Goal: Task Accomplishment & Management: Manage account settings

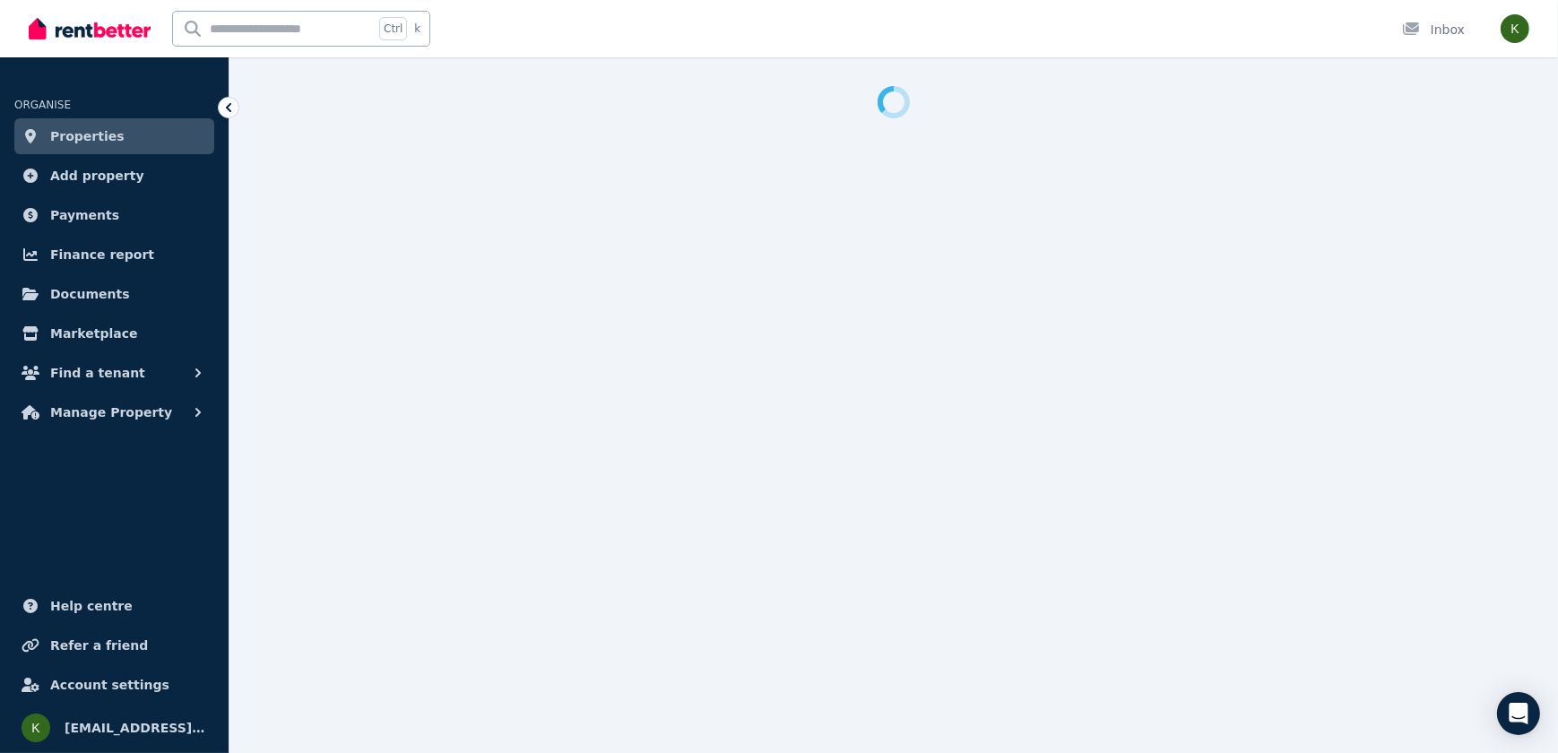
select select "**********"
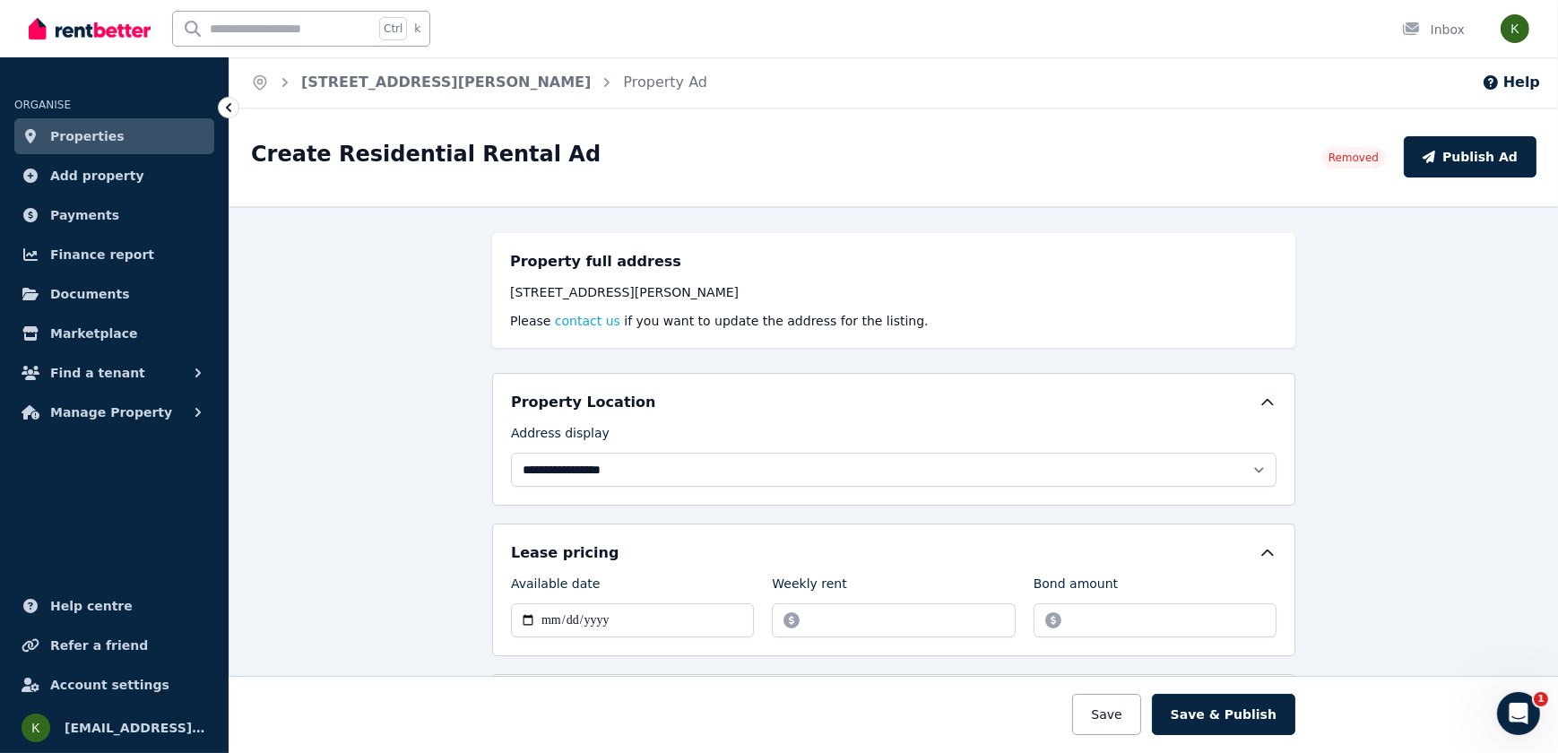
click at [106, 143] on span "Properties" at bounding box center [87, 136] width 74 height 22
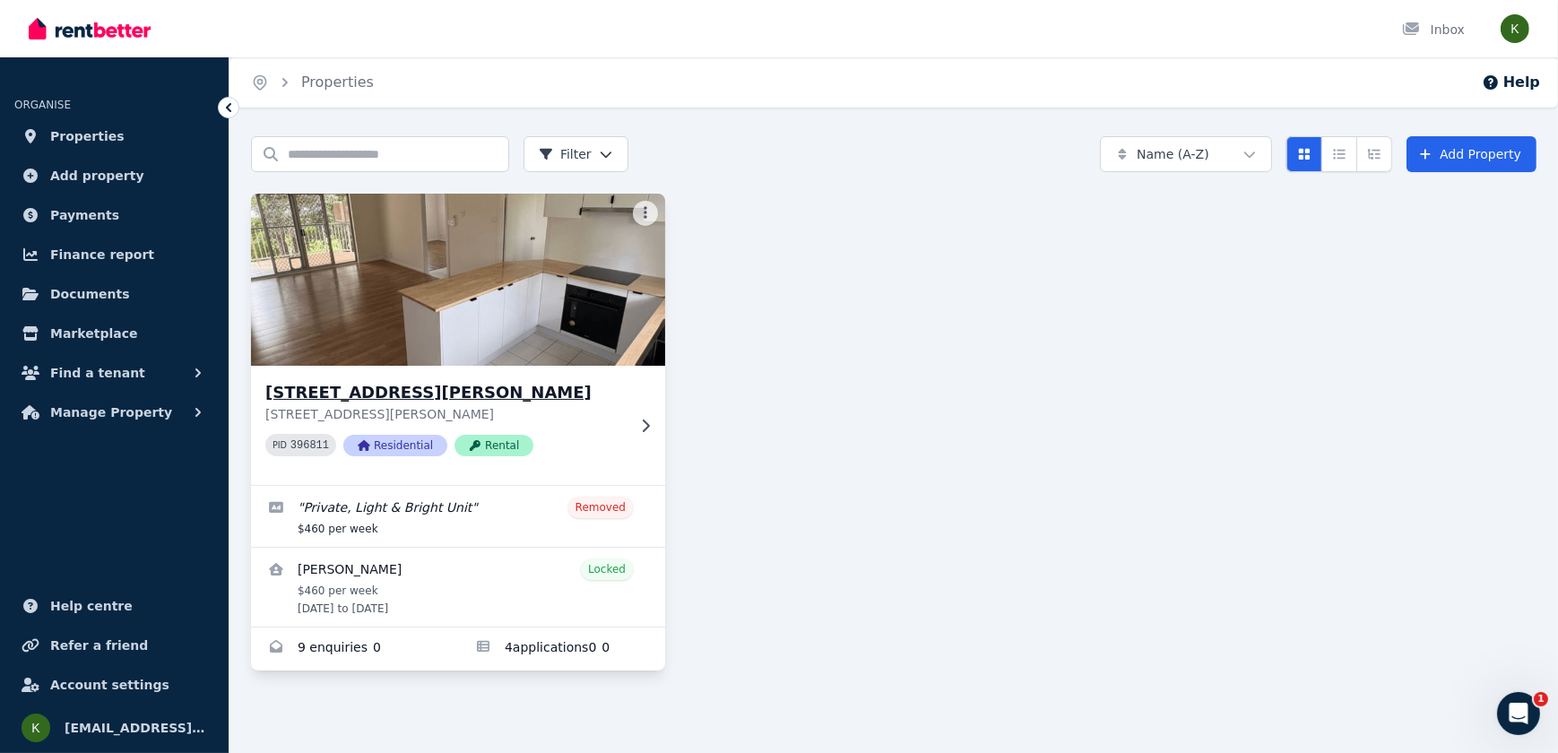
click at [401, 296] on img at bounding box center [457, 279] width 435 height 181
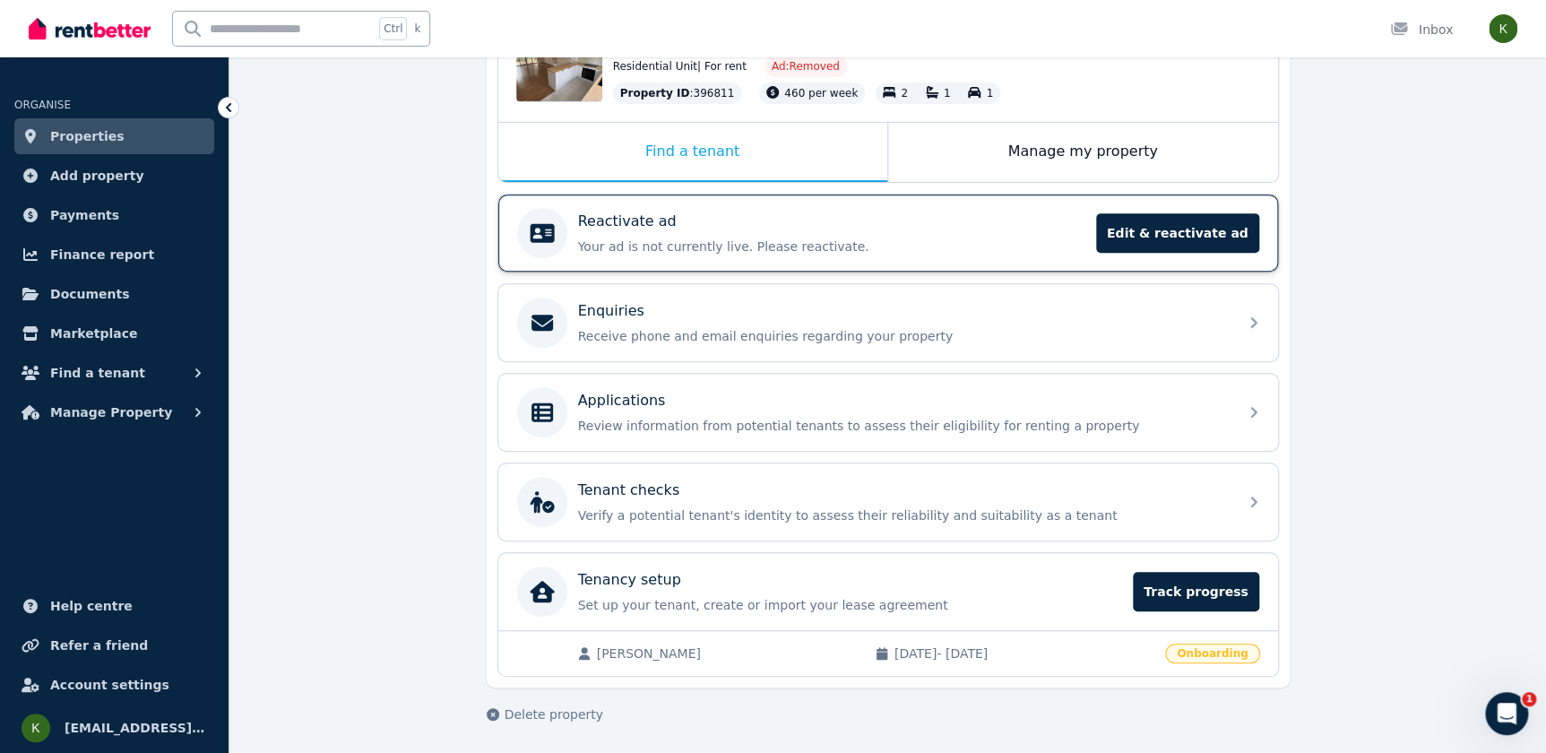
scroll to position [69, 0]
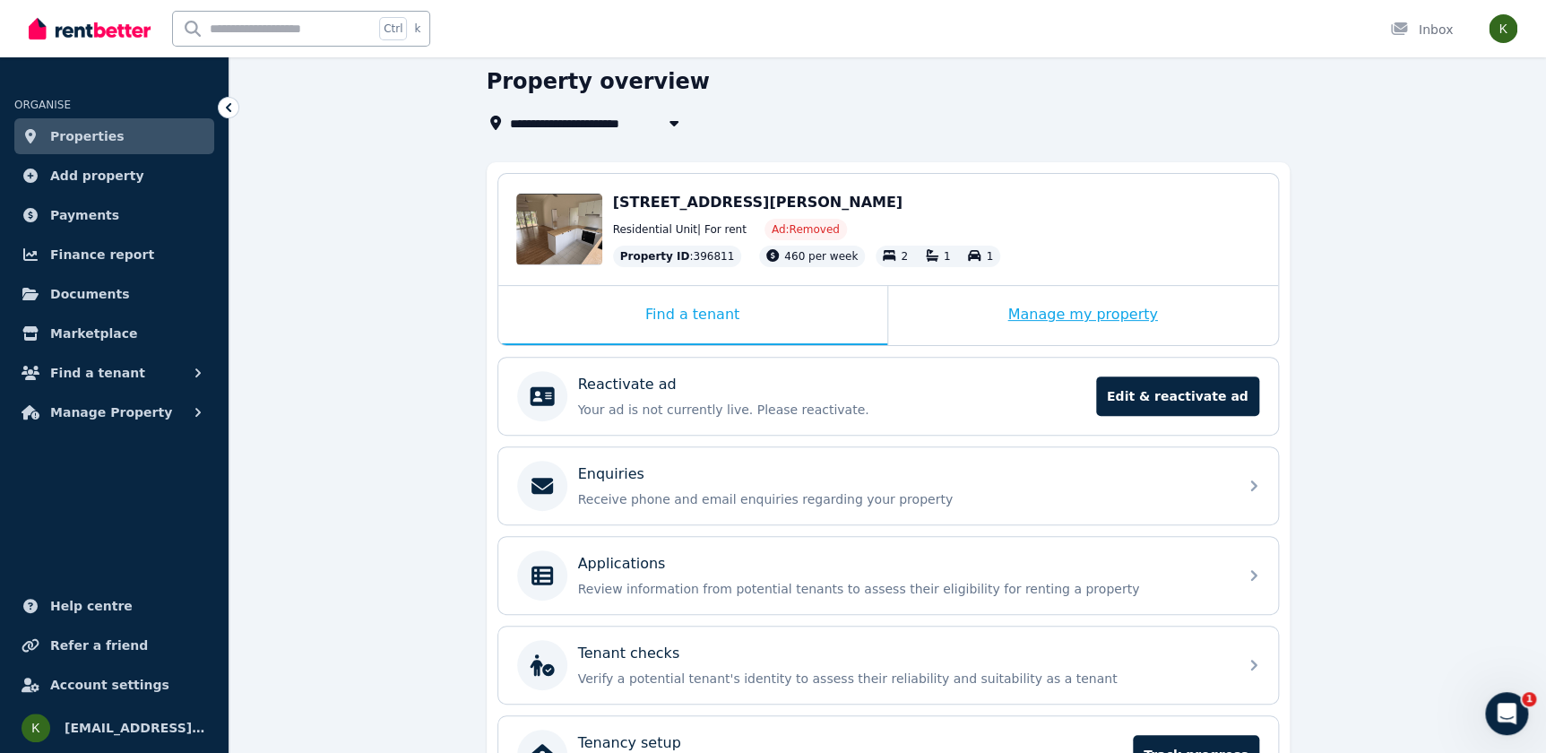
click at [992, 306] on div "Manage my property" at bounding box center [1083, 315] width 390 height 59
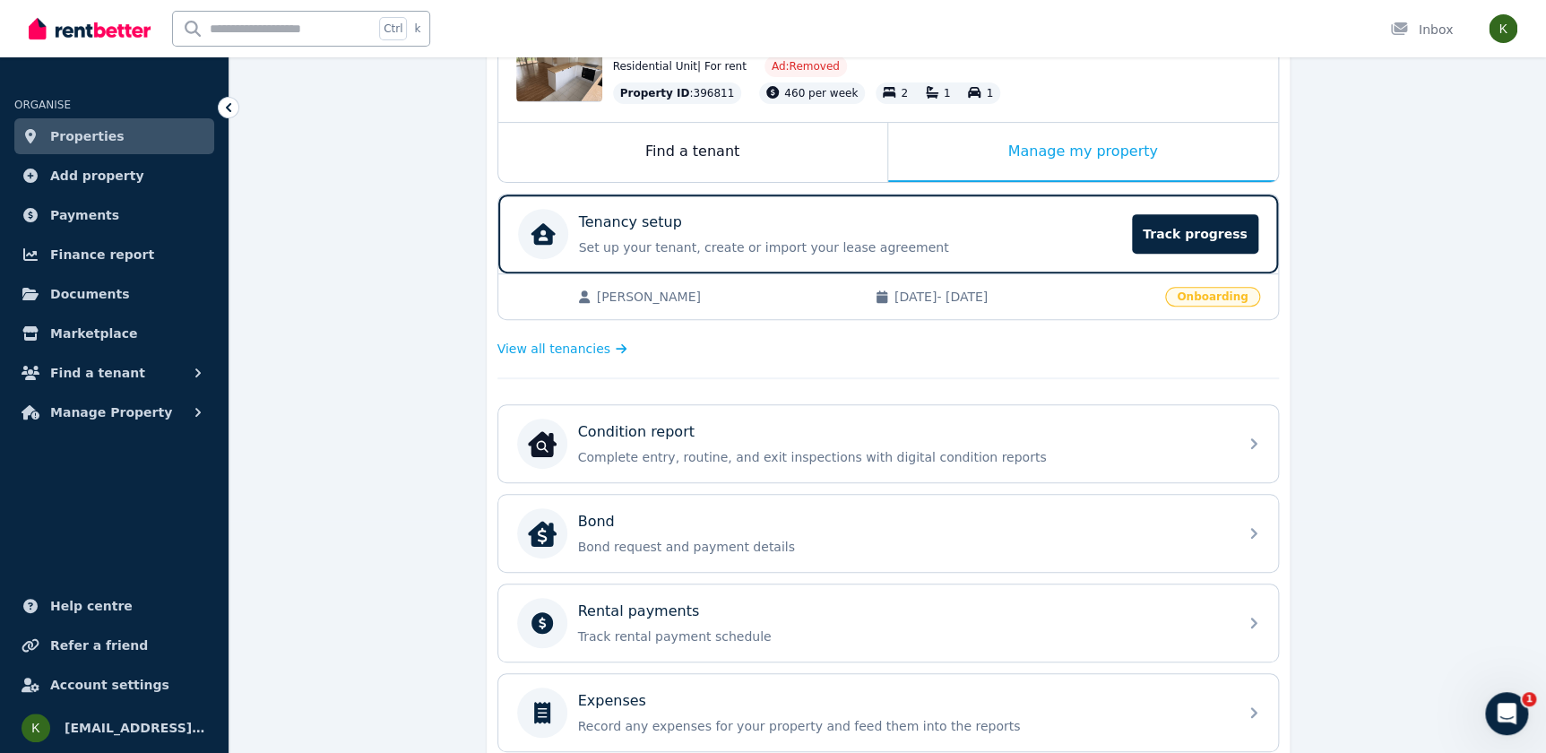
scroll to position [314, 0]
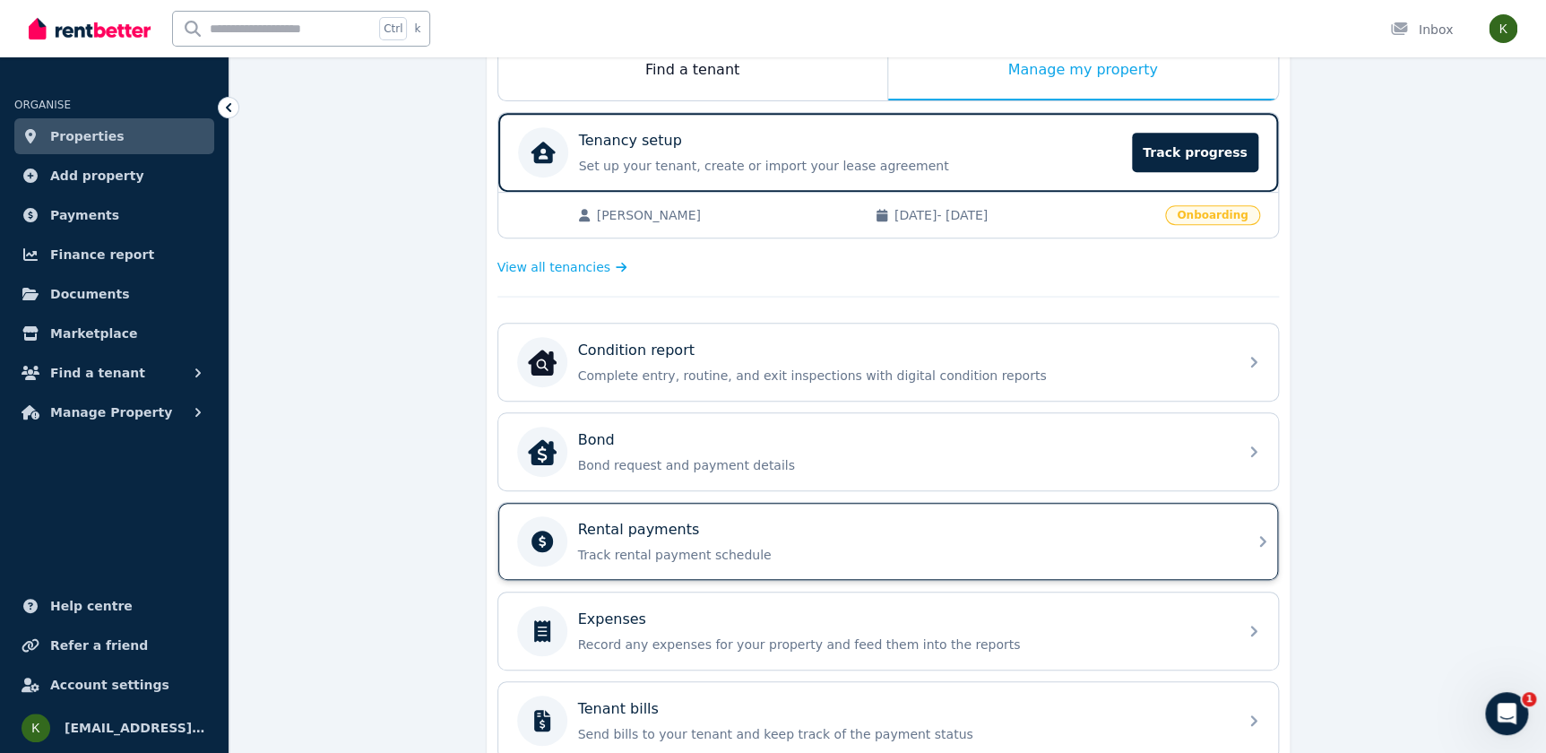
click at [1095, 516] on div "Rental payments Track rental payment schedule" at bounding box center [872, 541] width 710 height 50
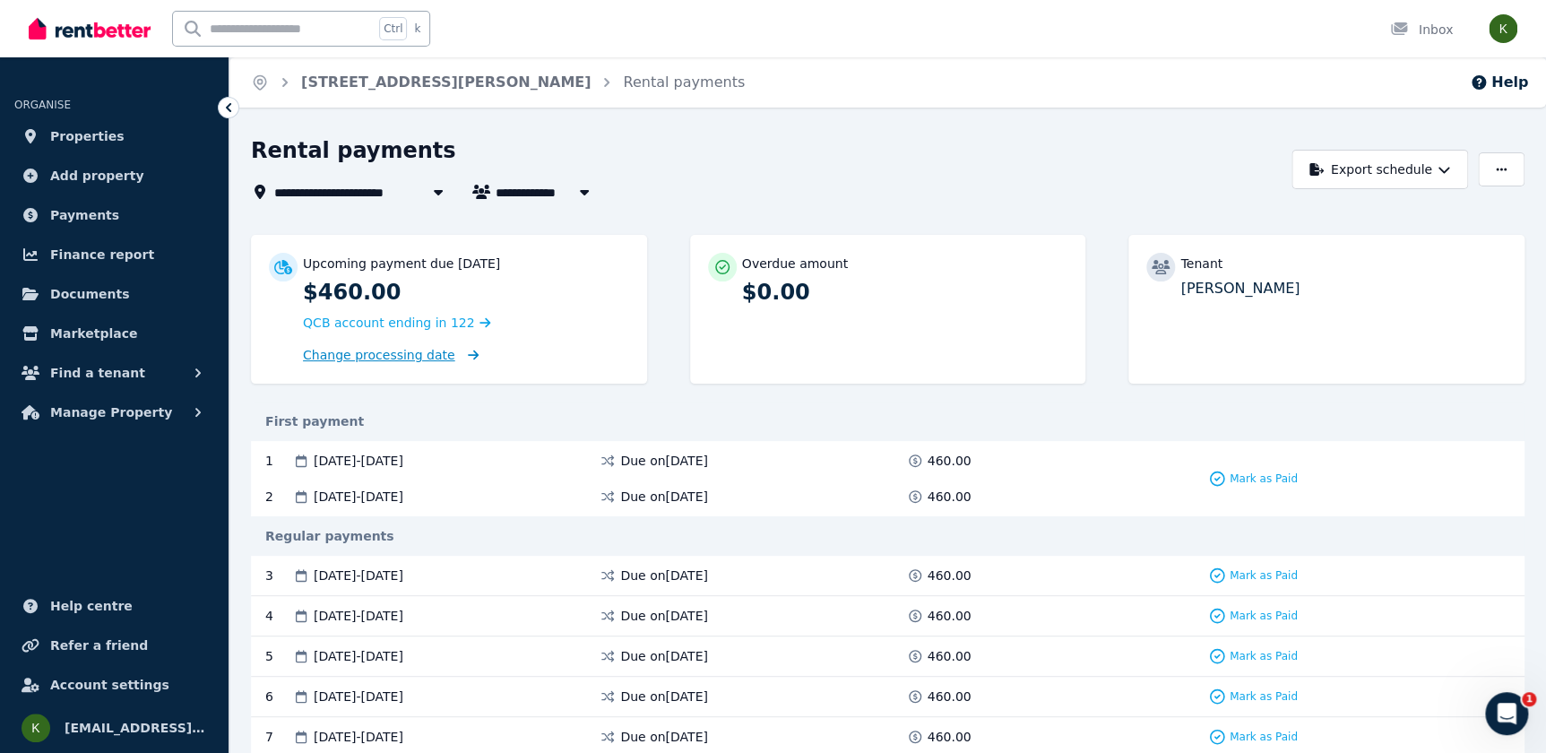
click at [399, 353] on span "Change processing date" at bounding box center [379, 355] width 152 height 18
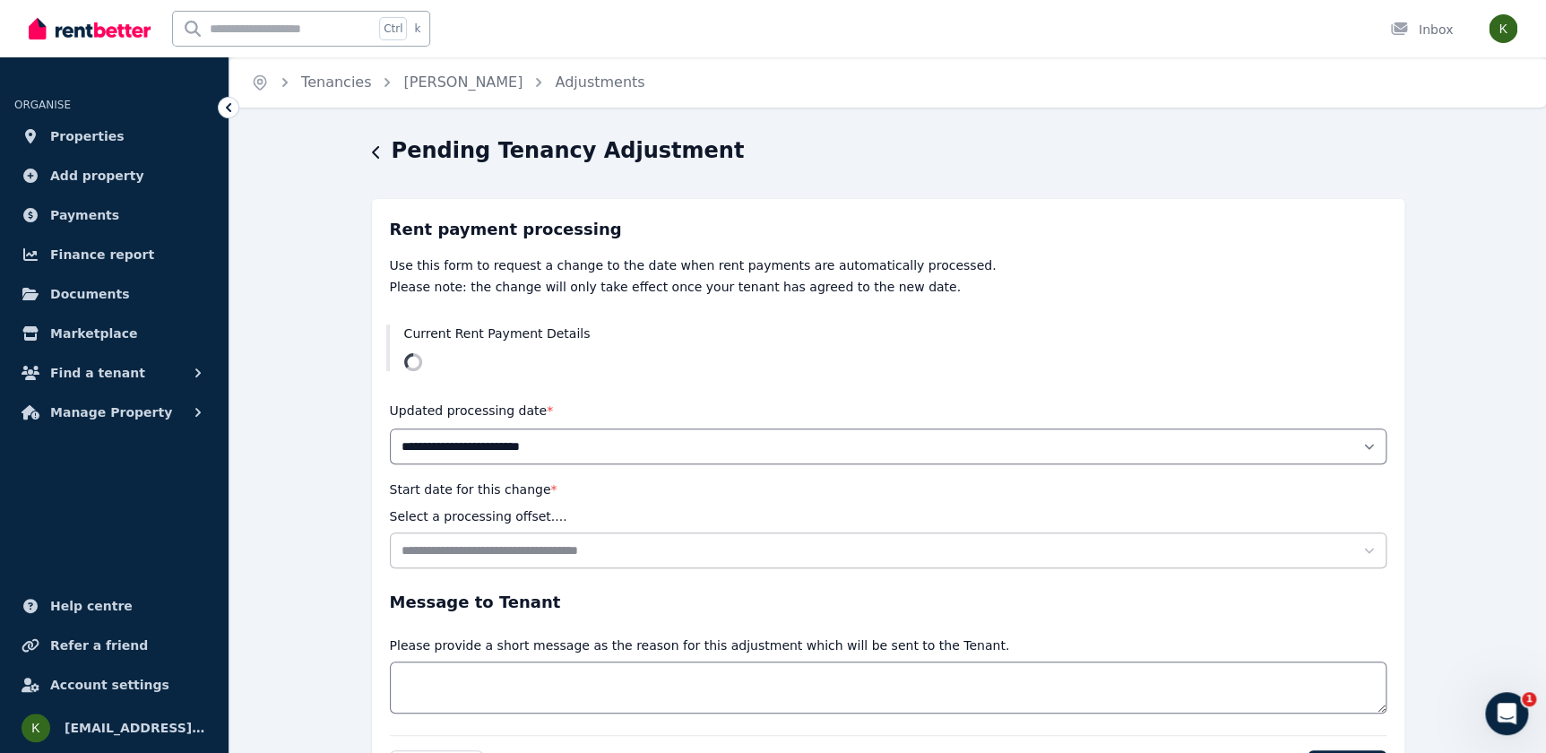
scroll to position [106, 0]
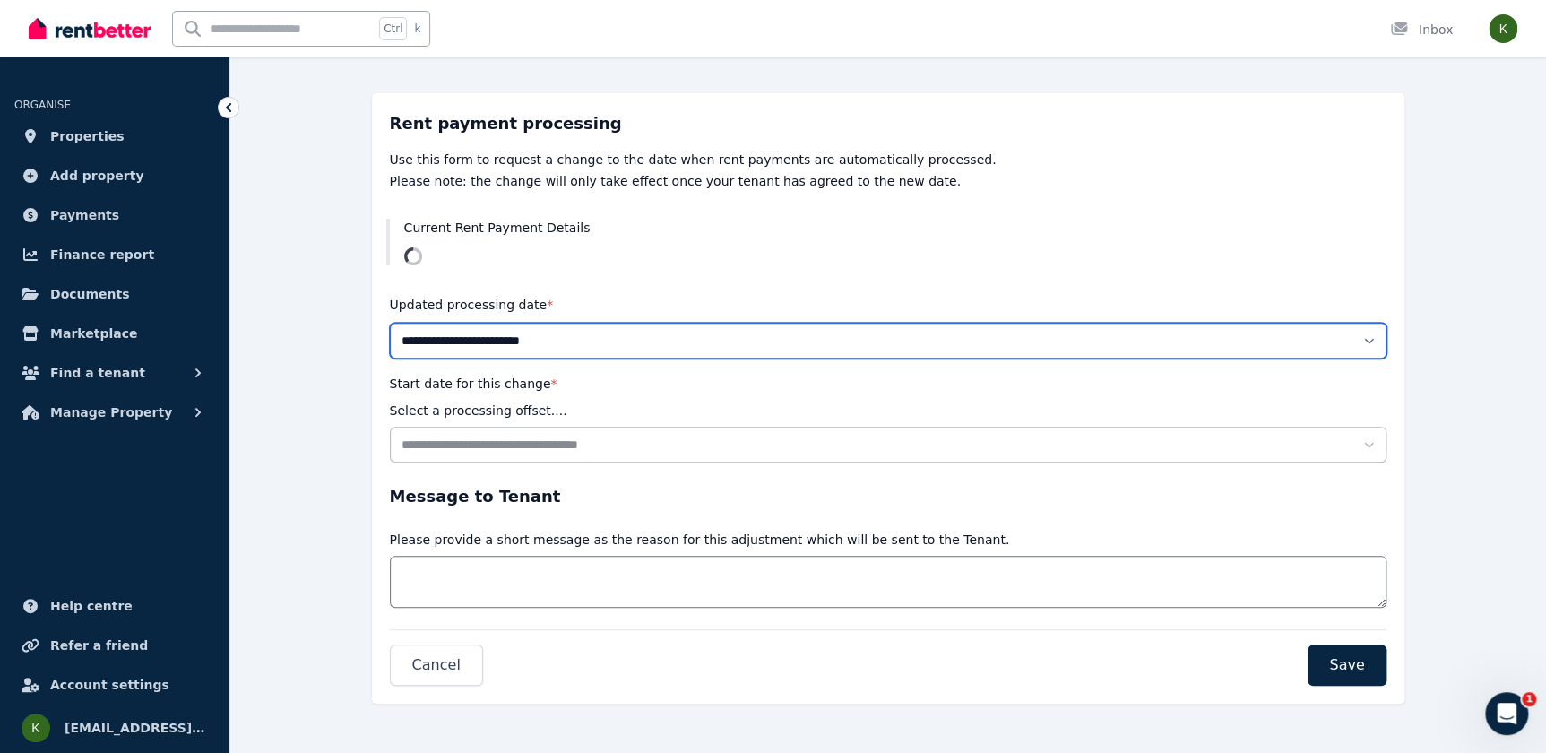
click at [615, 341] on select "**********" at bounding box center [888, 341] width 997 height 36
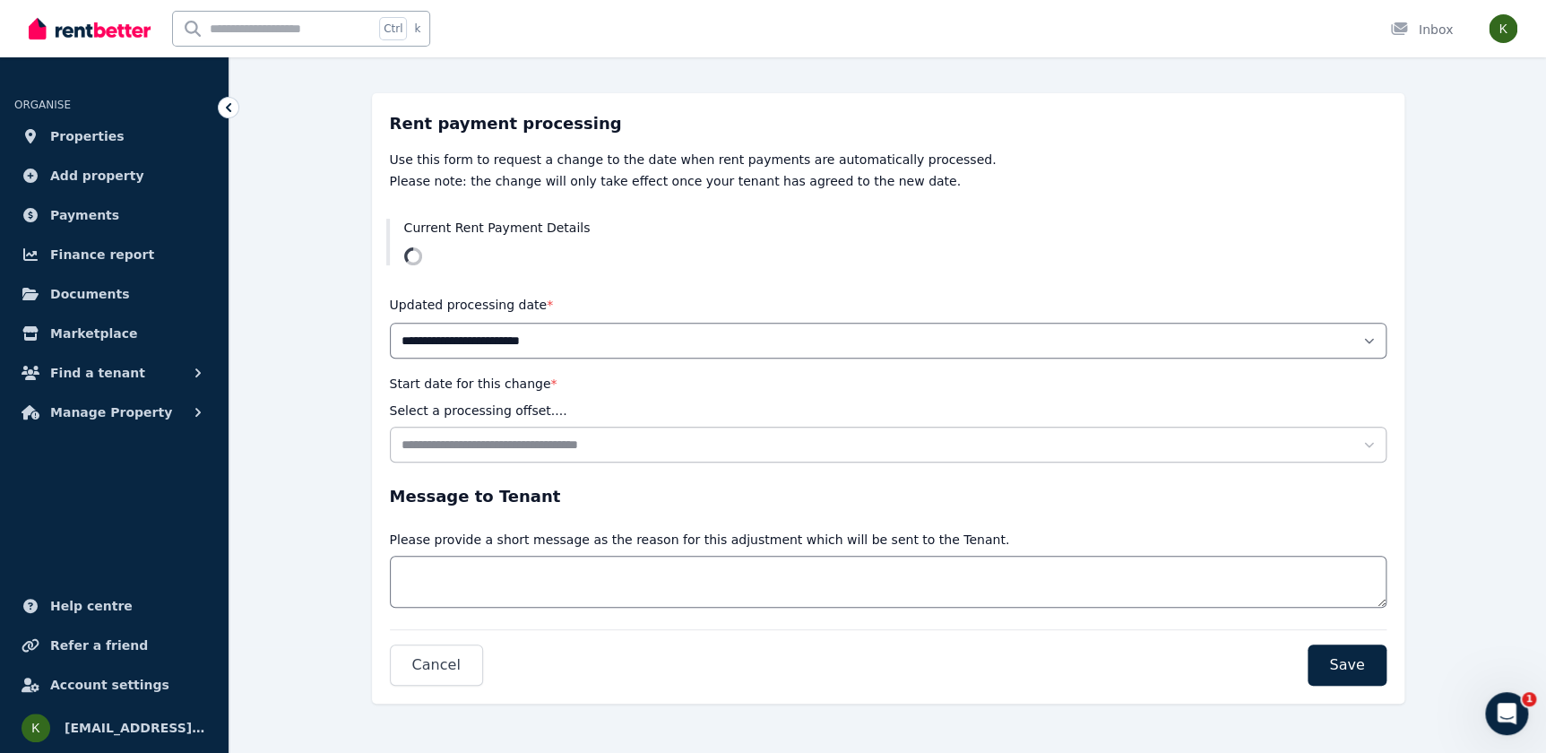
scroll to position [0, 0]
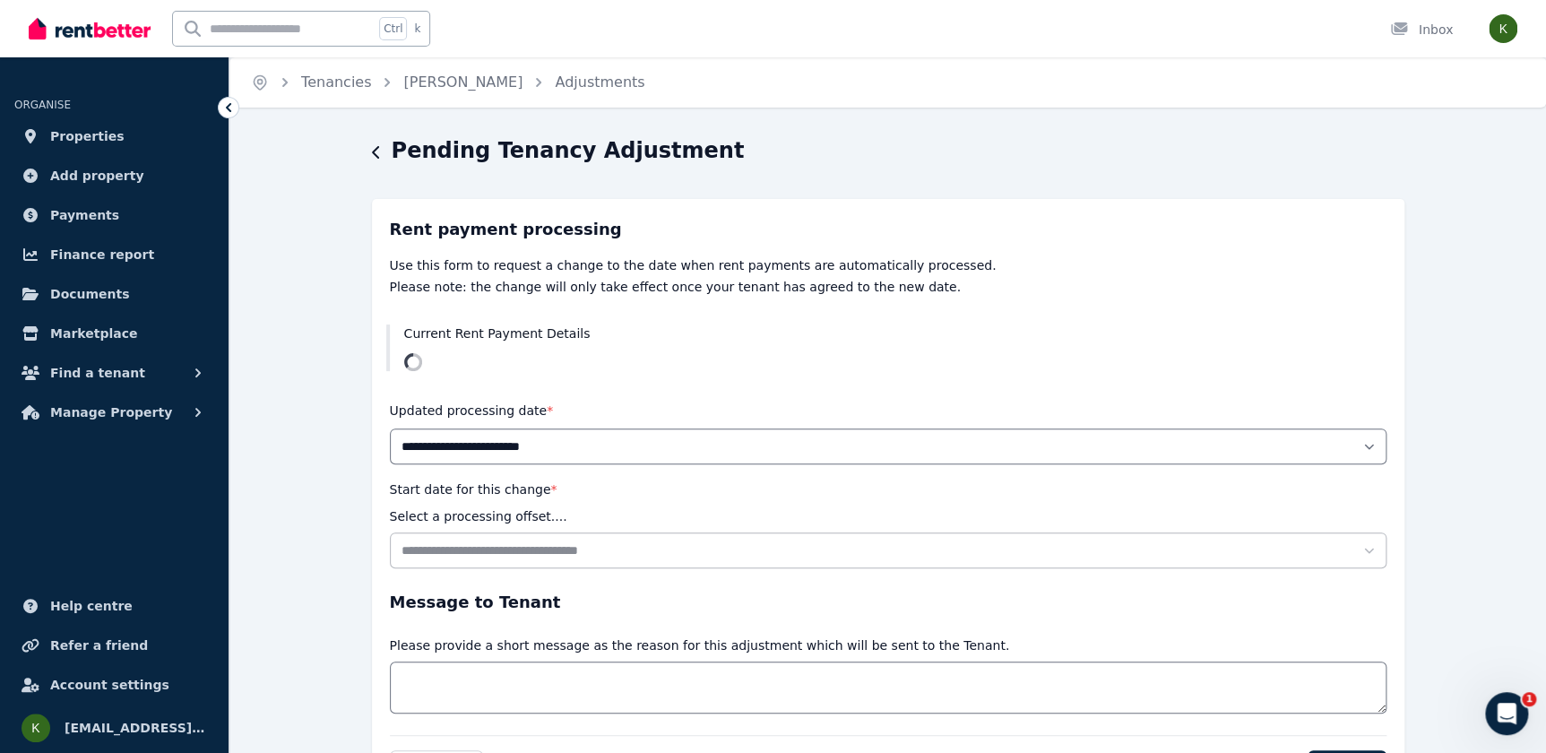
click at [377, 159] on icon "button" at bounding box center [375, 152] width 7 height 13
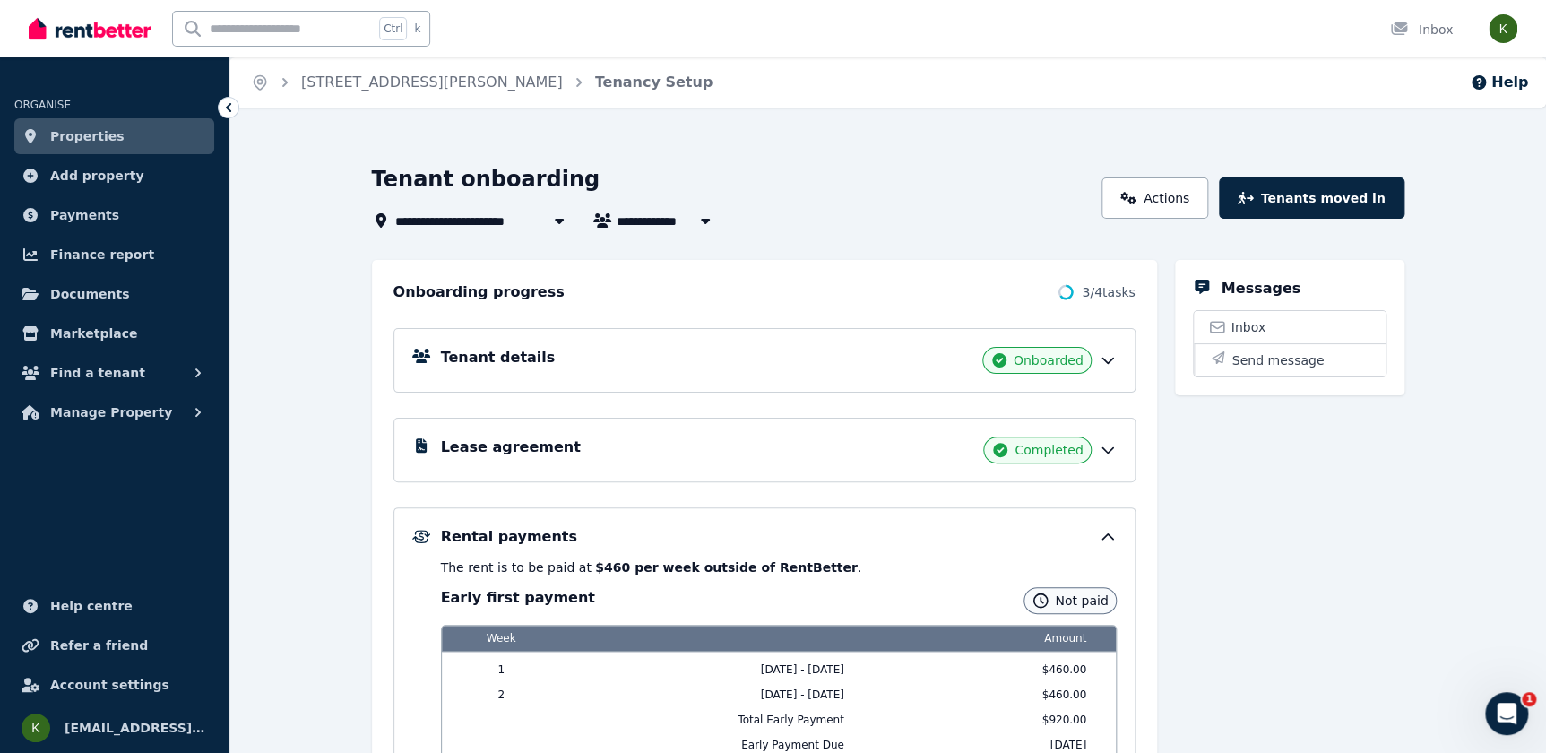
scroll to position [162, 0]
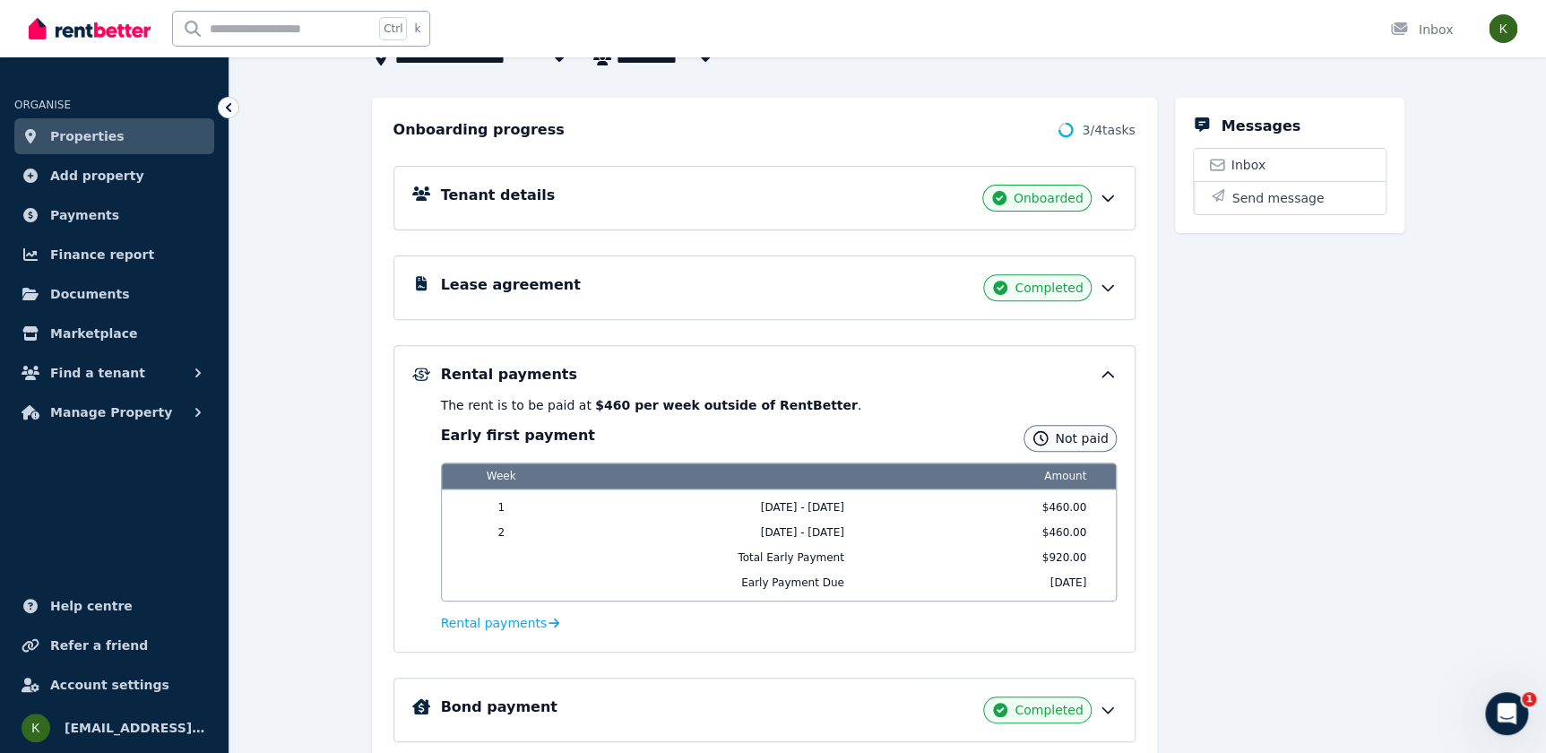
click at [1103, 370] on icon at bounding box center [1108, 375] width 18 height 18
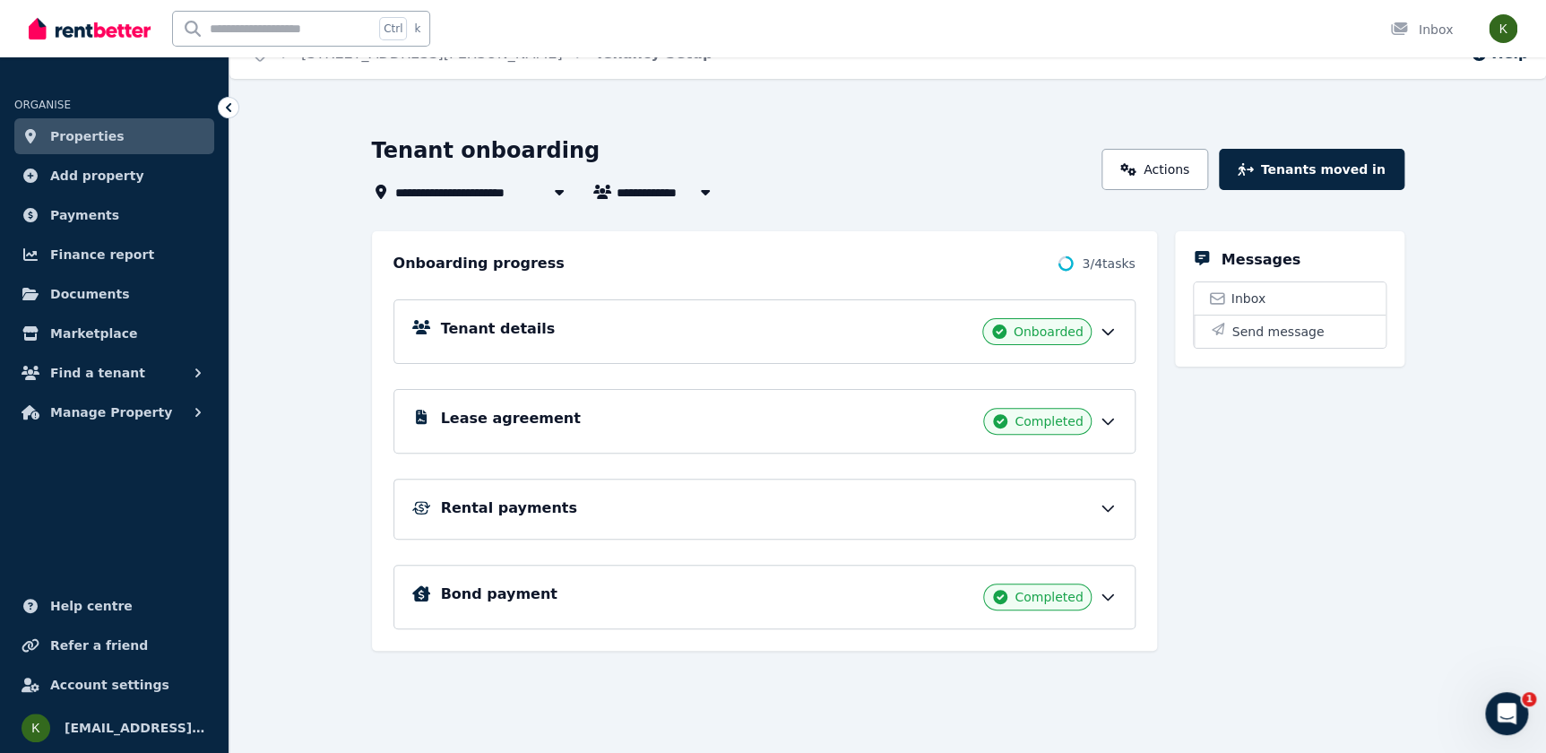
scroll to position [28, 0]
click at [1106, 509] on icon at bounding box center [1108, 509] width 11 height 5
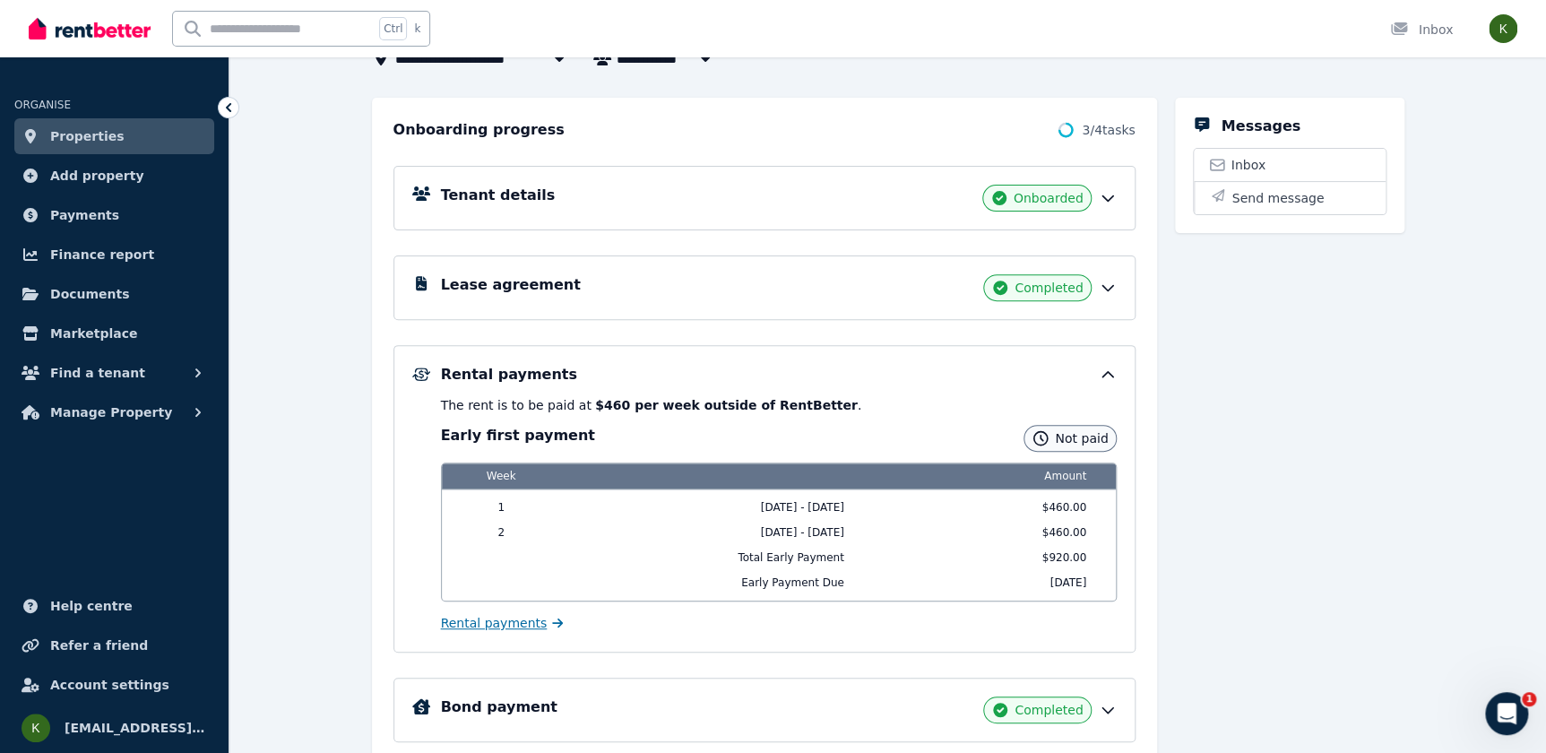
click at [506, 623] on span "Rental payments" at bounding box center [494, 623] width 107 height 18
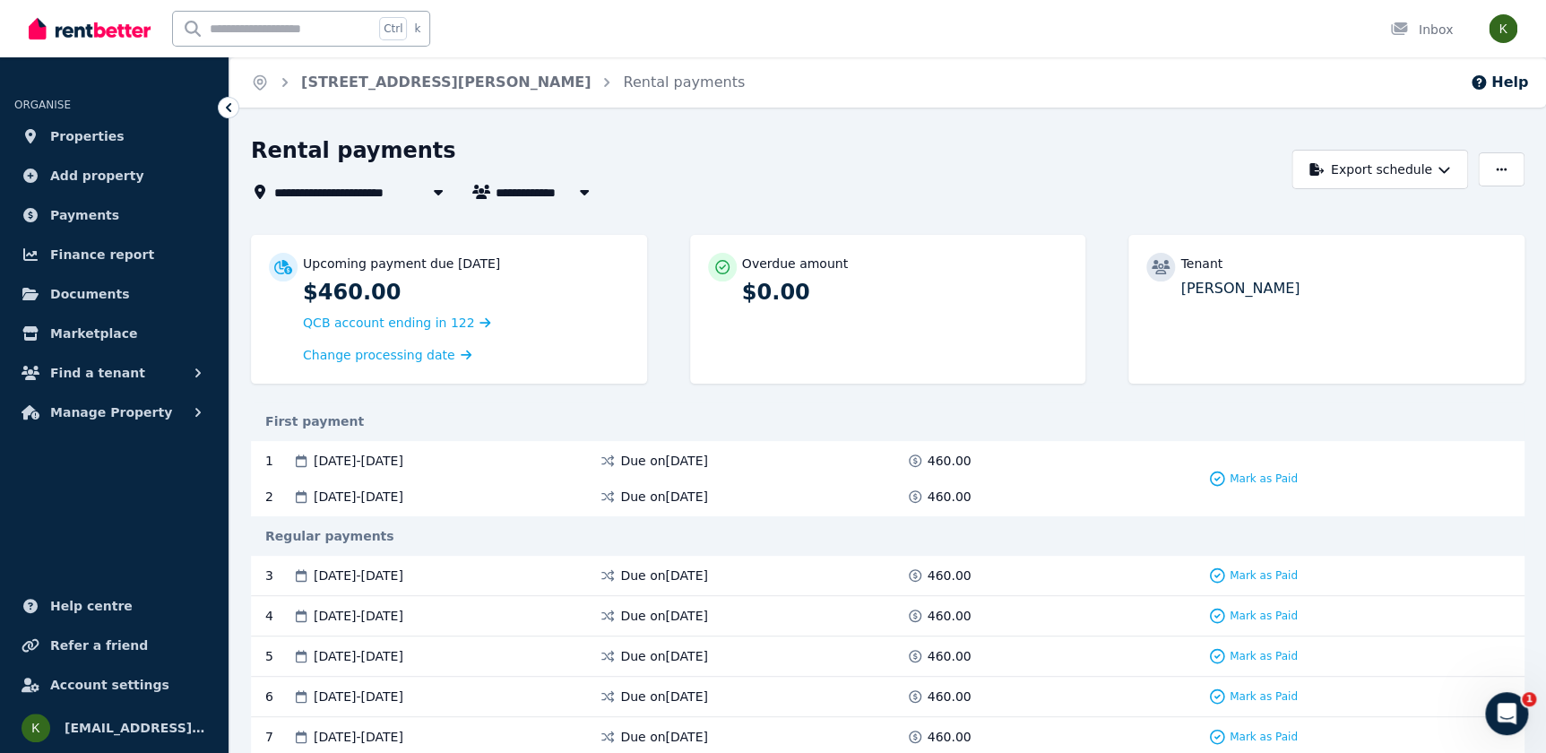
click at [228, 107] on icon at bounding box center [229, 108] width 18 height 18
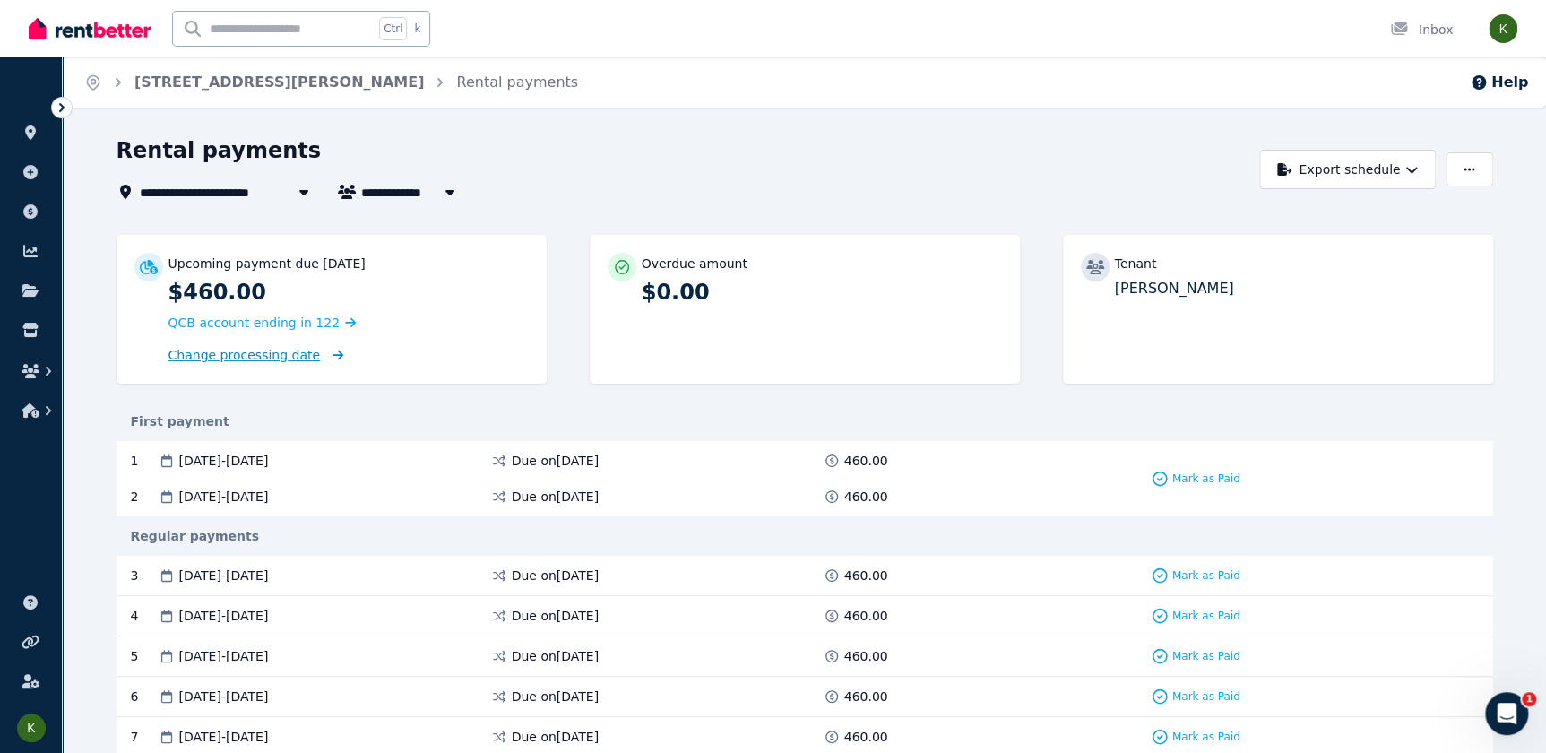
click at [229, 363] on span "Change processing date" at bounding box center [245, 355] width 152 height 18
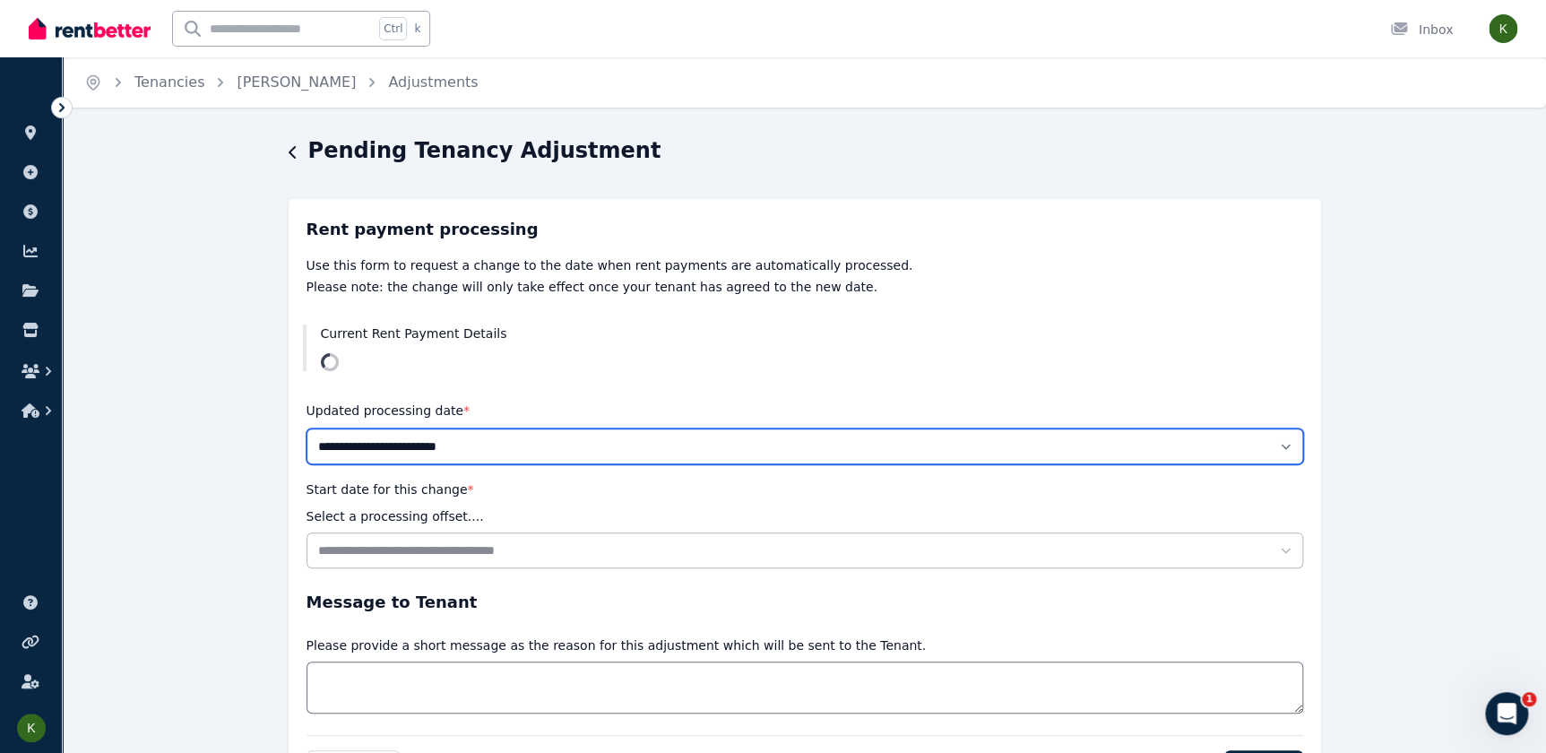
click at [1282, 447] on select "**********" at bounding box center [805, 446] width 997 height 36
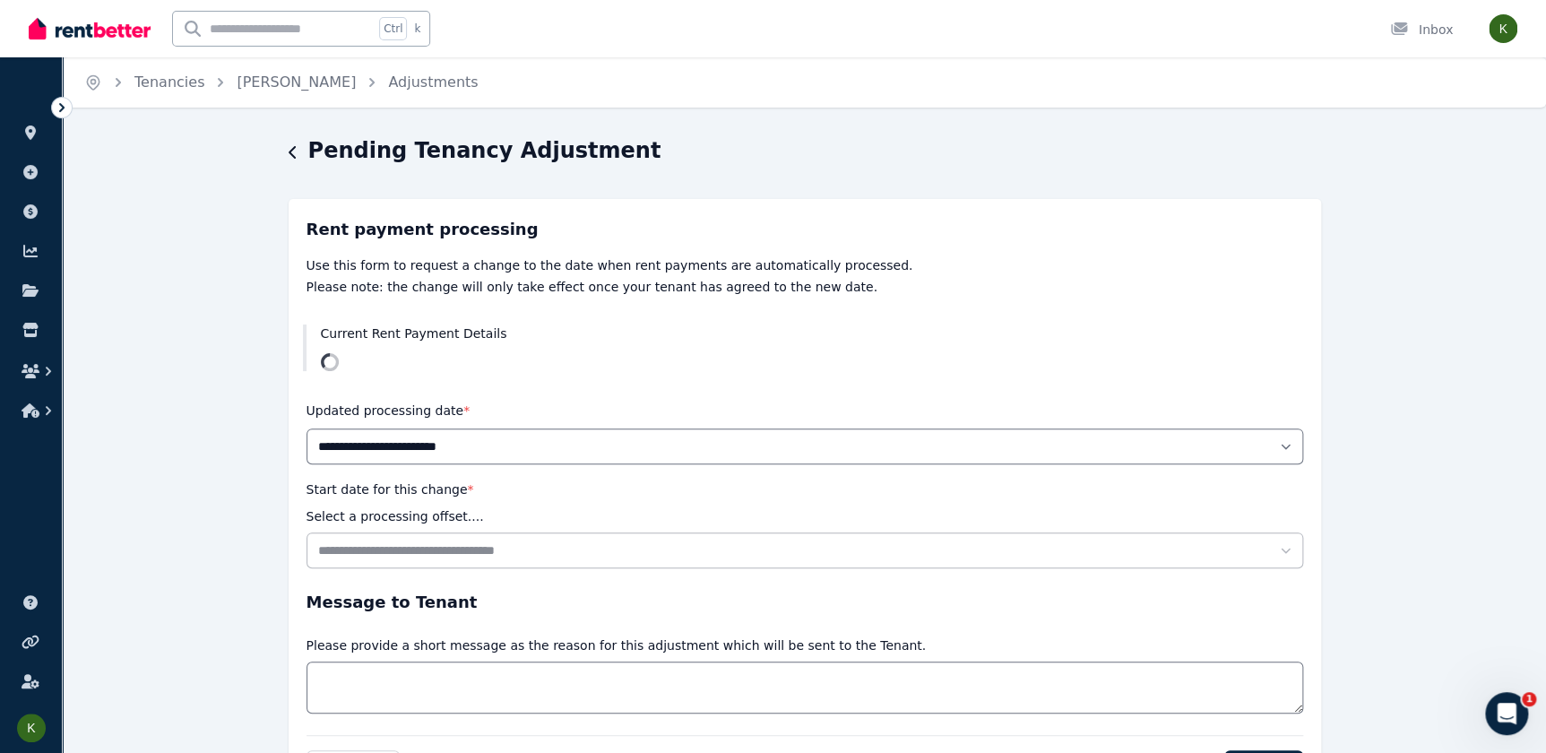
click at [1501, 714] on icon "Open Intercom Messenger" at bounding box center [1508, 714] width 30 height 30
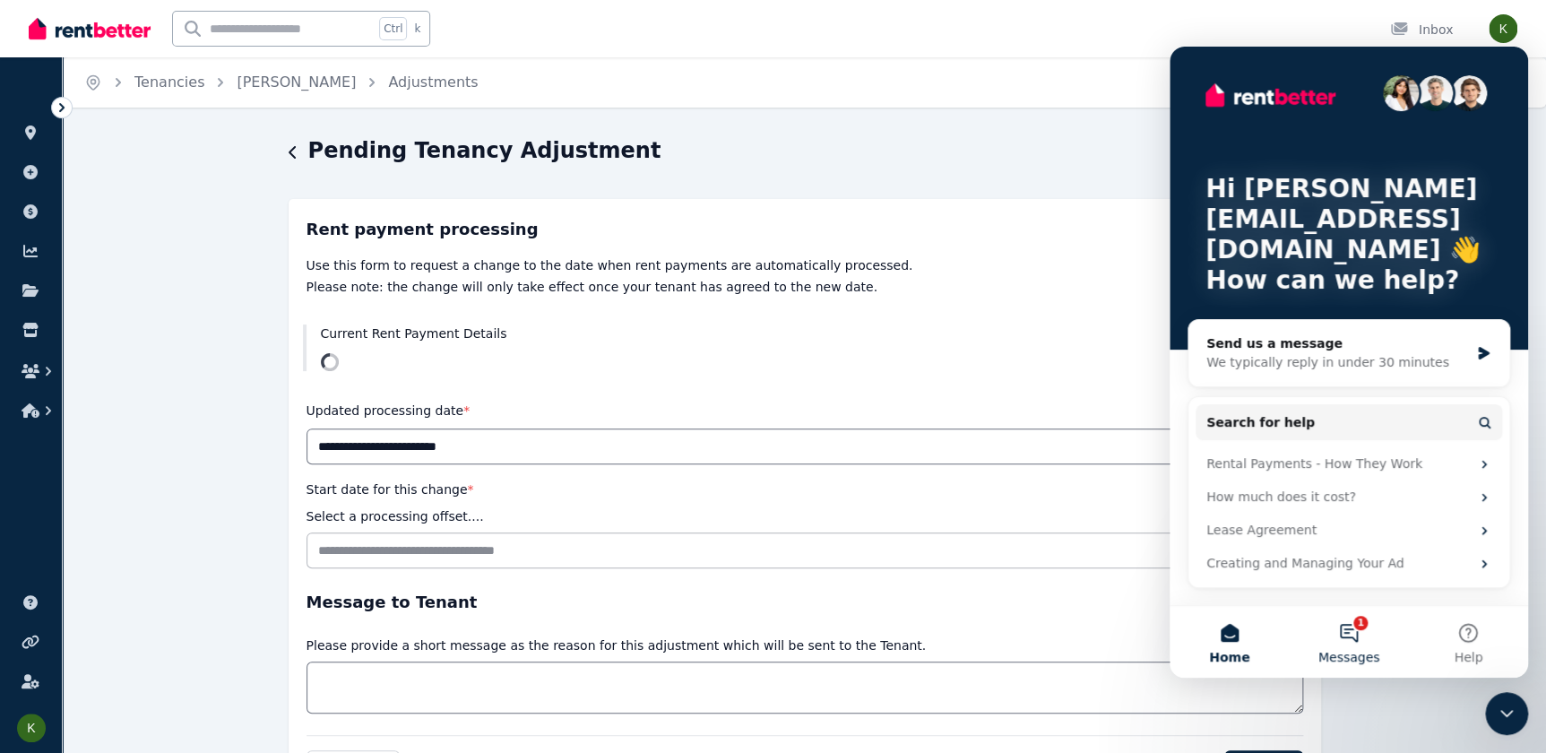
click at [1359, 633] on button "1 Messages" at bounding box center [1348, 642] width 119 height 72
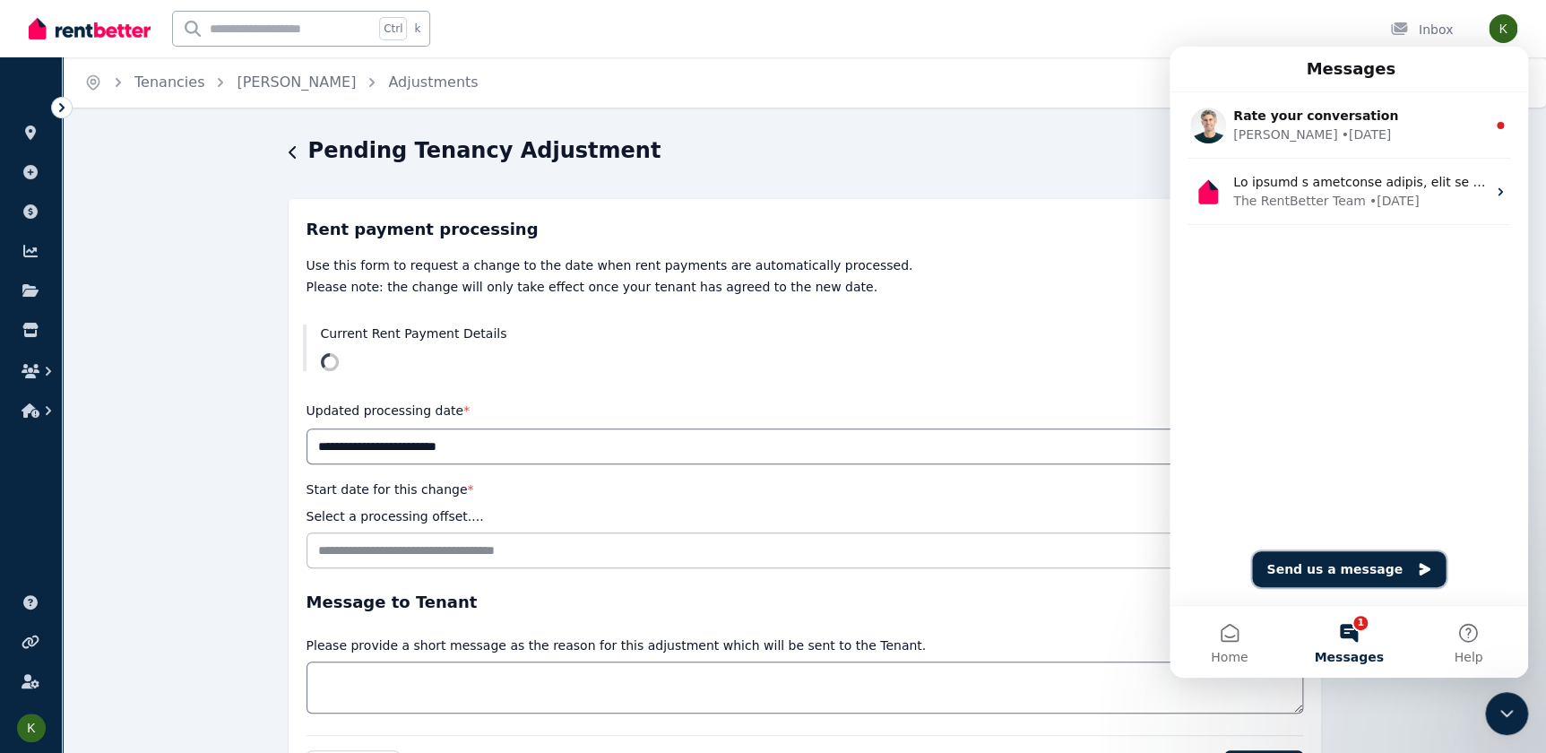
click at [1371, 558] on button "Send us a message" at bounding box center [1349, 569] width 194 height 36
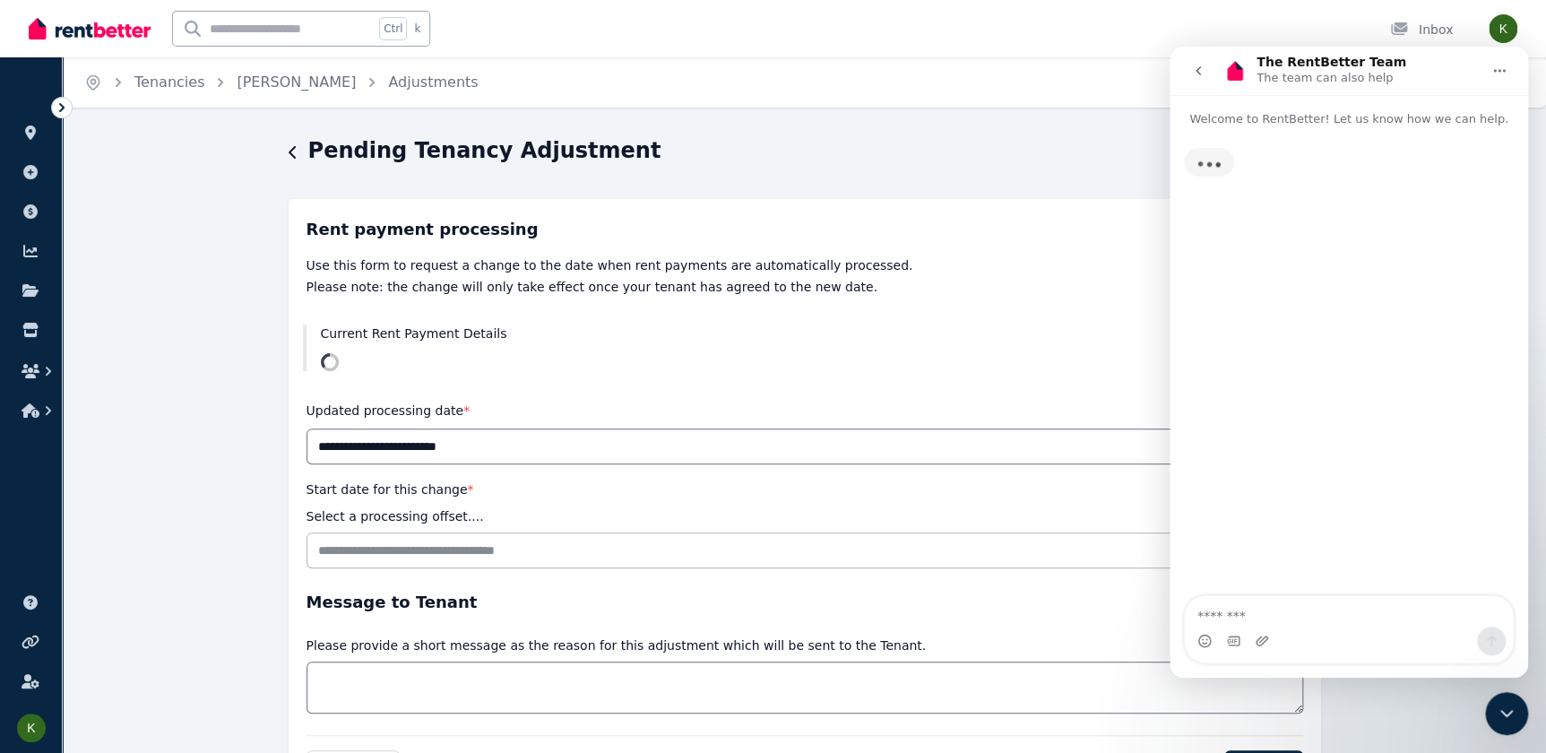
click at [1280, 609] on textarea "Message…" at bounding box center [1349, 611] width 328 height 30
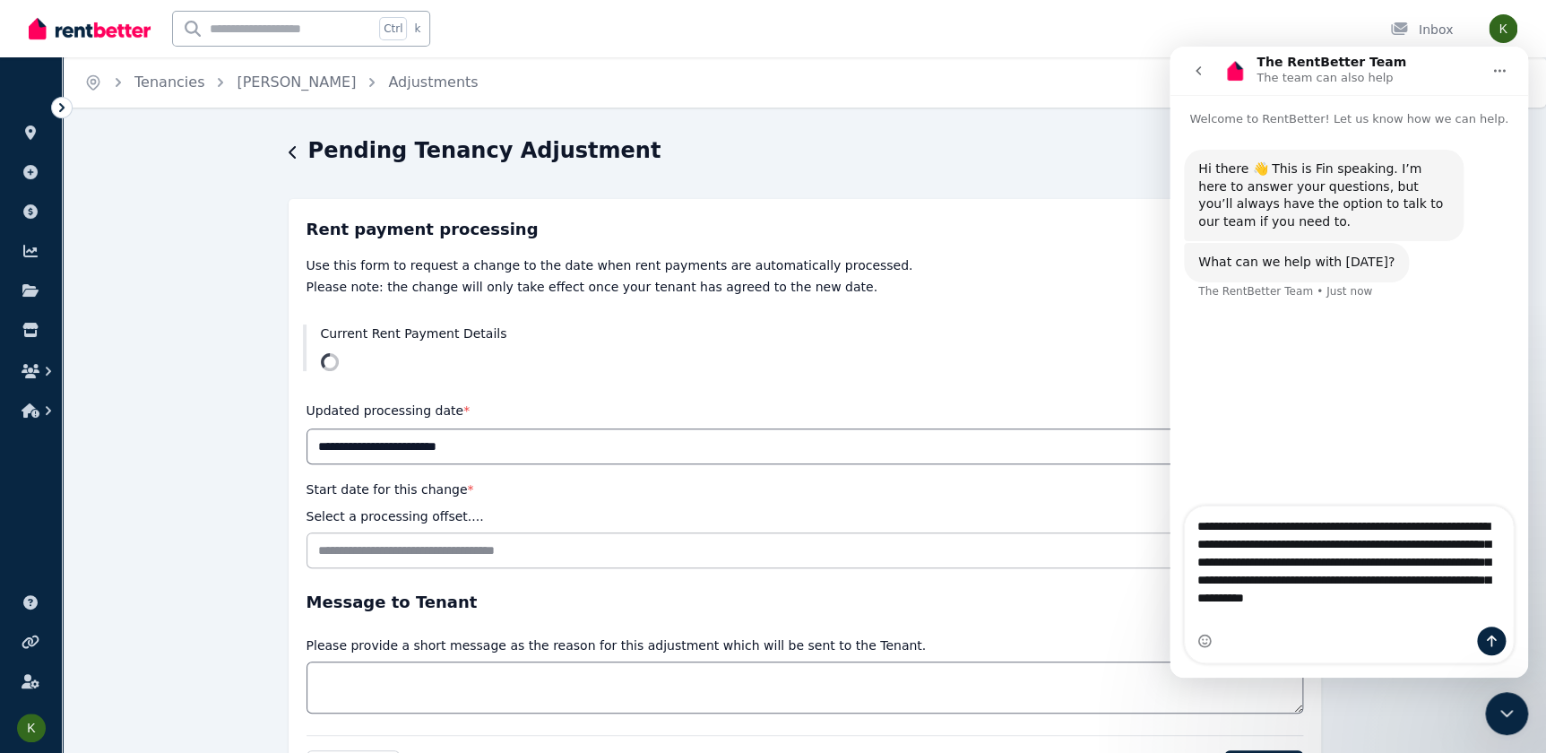
type textarea "**********"
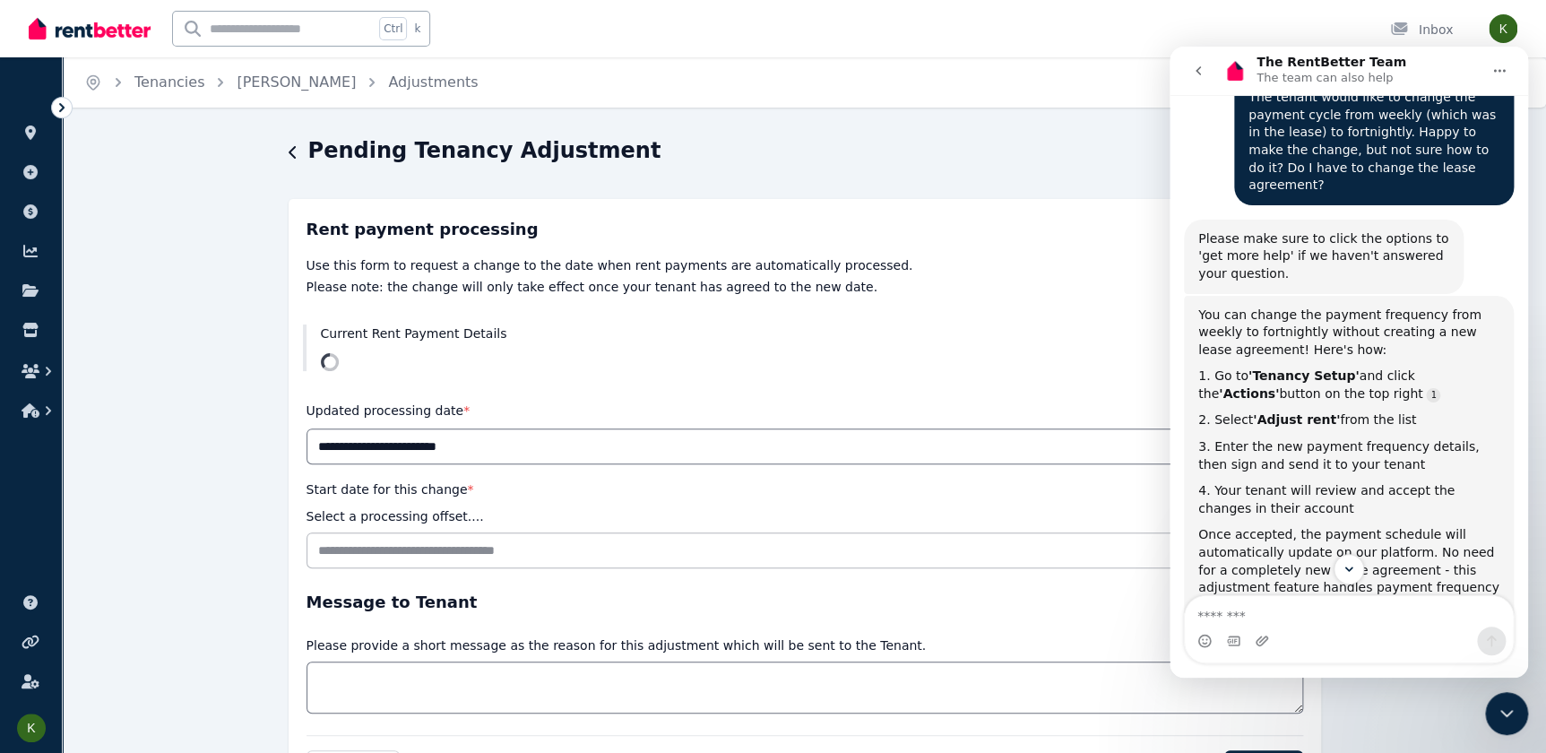
scroll to position [333, 0]
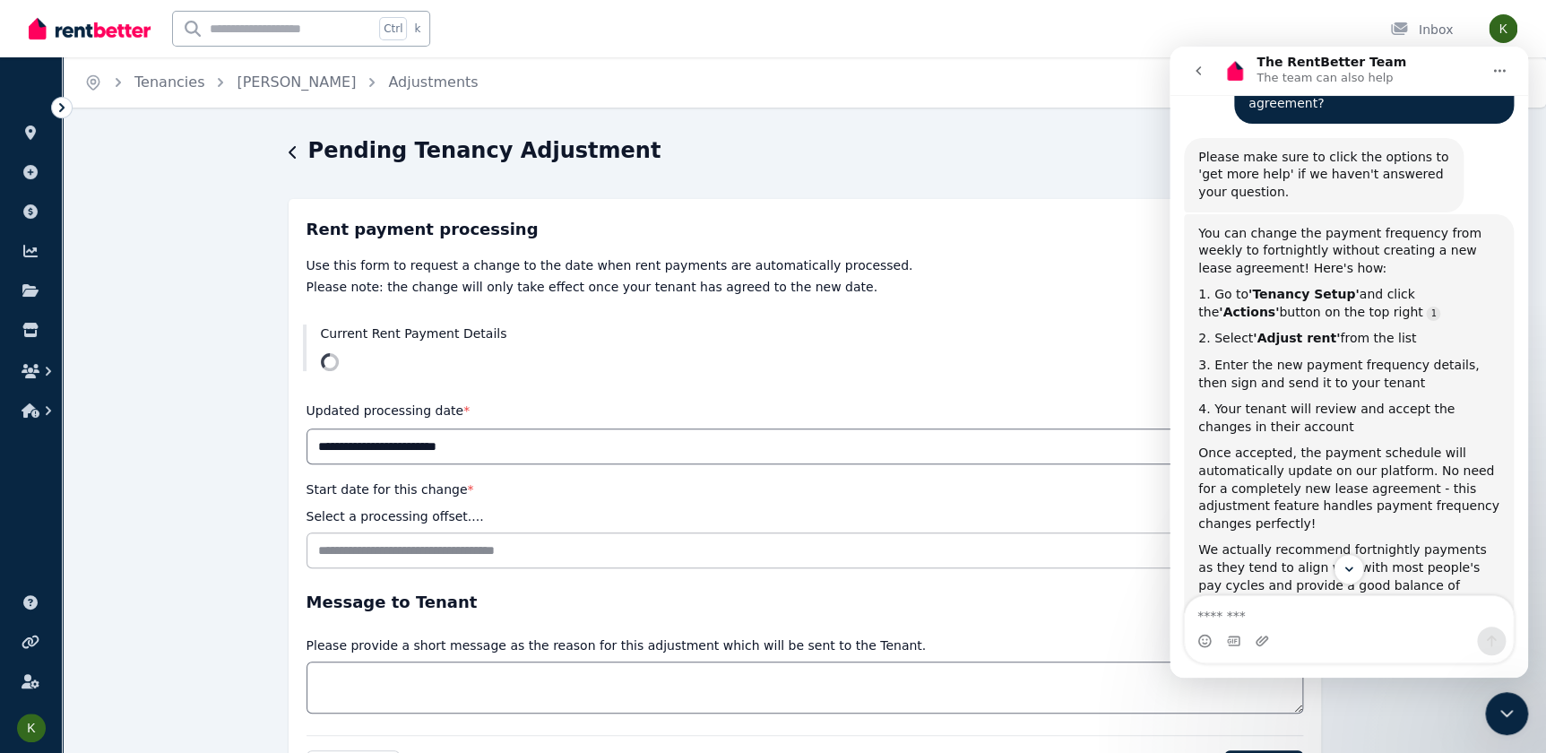
click at [926, 372] on div "Current Rent Payment Details" at bounding box center [805, 347] width 1033 height 75
click at [56, 111] on icon at bounding box center [62, 108] width 18 height 18
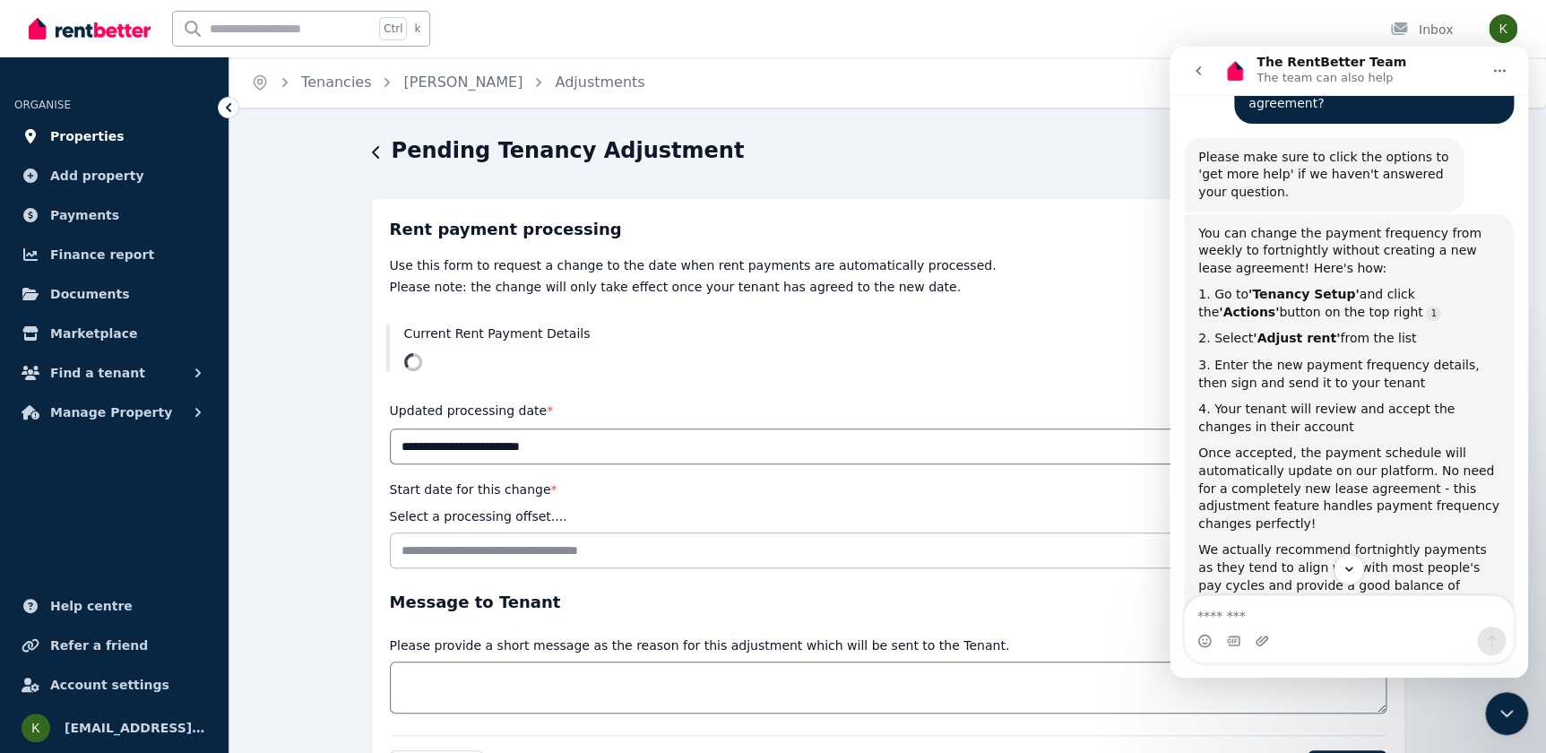
click at [70, 138] on span "Properties" at bounding box center [87, 136] width 74 height 22
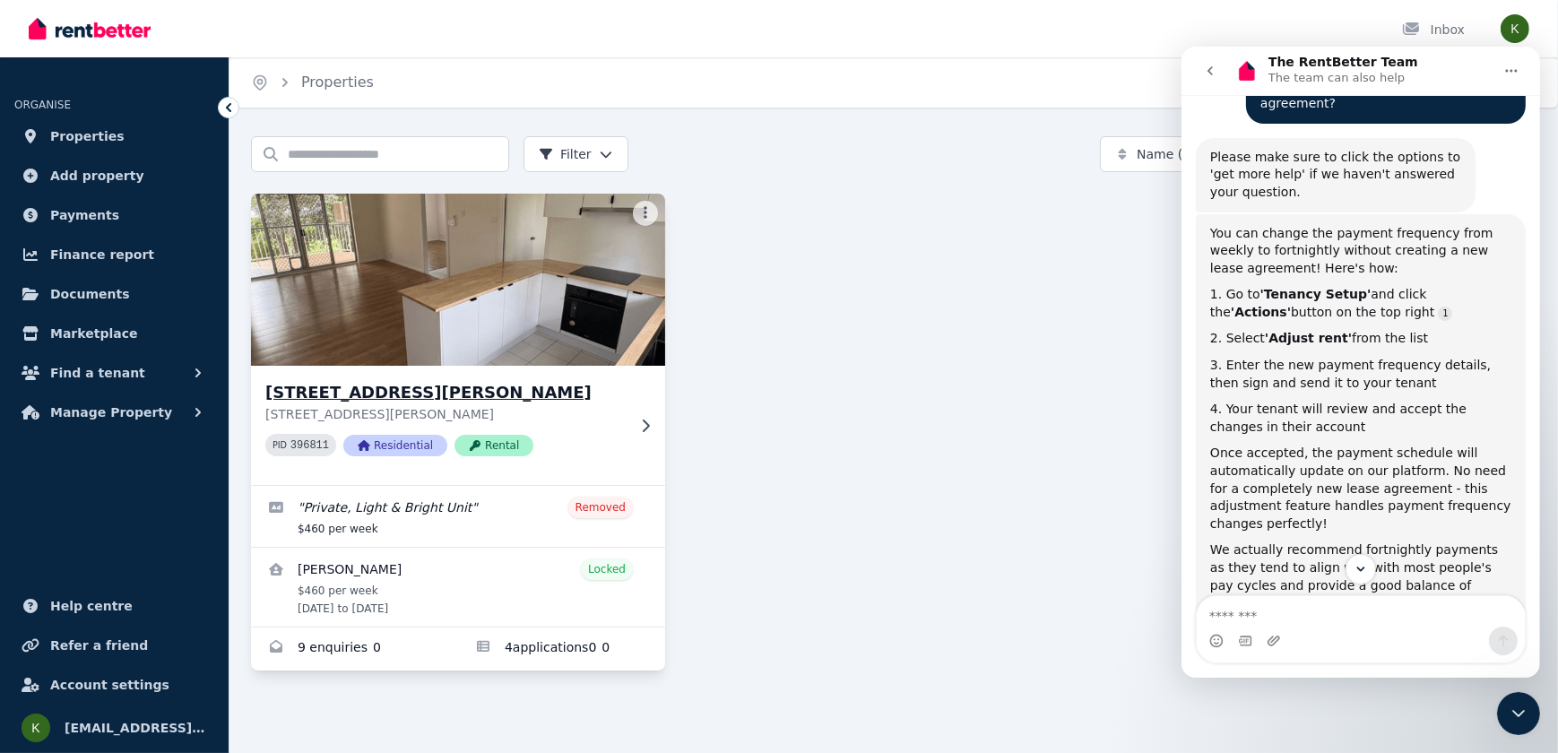
click at [420, 332] on img at bounding box center [457, 279] width 435 height 181
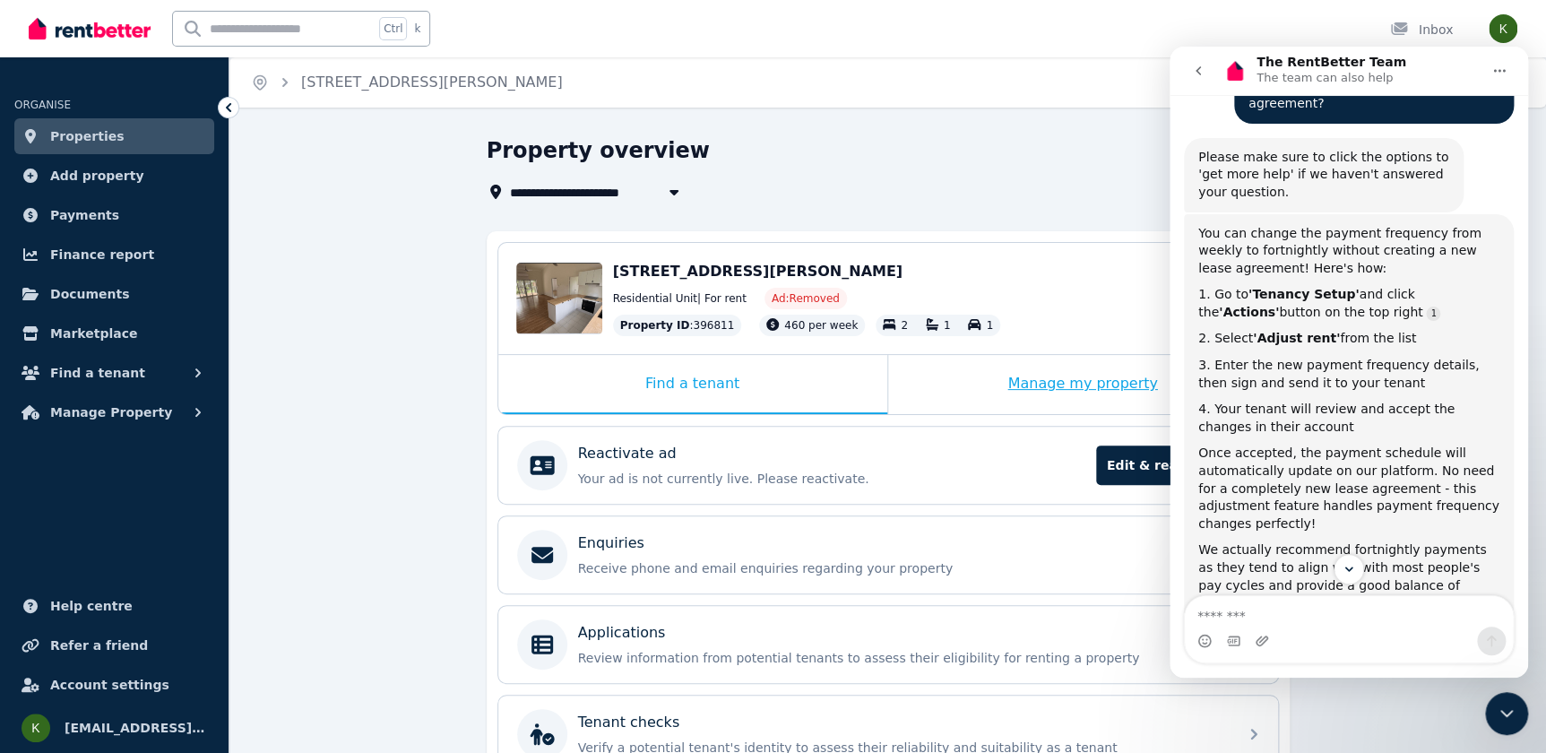
click at [964, 372] on div "Manage my property" at bounding box center [1083, 384] width 390 height 59
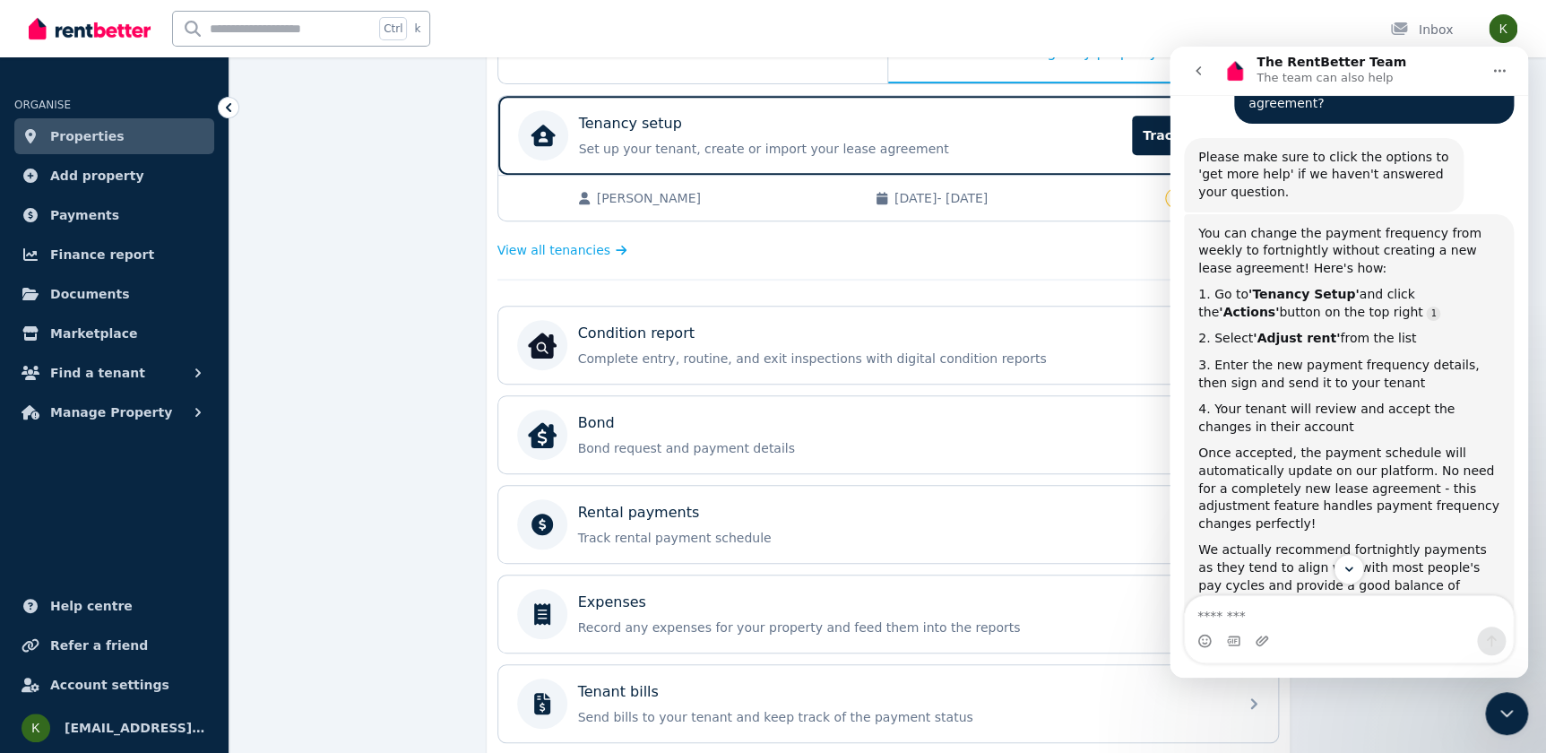
scroll to position [249, 0]
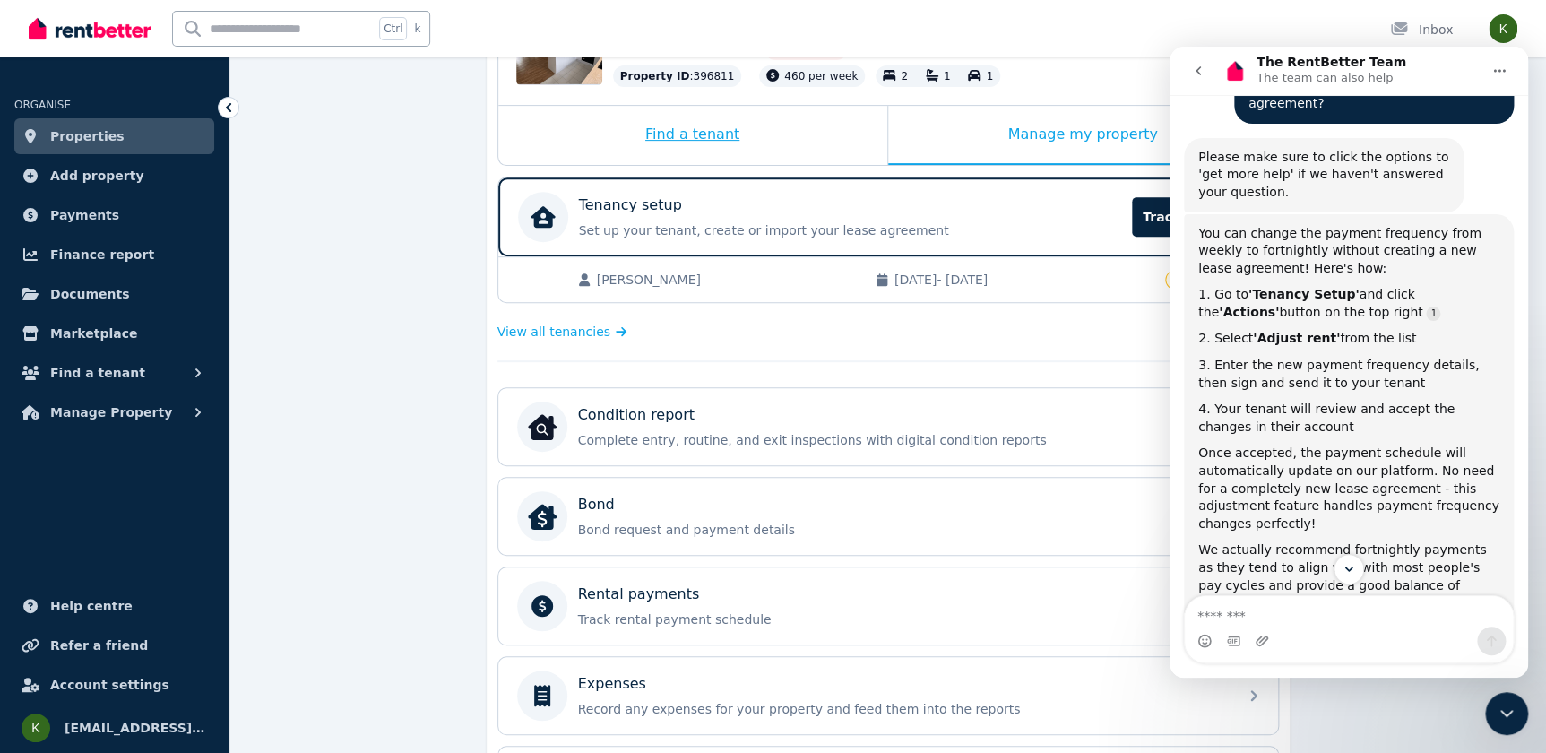
click at [671, 143] on div "Find a tenant" at bounding box center [692, 135] width 389 height 59
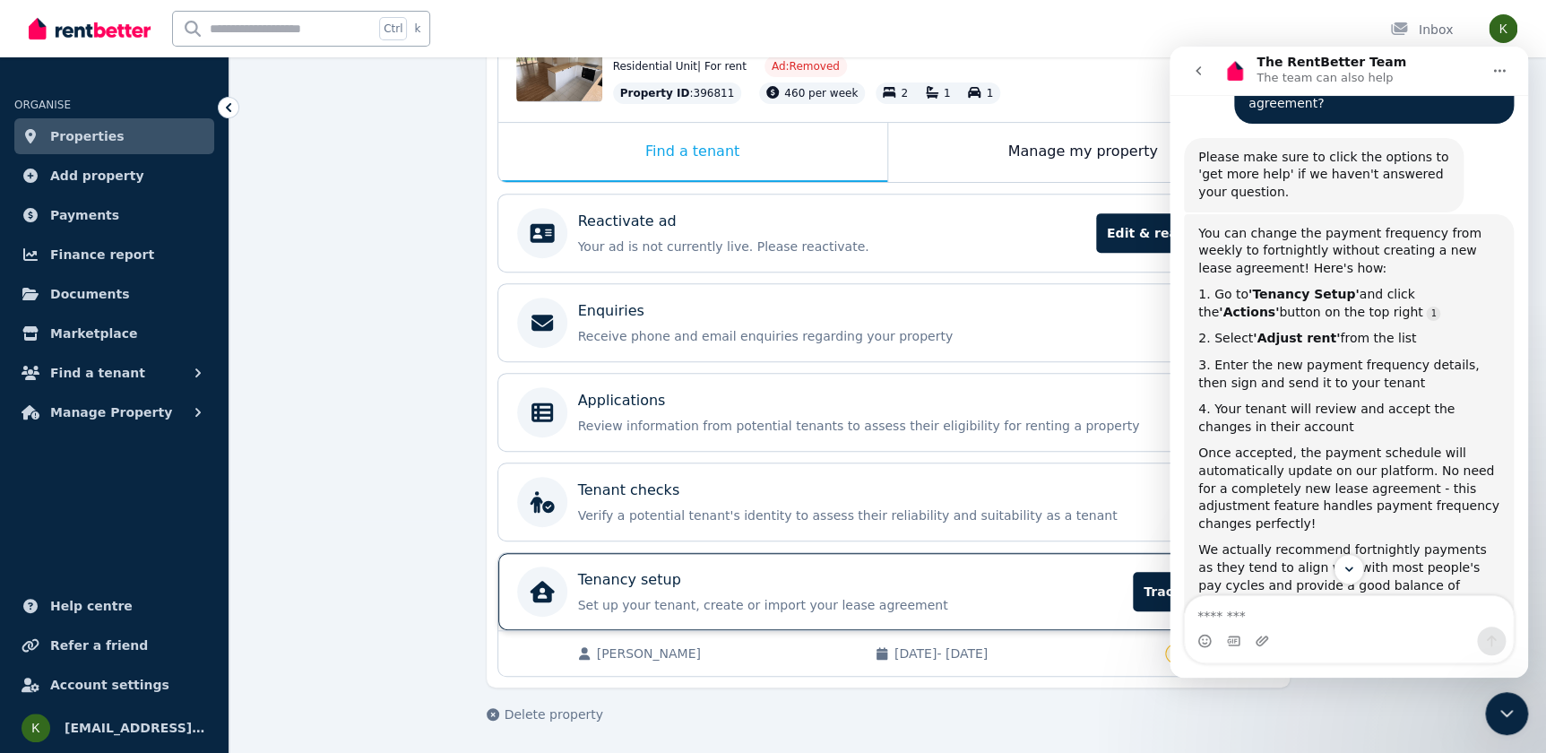
click at [597, 592] on div "Tenancy setup Set up your tenant, create or import your lease agreement Track p…" at bounding box center [850, 591] width 545 height 45
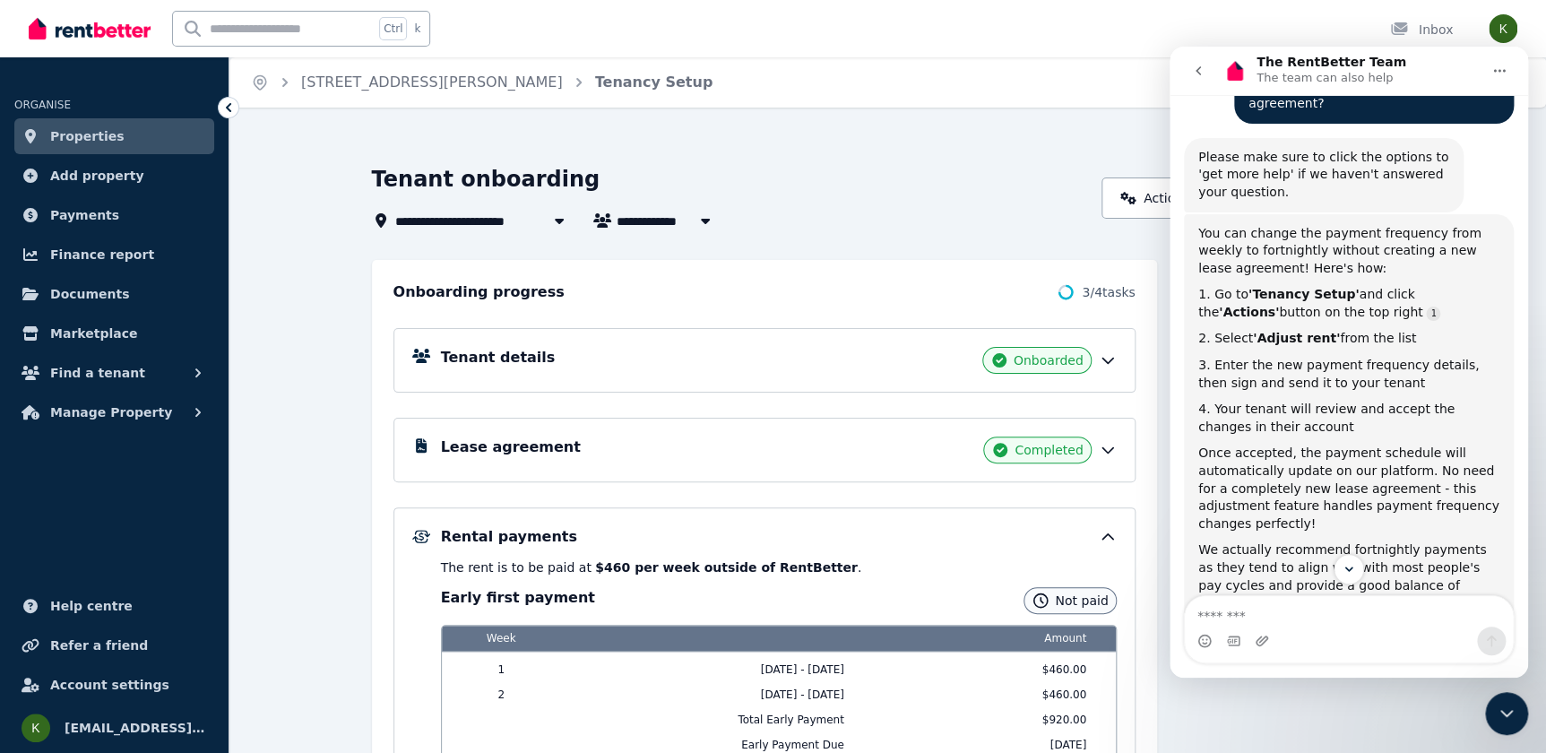
click at [698, 224] on icon "button" at bounding box center [706, 220] width 18 height 14
type input "**********"
click at [698, 224] on icon "button" at bounding box center [706, 220] width 18 height 14
click at [1139, 198] on link "Actions" at bounding box center [1155, 197] width 107 height 41
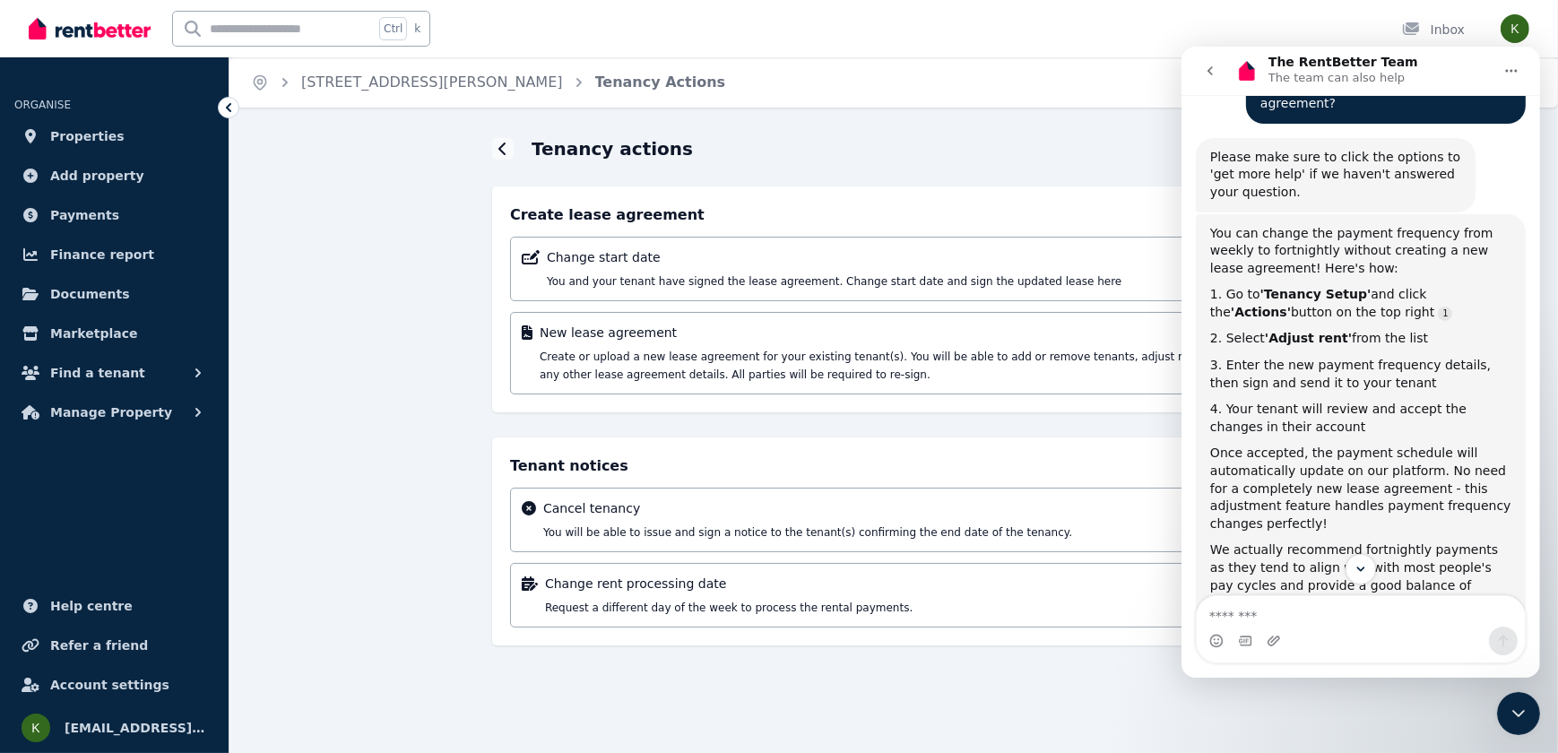
click at [1212, 74] on icon "go back" at bounding box center [1209, 71] width 14 height 14
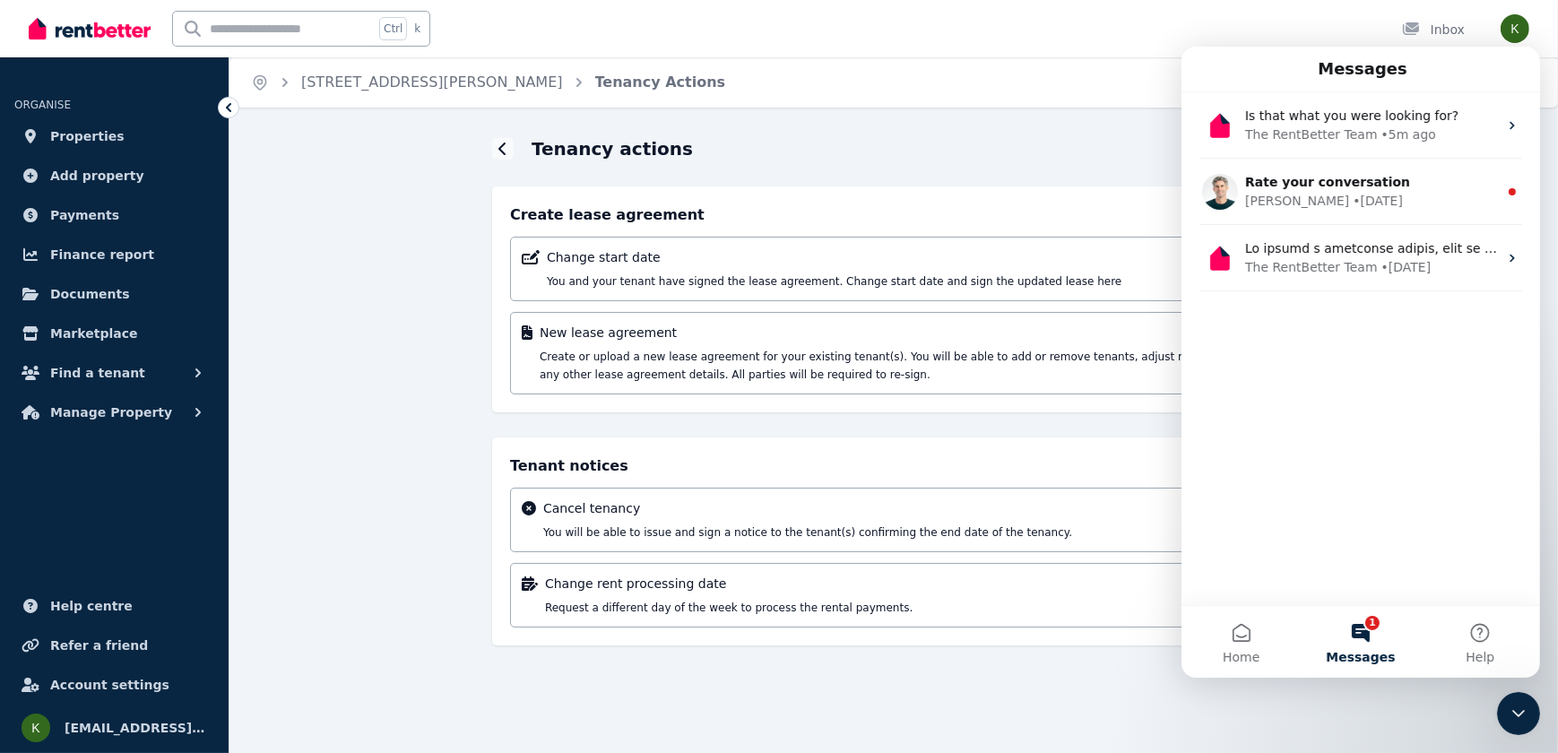
scroll to position [260, 0]
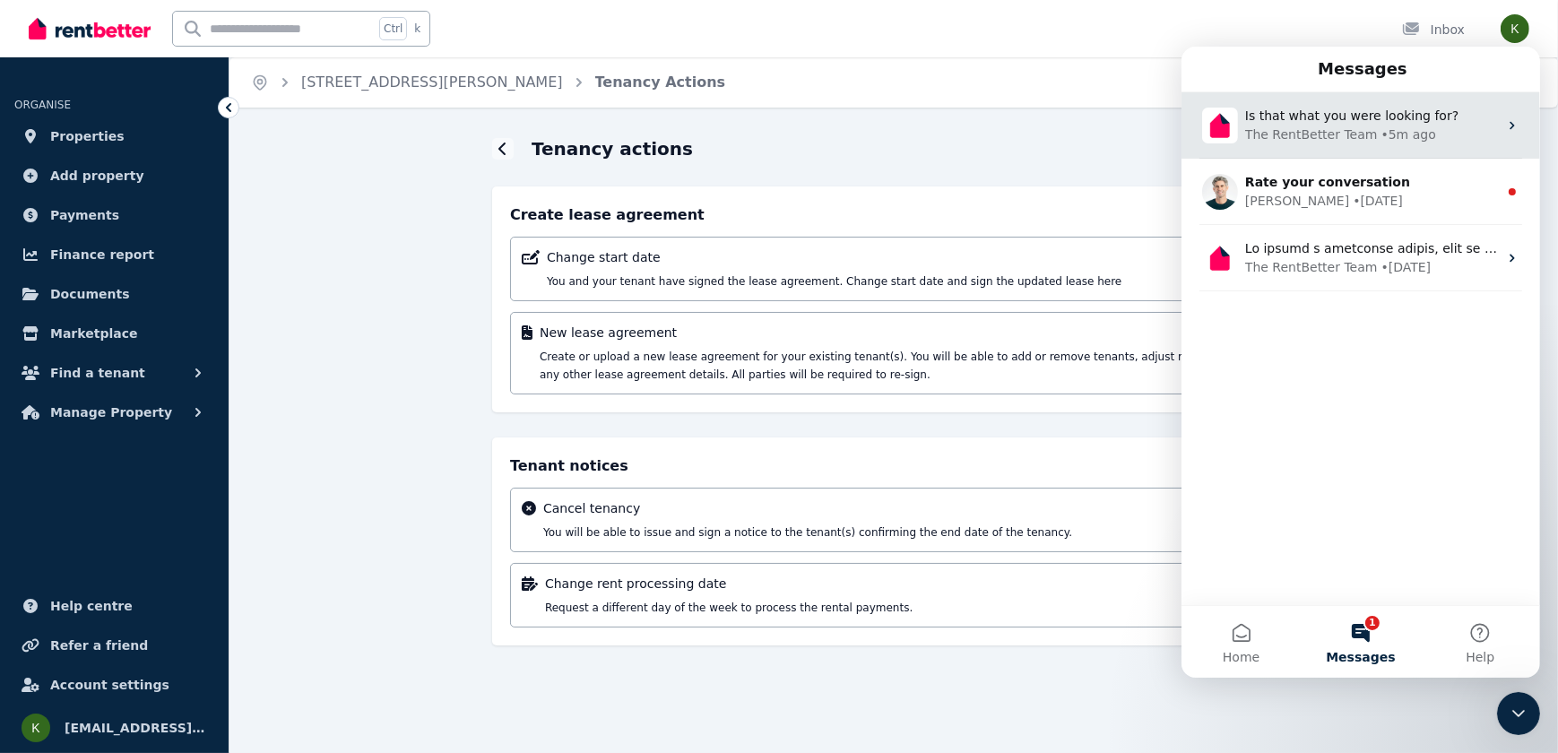
click at [1295, 134] on div "The RentBetter Team" at bounding box center [1310, 134] width 133 height 19
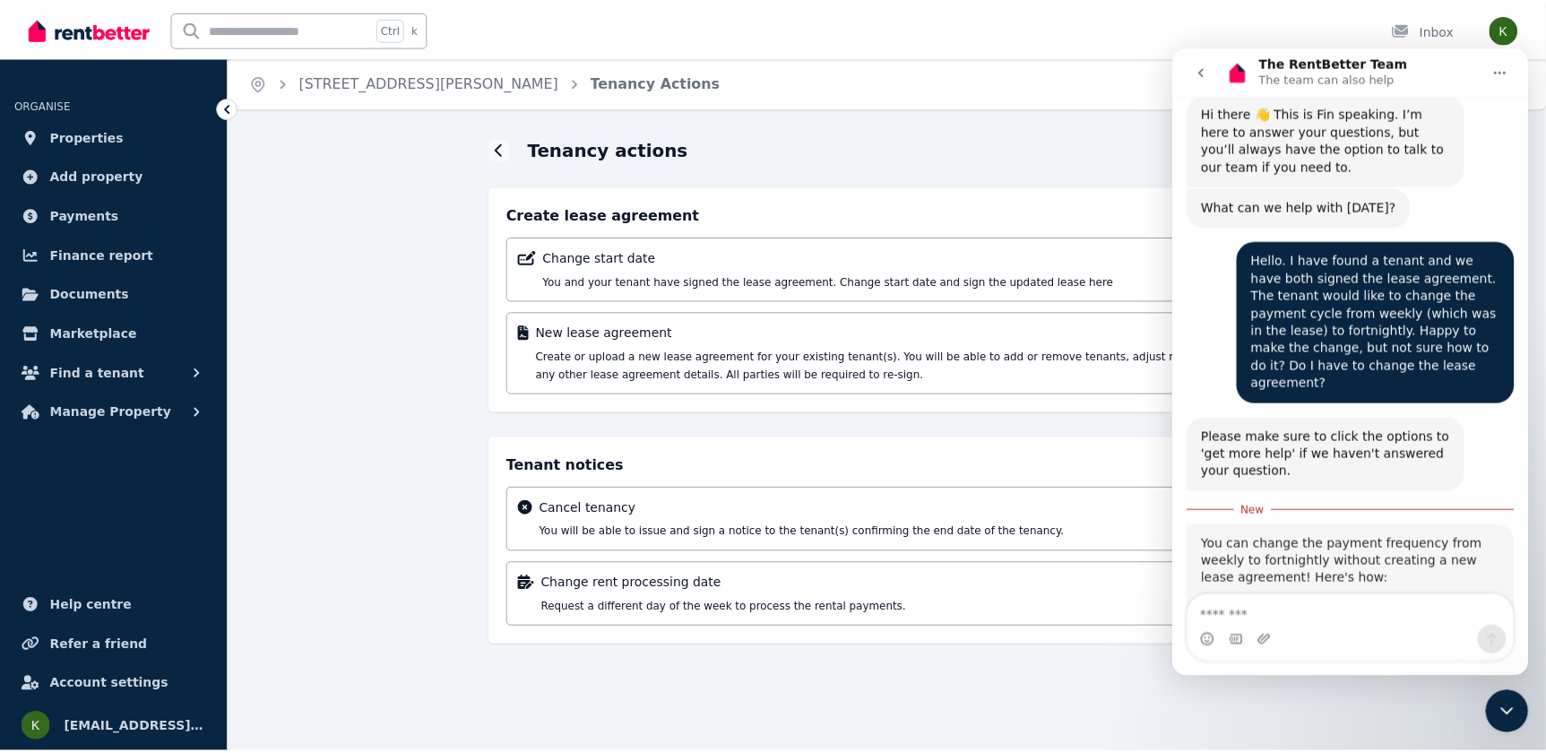
scroll to position [444, 0]
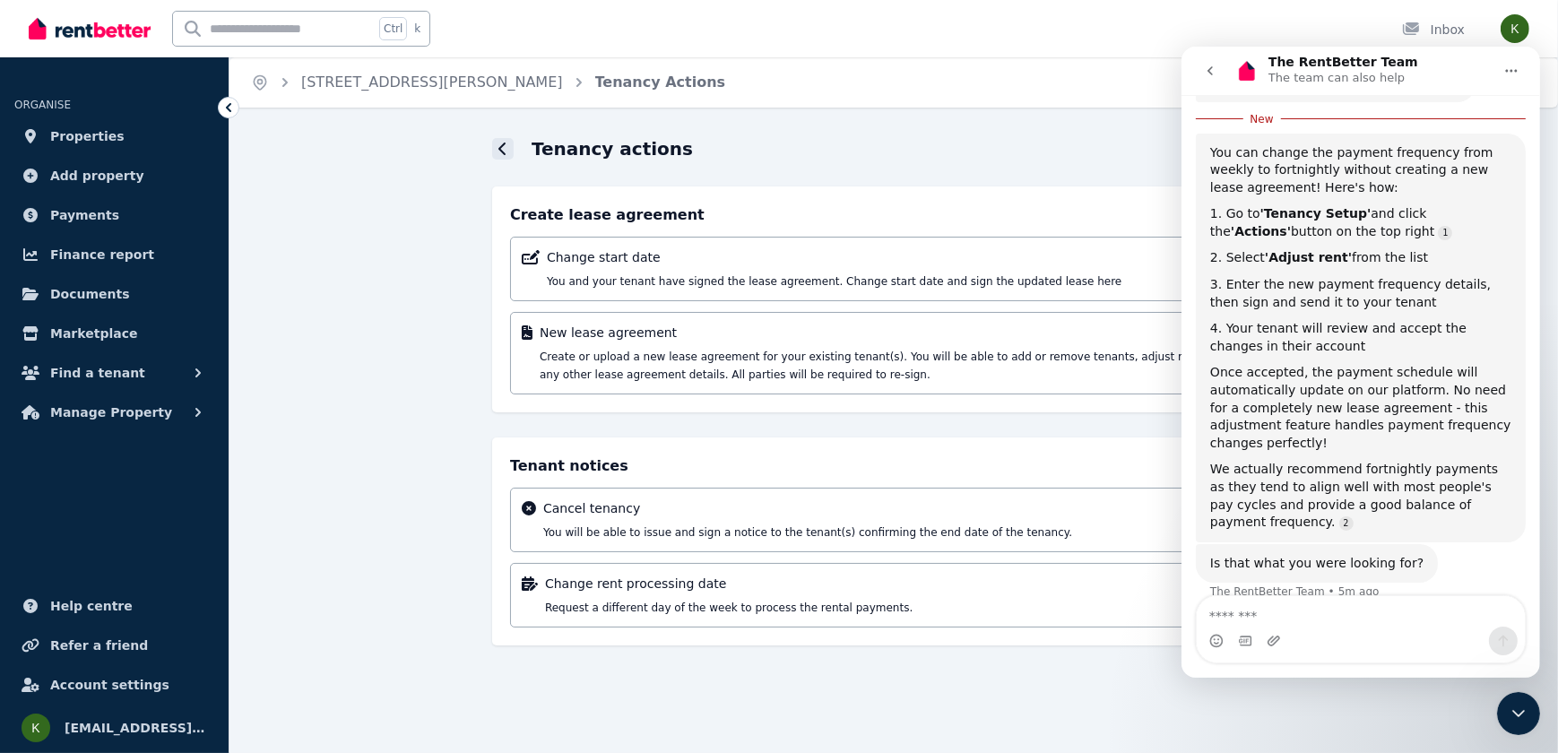
click at [501, 152] on icon at bounding box center [502, 149] width 9 height 14
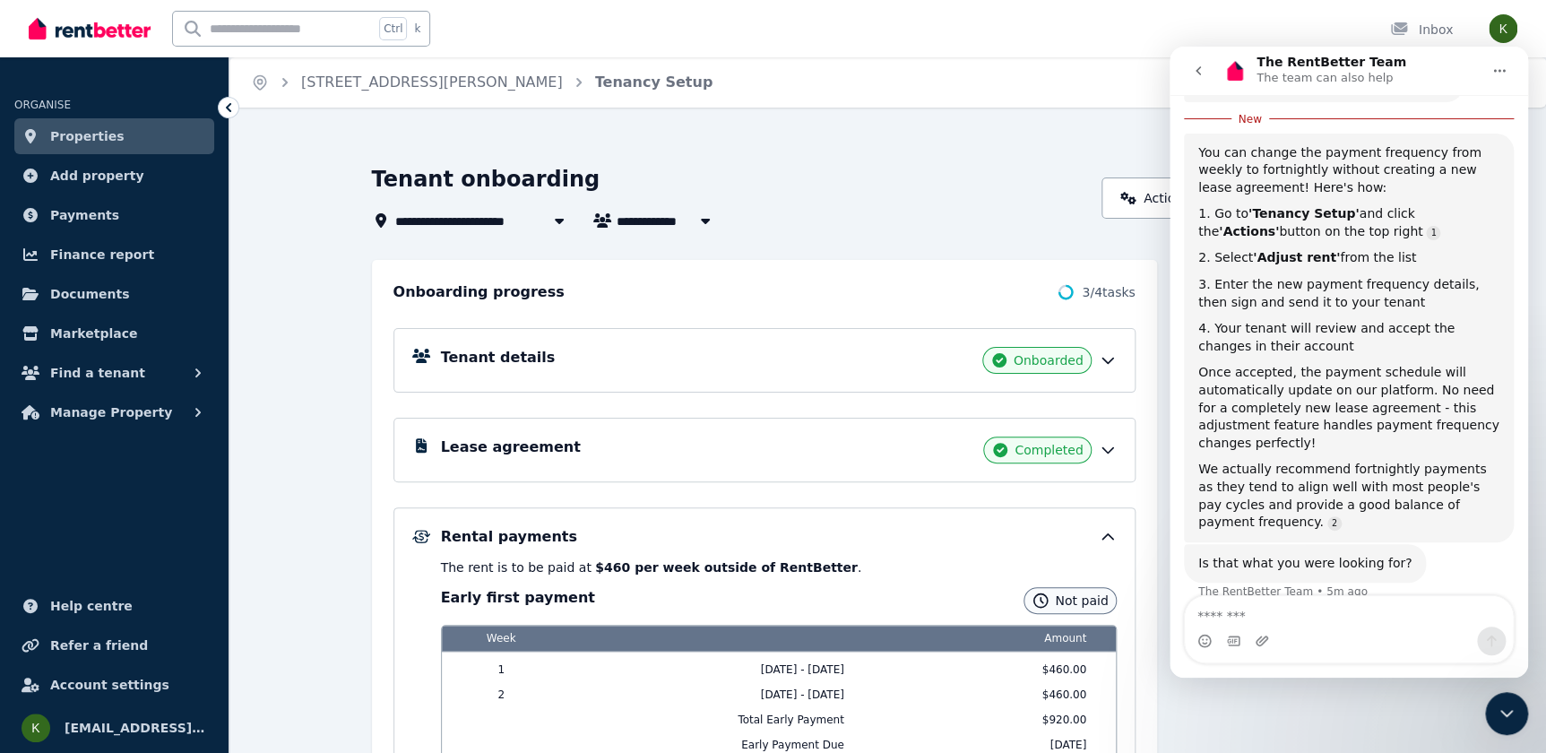
click at [1106, 368] on icon at bounding box center [1108, 360] width 18 height 18
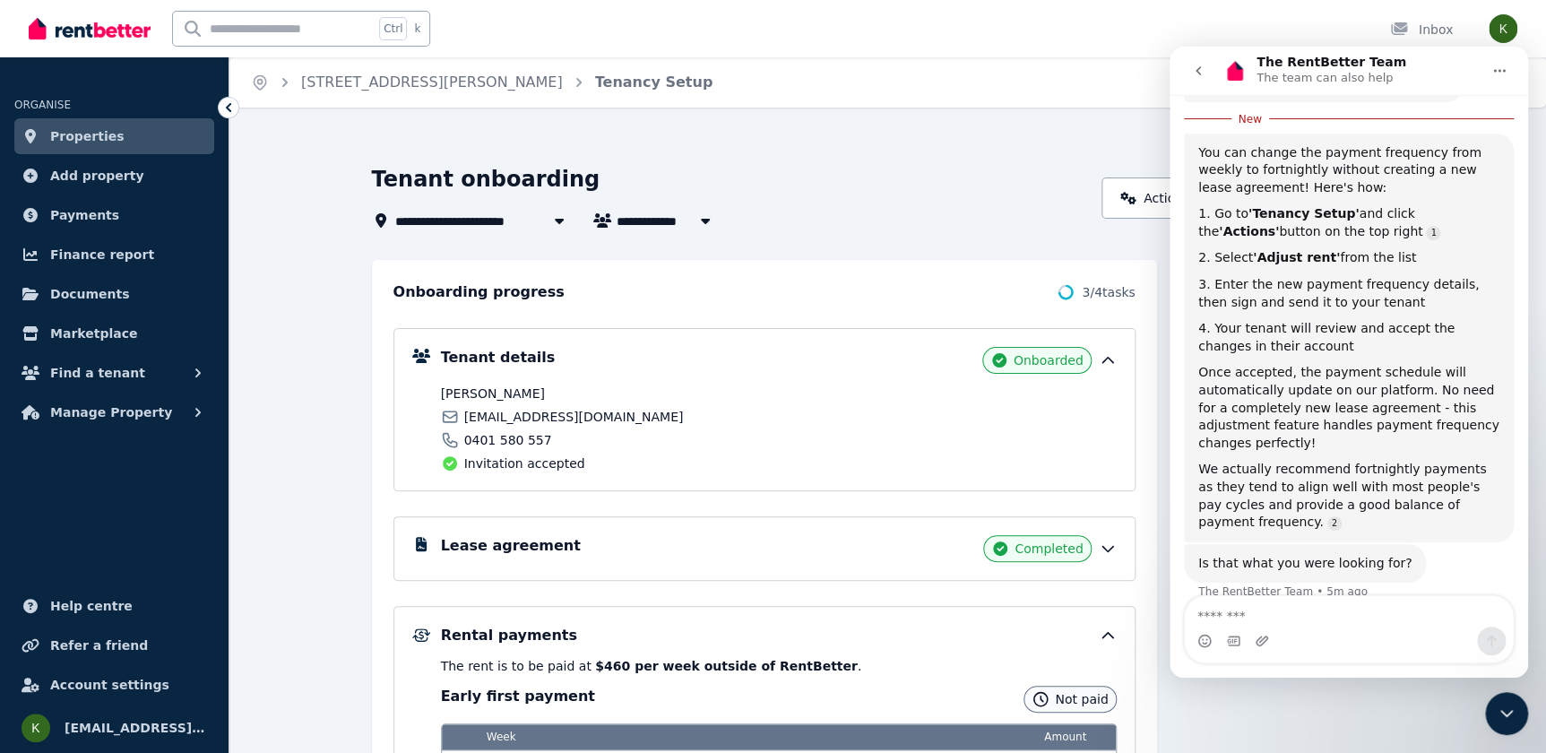
click at [1107, 368] on icon at bounding box center [1108, 360] width 18 height 18
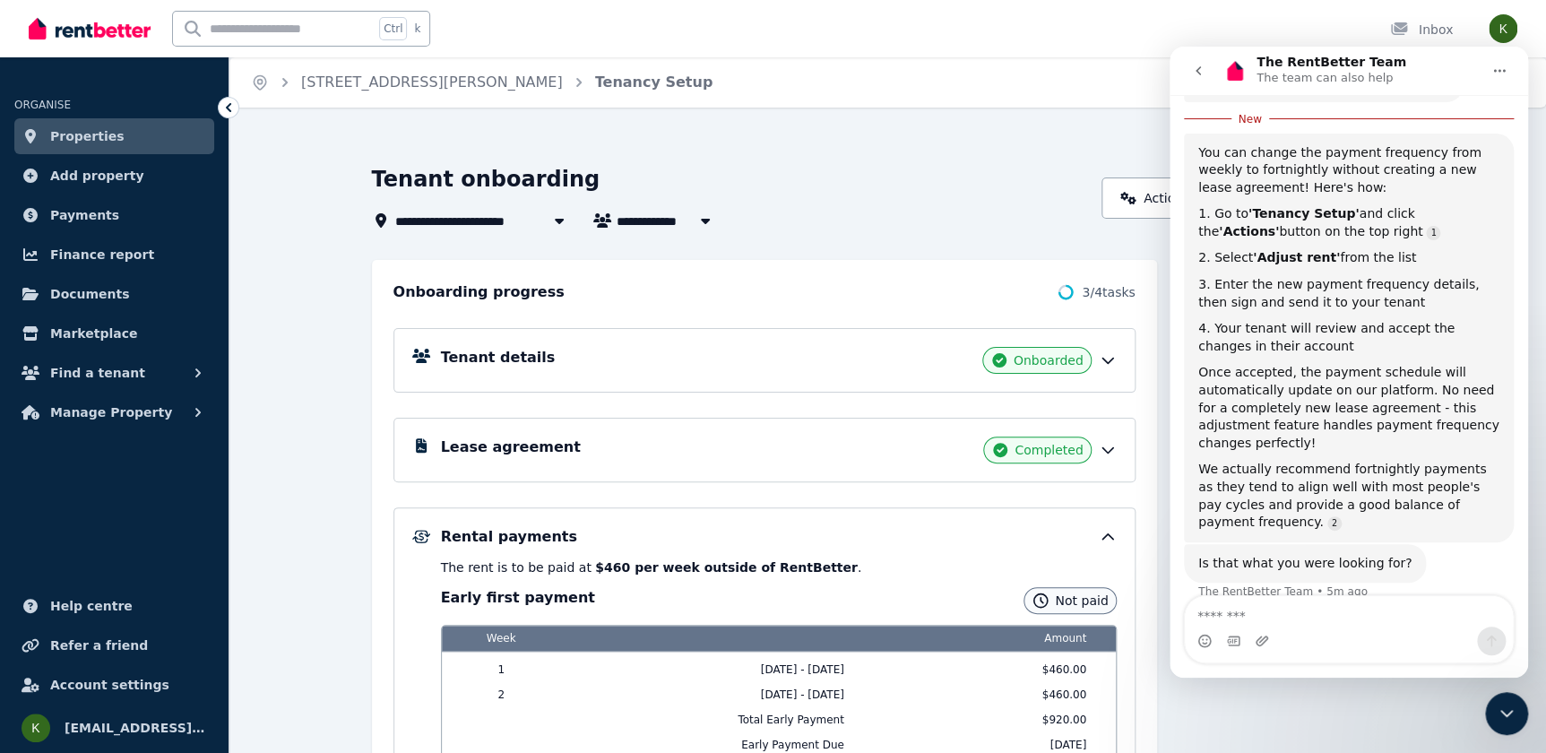
click at [1113, 448] on icon at bounding box center [1108, 450] width 18 height 18
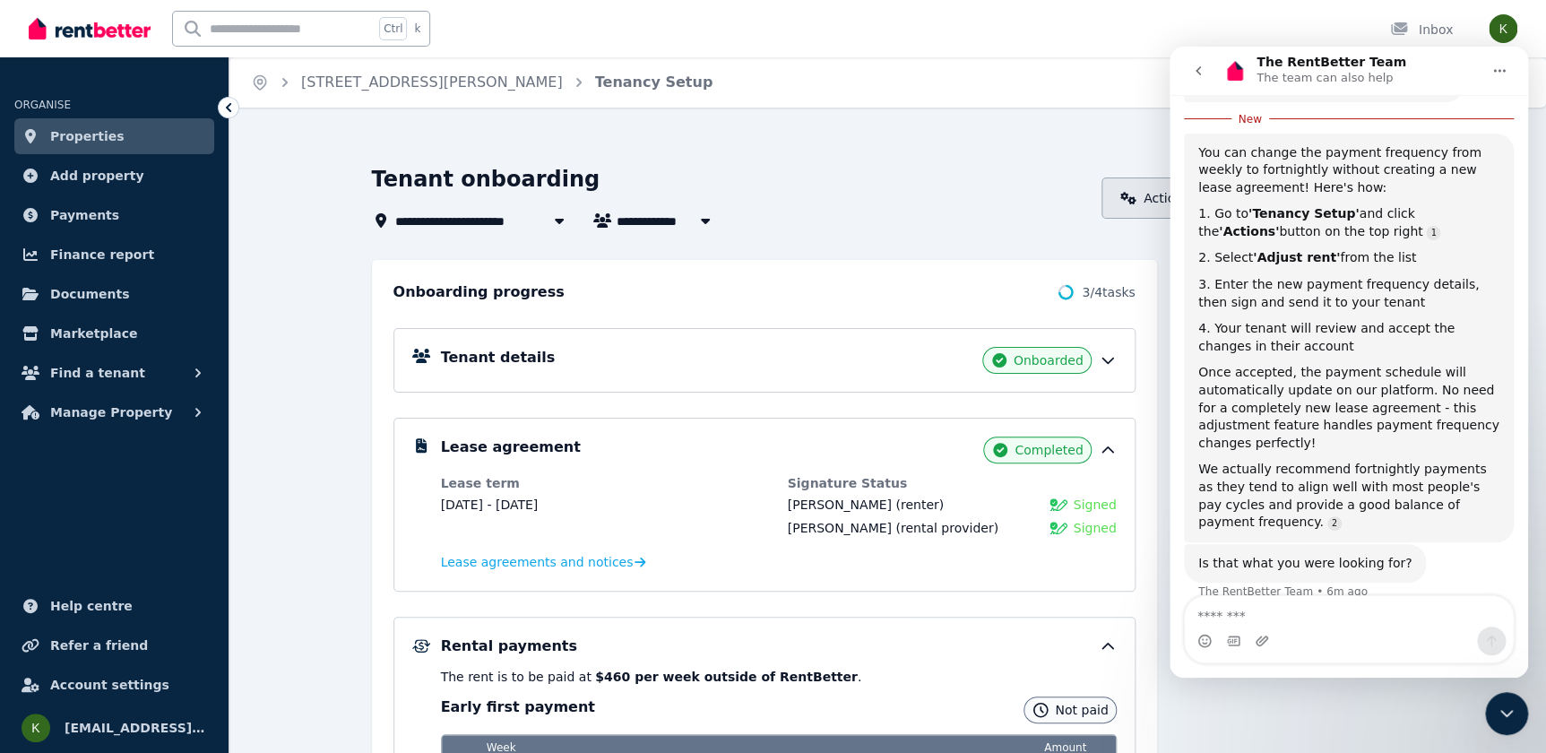
click at [1153, 211] on link "Actions" at bounding box center [1155, 197] width 107 height 41
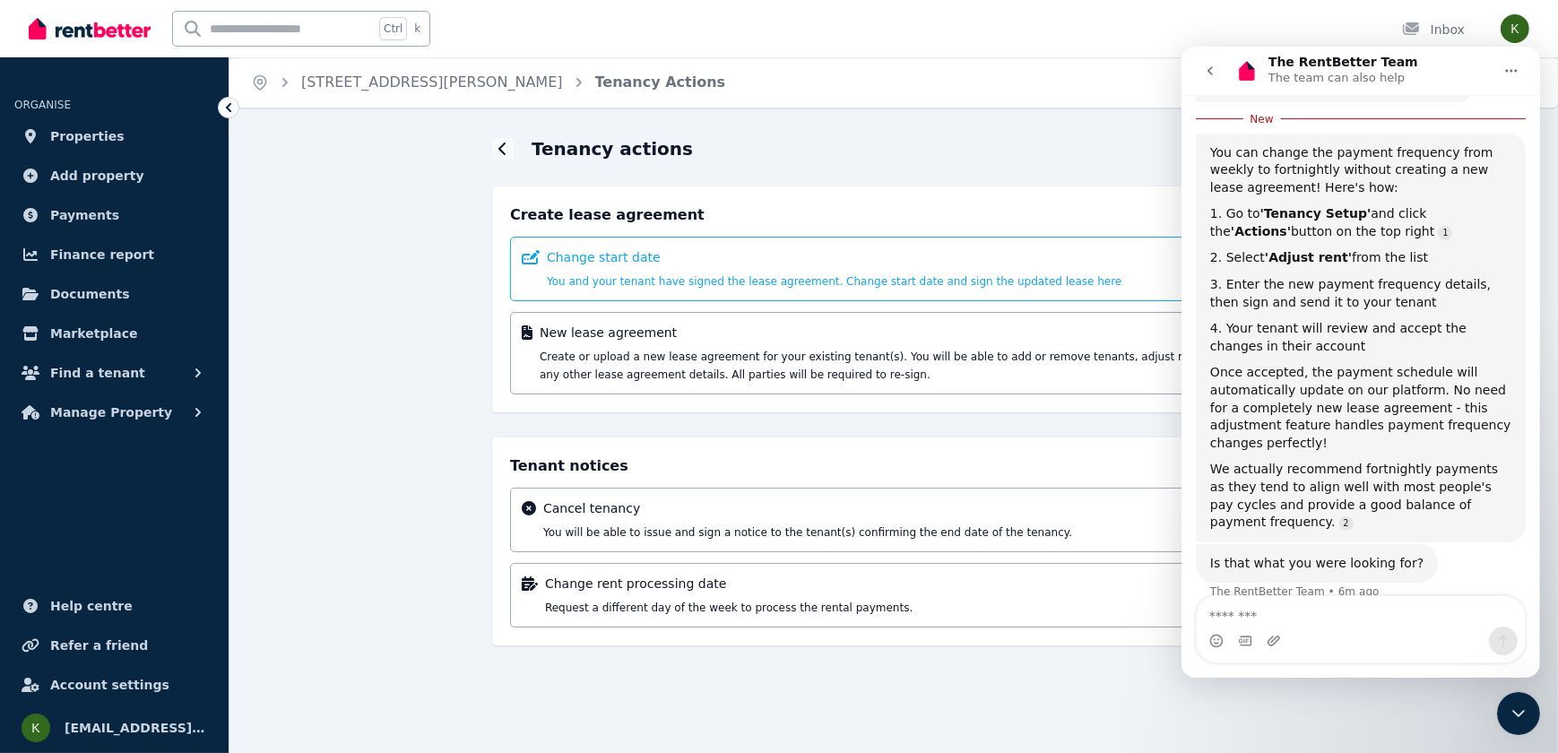
click at [600, 276] on span "You and your tenant have signed the lease agreement. Change start date and sign…" at bounding box center [834, 281] width 575 height 13
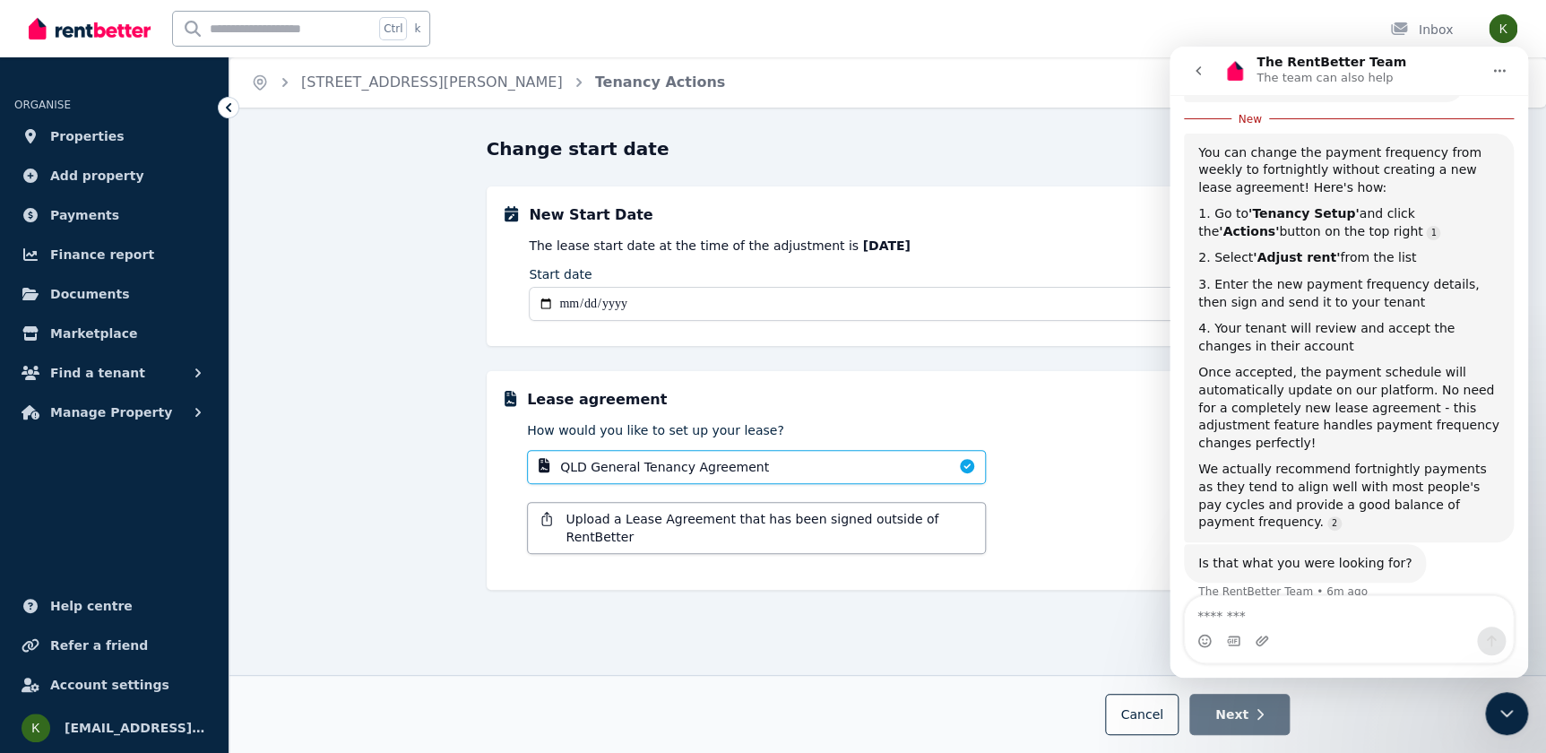
click at [228, 110] on icon at bounding box center [229, 108] width 18 height 18
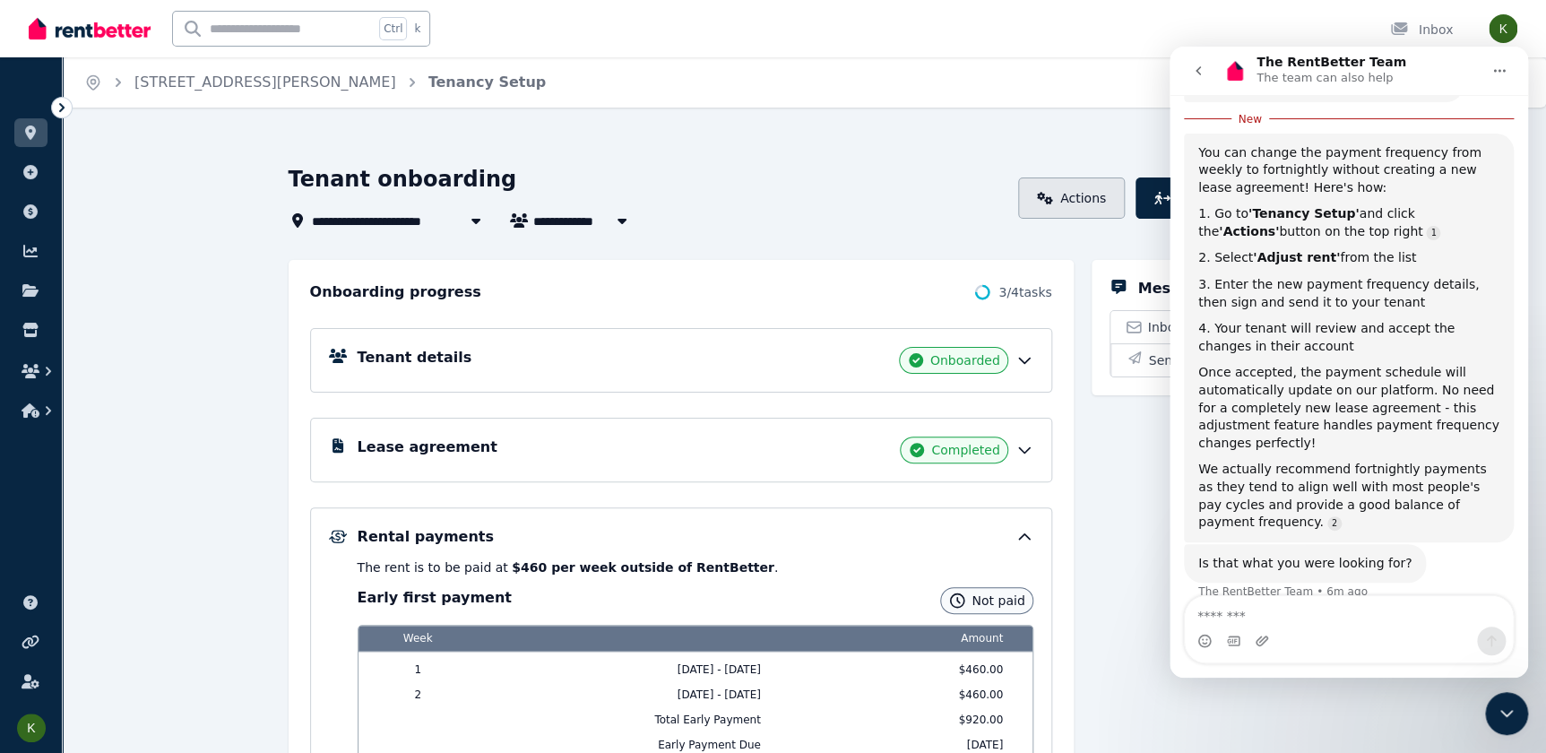
click at [1077, 212] on link "Actions" at bounding box center [1071, 197] width 107 height 41
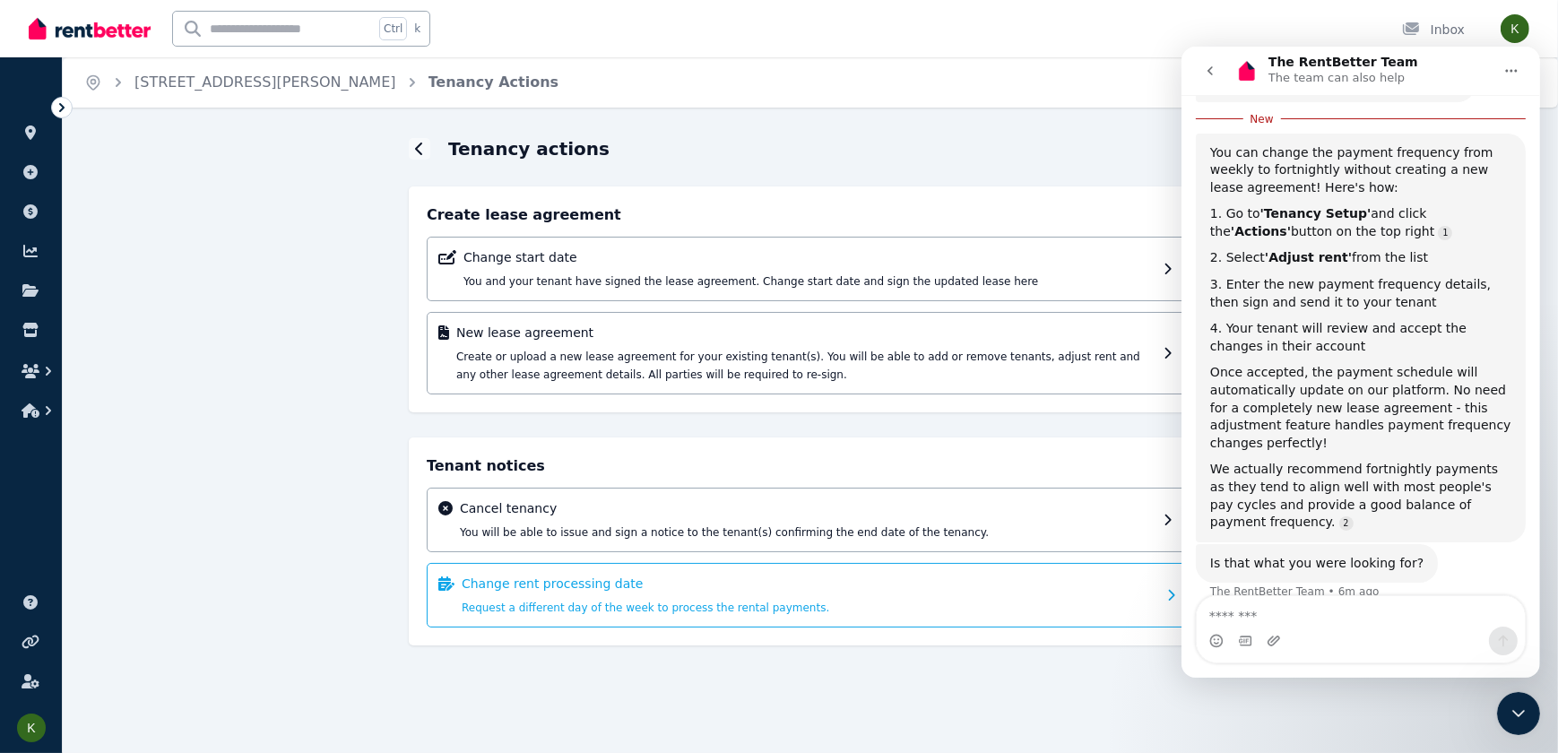
click at [1160, 593] on div "Change rent processing date Request a different day of the week to process the …" at bounding box center [810, 595] width 767 height 65
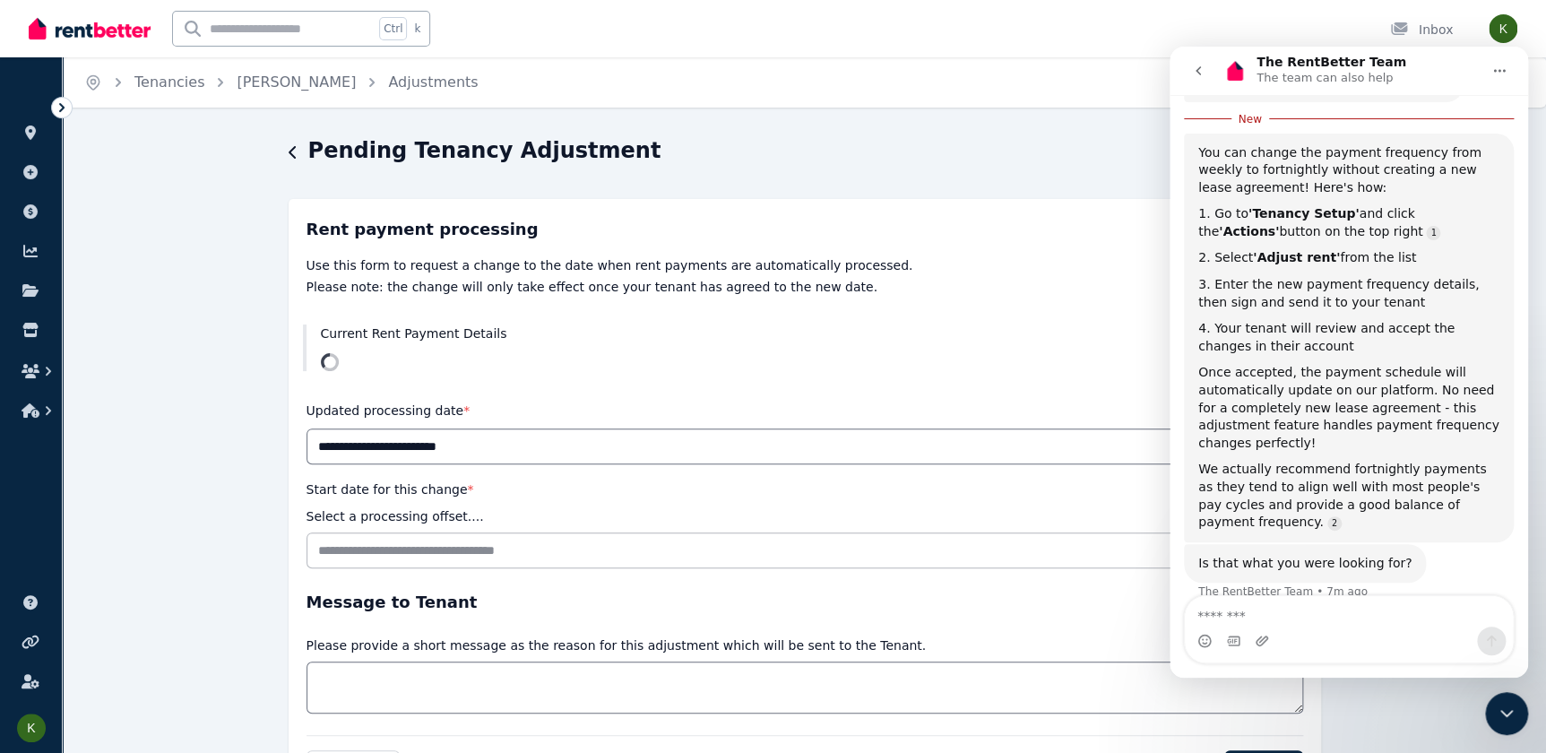
click at [289, 150] on icon "button" at bounding box center [293, 152] width 9 height 14
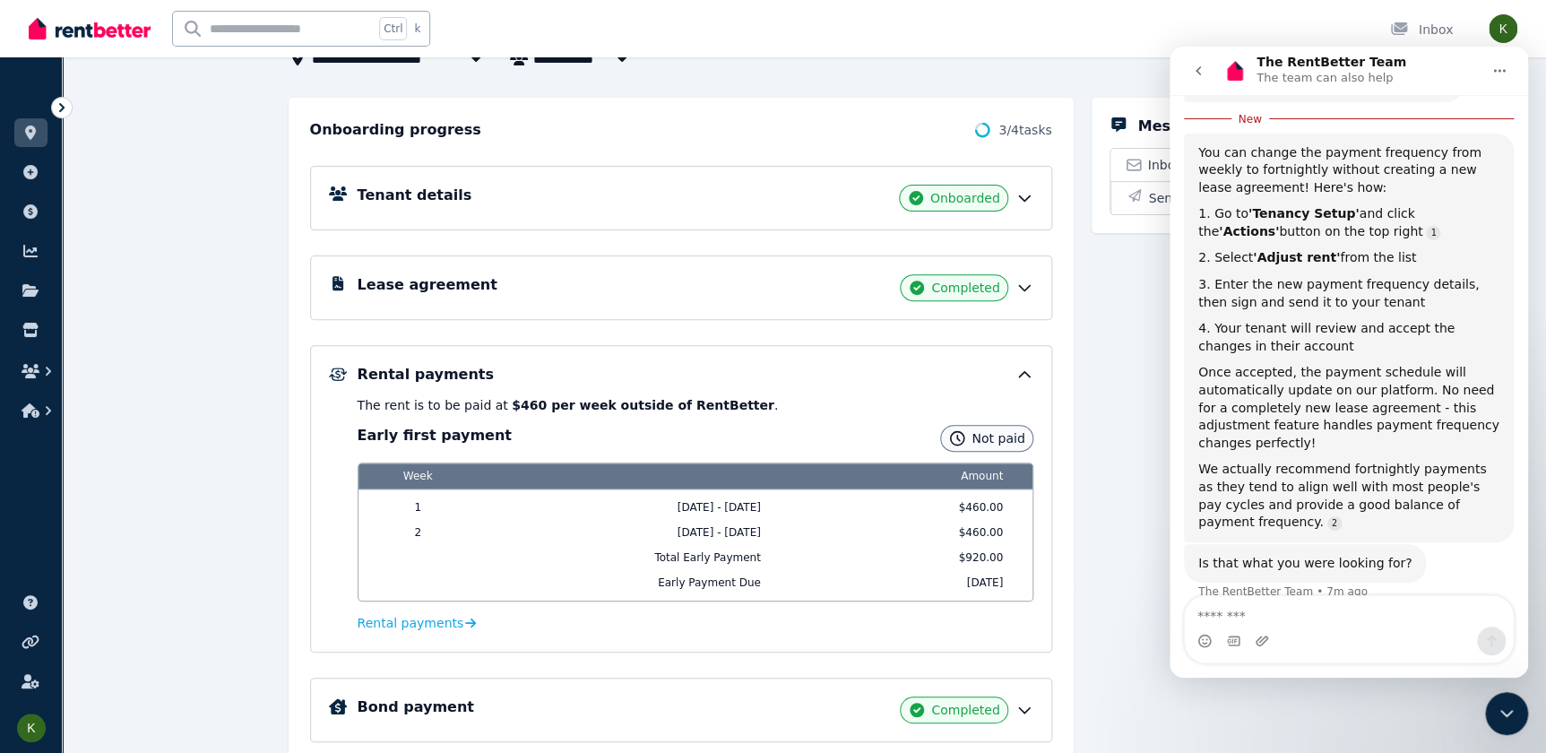
scroll to position [81, 0]
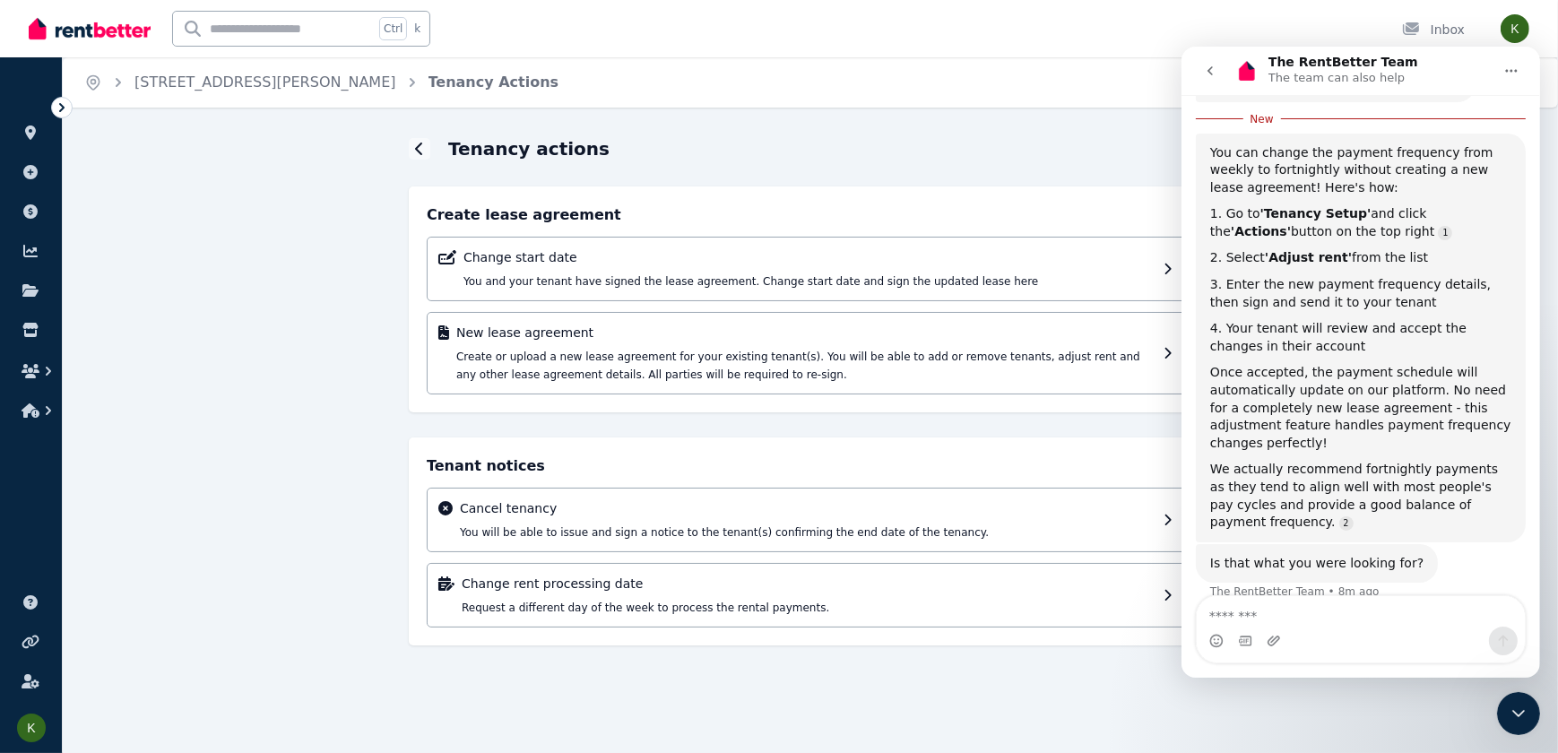
click at [1207, 66] on icon "go back" at bounding box center [1209, 71] width 14 height 14
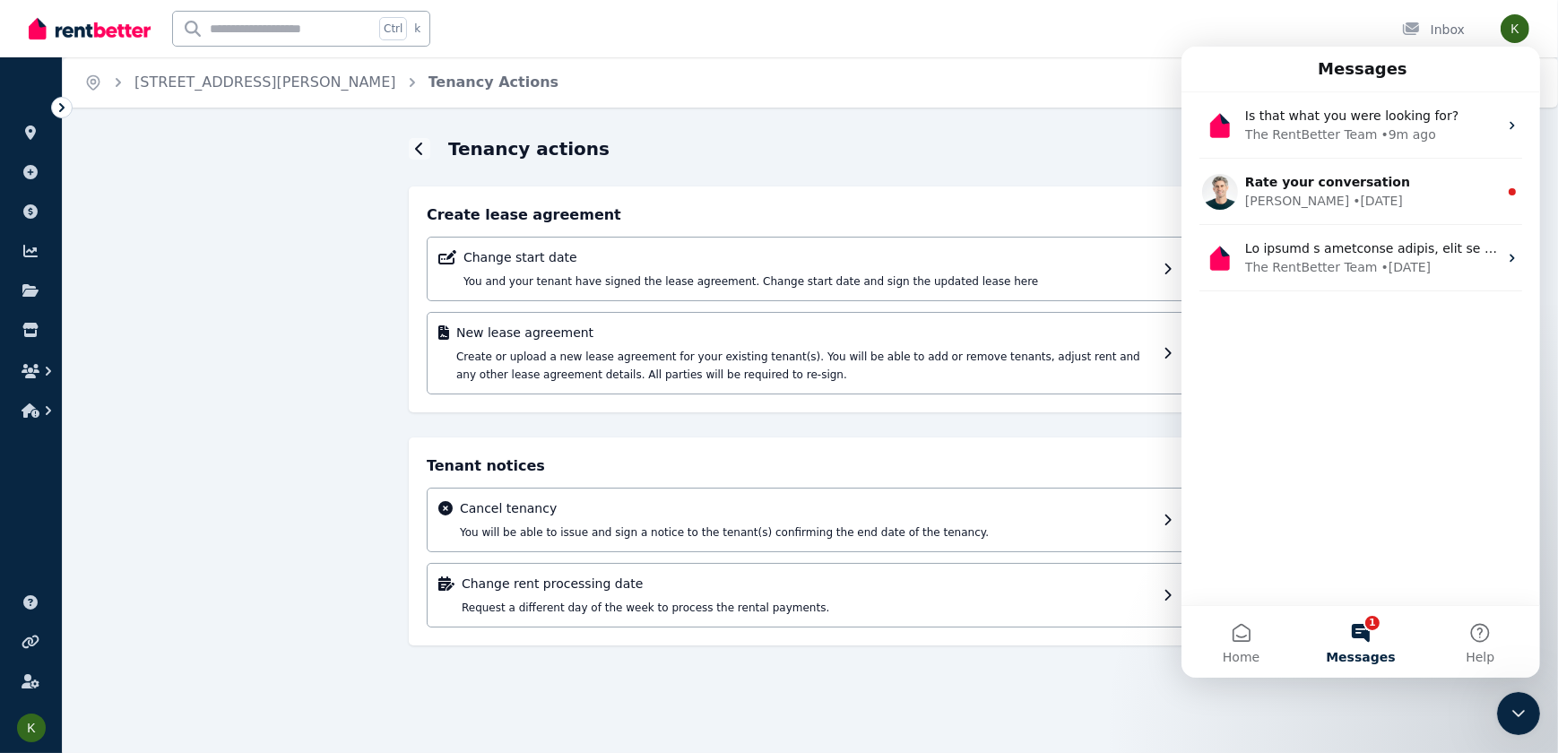
click at [1082, 133] on div "Home [STREET_ADDRESS][PERSON_NAME] Tenancy Actions Tenancy actions Create lease…" at bounding box center [779, 376] width 1558 height 753
click at [1519, 714] on icon "Close Intercom Messenger" at bounding box center [1518, 713] width 22 height 22
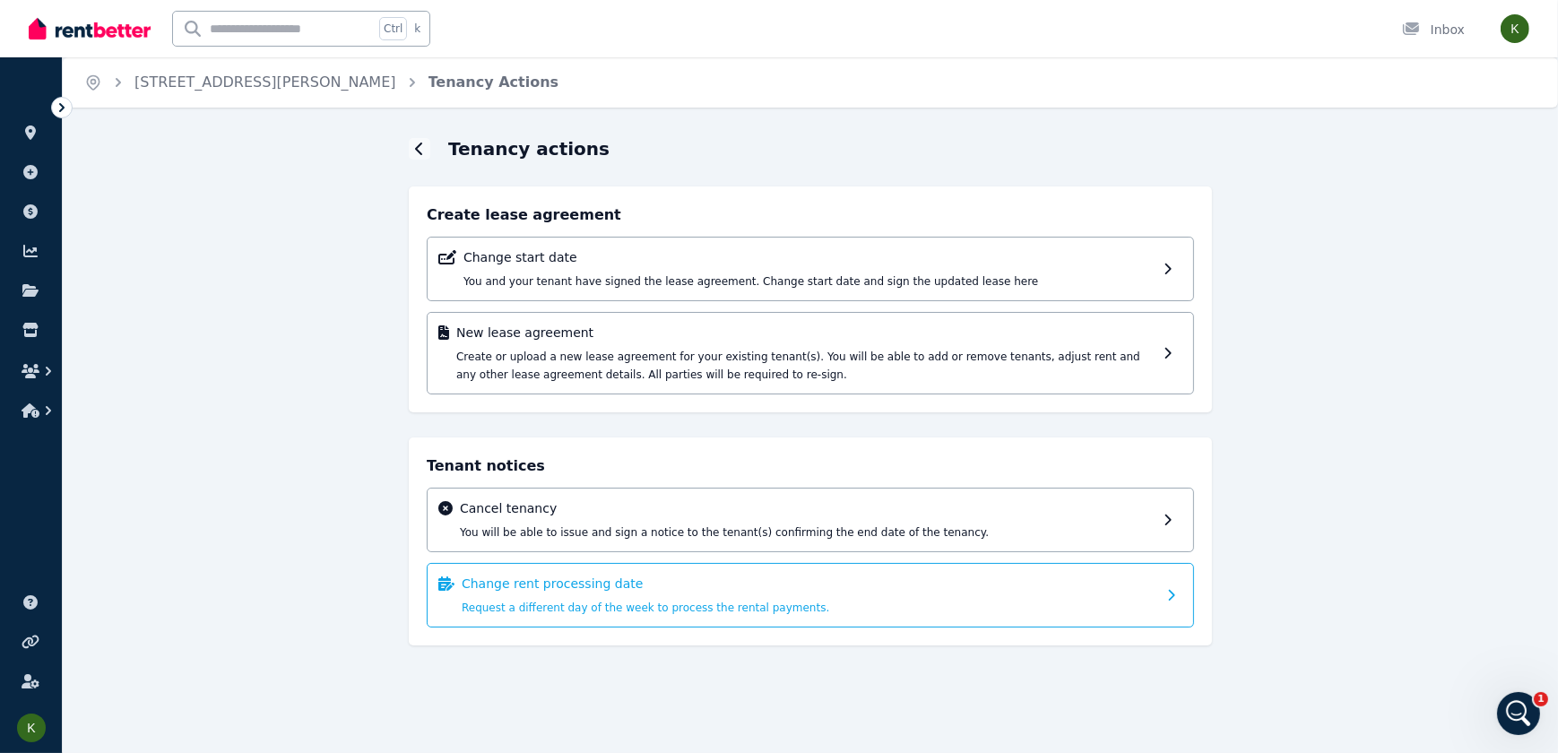
click at [457, 600] on div "Change rent processing date Request a different day of the week to process the …" at bounding box center [810, 595] width 767 height 65
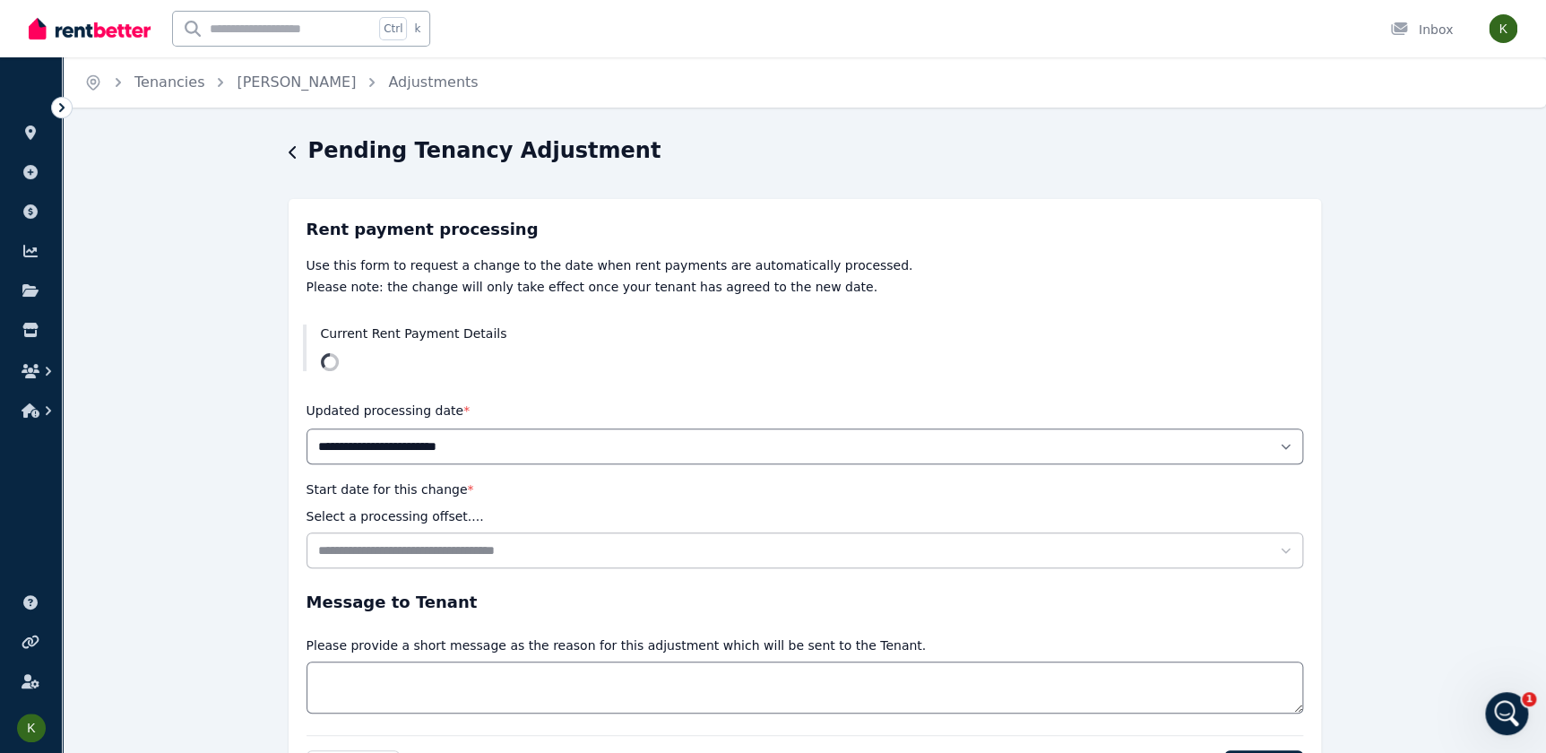
click at [1509, 722] on icon "Open Intercom Messenger" at bounding box center [1508, 714] width 30 height 30
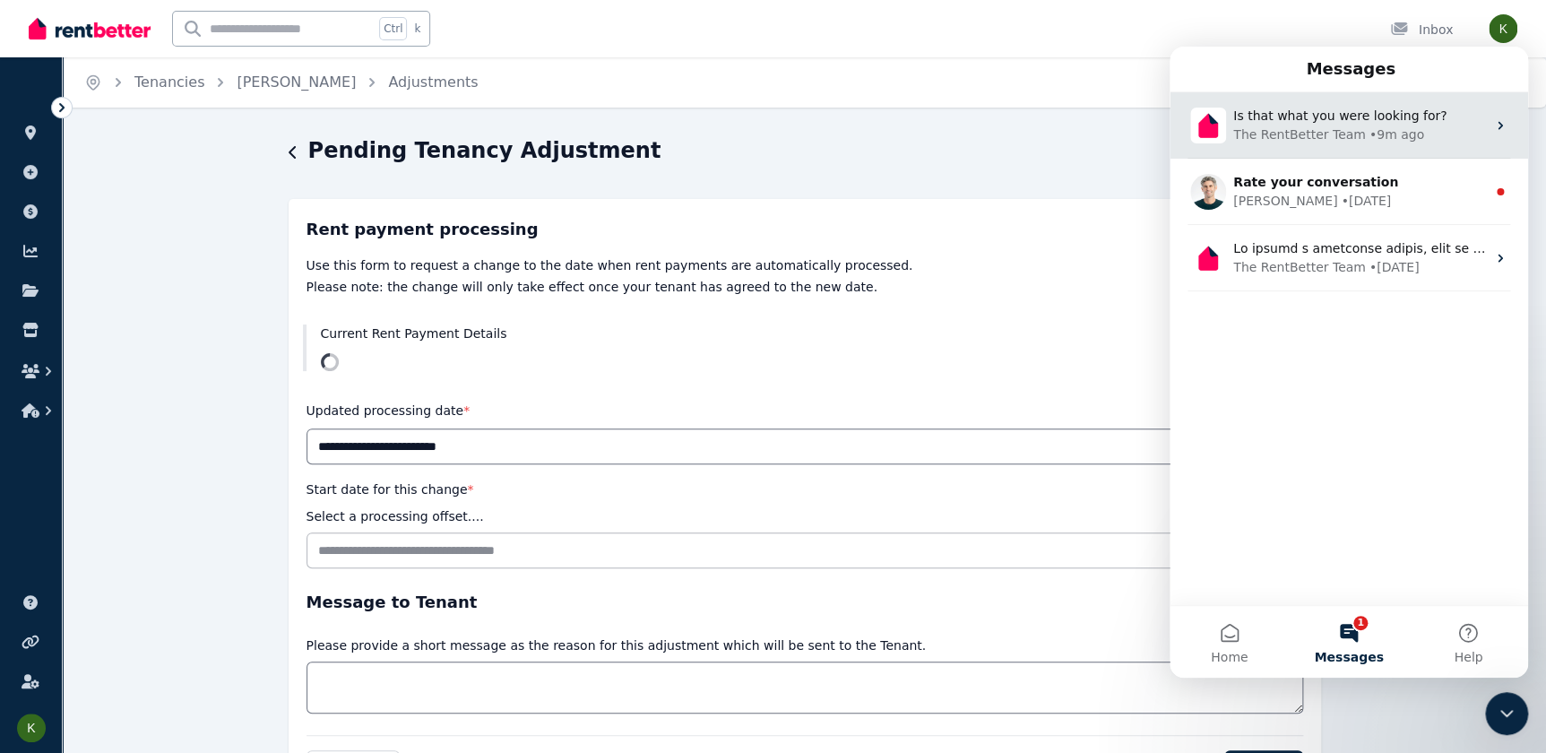
click at [1370, 135] on div "• 9m ago" at bounding box center [1397, 134] width 55 height 19
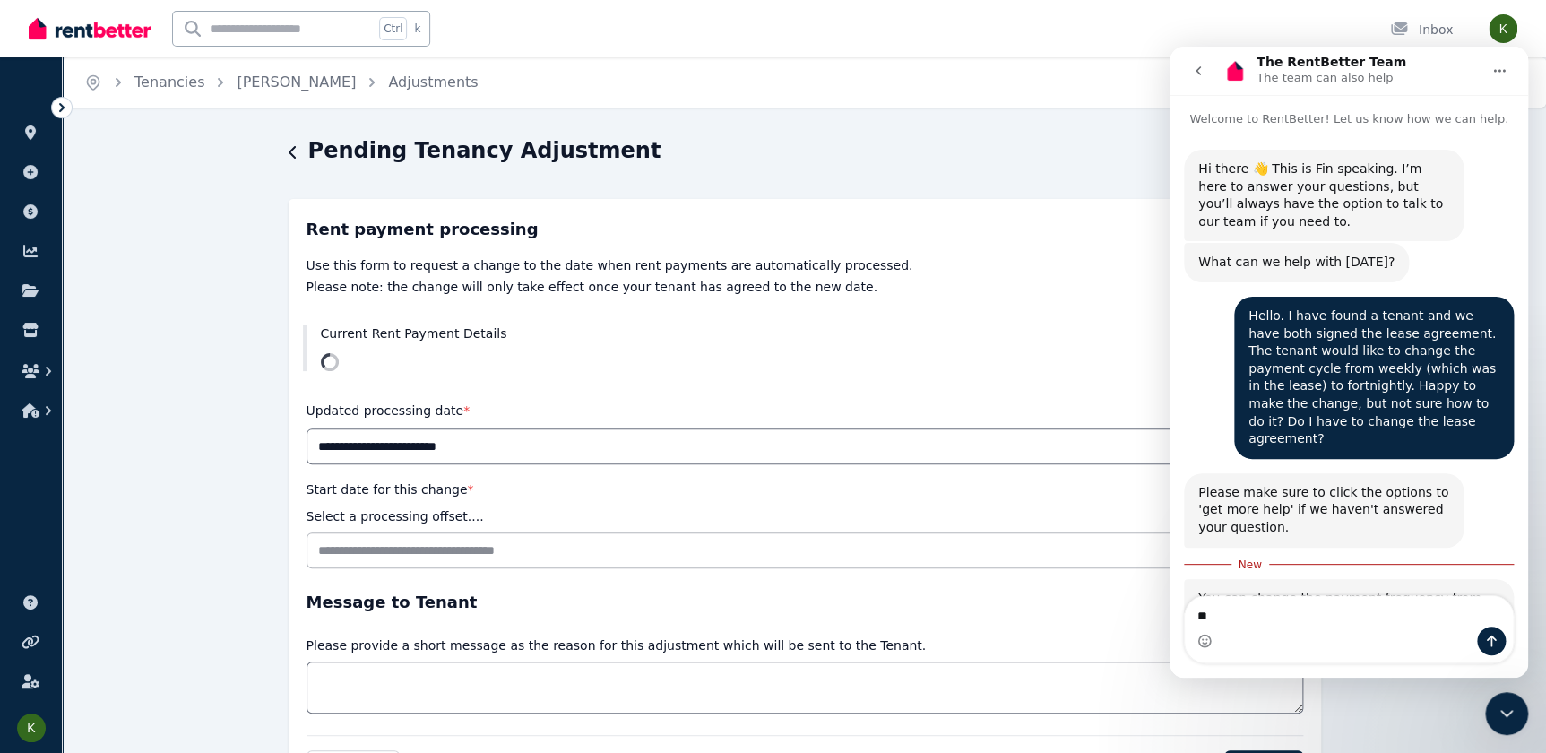
scroll to position [439, 0]
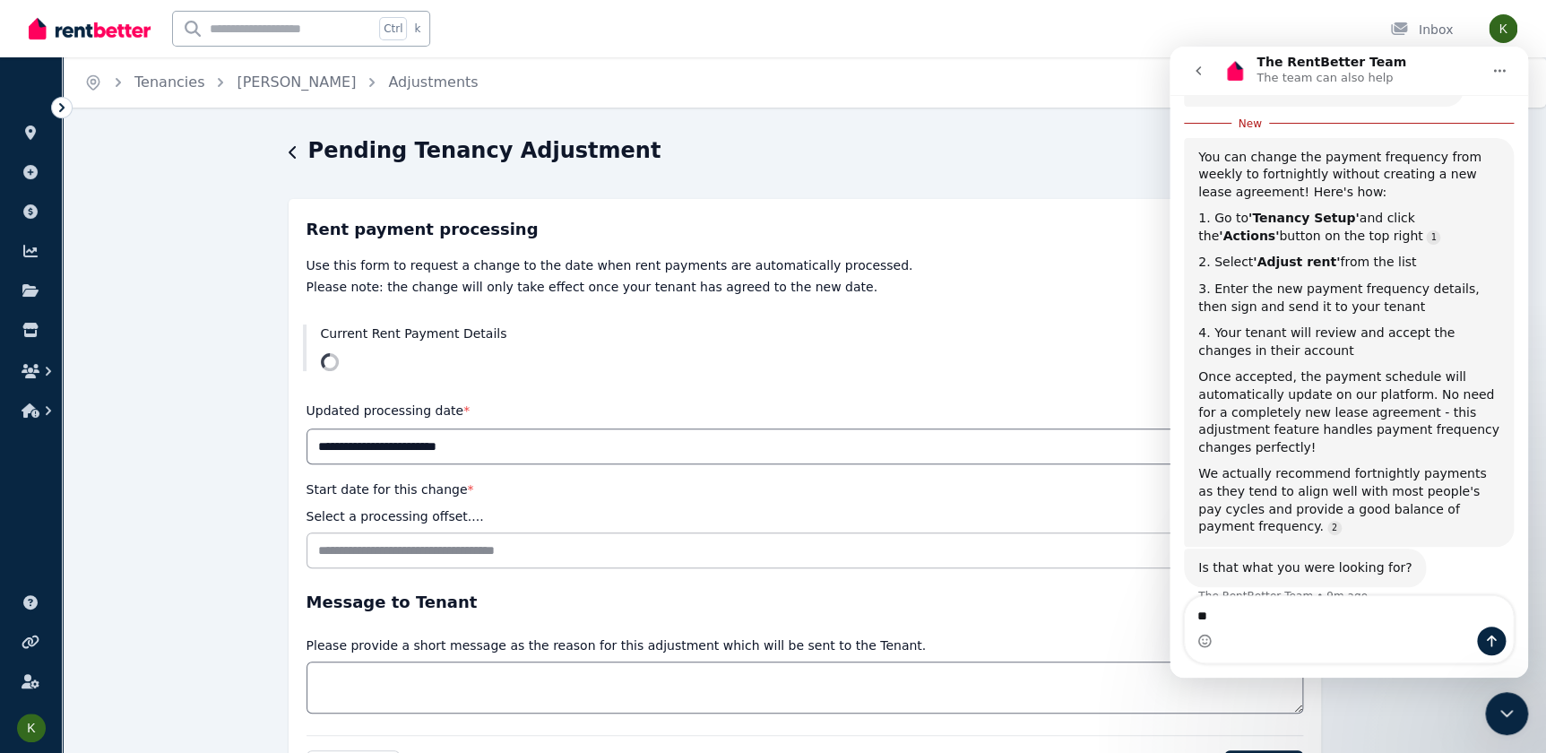
type textarea "*"
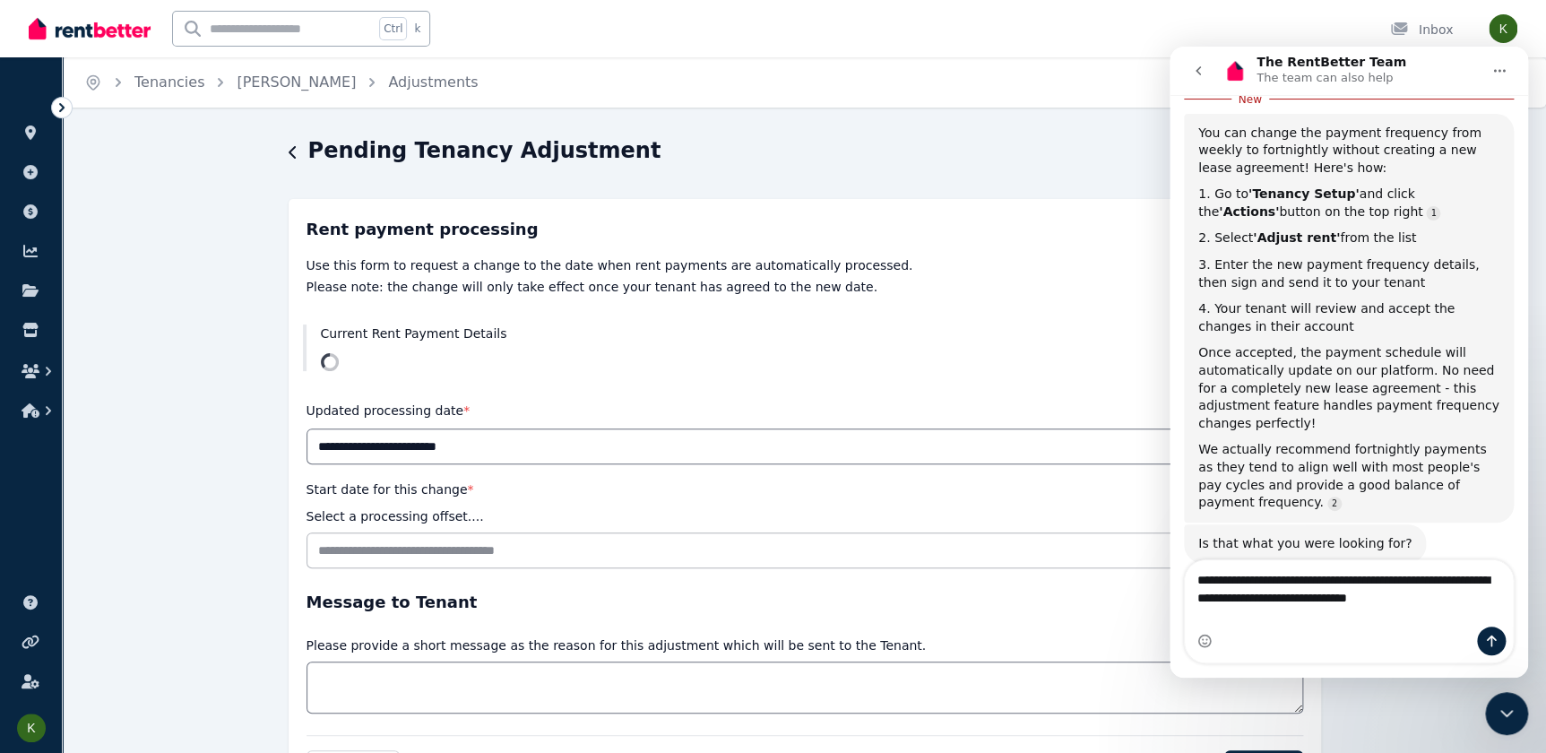
type textarea "**********"
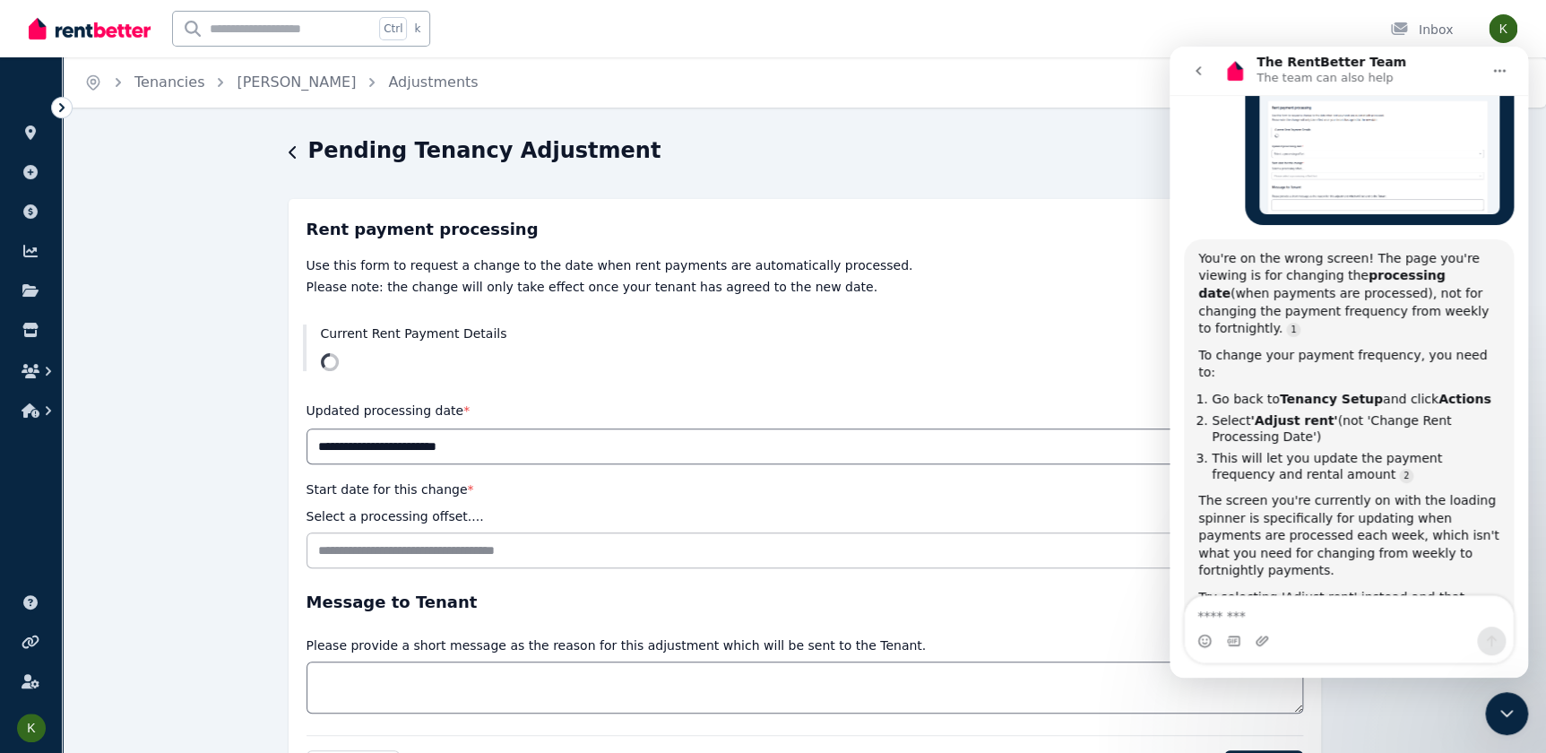
scroll to position [1074, 0]
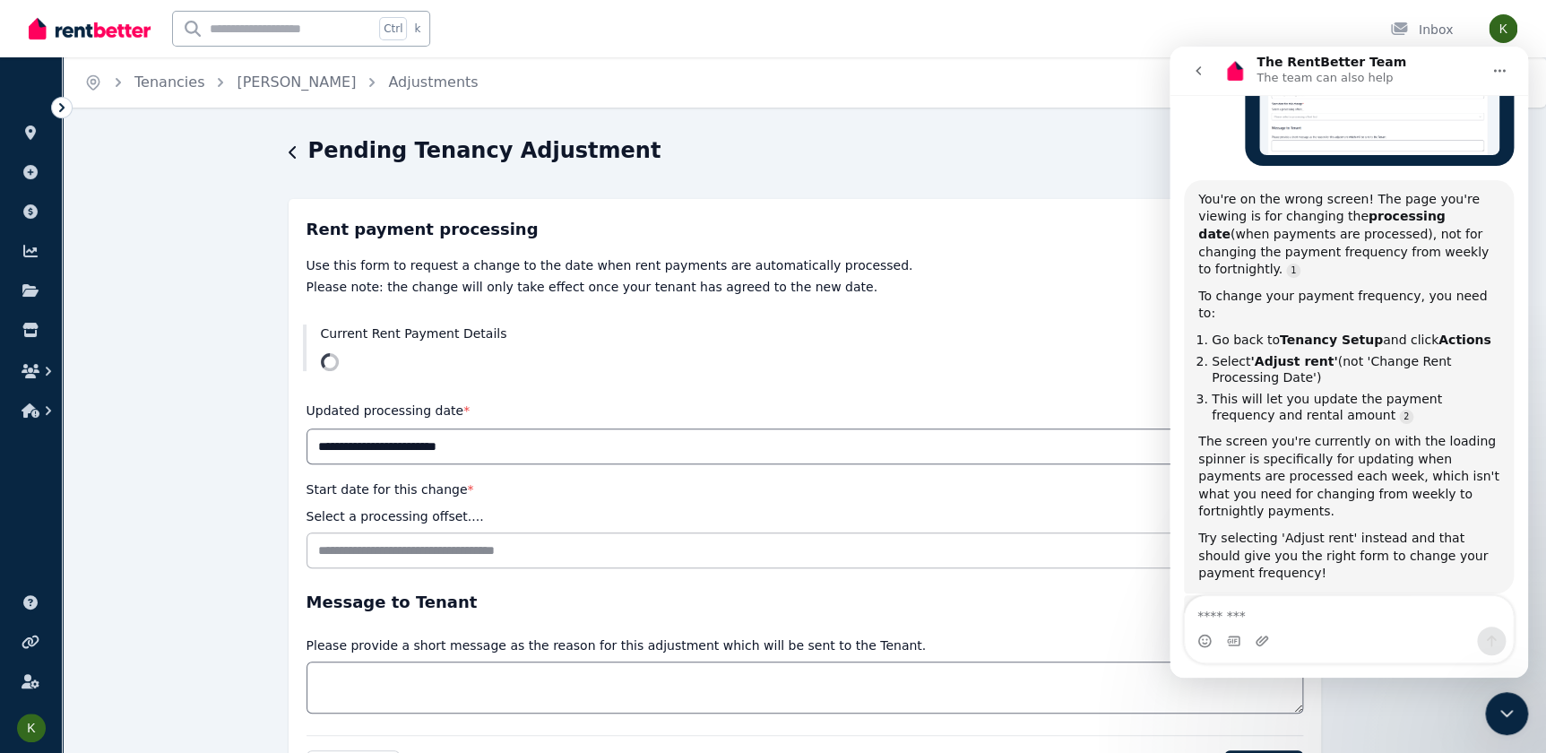
click at [293, 151] on icon "button" at bounding box center [293, 152] width 9 height 14
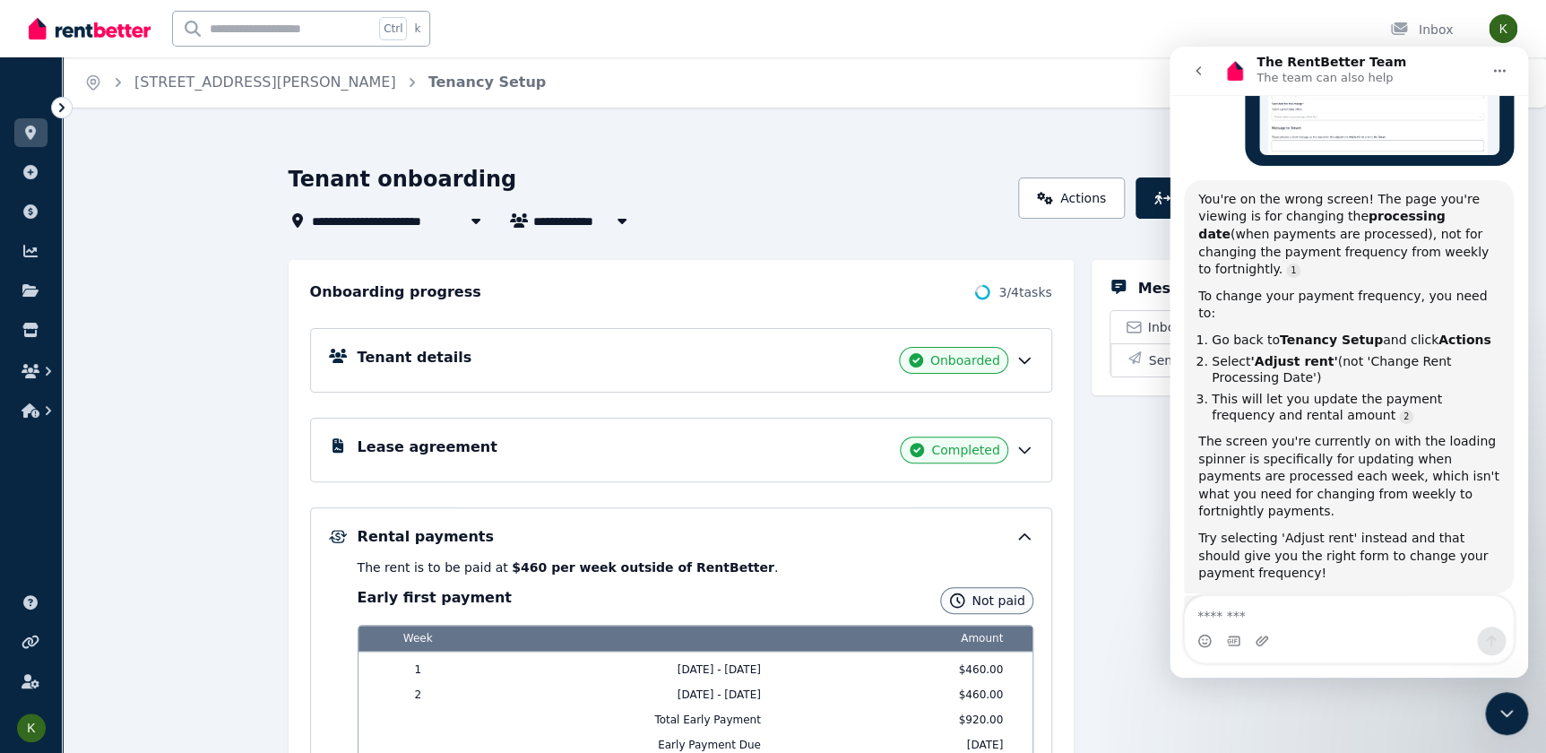
click at [1190, 76] on button "go back" at bounding box center [1198, 71] width 34 height 34
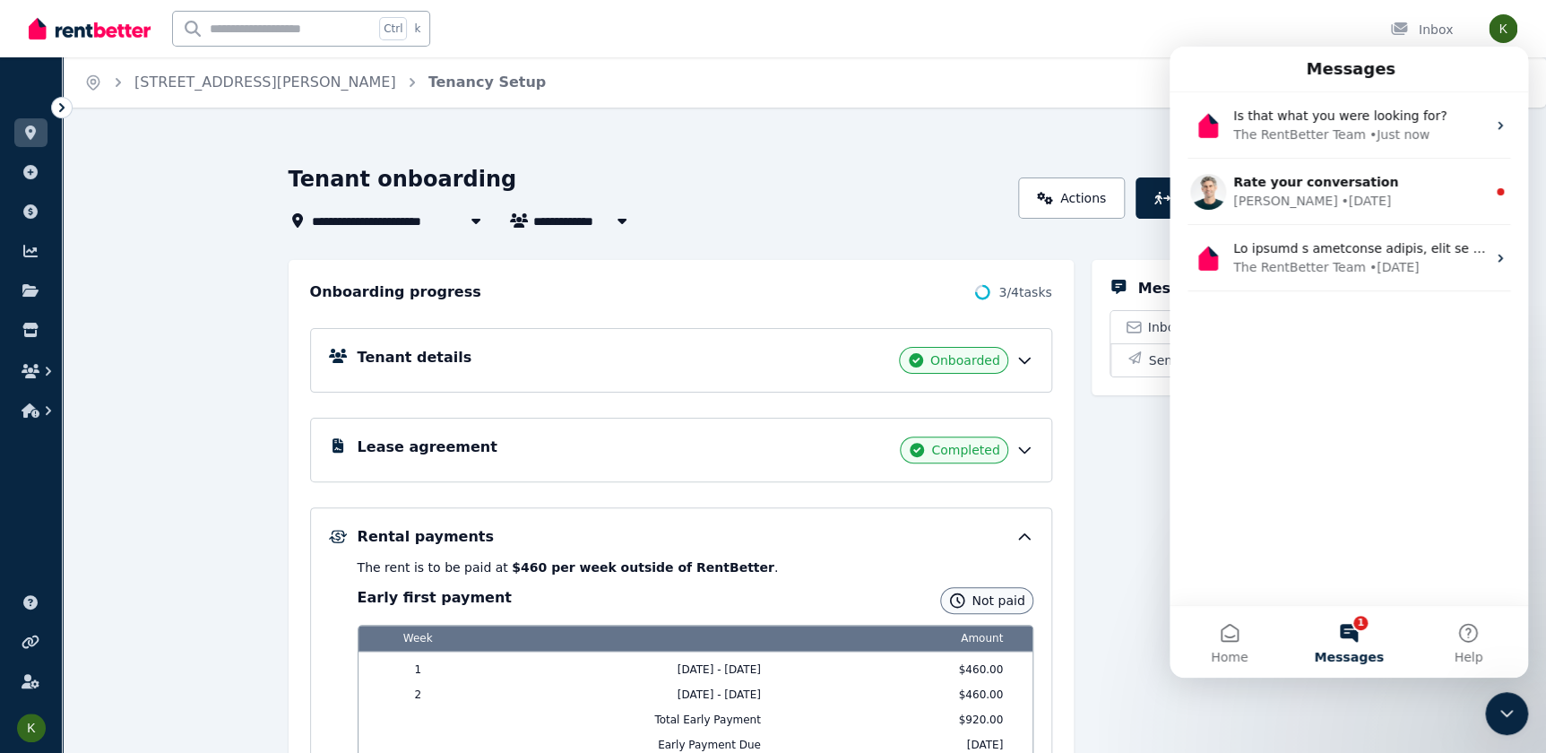
scroll to position [1047, 0]
click at [1099, 131] on div "**********" at bounding box center [773, 376] width 1546 height 753
click at [1512, 714] on icon "Close Intercom Messenger" at bounding box center [1507, 714] width 22 height 22
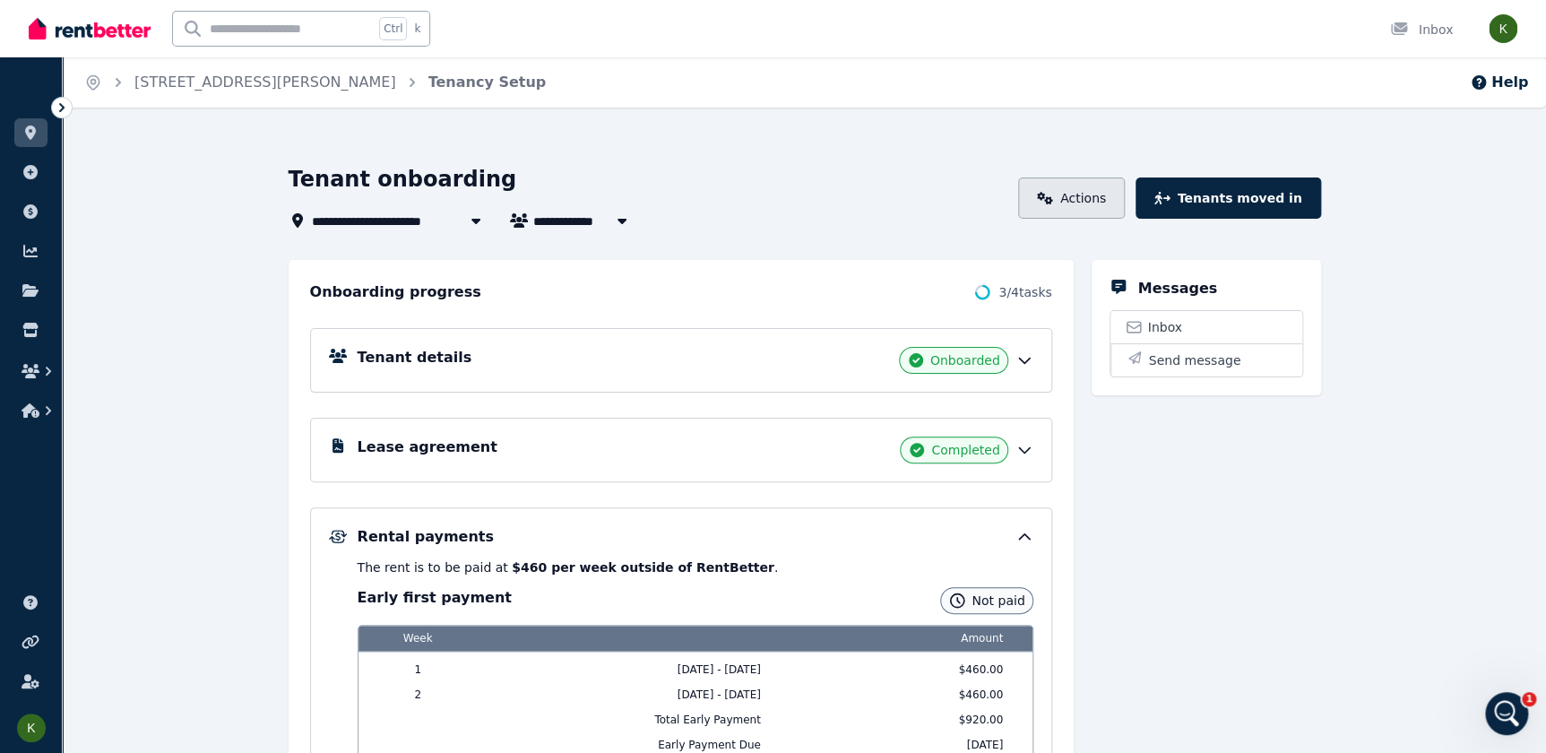
click at [1084, 197] on link "Actions" at bounding box center [1071, 197] width 107 height 41
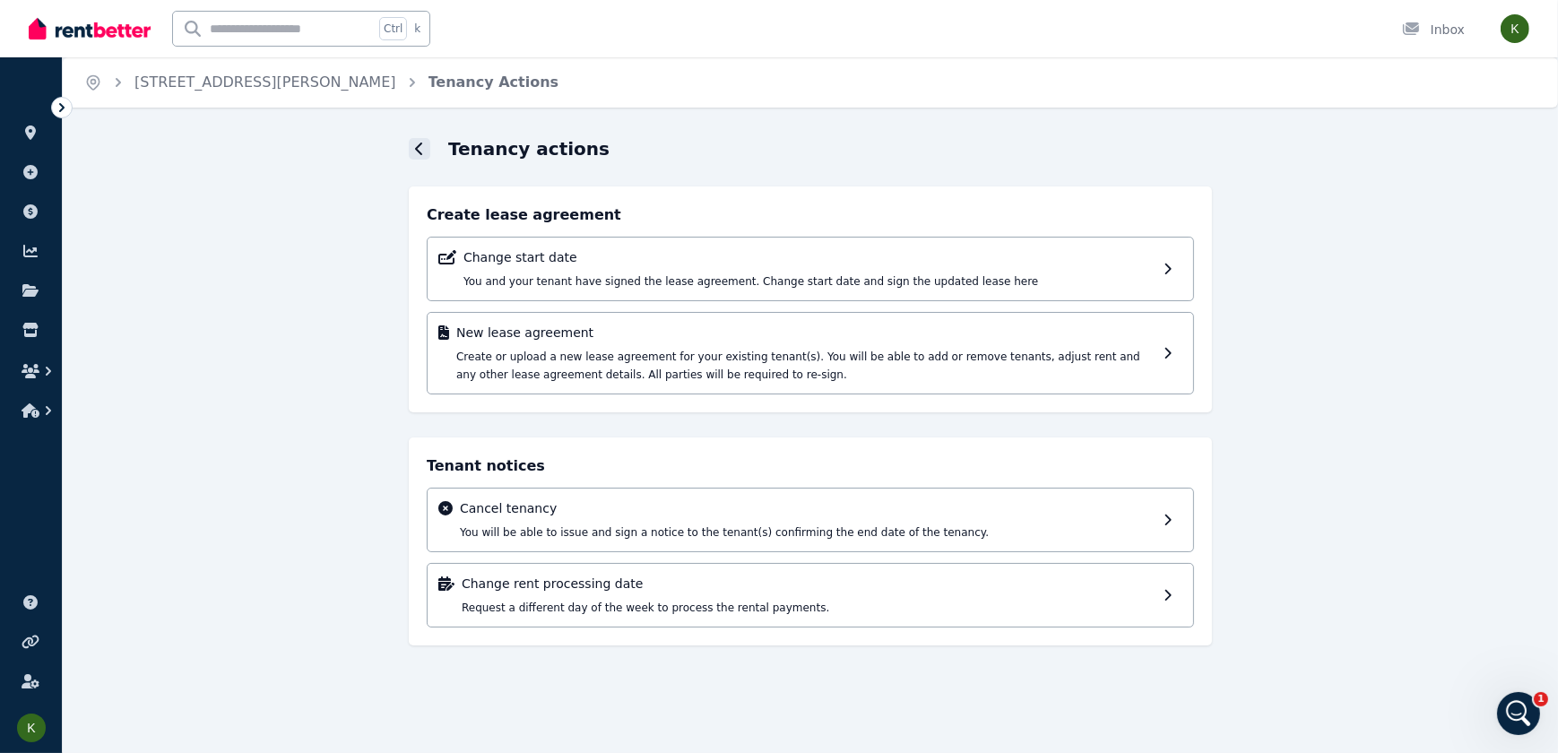
click at [413, 143] on div at bounding box center [420, 149] width 22 height 22
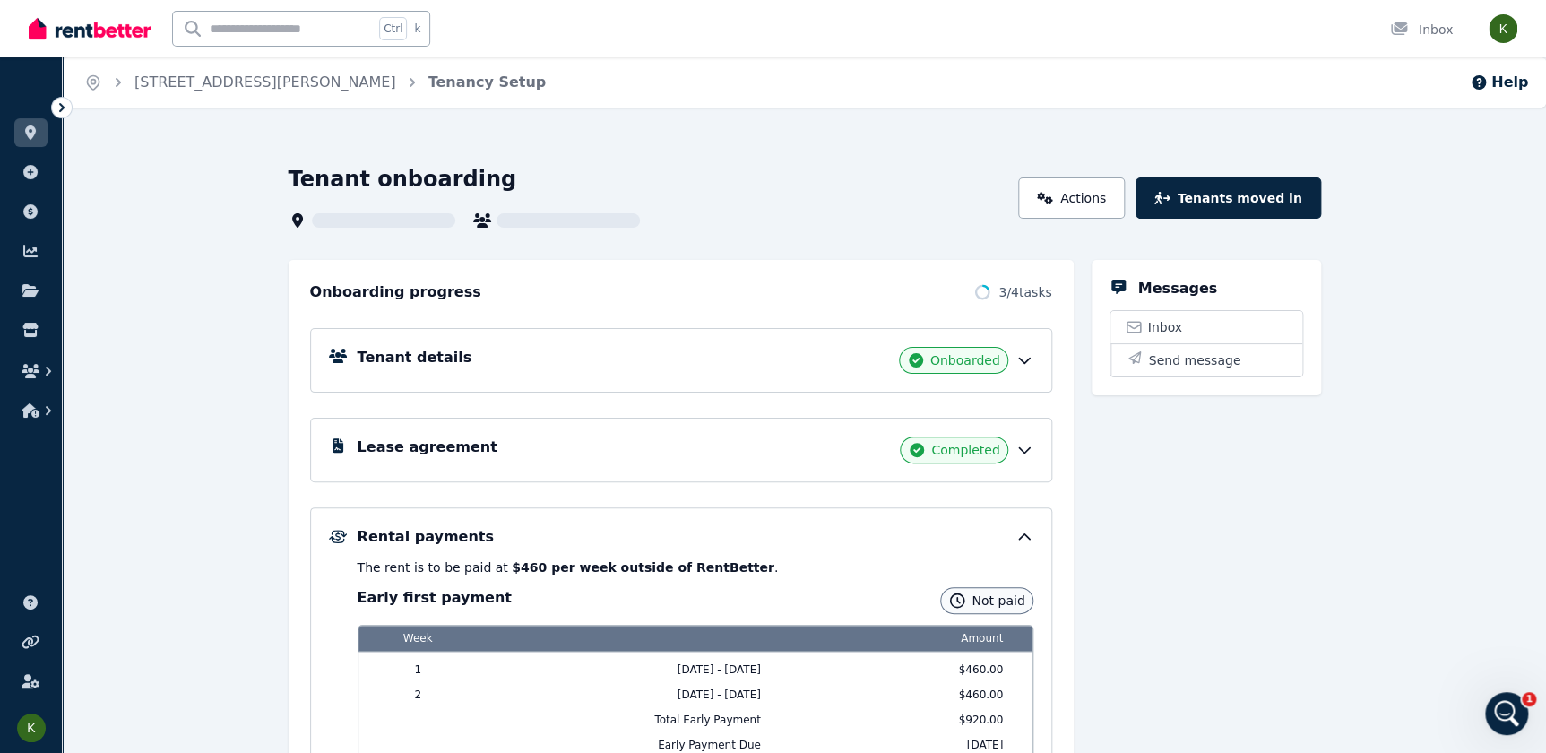
click at [1511, 714] on icon "Open Intercom Messenger" at bounding box center [1508, 714] width 30 height 30
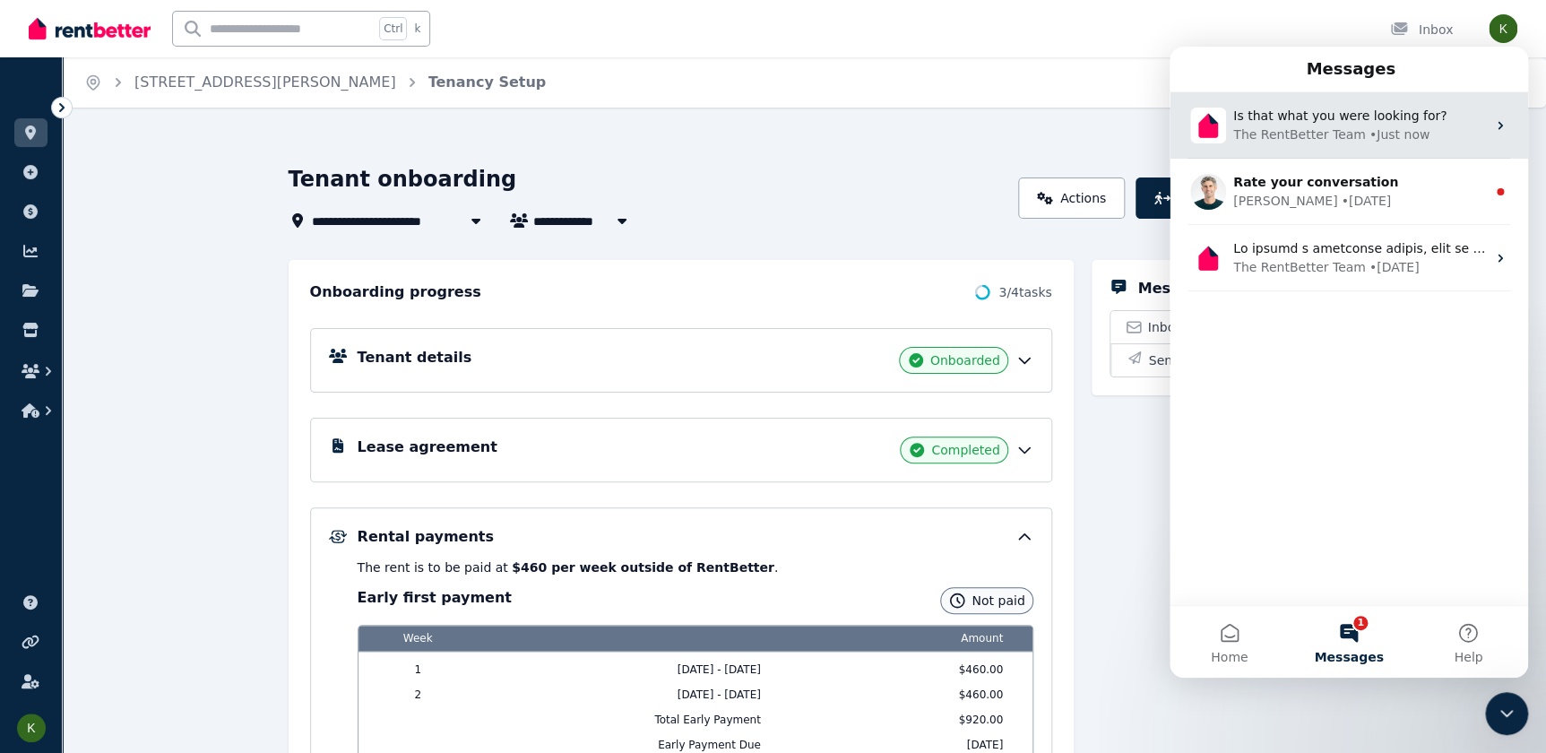
click at [1395, 148] on div "Is that what you were looking for? The RentBetter Team • Just now" at bounding box center [1349, 125] width 359 height 66
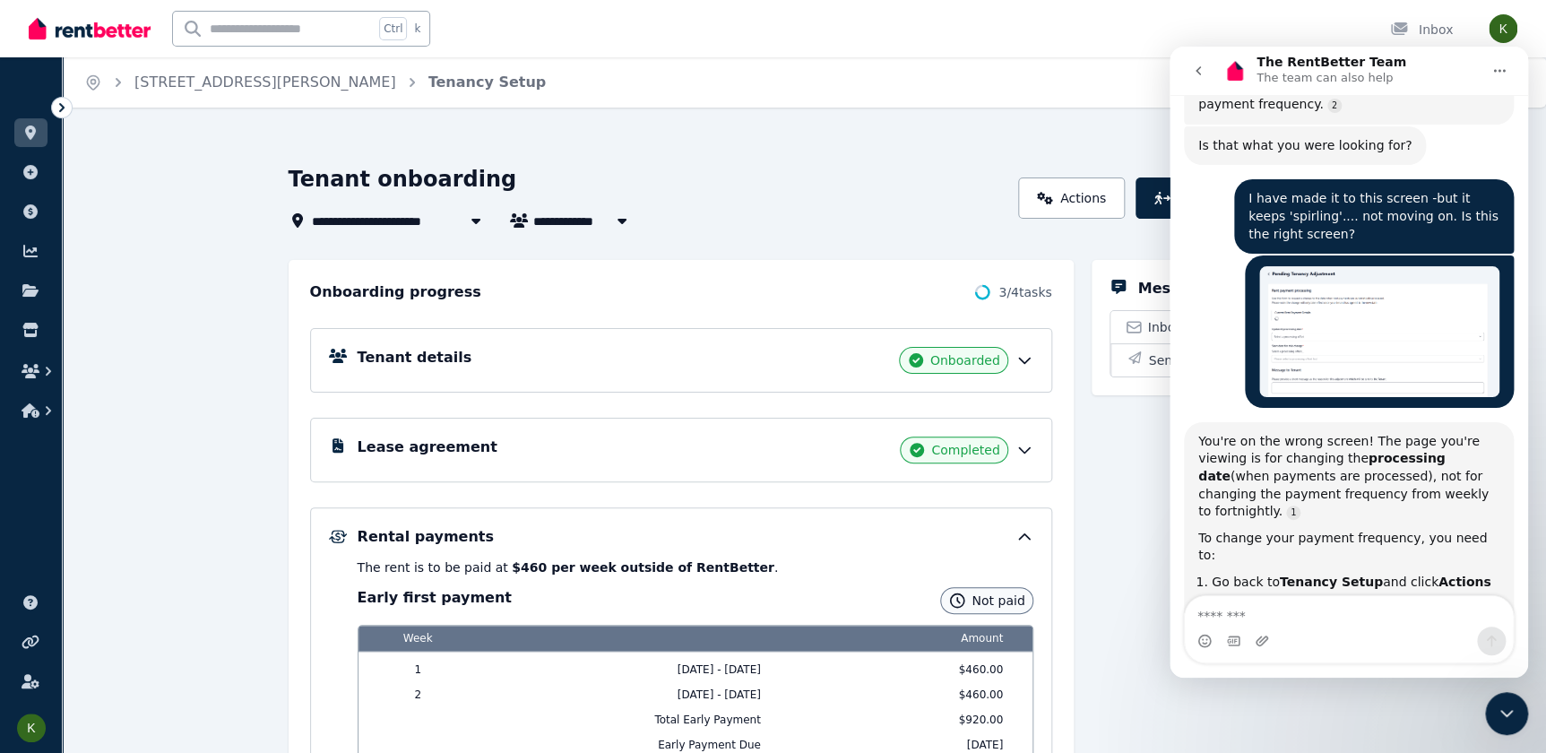
scroll to position [1074, 0]
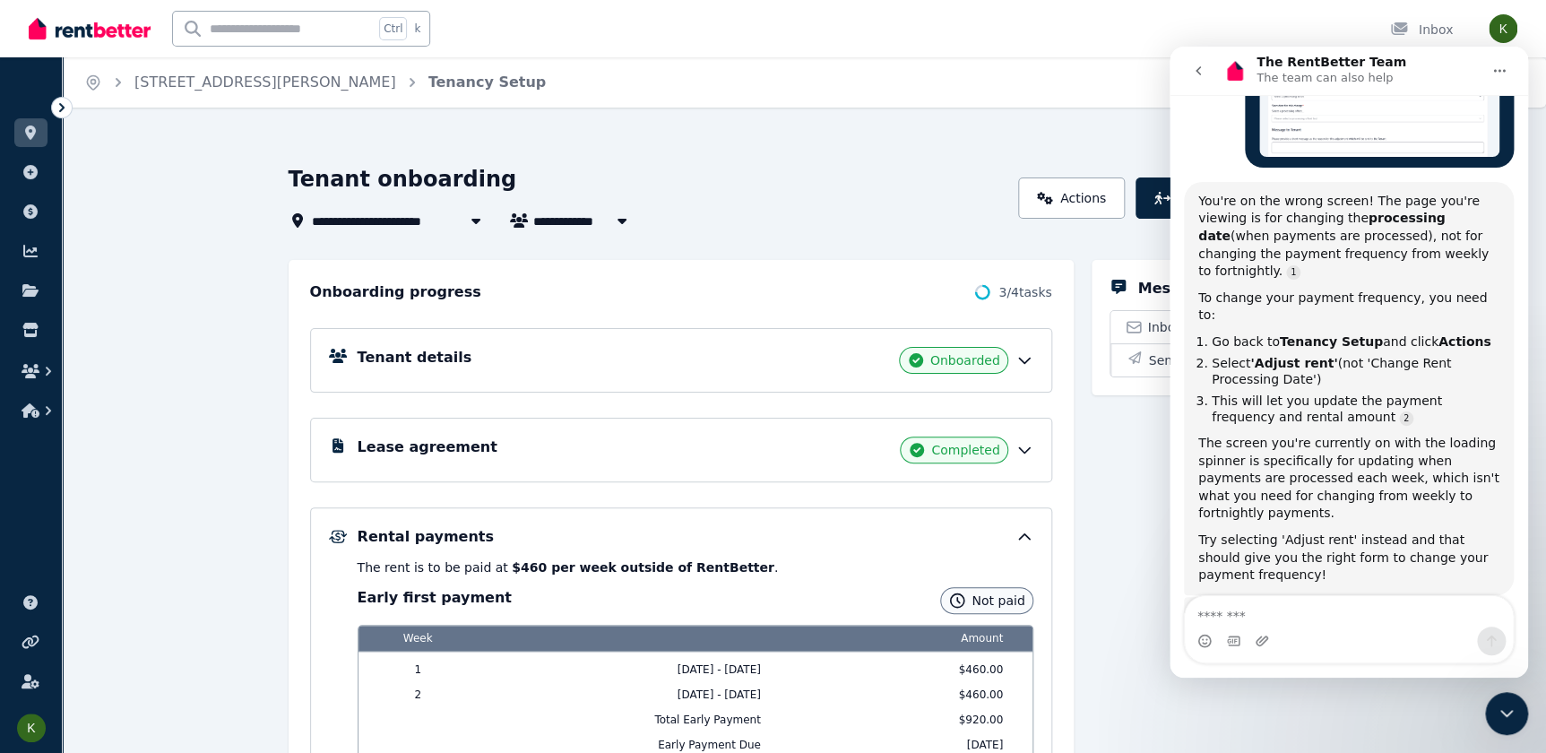
click at [976, 225] on div "**********" at bounding box center [649, 221] width 720 height 22
click at [1191, 74] on icon "go back" at bounding box center [1198, 71] width 14 height 14
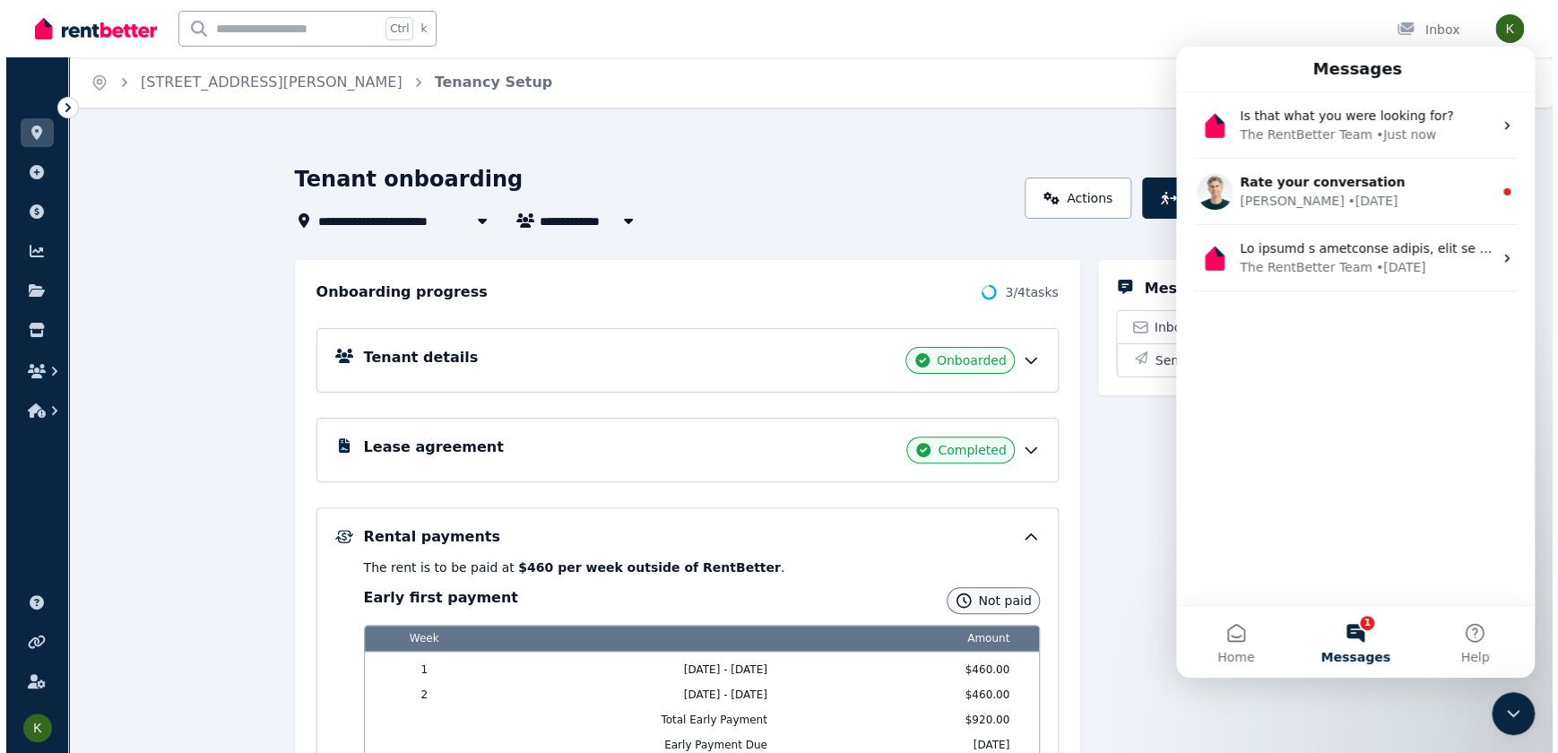
scroll to position [0, 0]
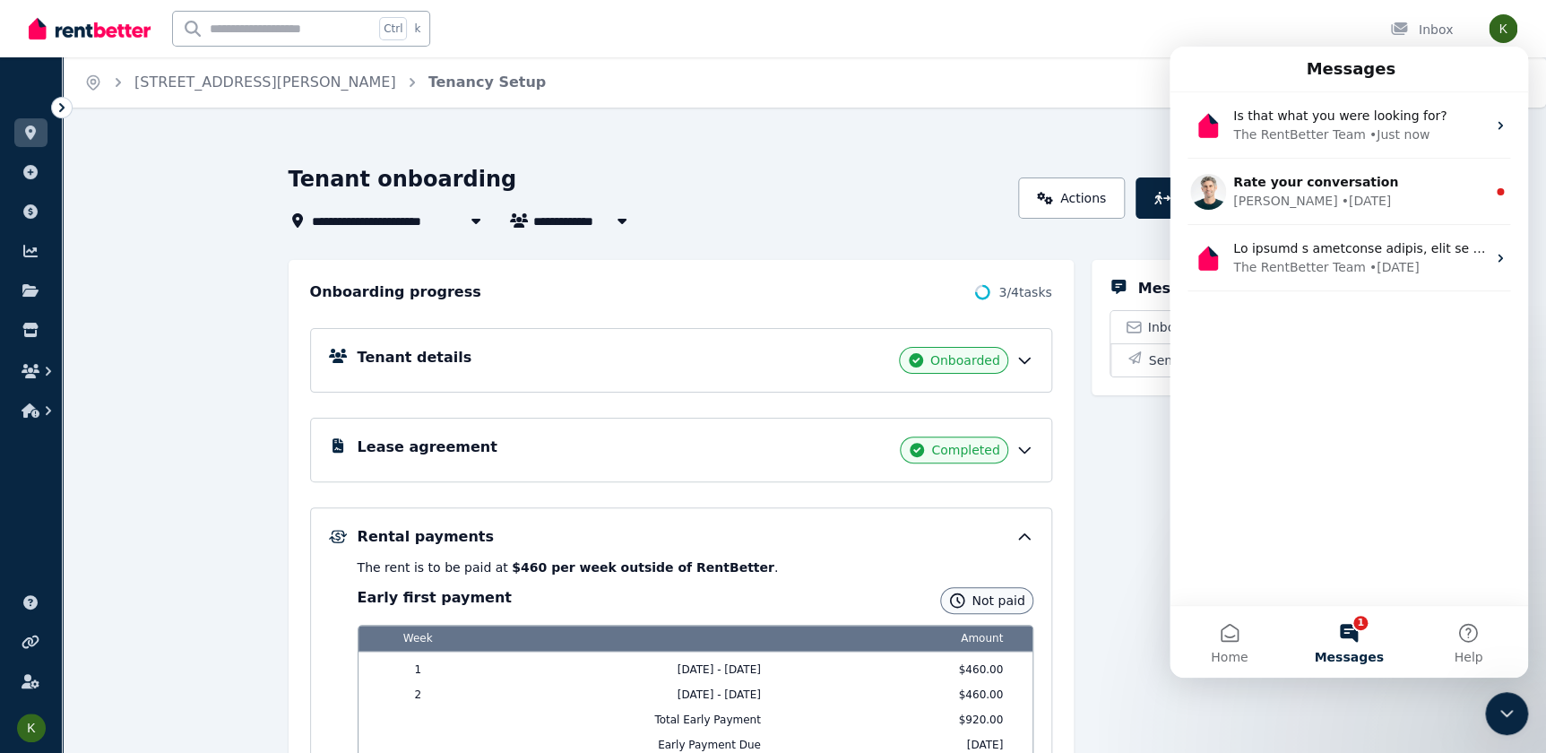
click at [993, 191] on div "Tenant onboarding" at bounding box center [649, 182] width 720 height 34
click at [1494, 711] on div "Close Intercom Messenger" at bounding box center [1506, 713] width 43 height 43
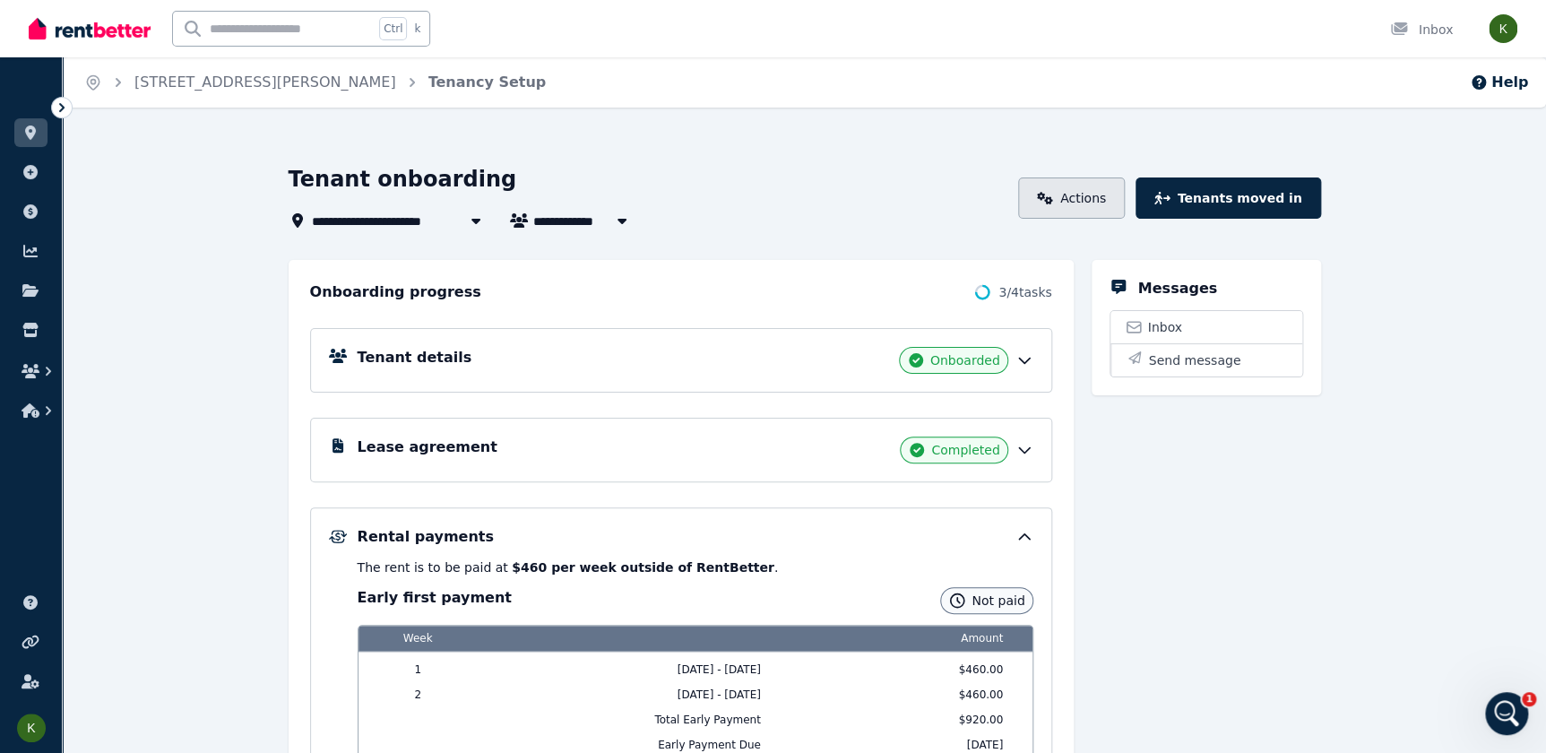
click at [1112, 201] on link "Actions" at bounding box center [1071, 197] width 107 height 41
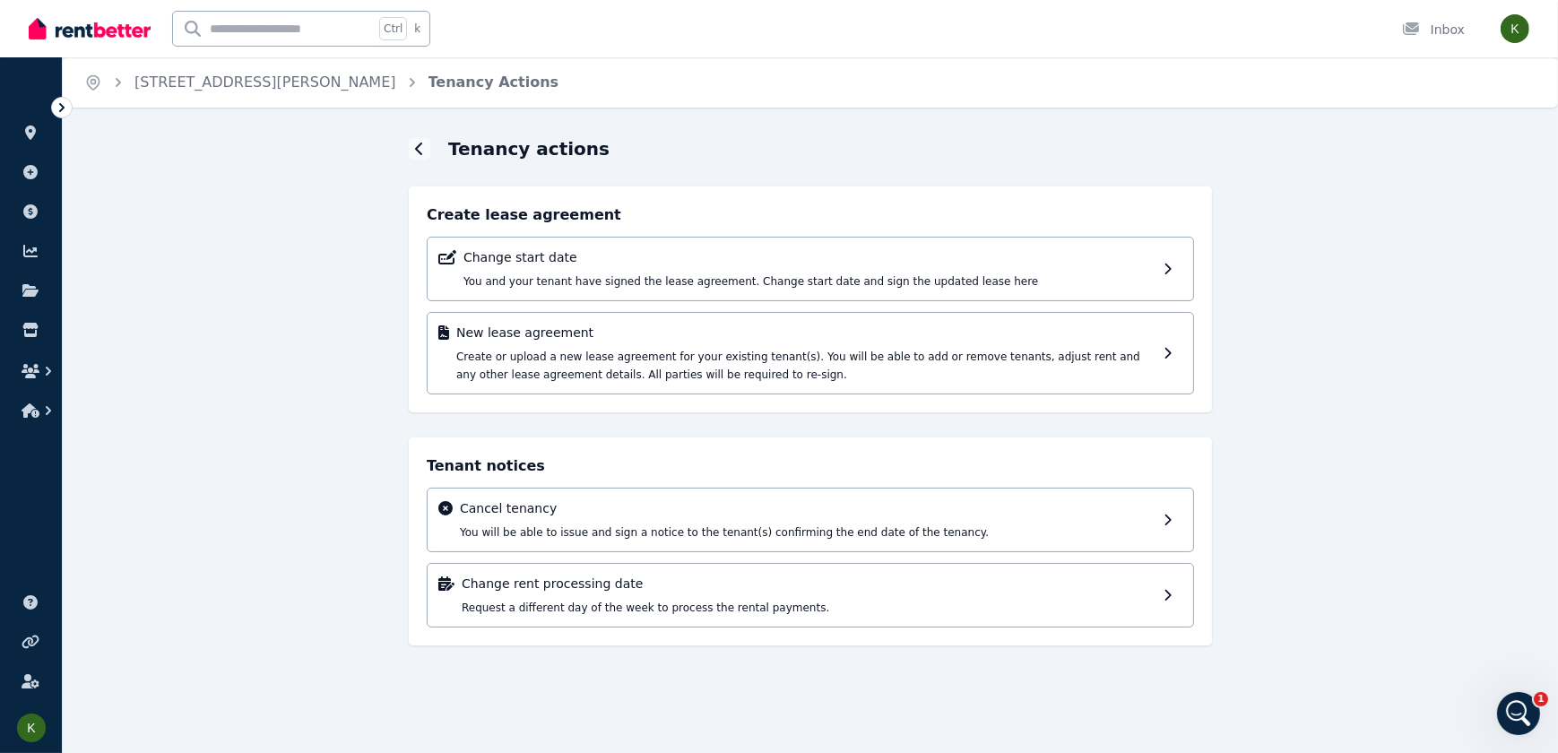
click at [1513, 710] on icon "Open Intercom Messenger" at bounding box center [1518, 713] width 30 height 30
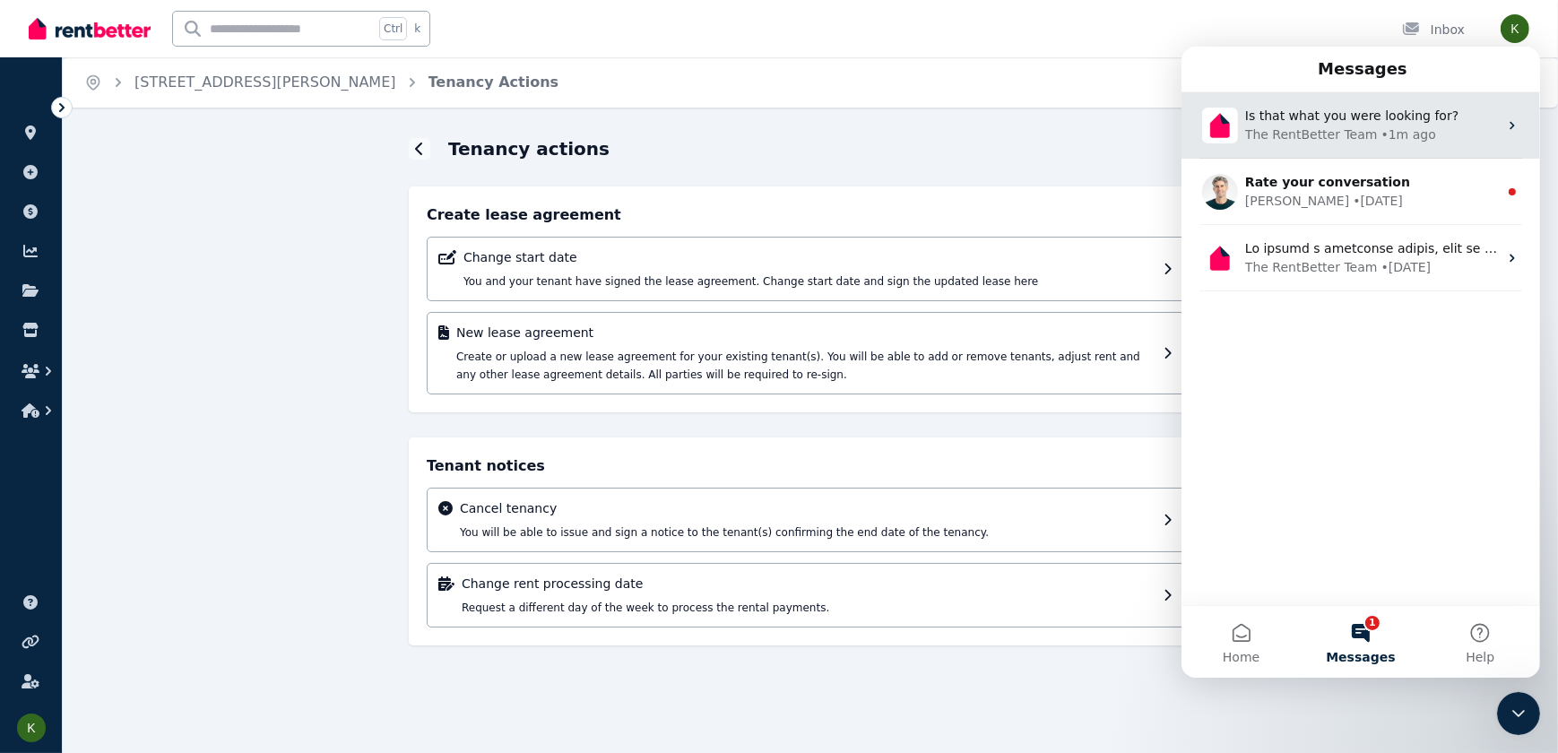
click at [1484, 143] on div "Is that what you were looking for? The RentBetter Team • 1m ago" at bounding box center [1360, 125] width 359 height 66
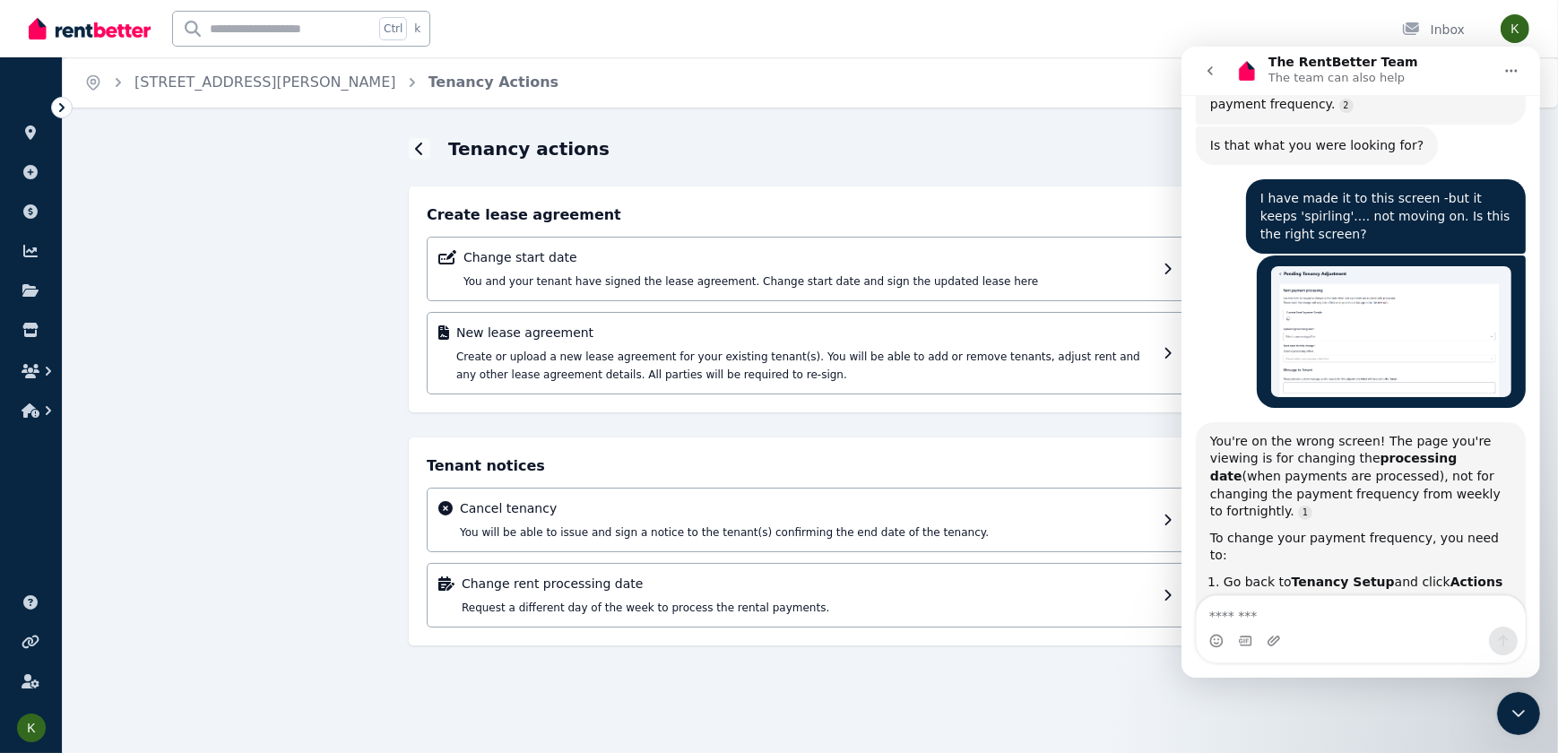
scroll to position [1074, 0]
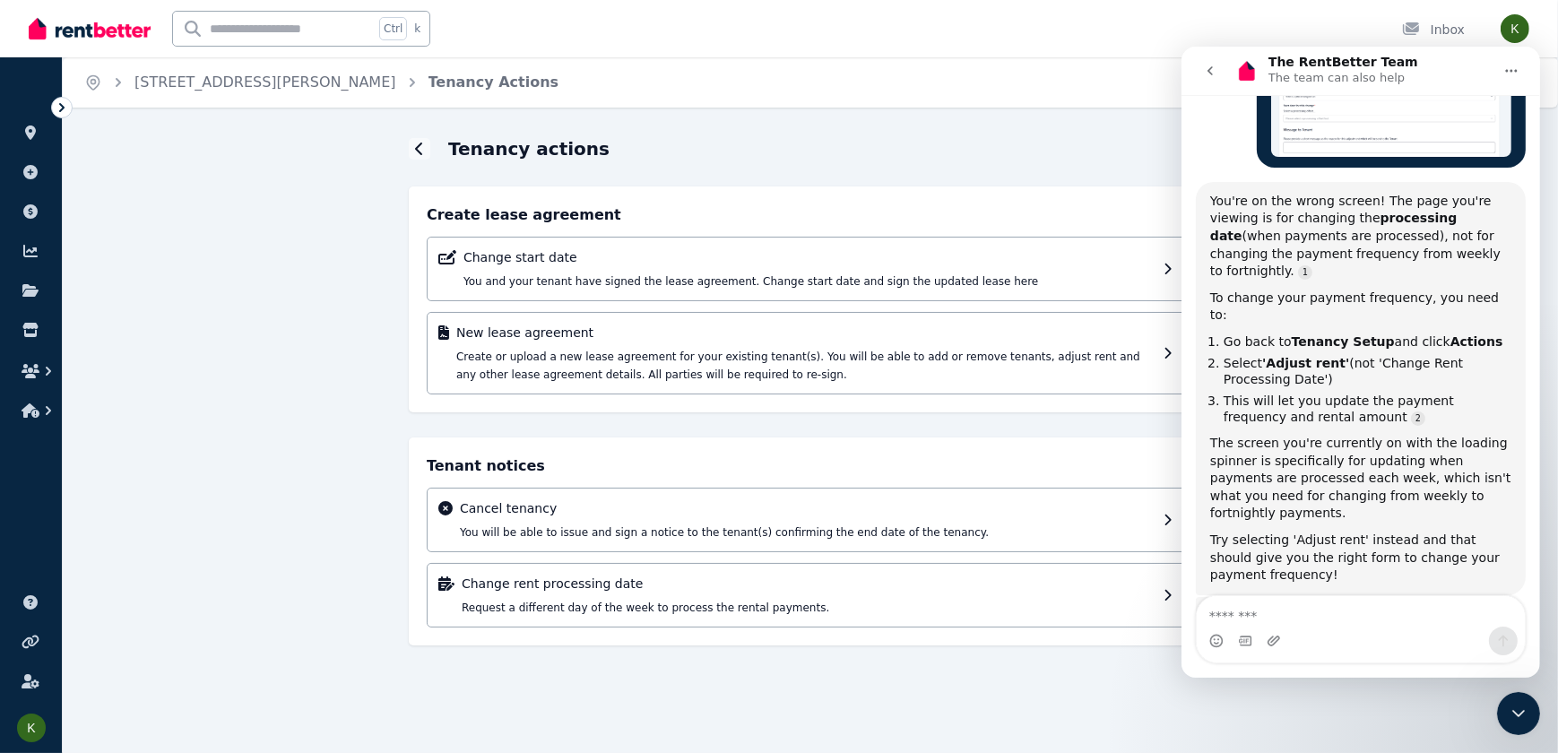
click at [1318, 616] on textarea "Message…" at bounding box center [1360, 611] width 328 height 30
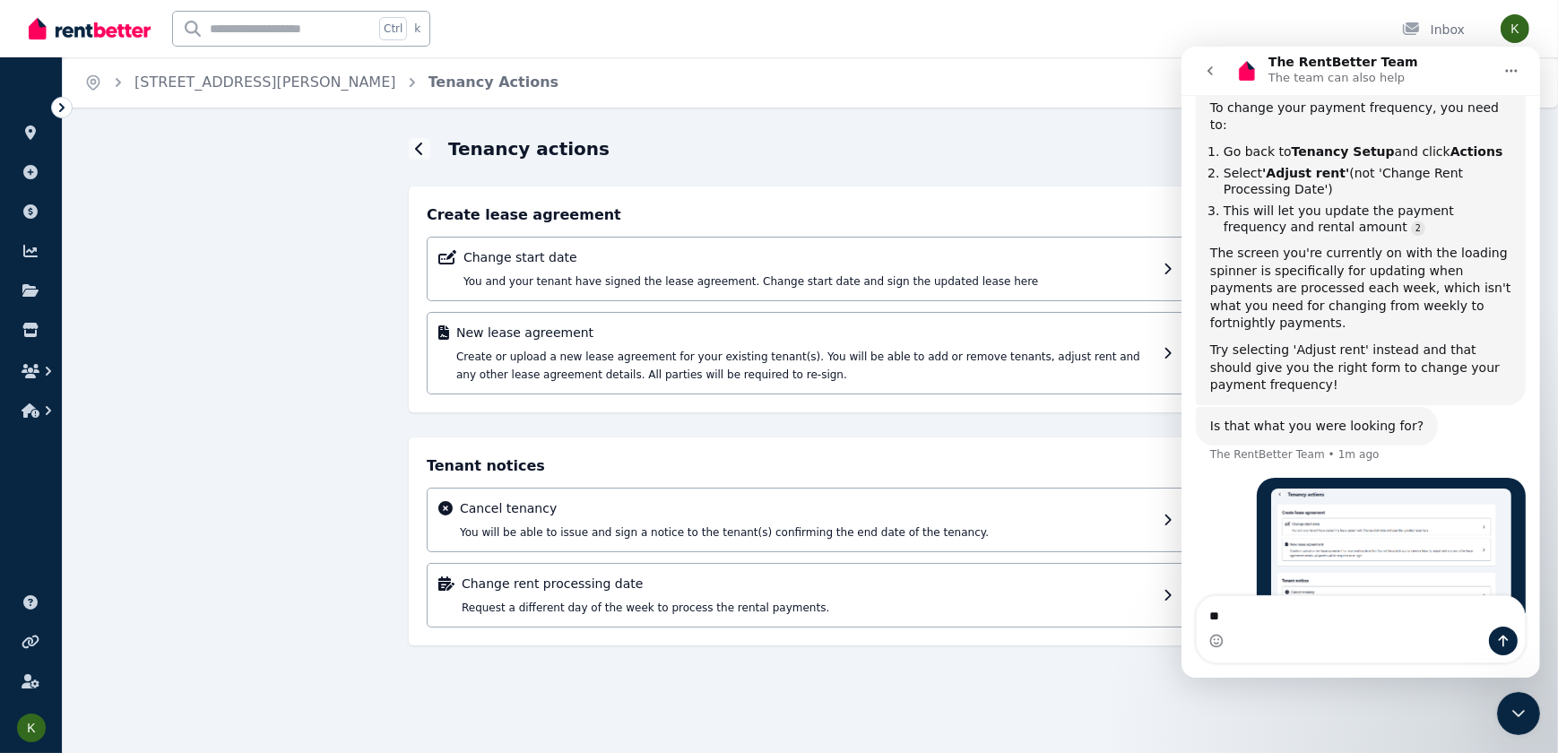
scroll to position [1322, 0]
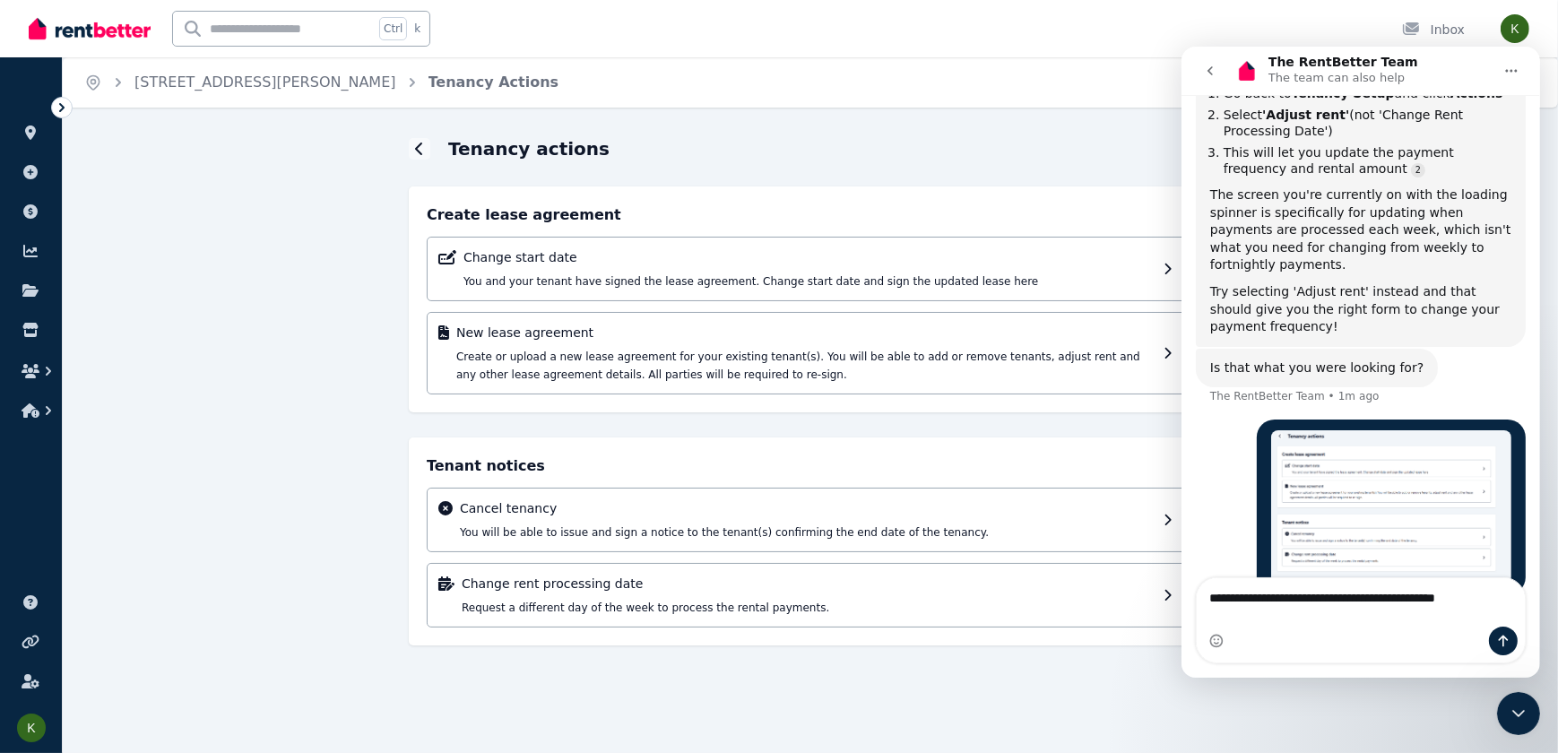
type textarea "**********"
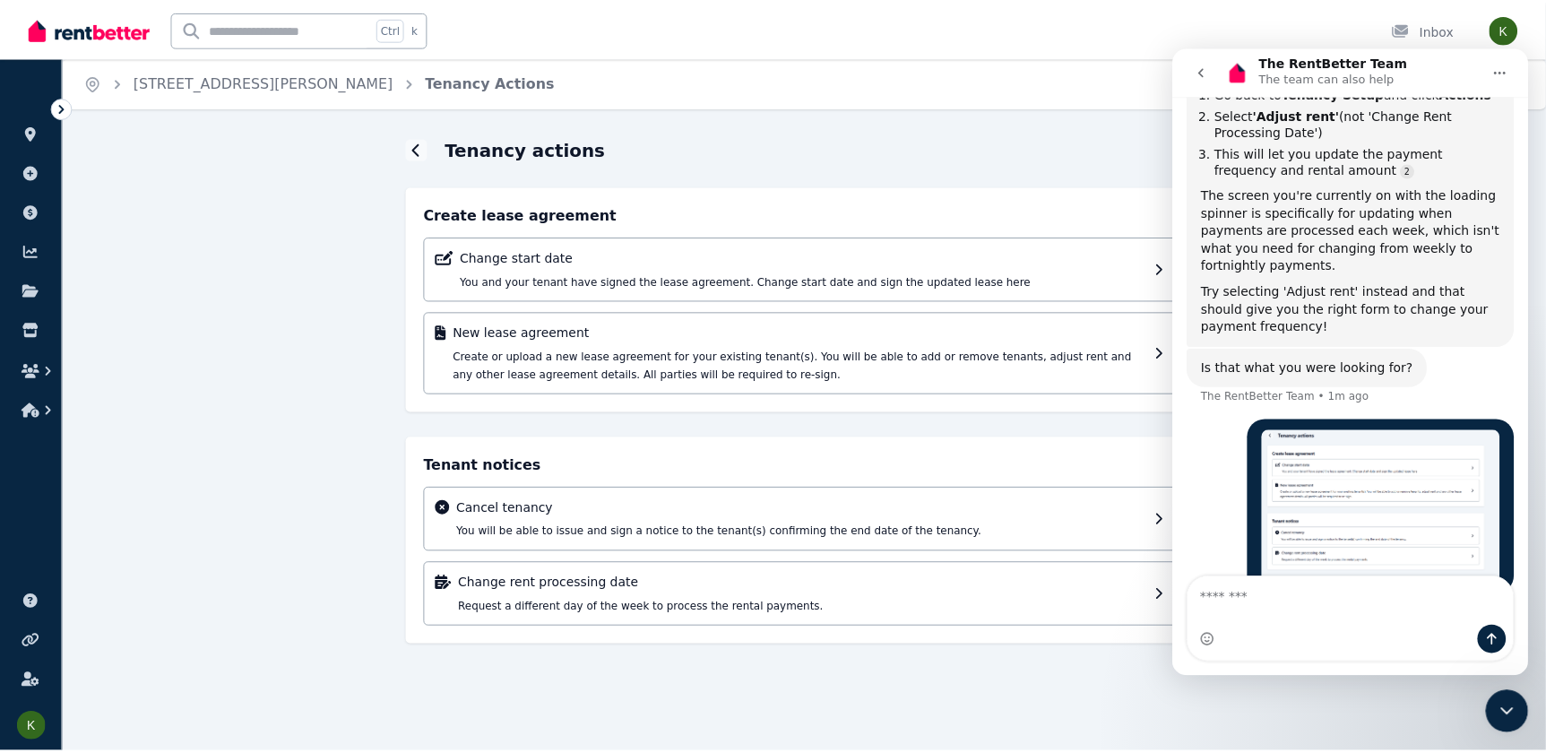
scroll to position [1380, 0]
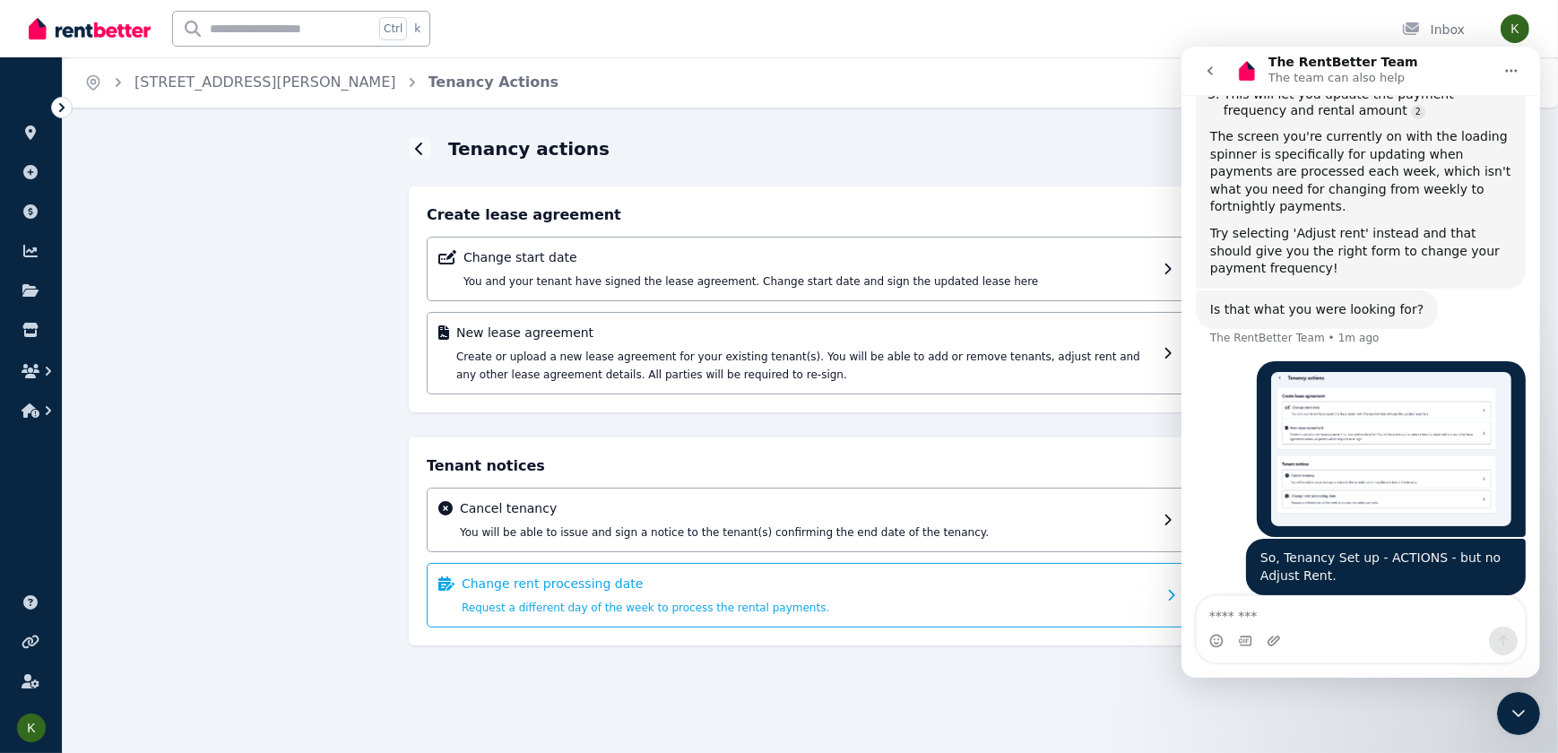
click at [985, 585] on p "Change rent processing date" at bounding box center [809, 584] width 695 height 18
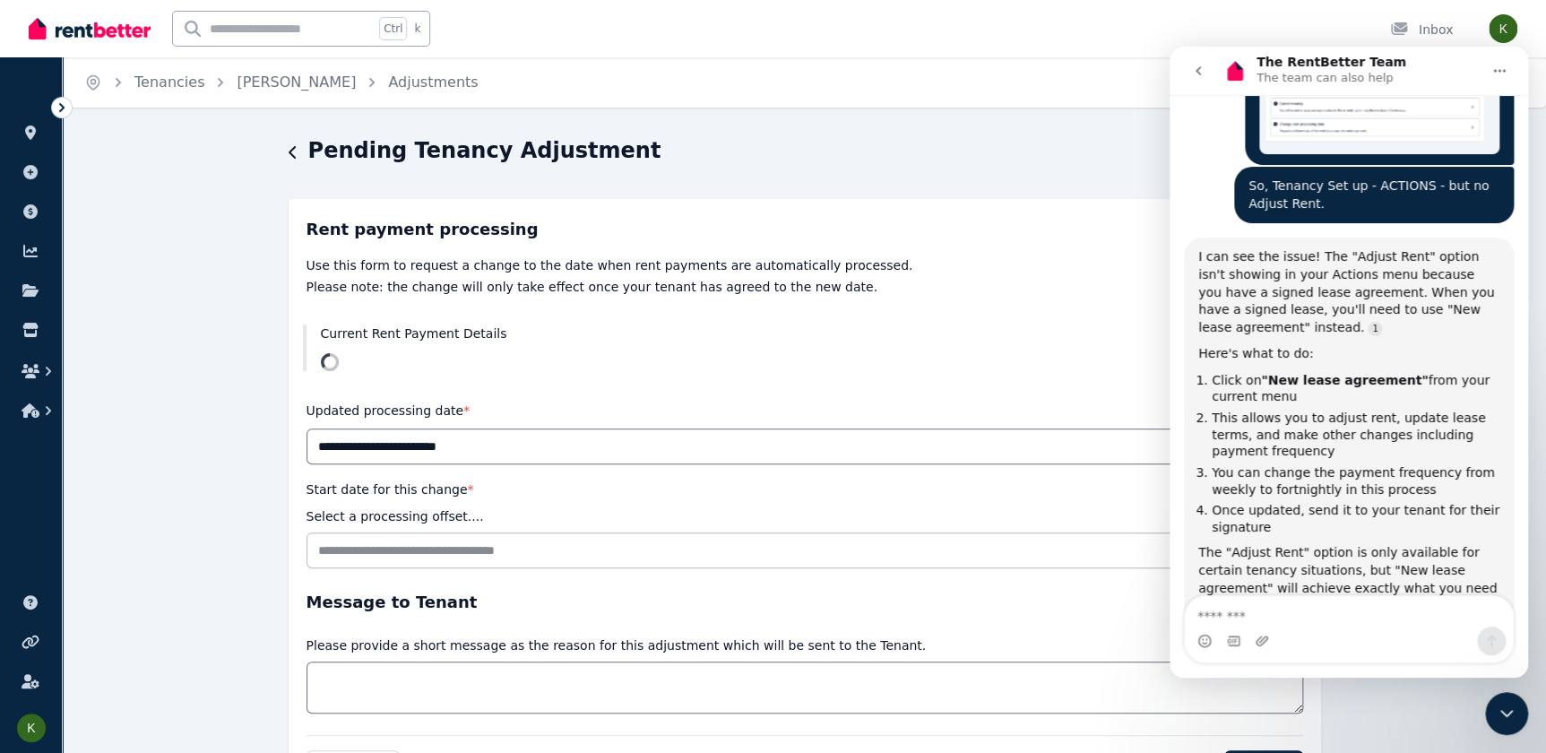
scroll to position [1783, 0]
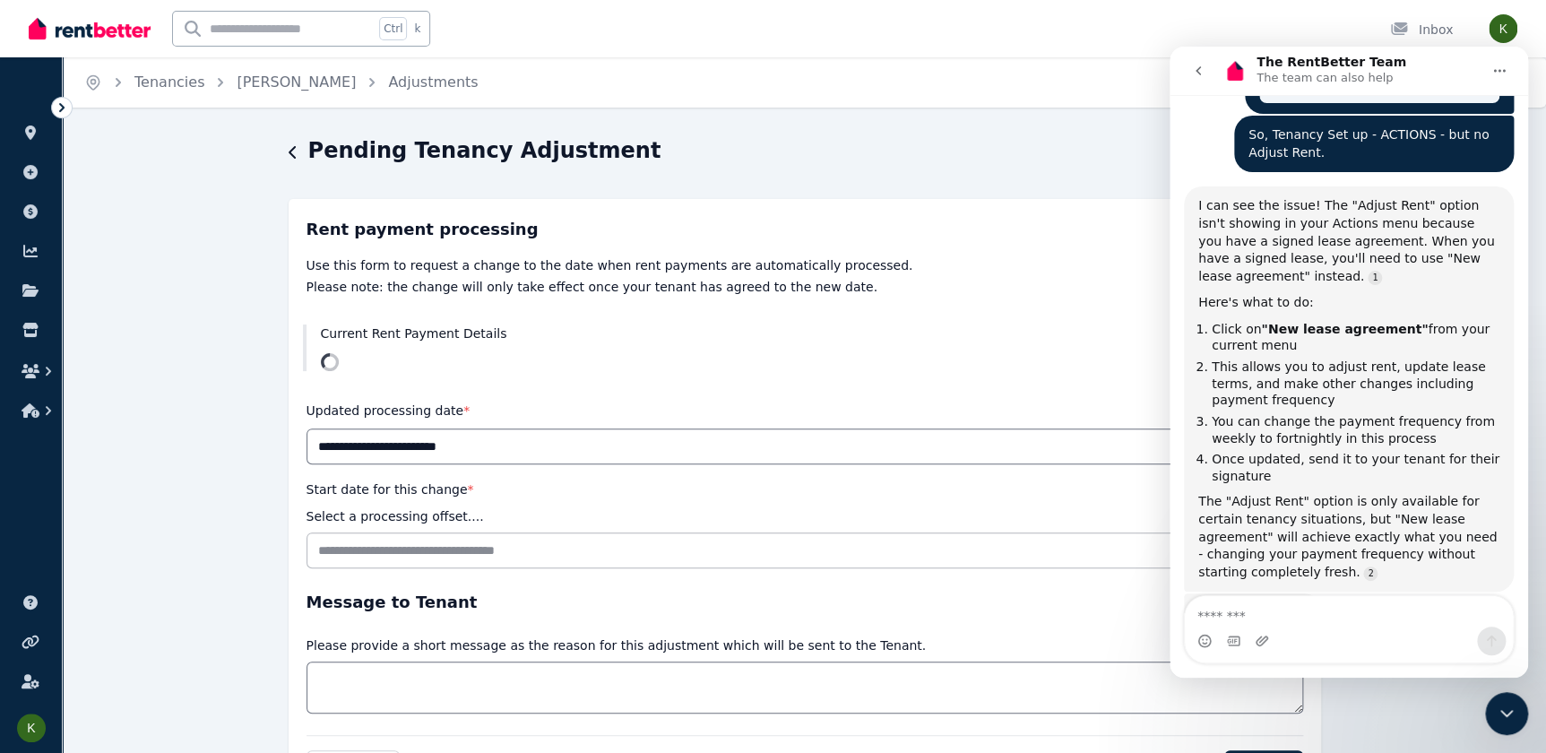
click at [59, 107] on icon at bounding box center [62, 108] width 18 height 18
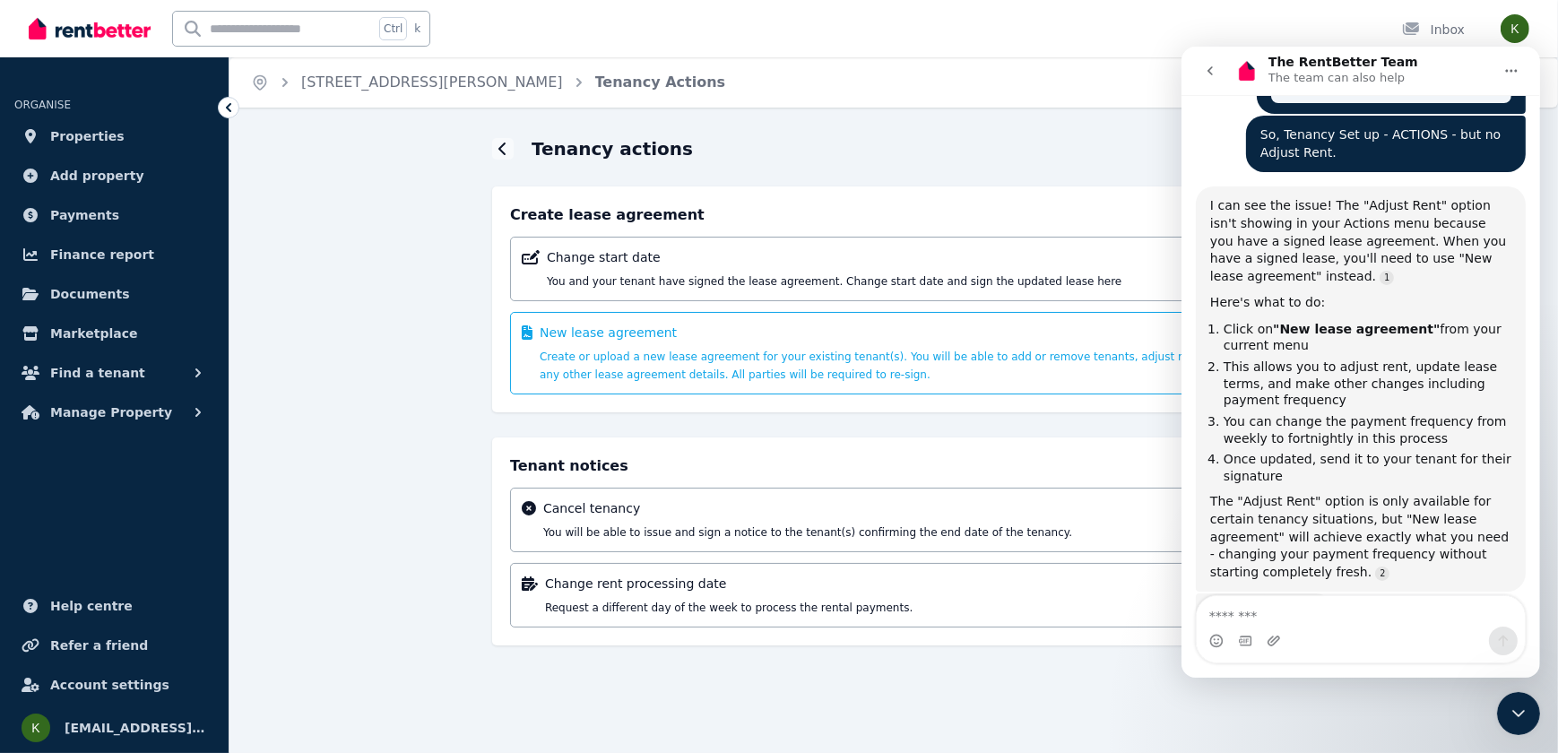
click at [617, 368] on span "Create or upload a new lease agreement for your existing tenant(s). You will be…" at bounding box center [882, 366] width 684 height 30
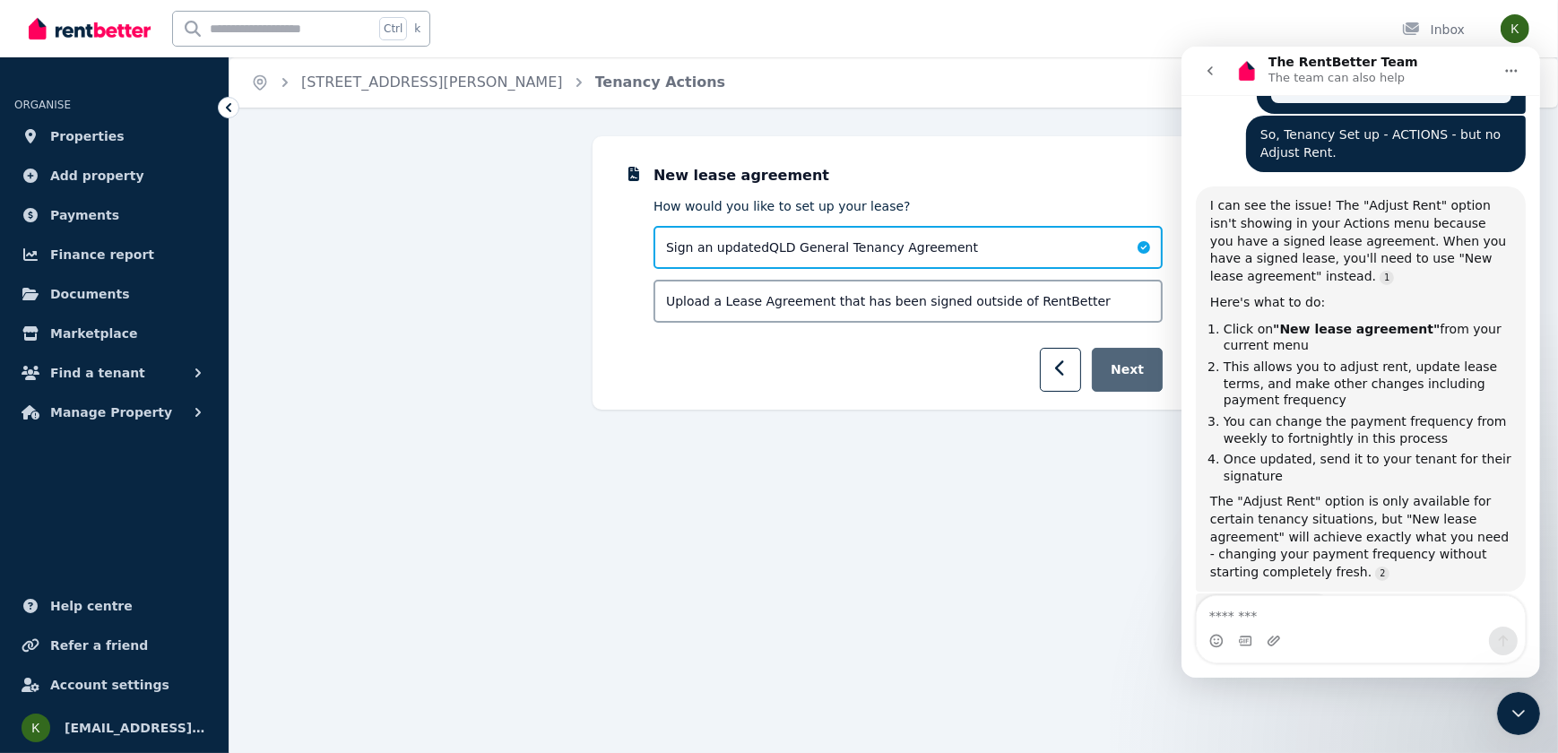
click at [1122, 368] on button "Next" at bounding box center [1127, 370] width 71 height 44
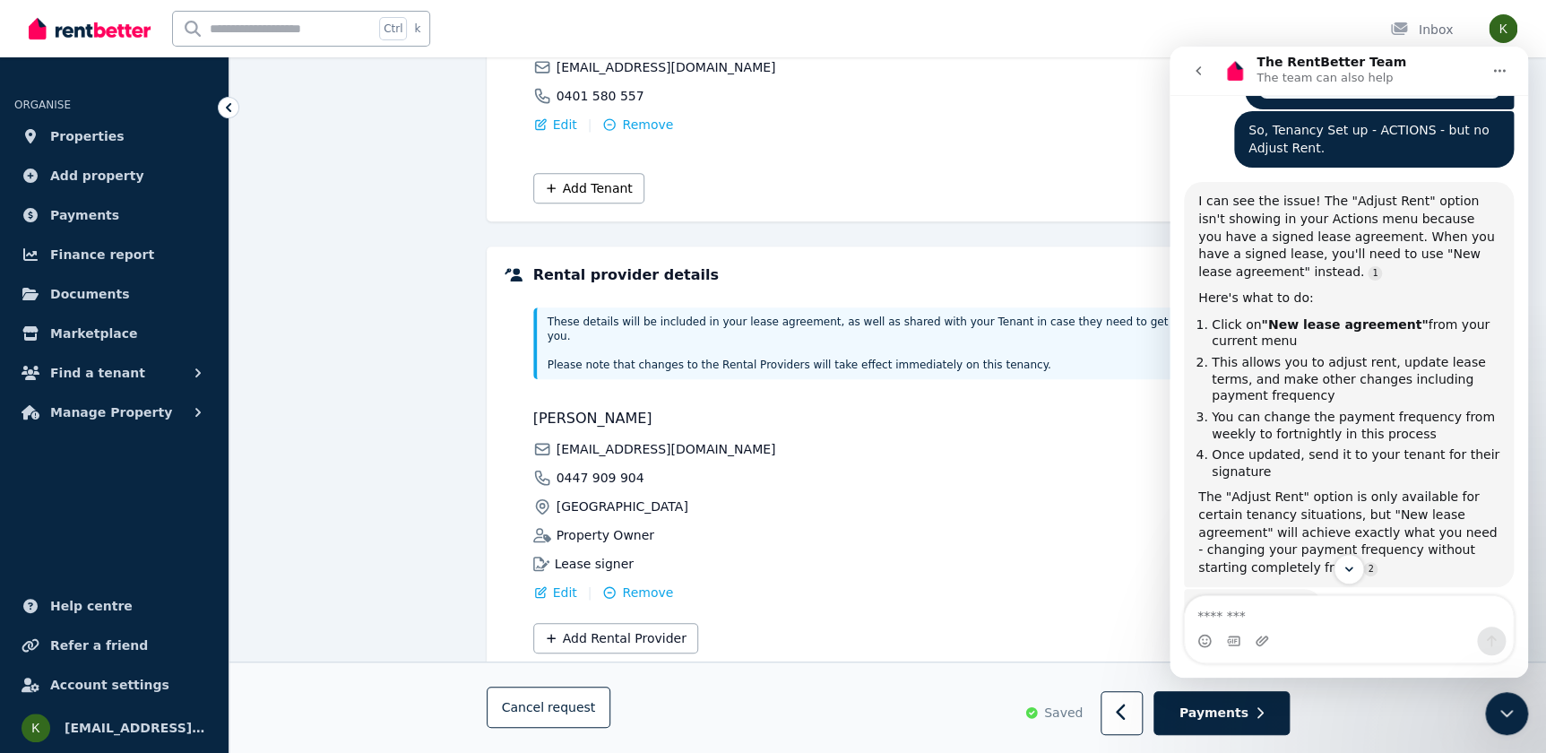
scroll to position [351, 0]
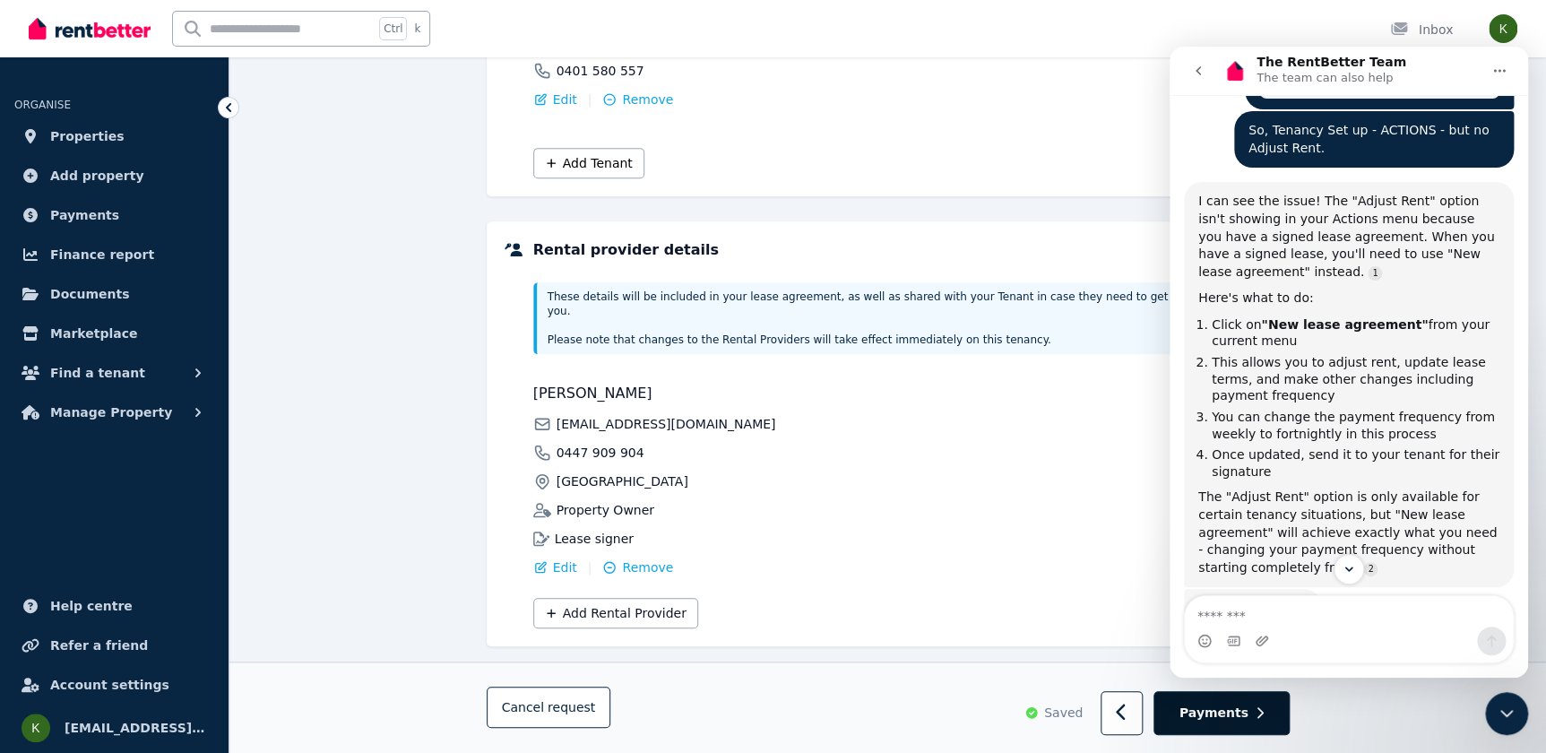
click at [1201, 718] on span "Payments" at bounding box center [1214, 714] width 69 height 18
select select "**********"
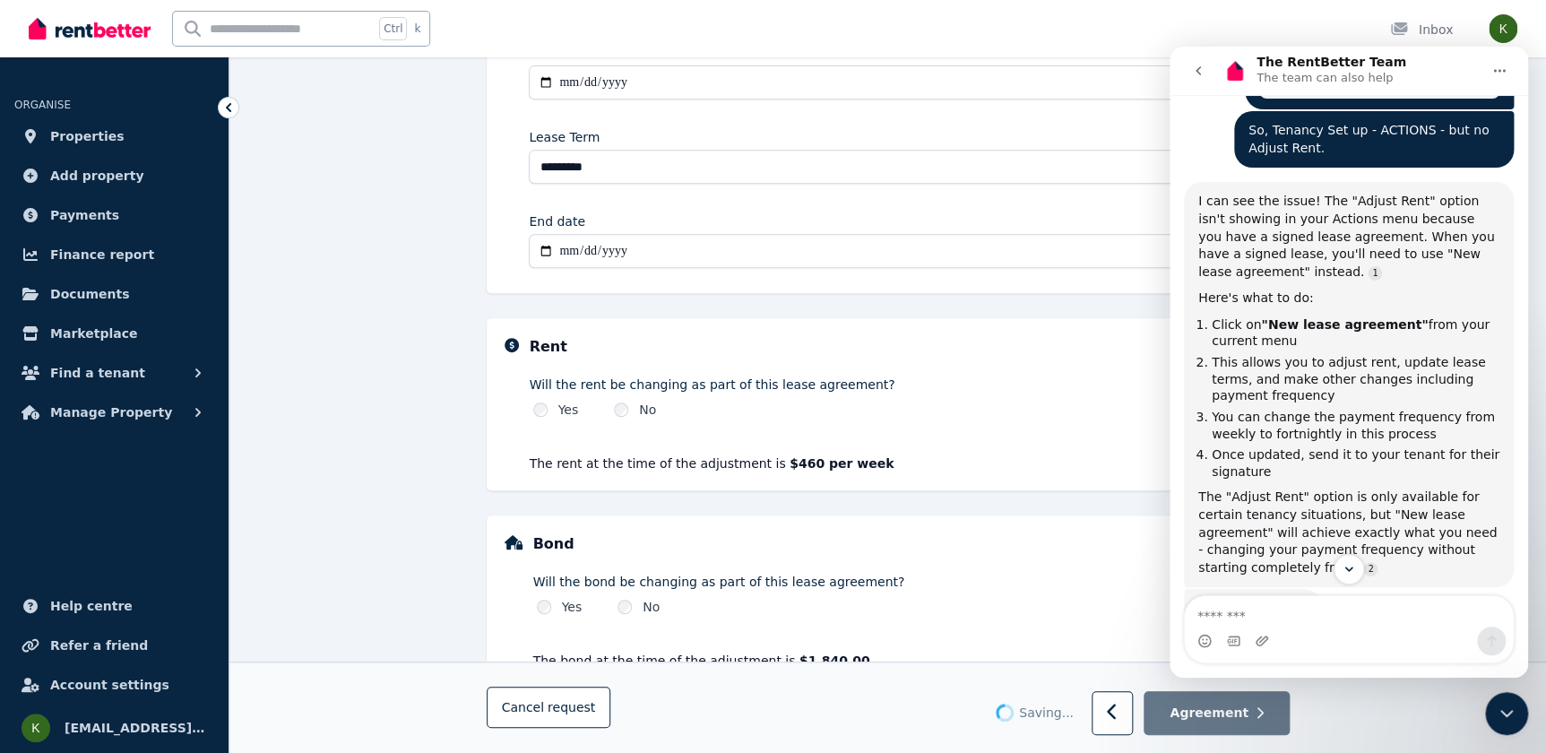
scroll to position [0, 0]
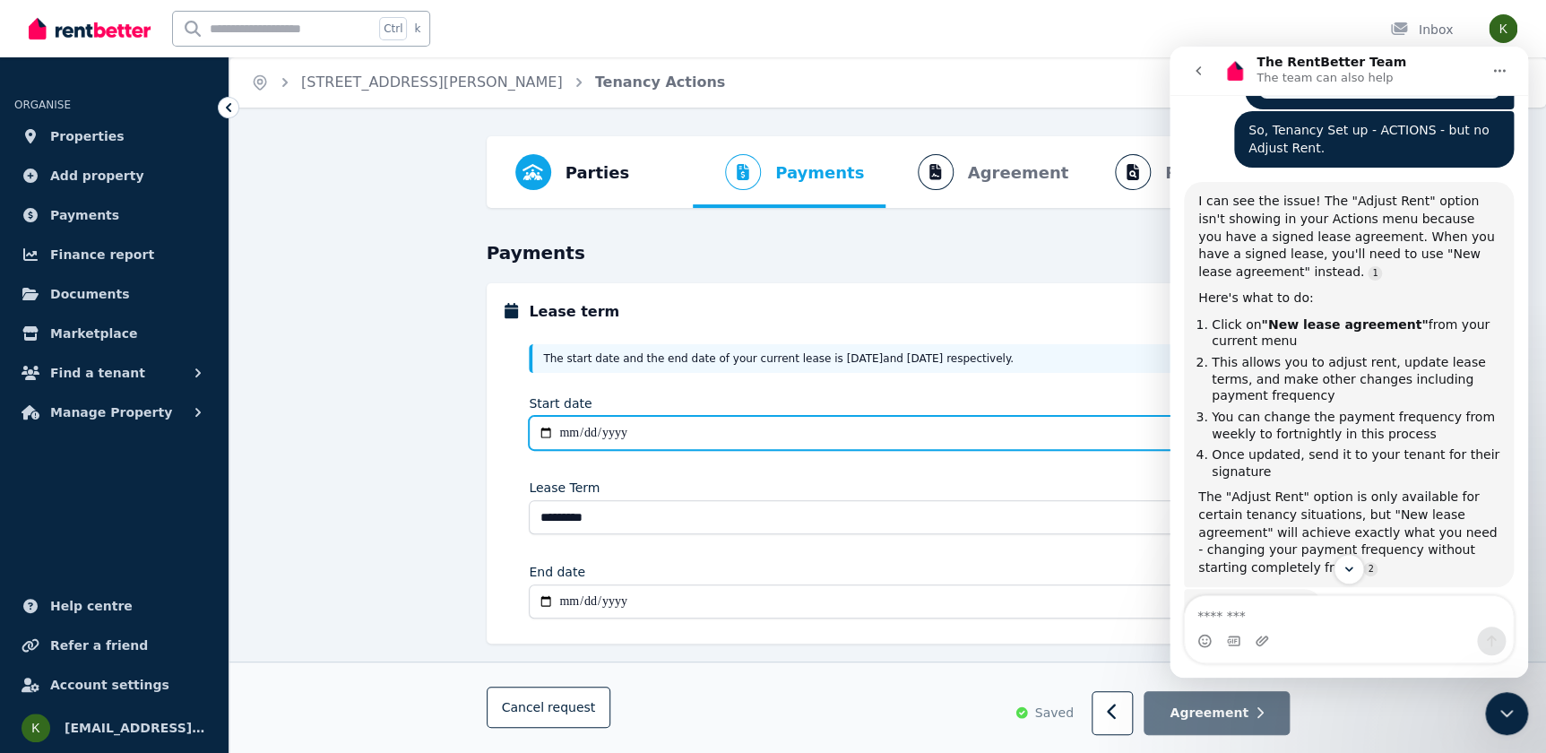
click at [585, 420] on input "Start date" at bounding box center [900, 433] width 742 height 34
click at [566, 434] on input "Start date" at bounding box center [900, 433] width 742 height 34
type input "**********"
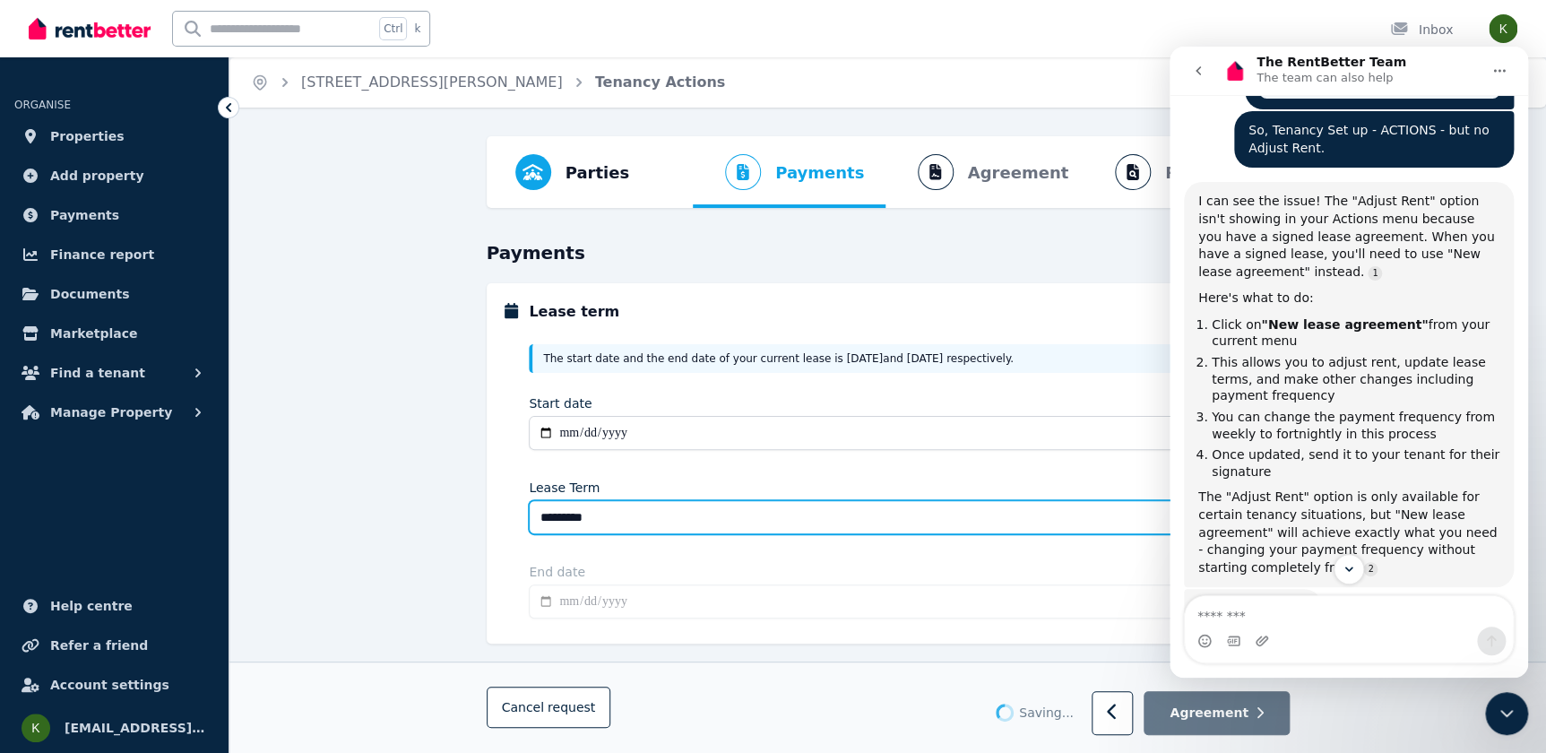
type input "**********"
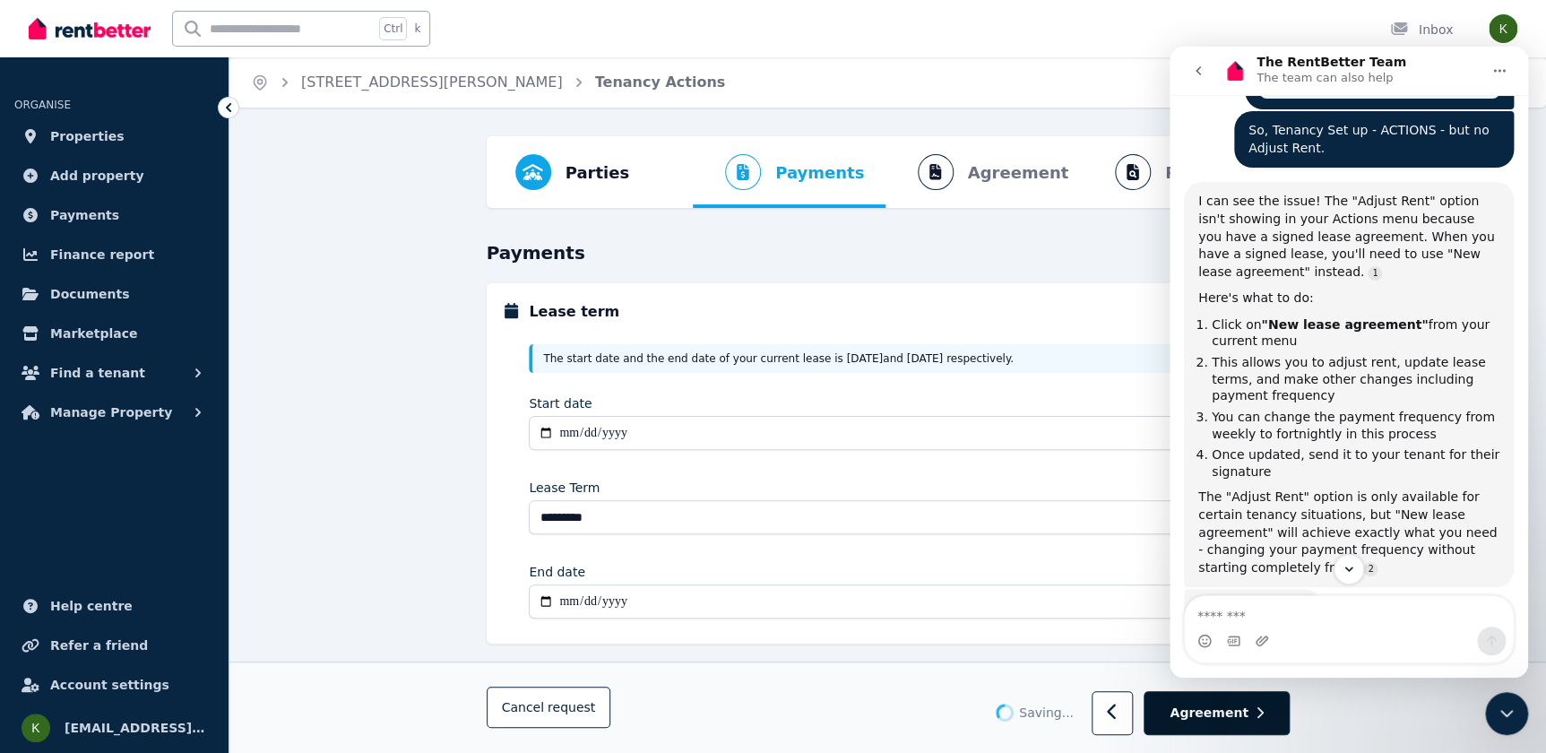
click at [1199, 721] on span "Agreement" at bounding box center [1209, 714] width 79 height 18
click at [1197, 712] on span "Agreement" at bounding box center [1209, 714] width 79 height 18
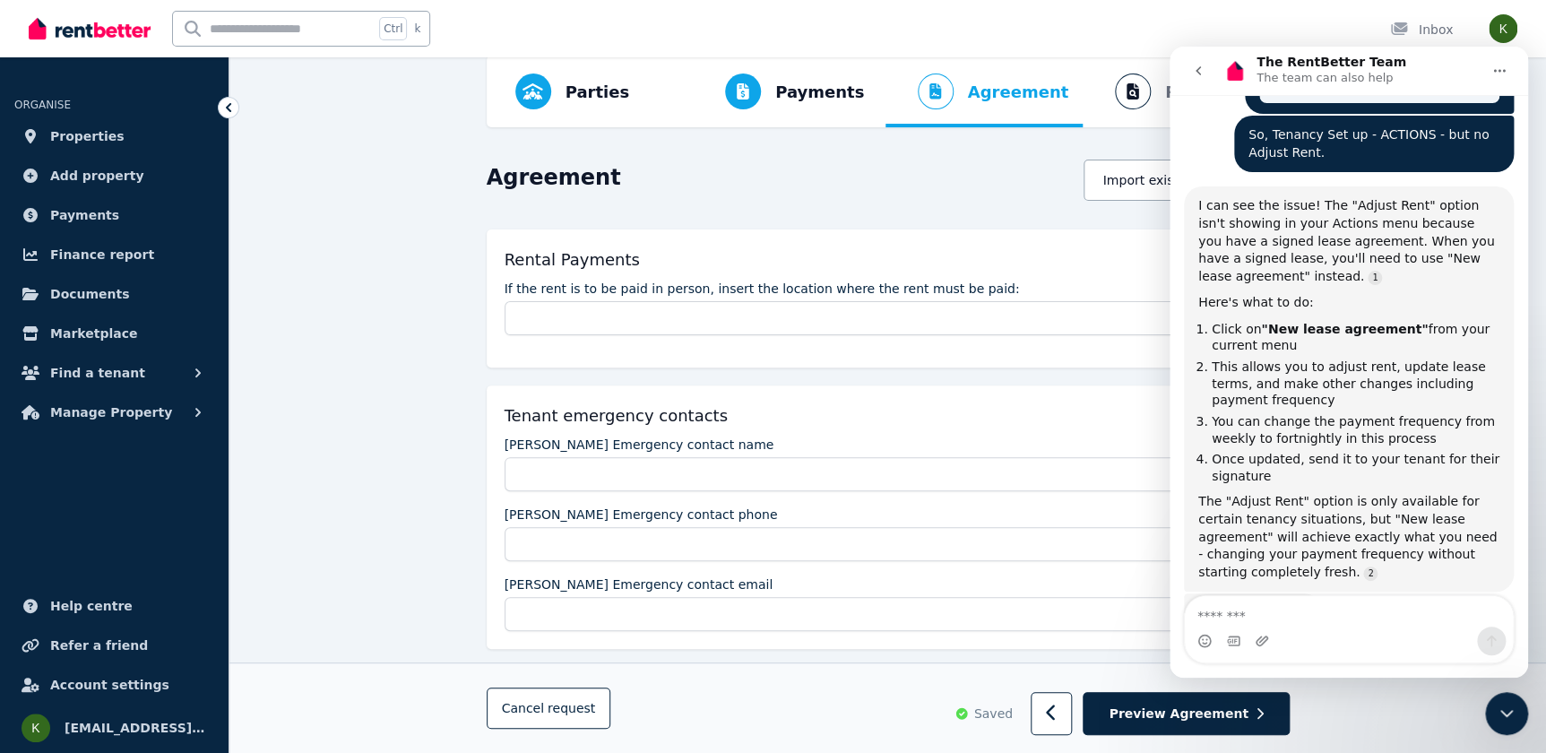
scroll to position [162, 0]
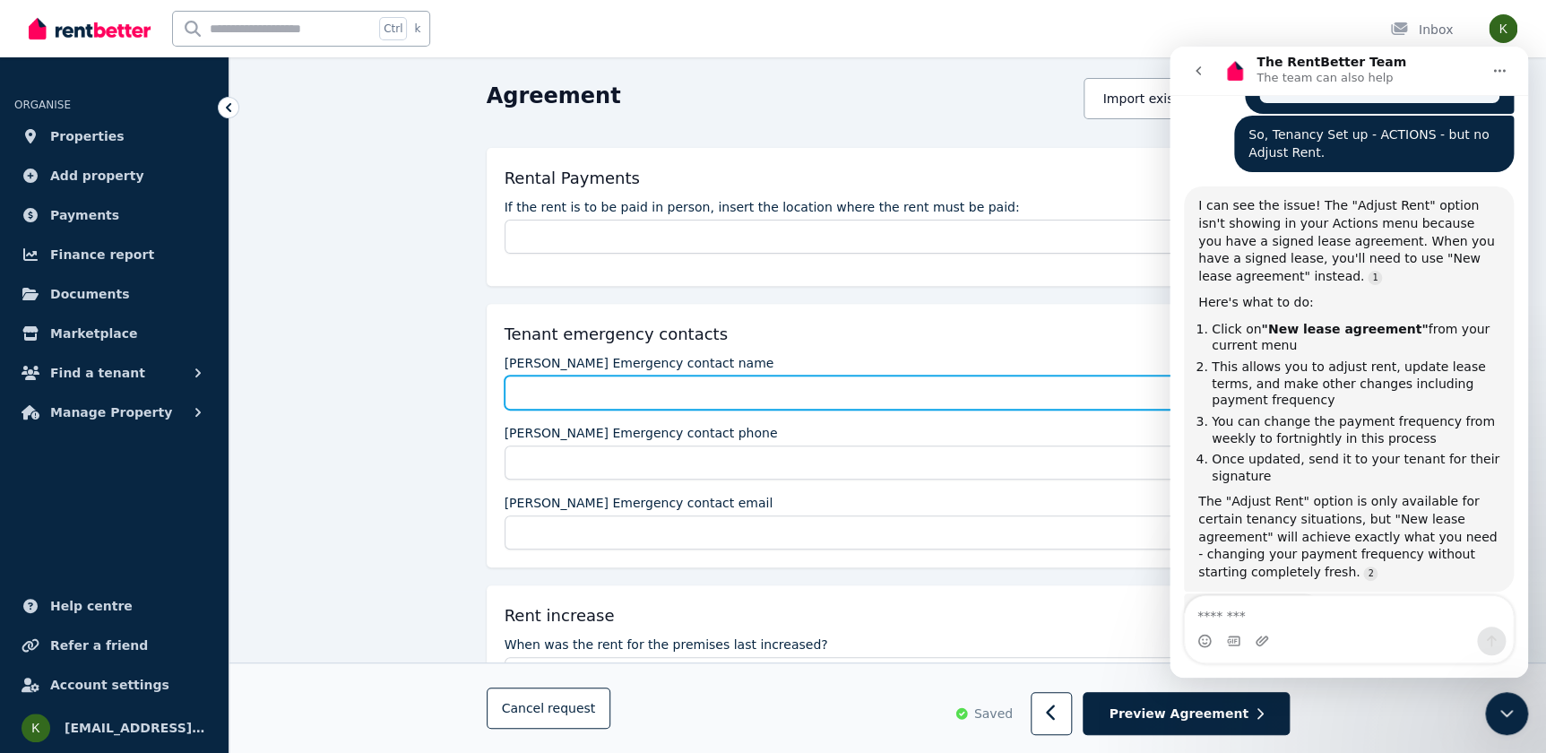
click at [532, 396] on input "[PERSON_NAME] Emergency contact name" at bounding box center [888, 393] width 767 height 34
click at [531, 386] on input "[PERSON_NAME] Emergency contact name" at bounding box center [888, 393] width 767 height 34
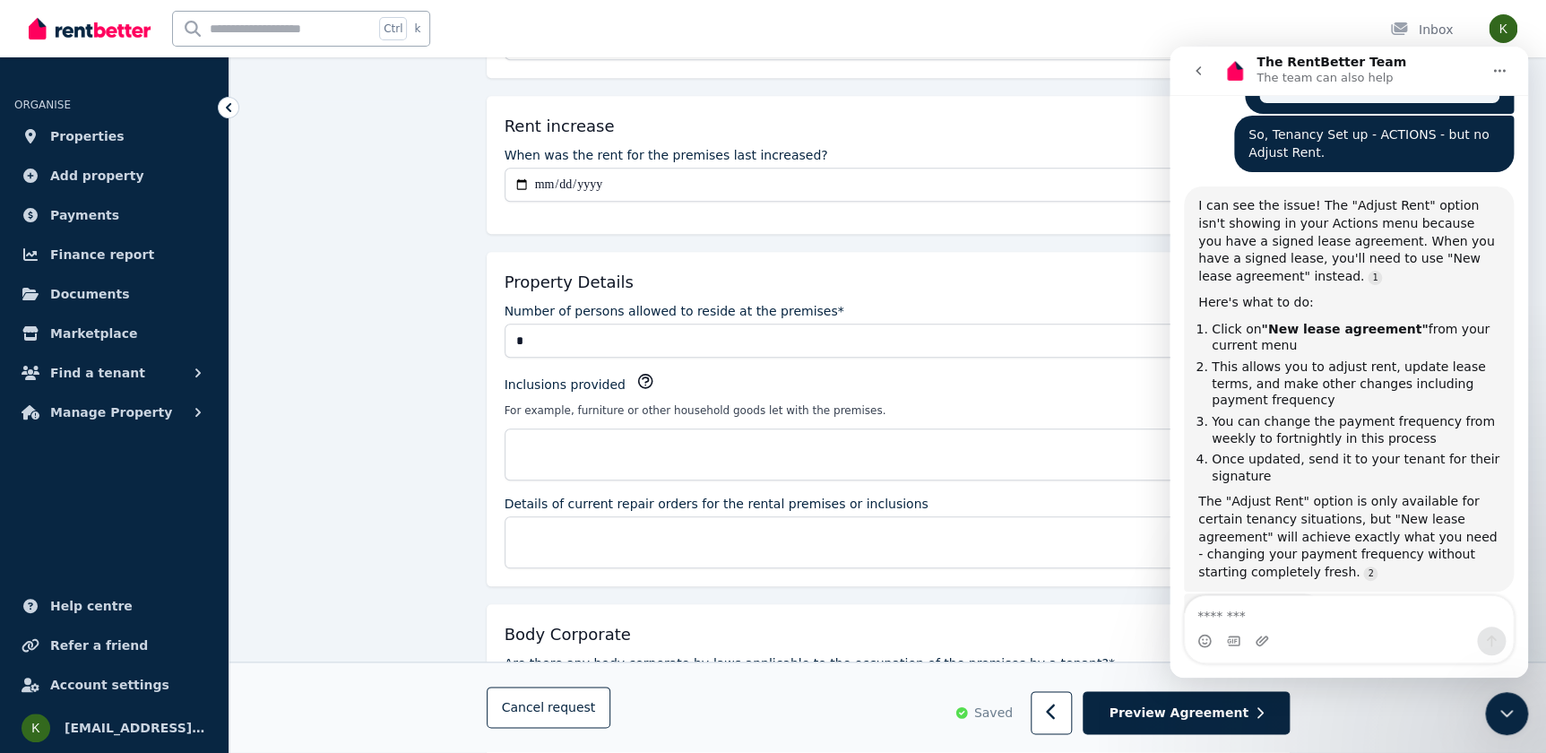
scroll to position [733, 0]
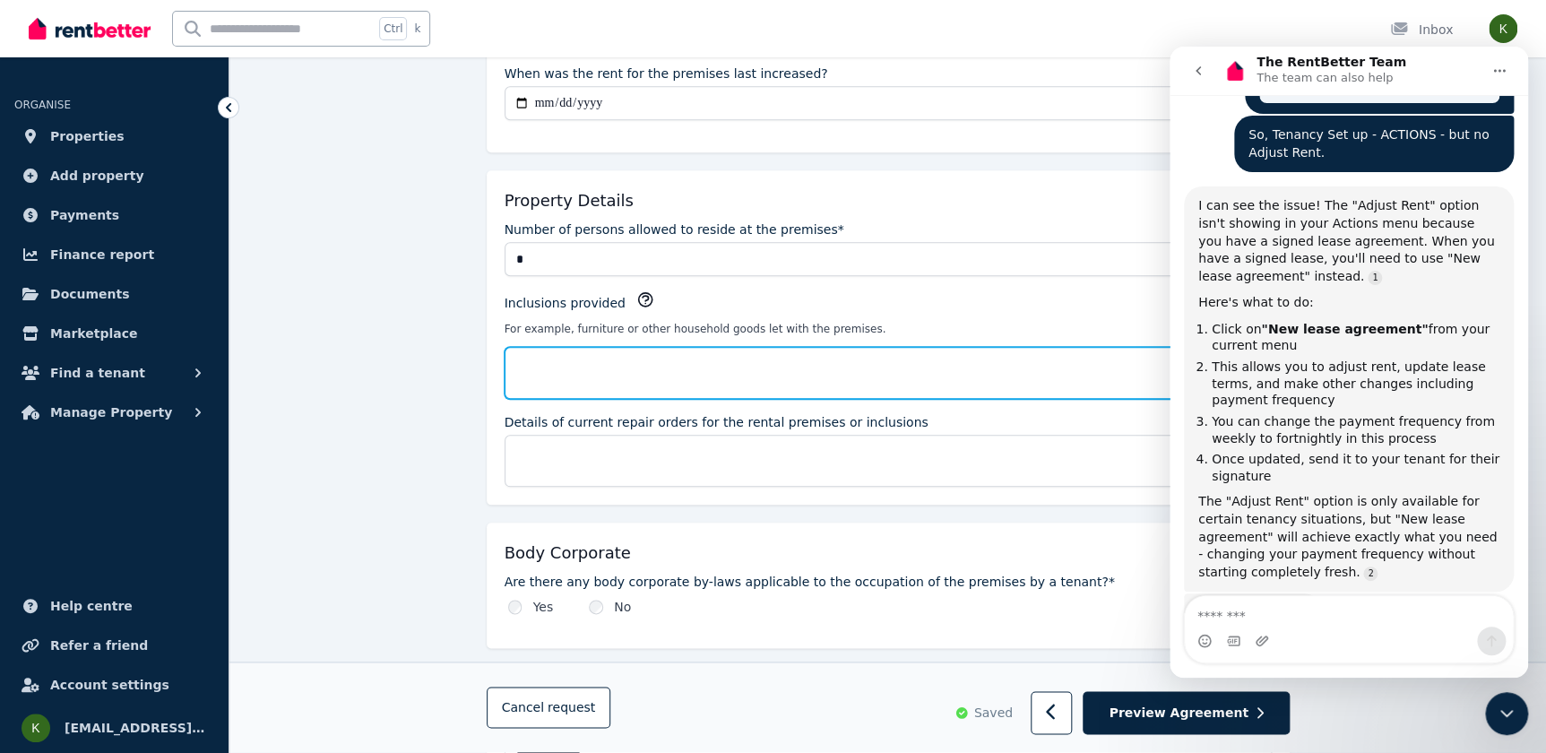
click at [569, 356] on textarea "Inclusions provided" at bounding box center [888, 373] width 767 height 52
type textarea "**********"
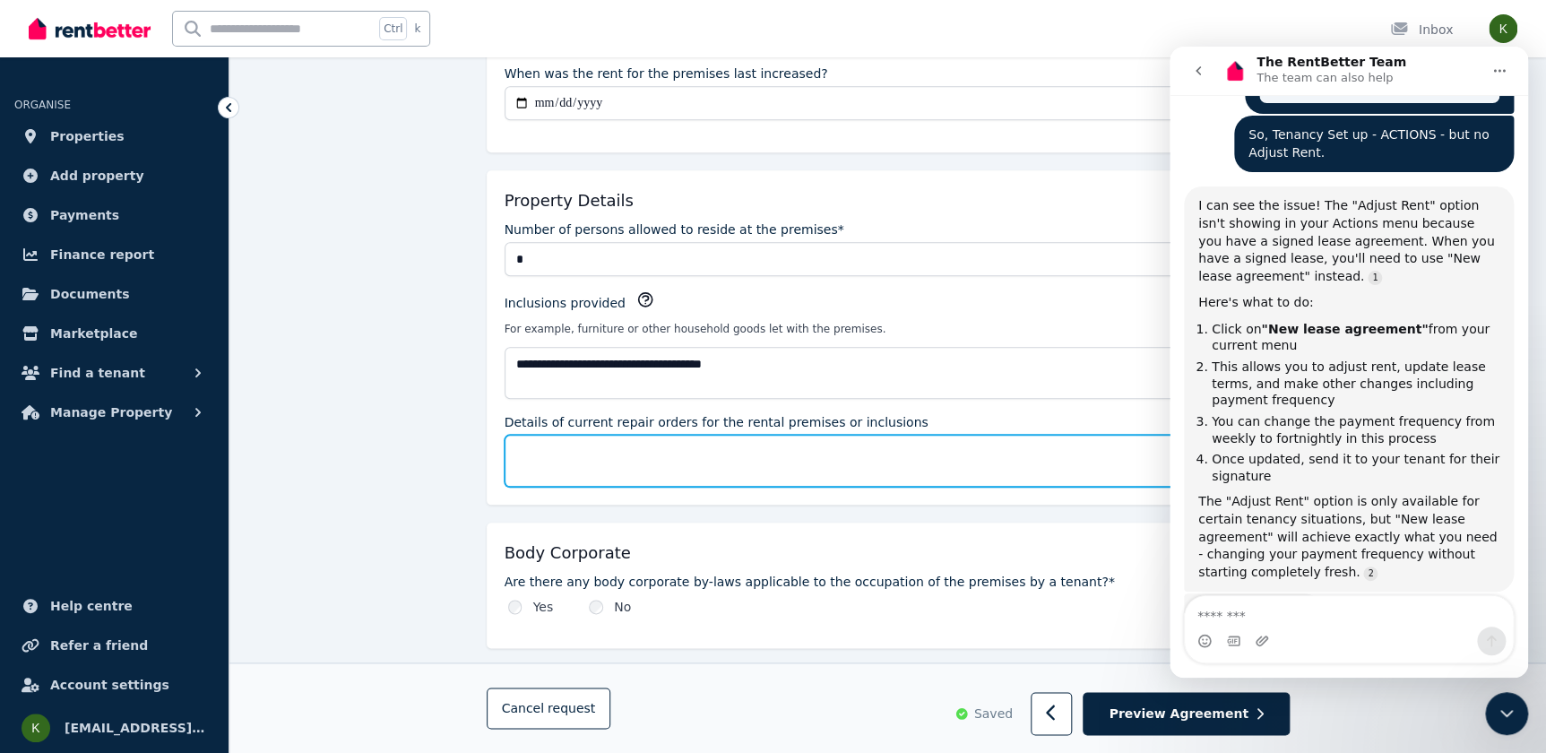
click at [539, 446] on textarea "Details of current repair orders for the rental premises or inclusions" at bounding box center [888, 461] width 767 height 52
type textarea "***"
type textarea "**********"
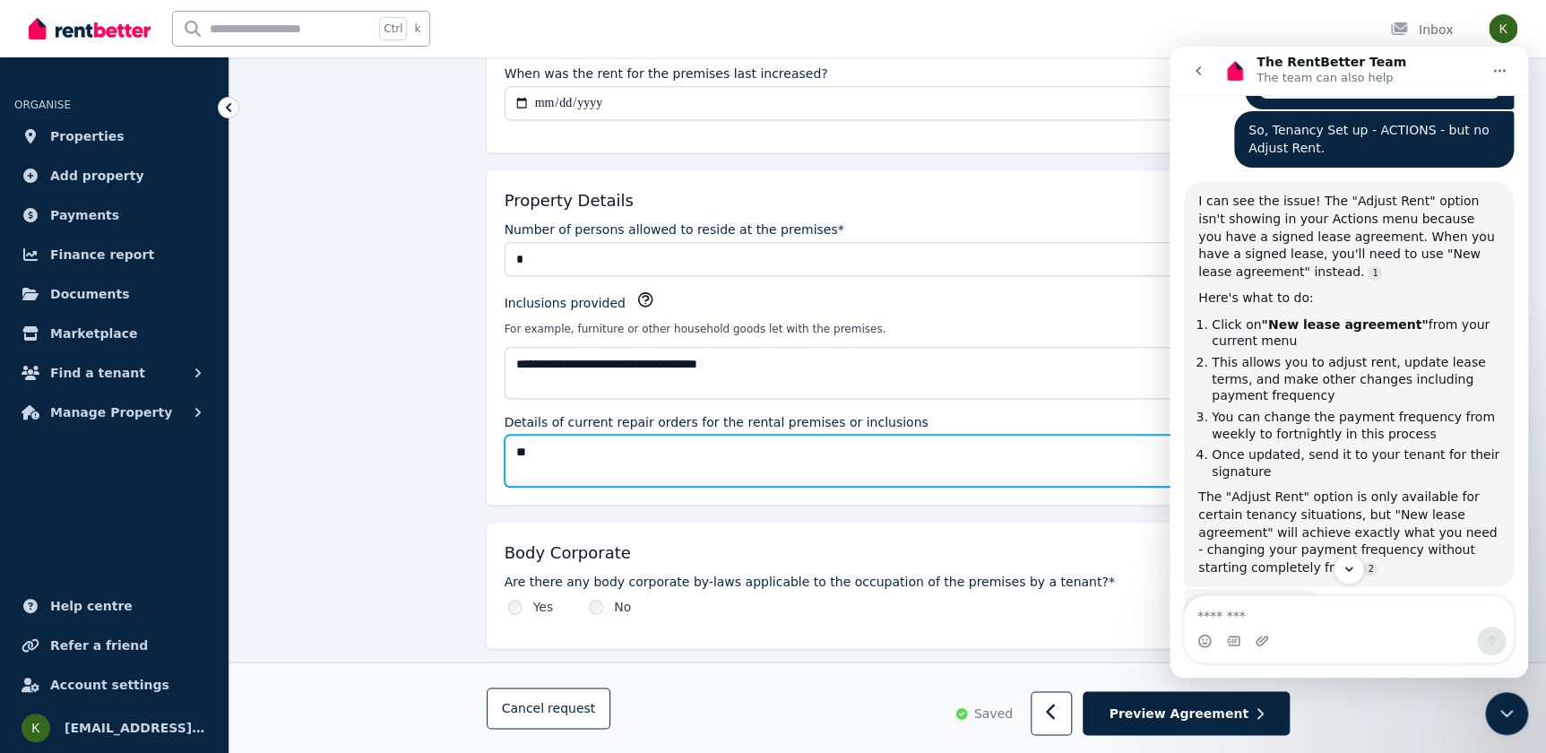
type textarea "*"
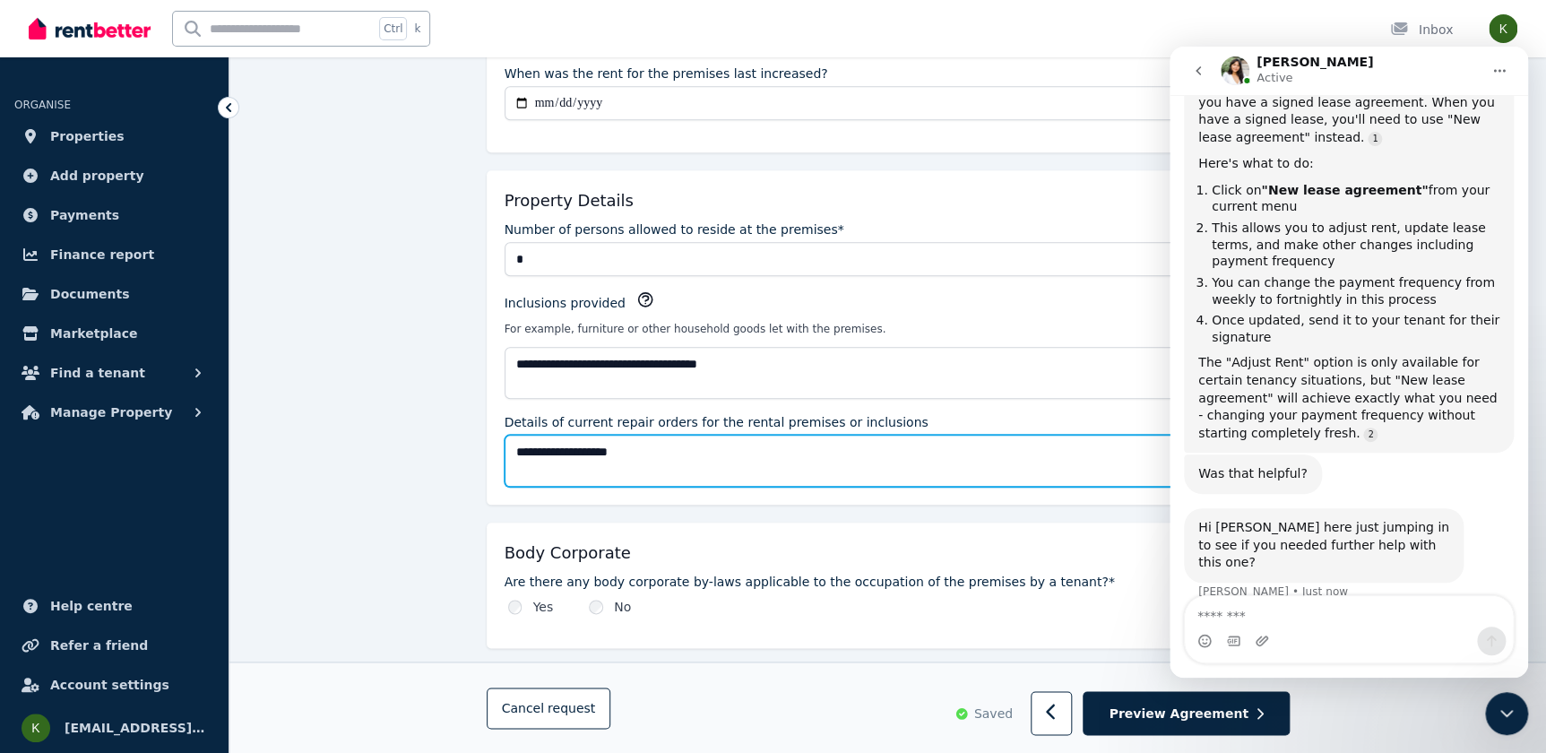
type textarea "**********"
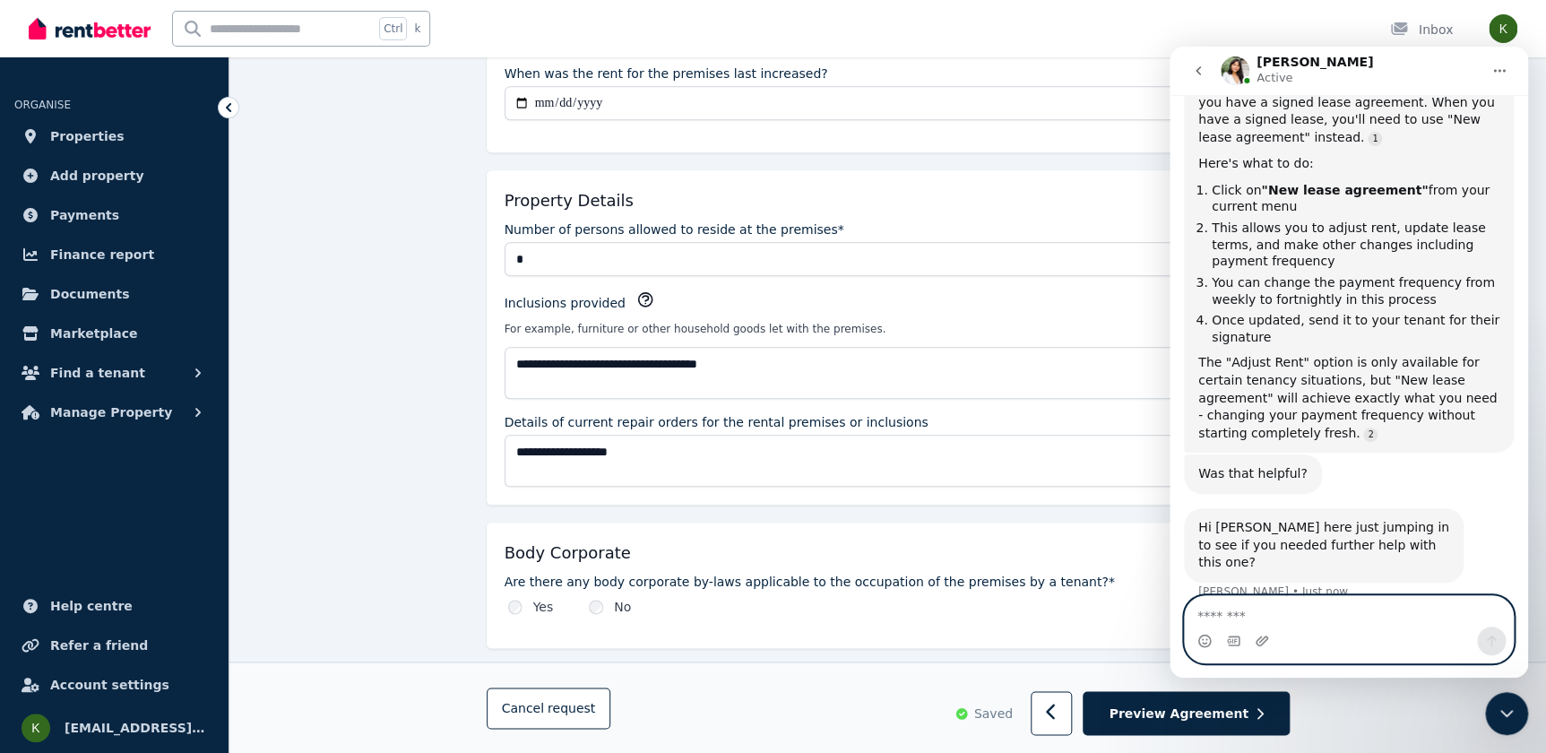
click at [1294, 617] on textarea "Message…" at bounding box center [1349, 611] width 328 height 30
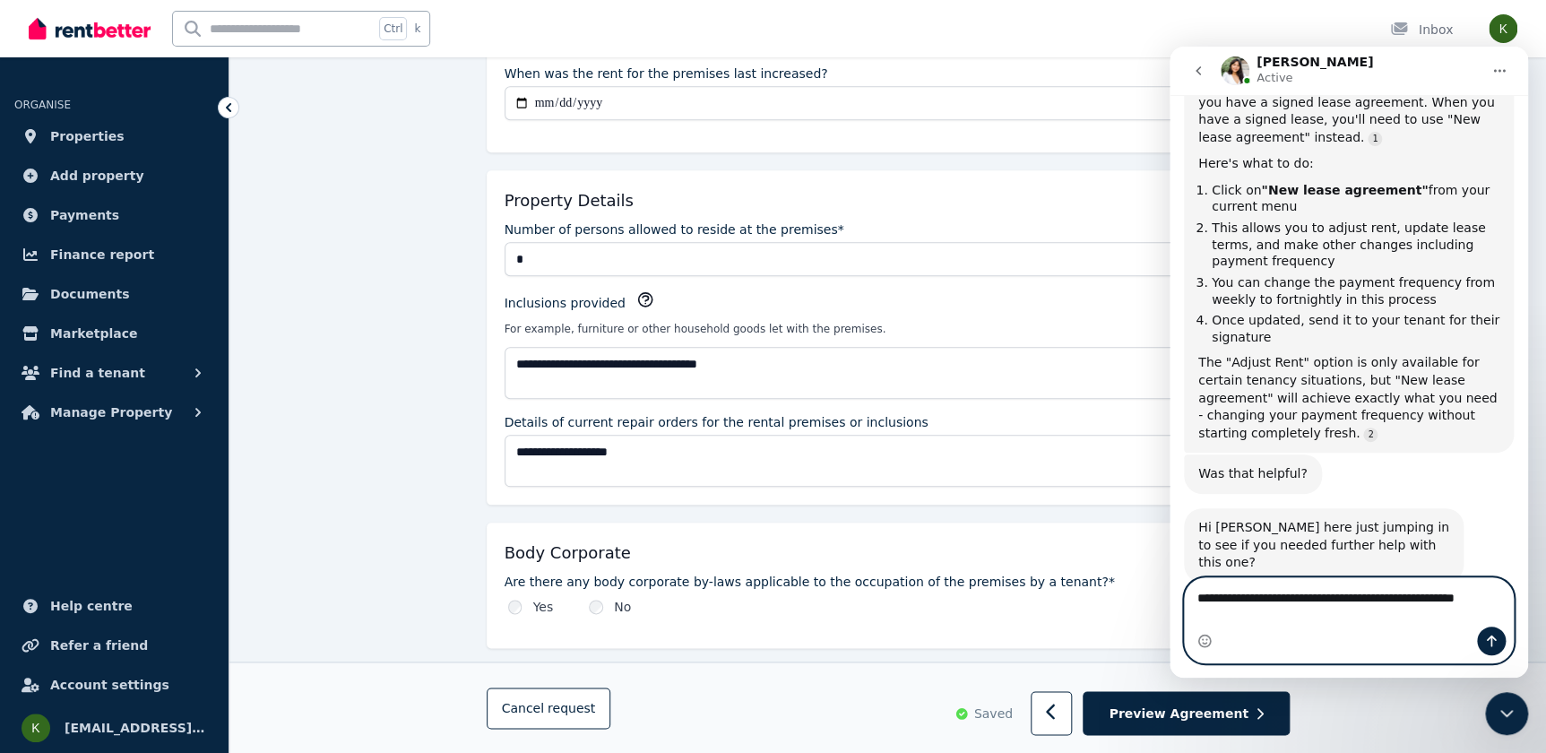
scroll to position [1941, 0]
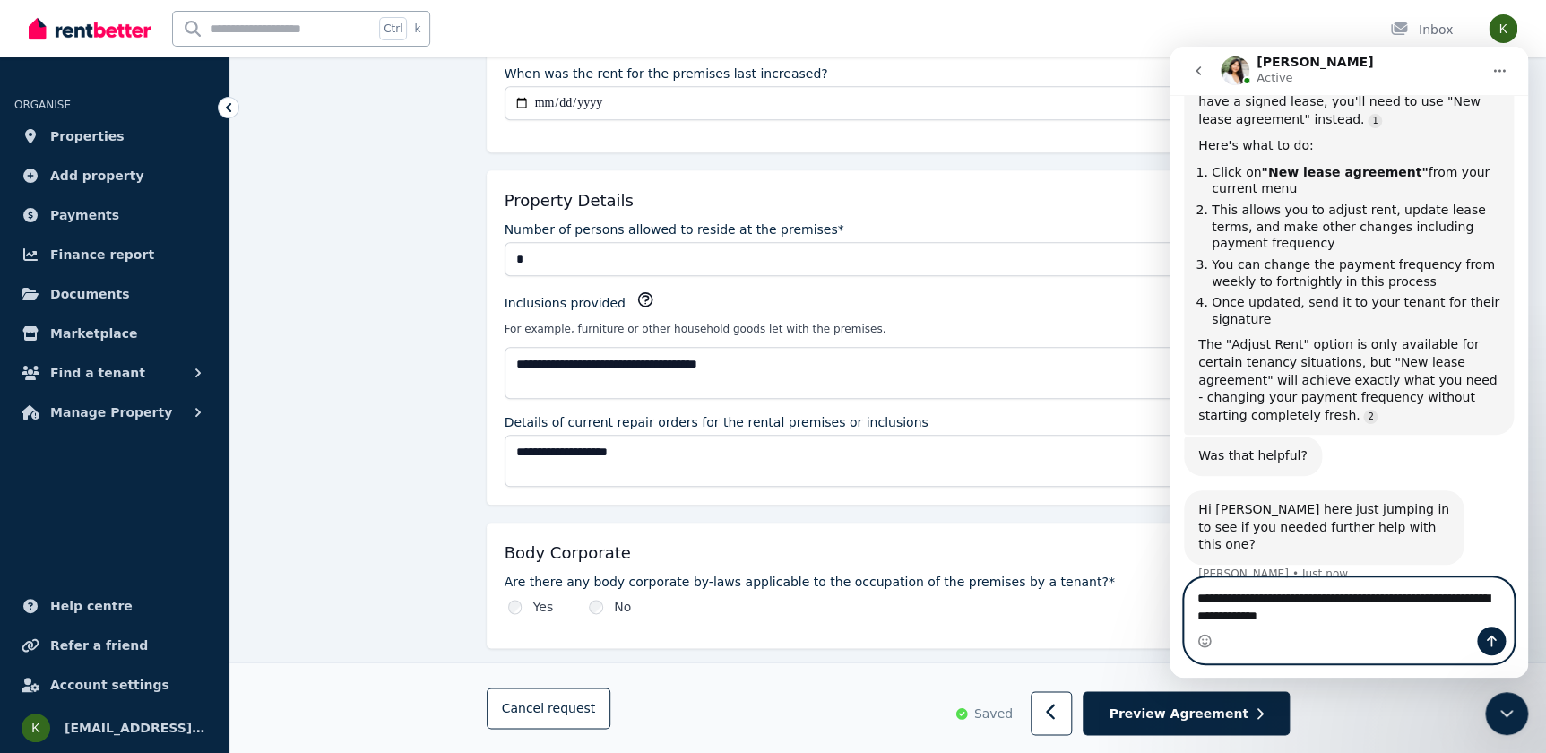
type textarea "**********"
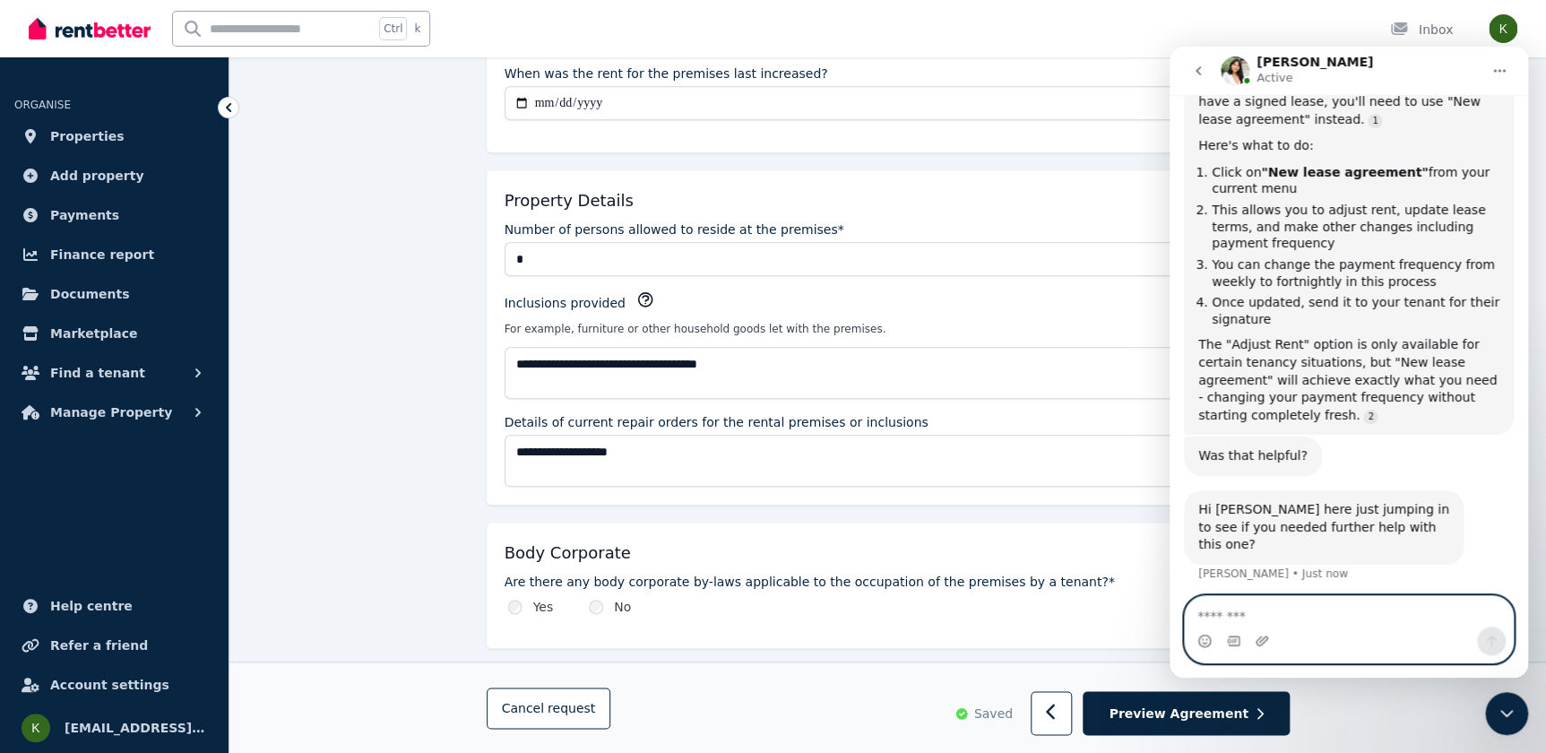
scroll to position [1994, 0]
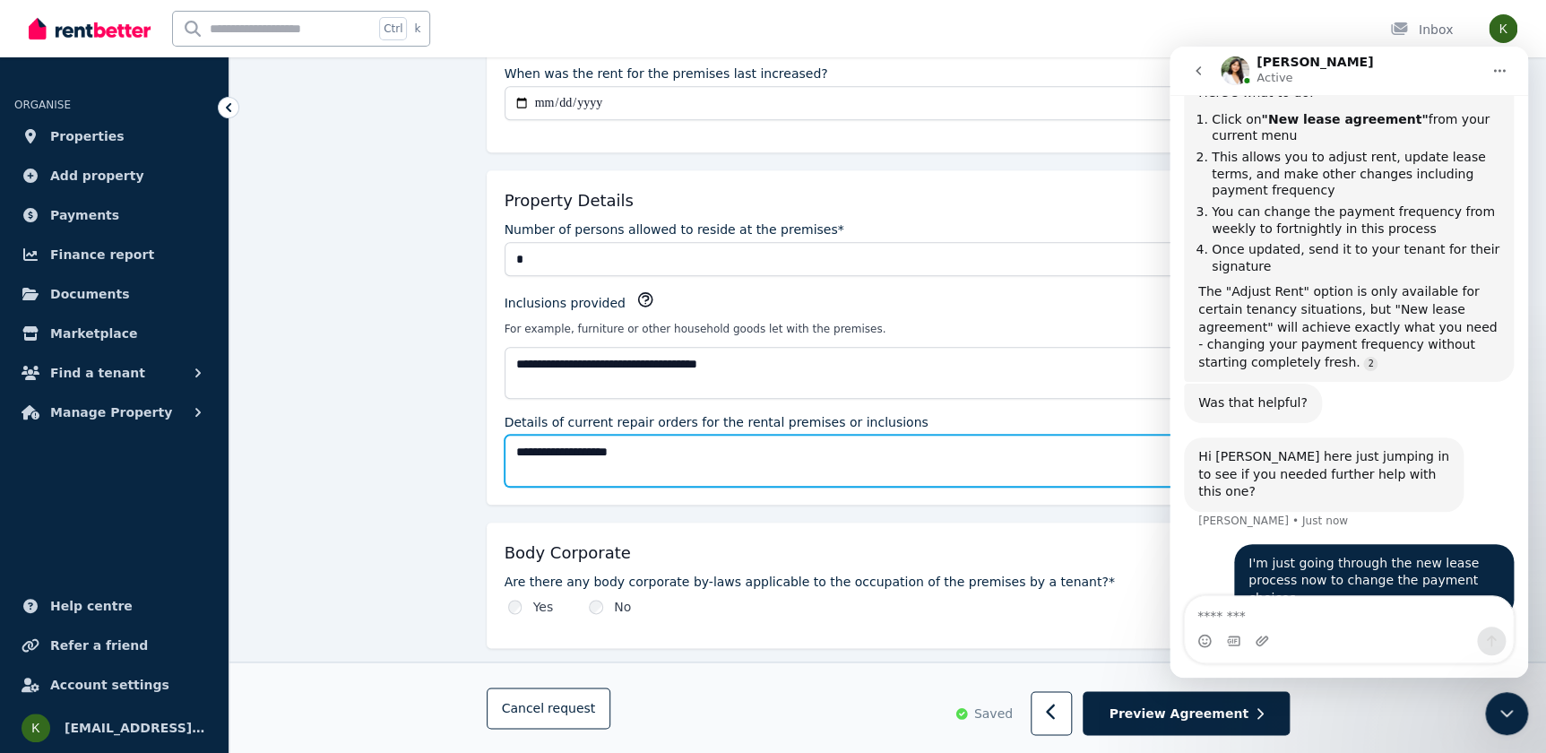
click at [653, 445] on textarea "**********" at bounding box center [888, 461] width 767 height 52
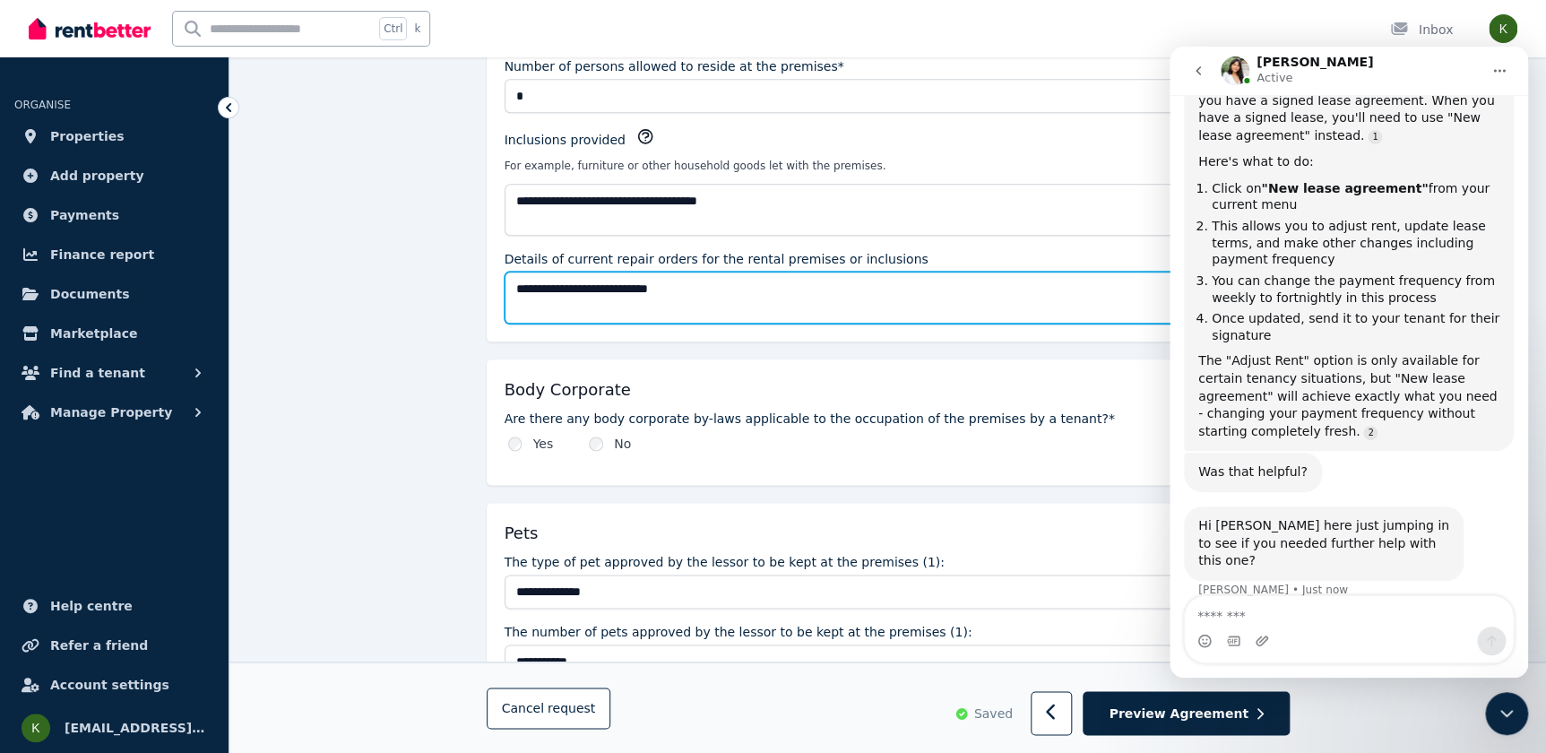
scroll to position [977, 0]
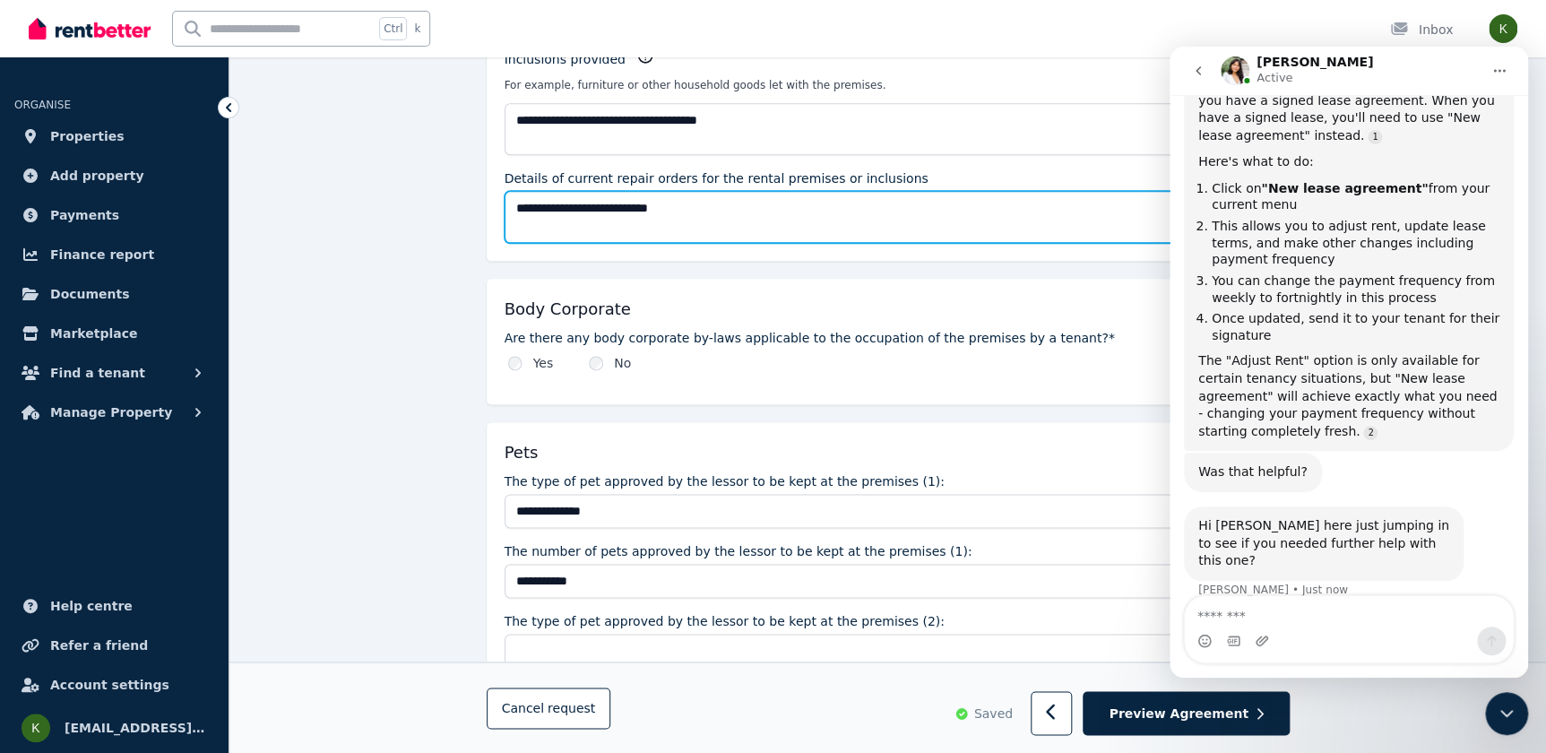
type textarea "**********"
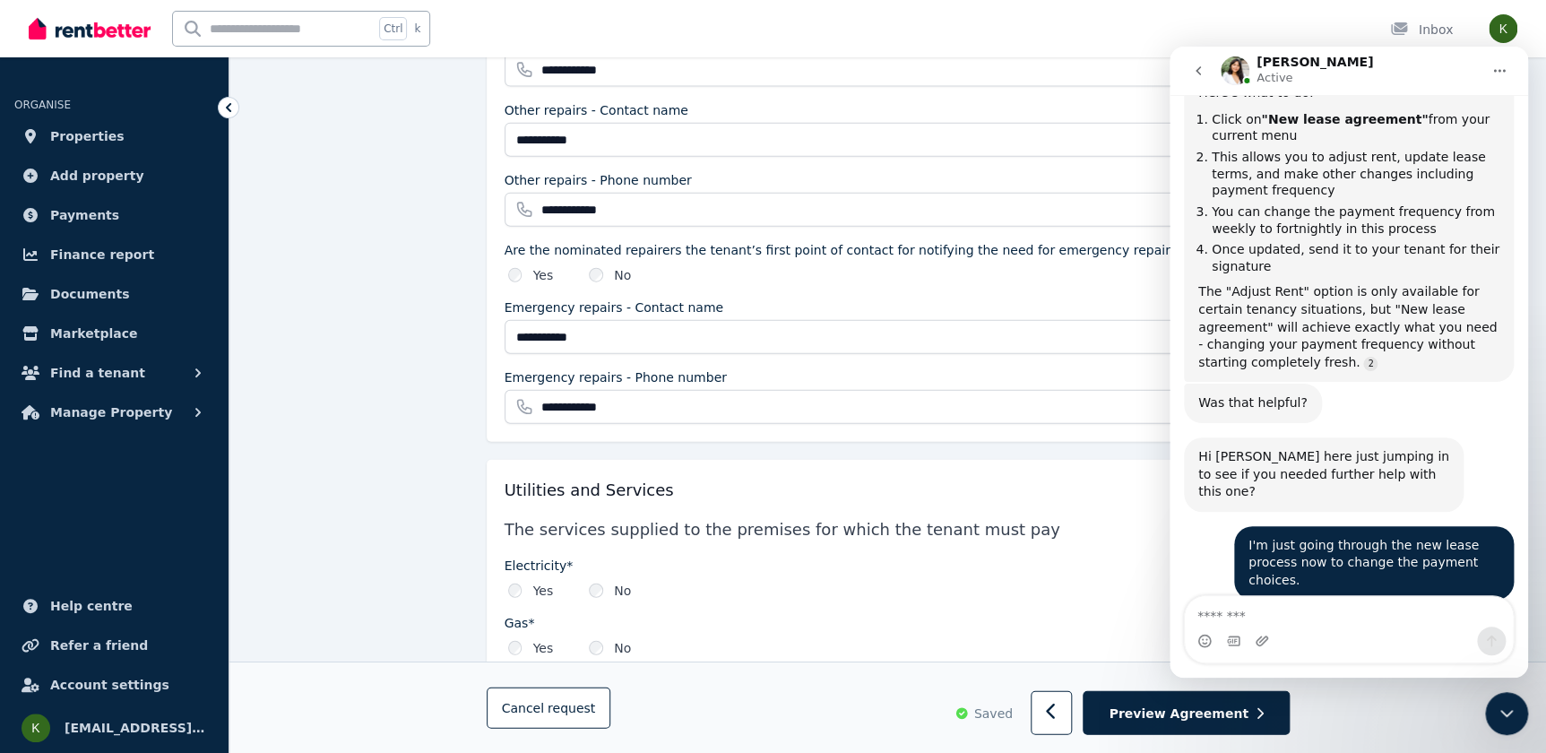
scroll to position [1995, 0]
click at [1223, 619] on textarea "Message…" at bounding box center [1349, 611] width 328 height 30
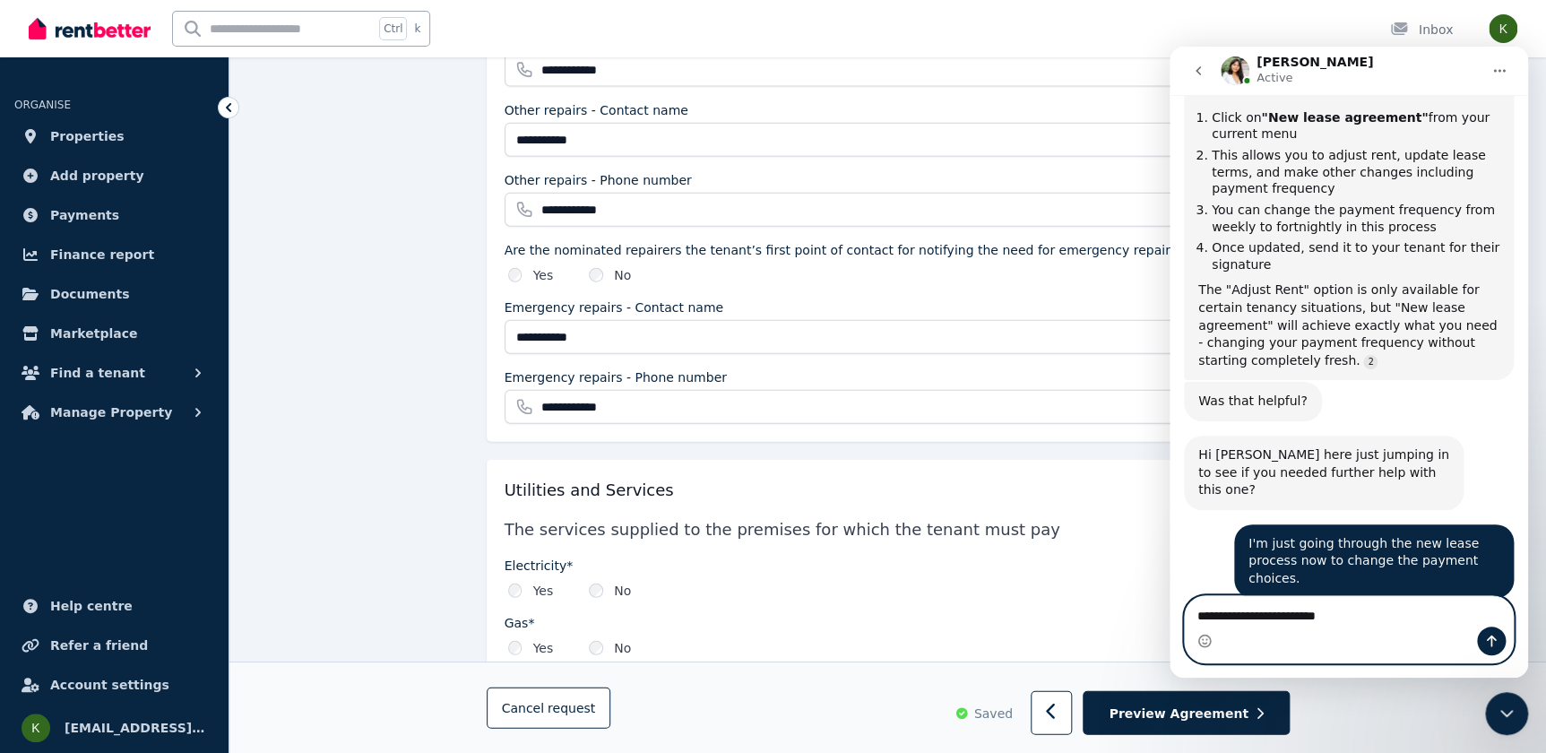
type textarea "**********"
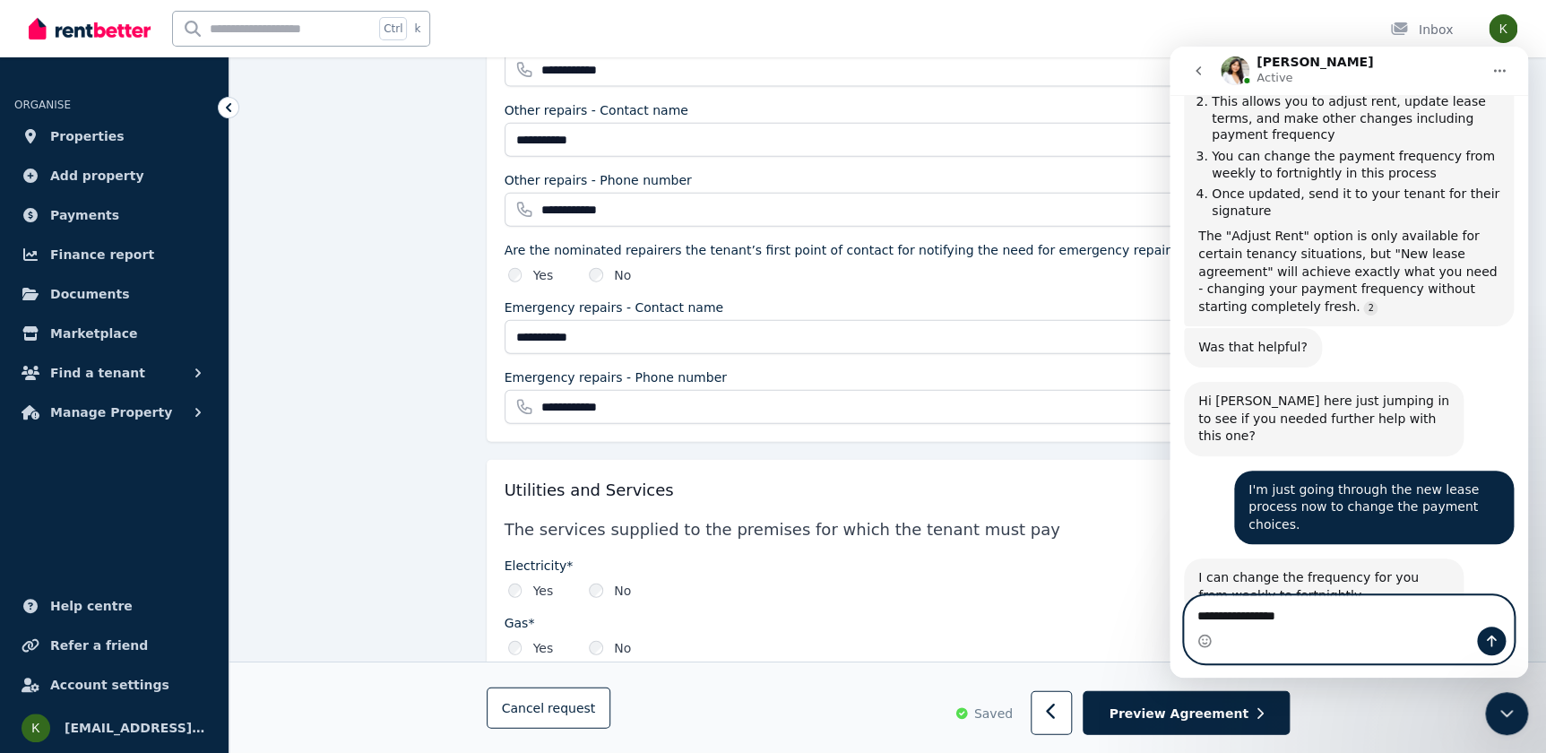
click at [1317, 613] on textarea "**********" at bounding box center [1349, 611] width 328 height 30
click at [1322, 620] on textarea "**********" at bounding box center [1349, 611] width 328 height 30
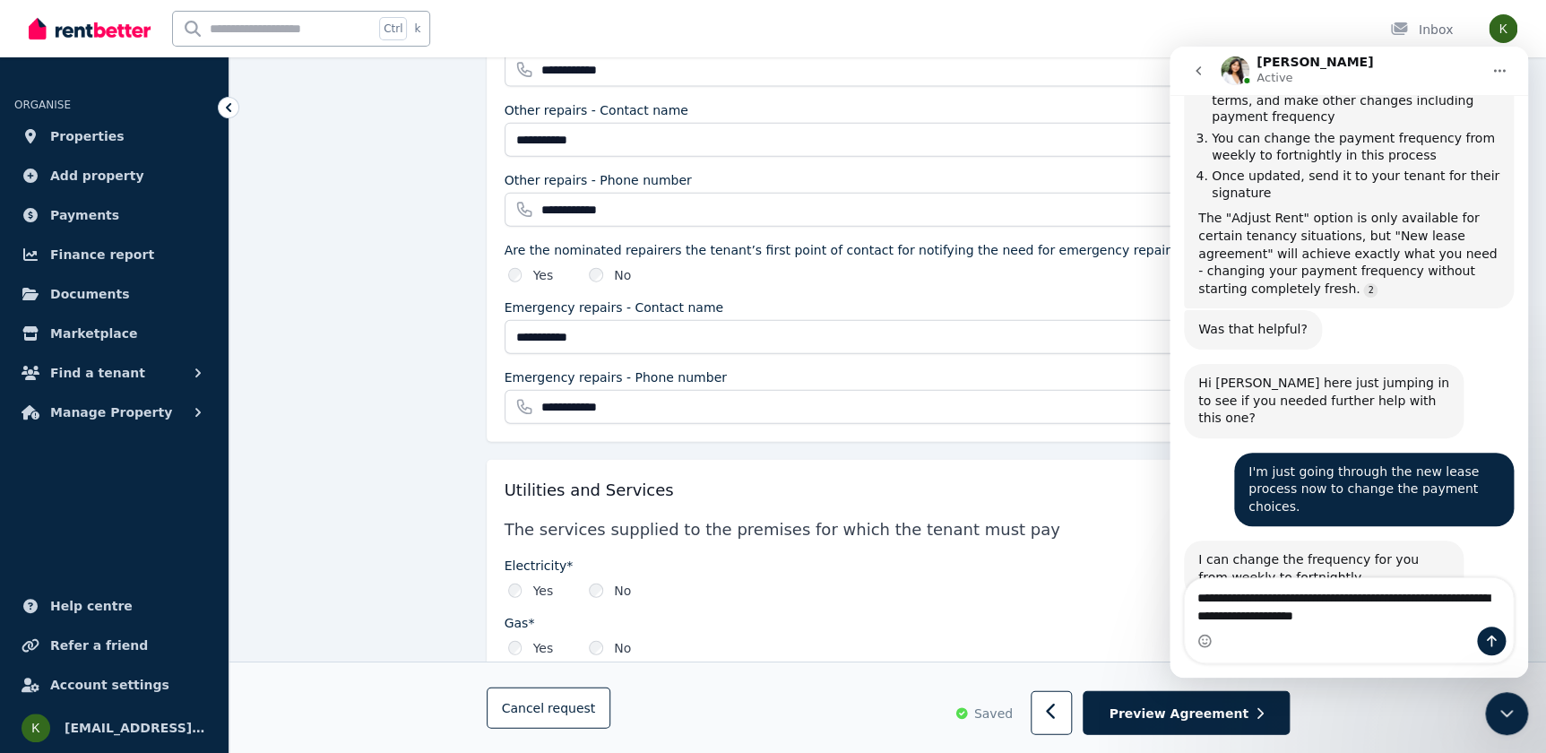
click at [1386, 627] on div "Intercom messenger" at bounding box center [1349, 641] width 328 height 29
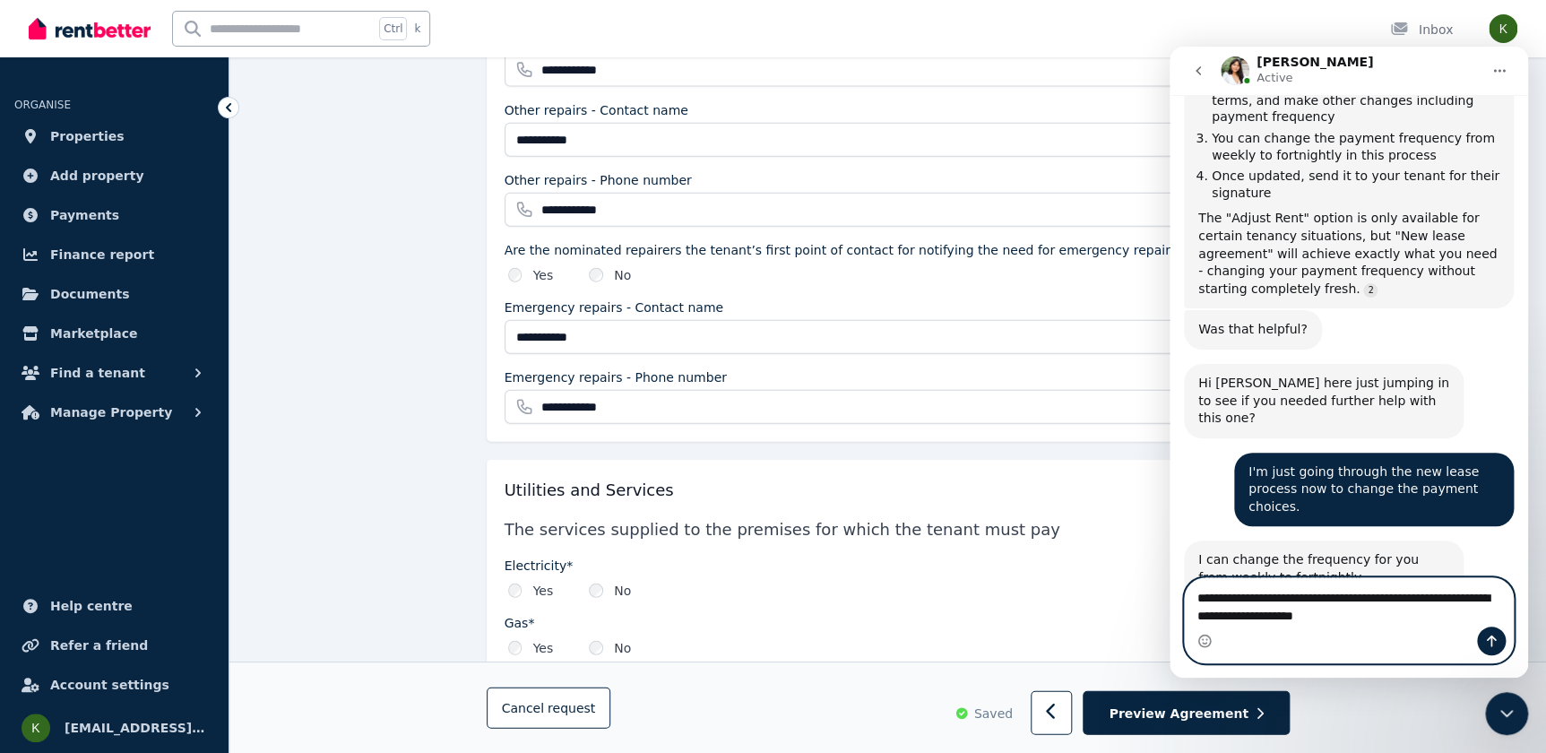
click at [1377, 618] on textarea "**********" at bounding box center [1349, 602] width 328 height 48
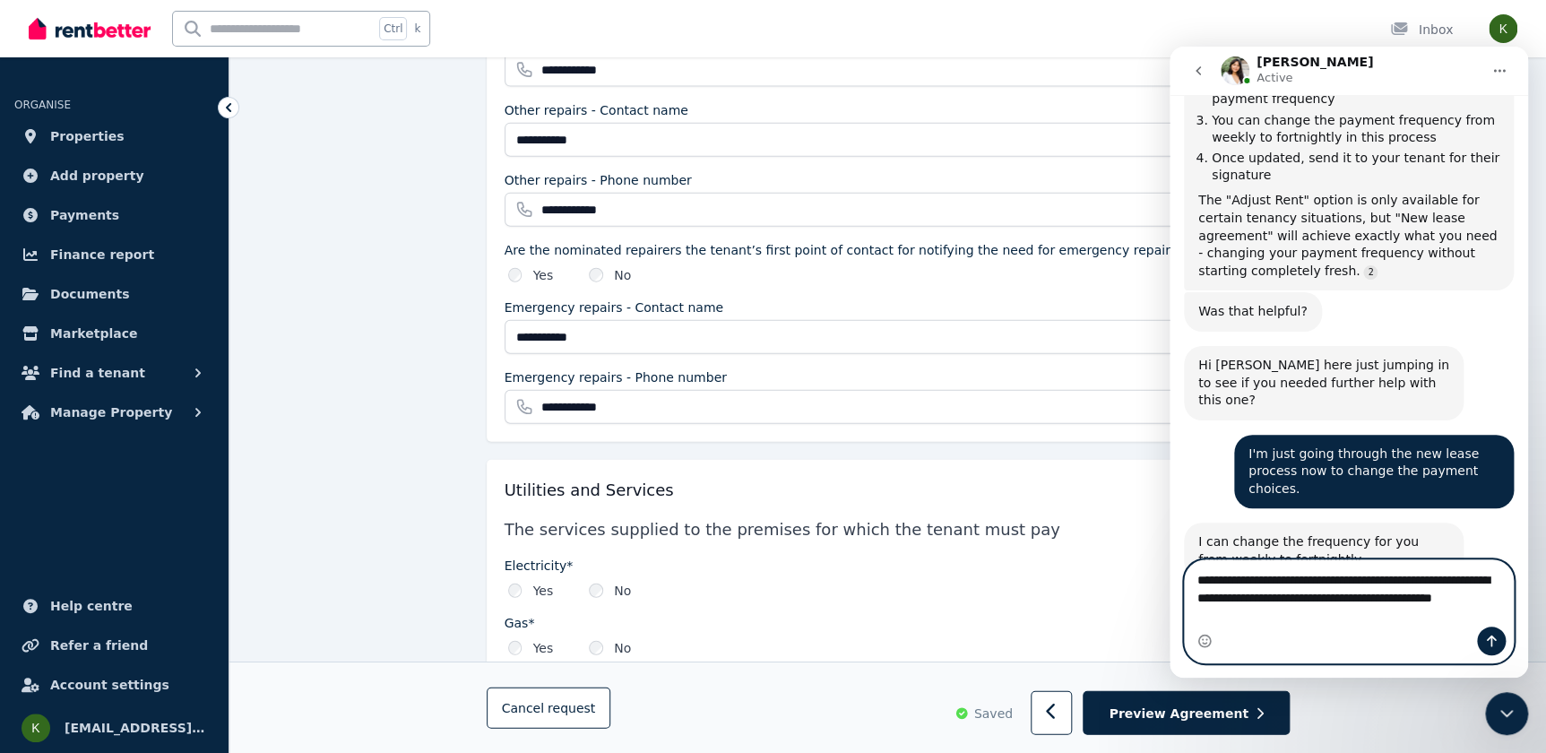
type textarea "**********"
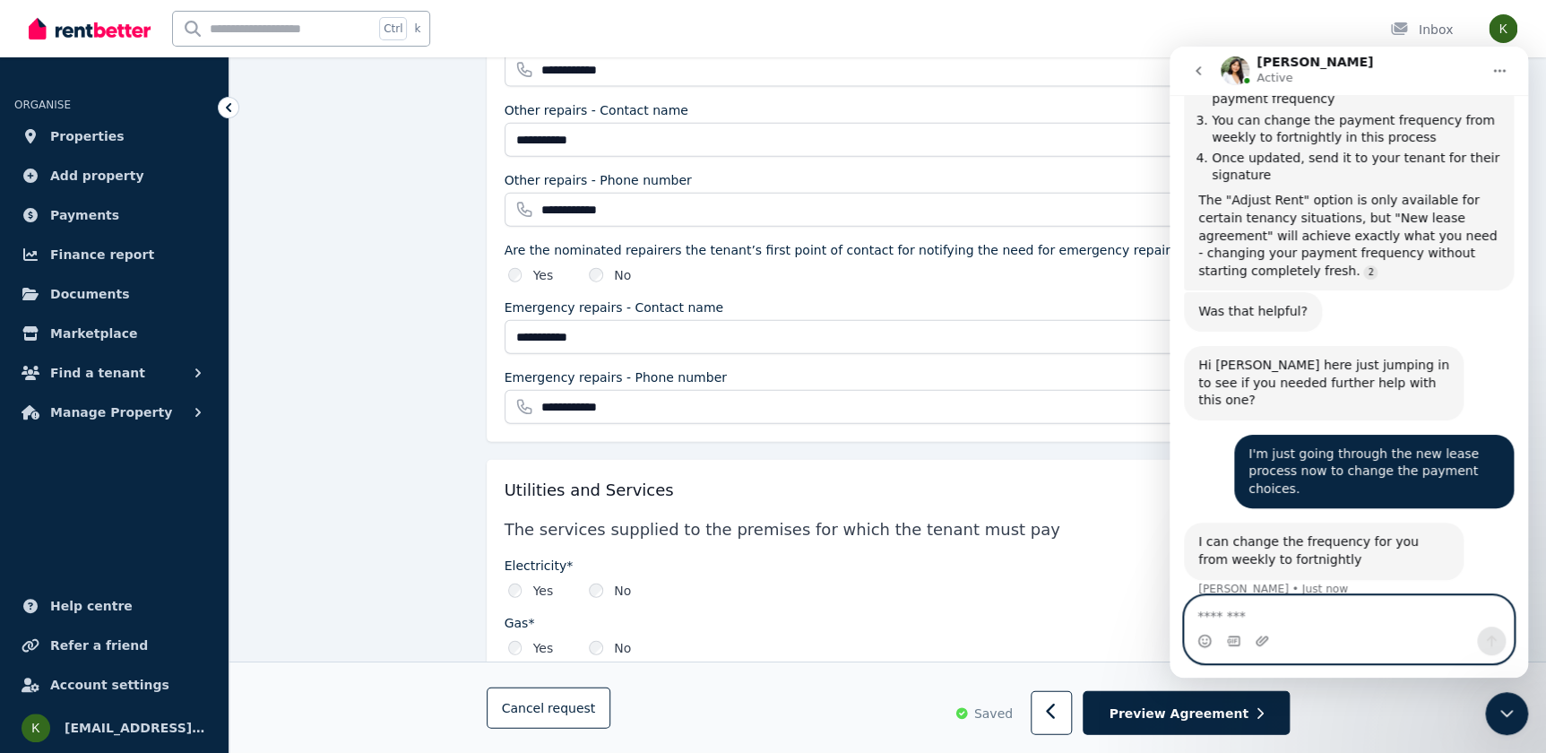
scroll to position [2125, 0]
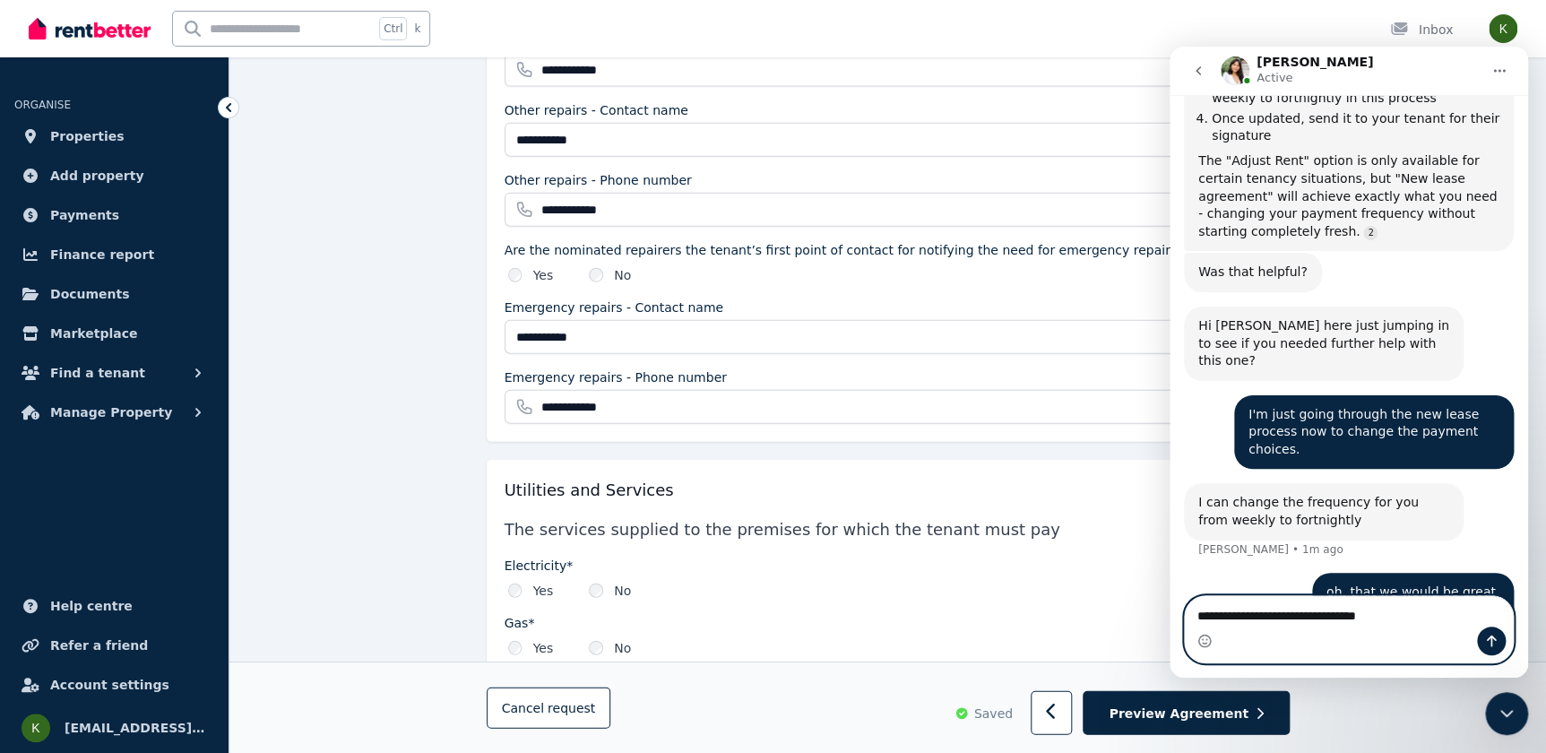
type textarea "**********"
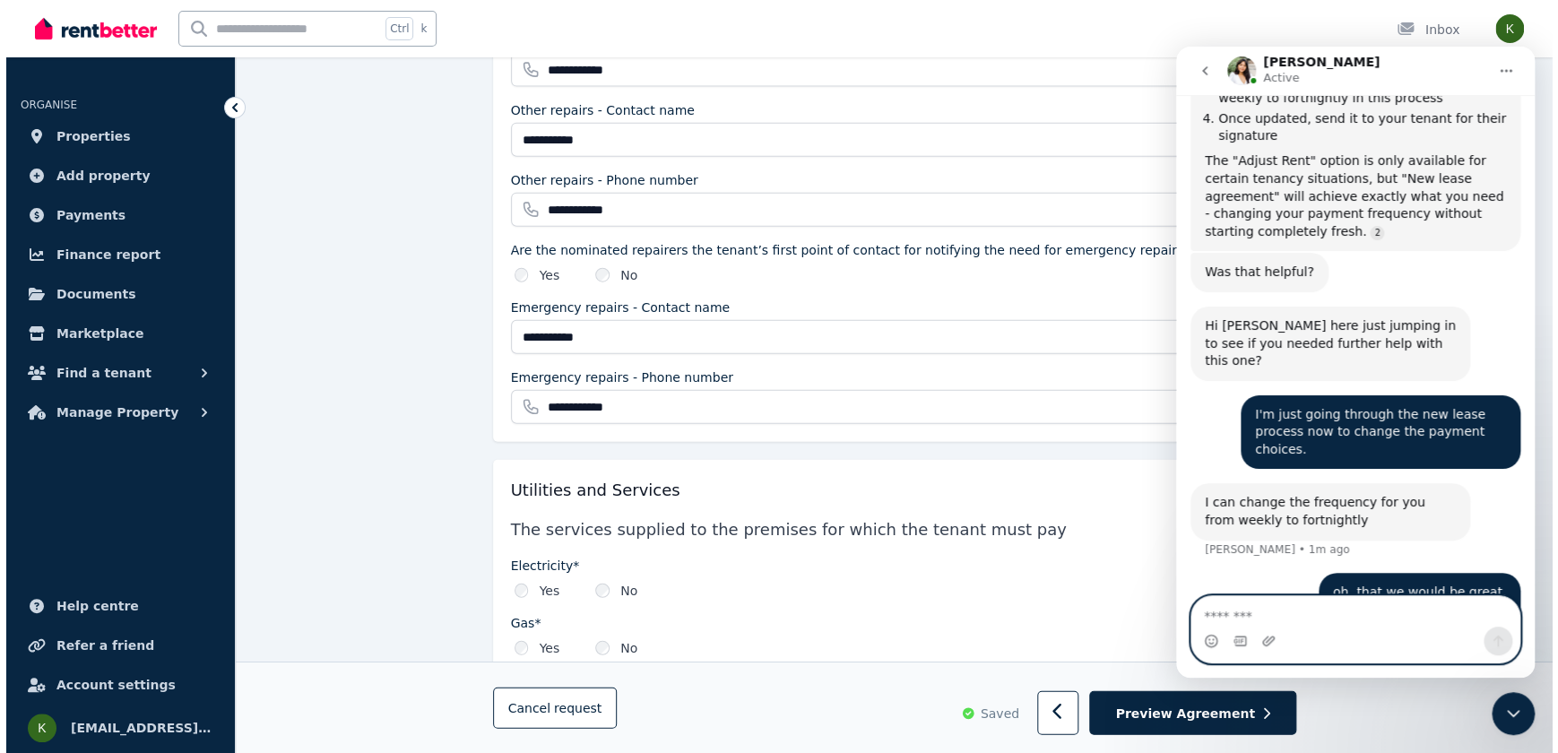
scroll to position [2166, 0]
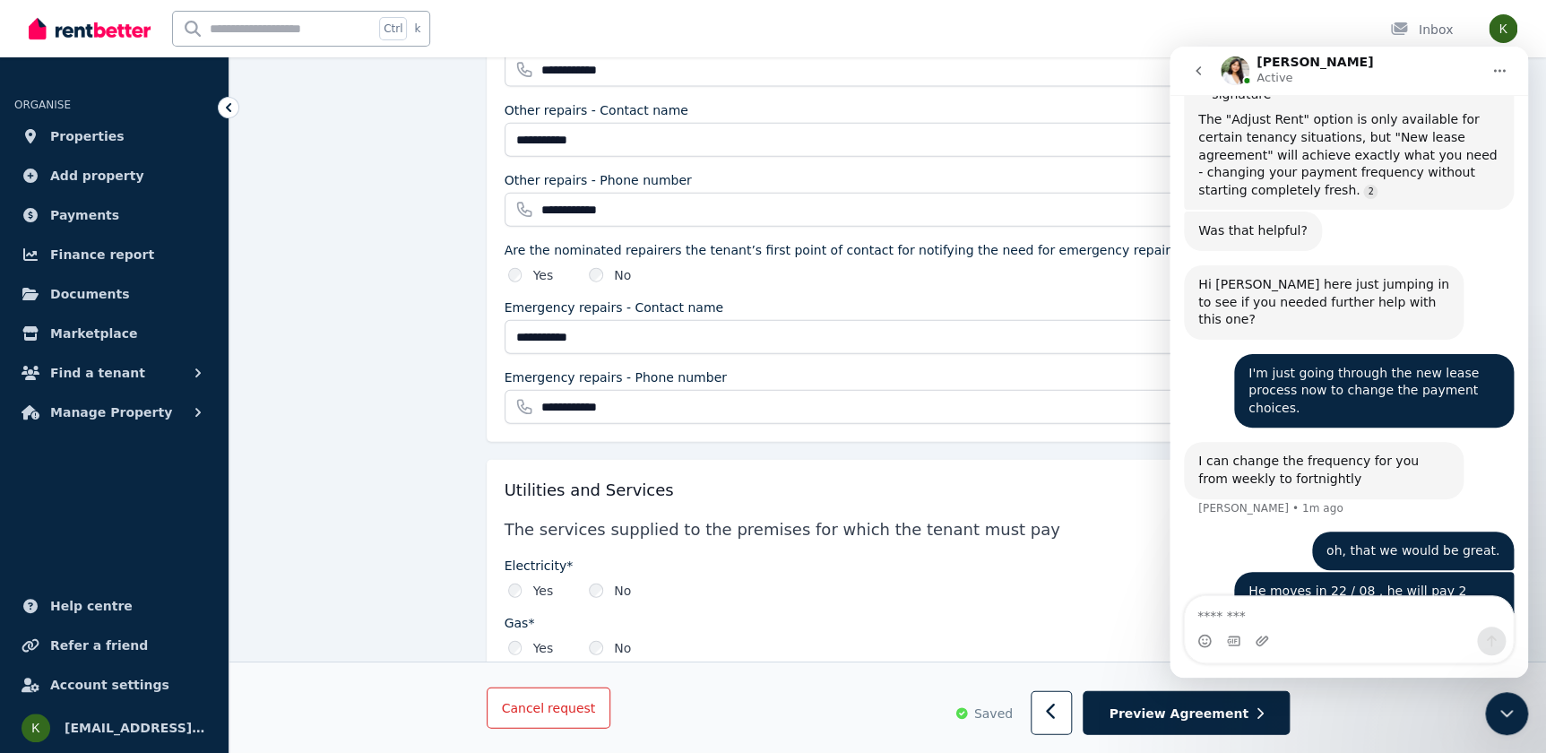
click at [548, 701] on span "request" at bounding box center [572, 708] width 48 height 18
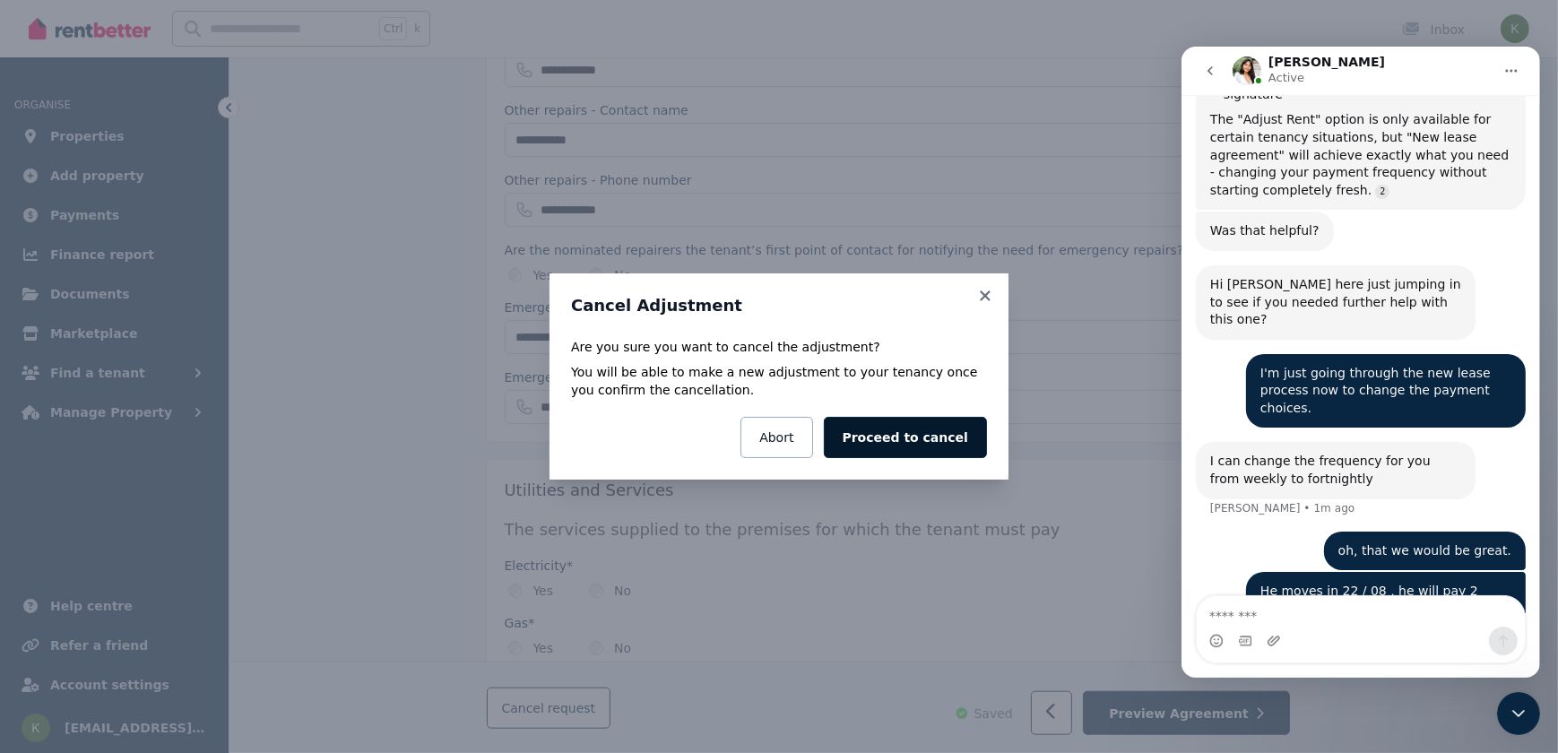
click at [896, 442] on button "Proceed to cancel" at bounding box center [905, 437] width 163 height 41
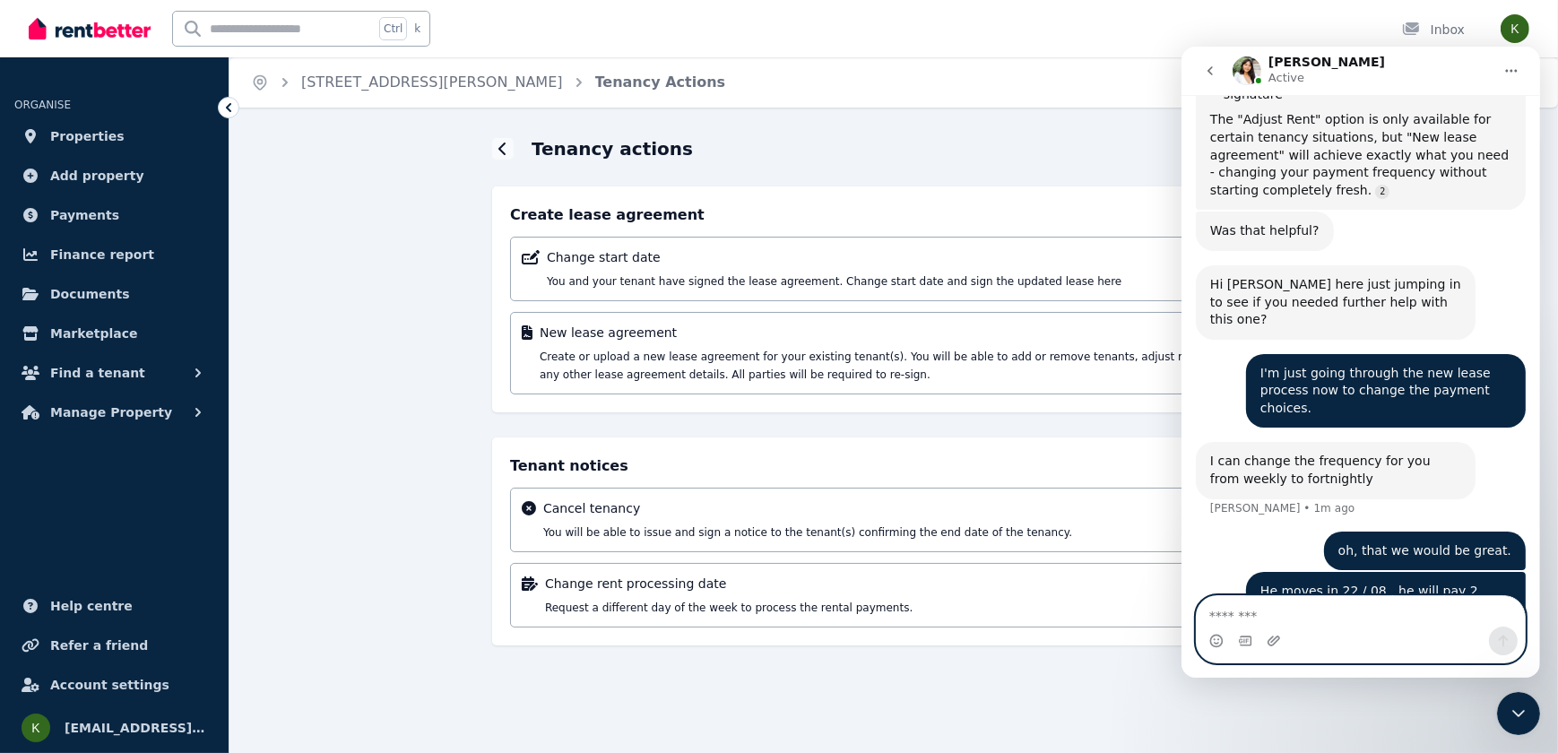
click at [1227, 619] on textarea "Message…" at bounding box center [1360, 611] width 328 height 30
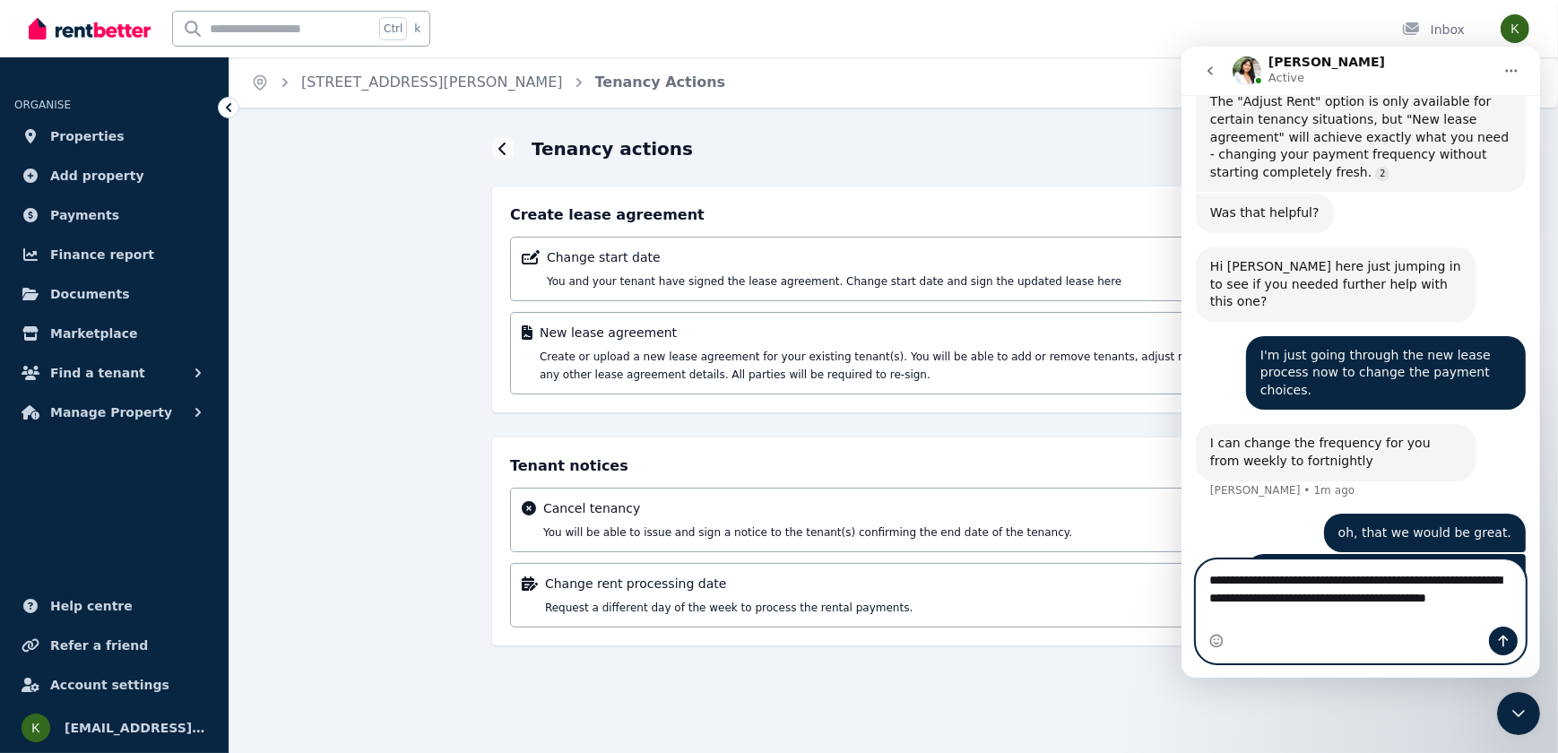
scroll to position [2202, 0]
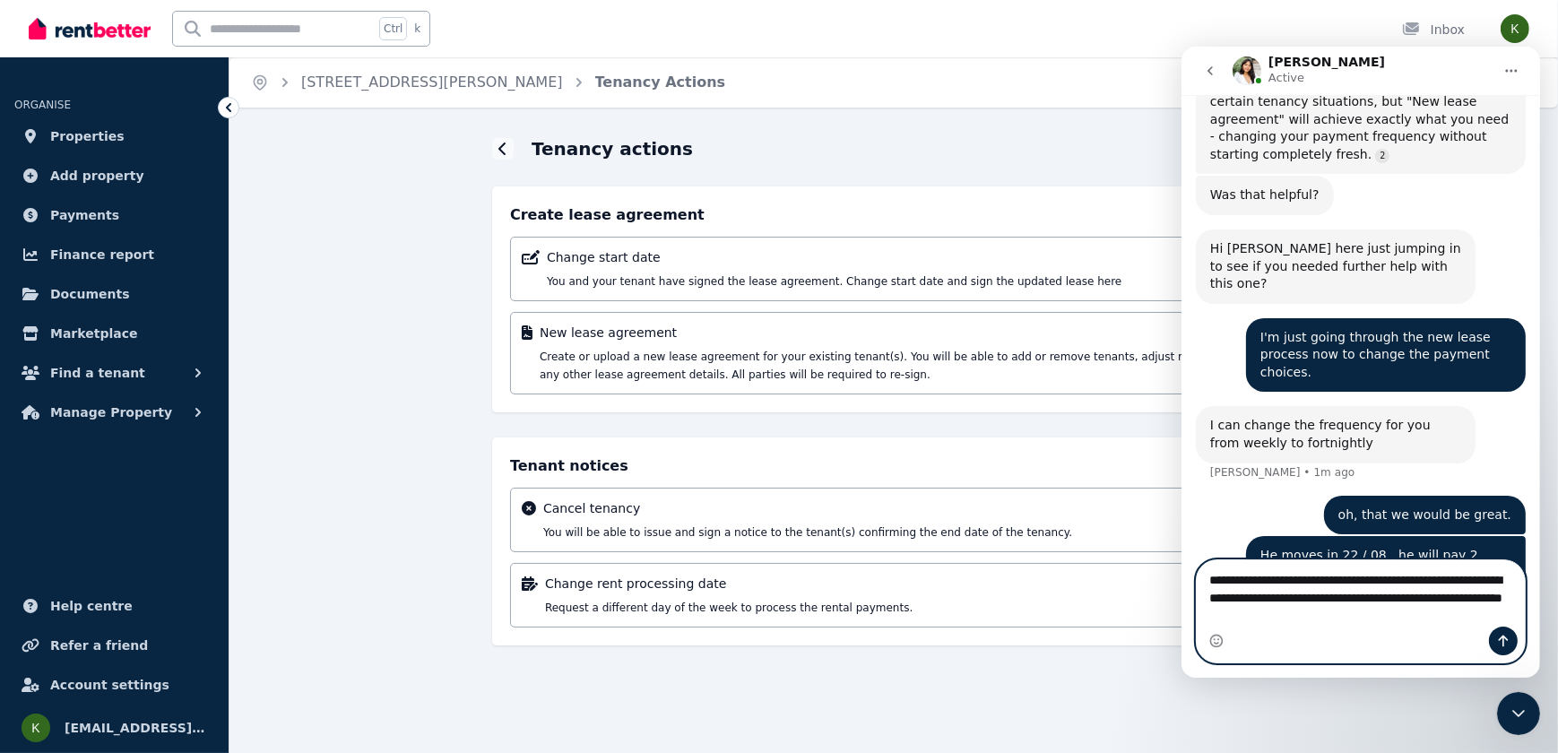
type textarea "**********"
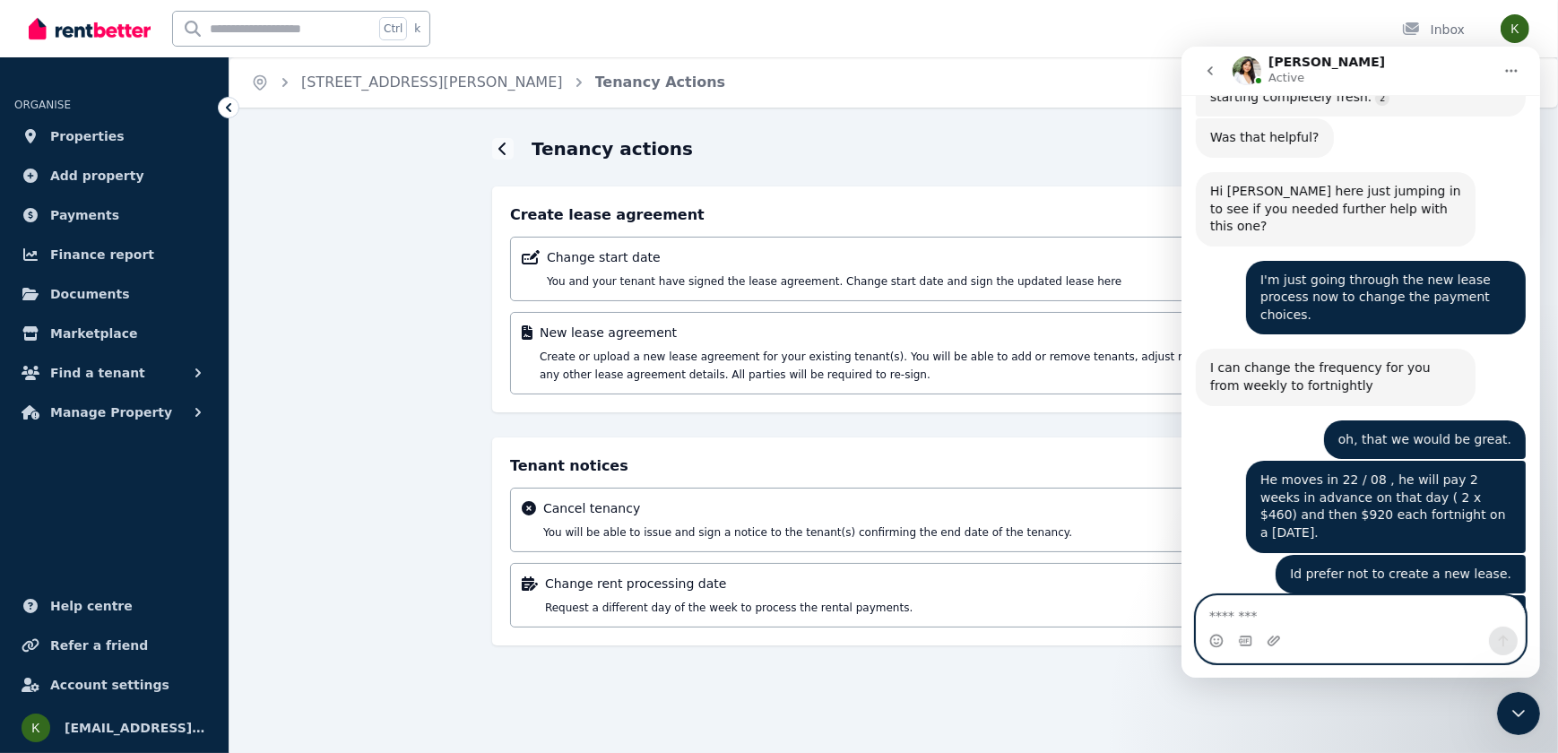
scroll to position [2446, 0]
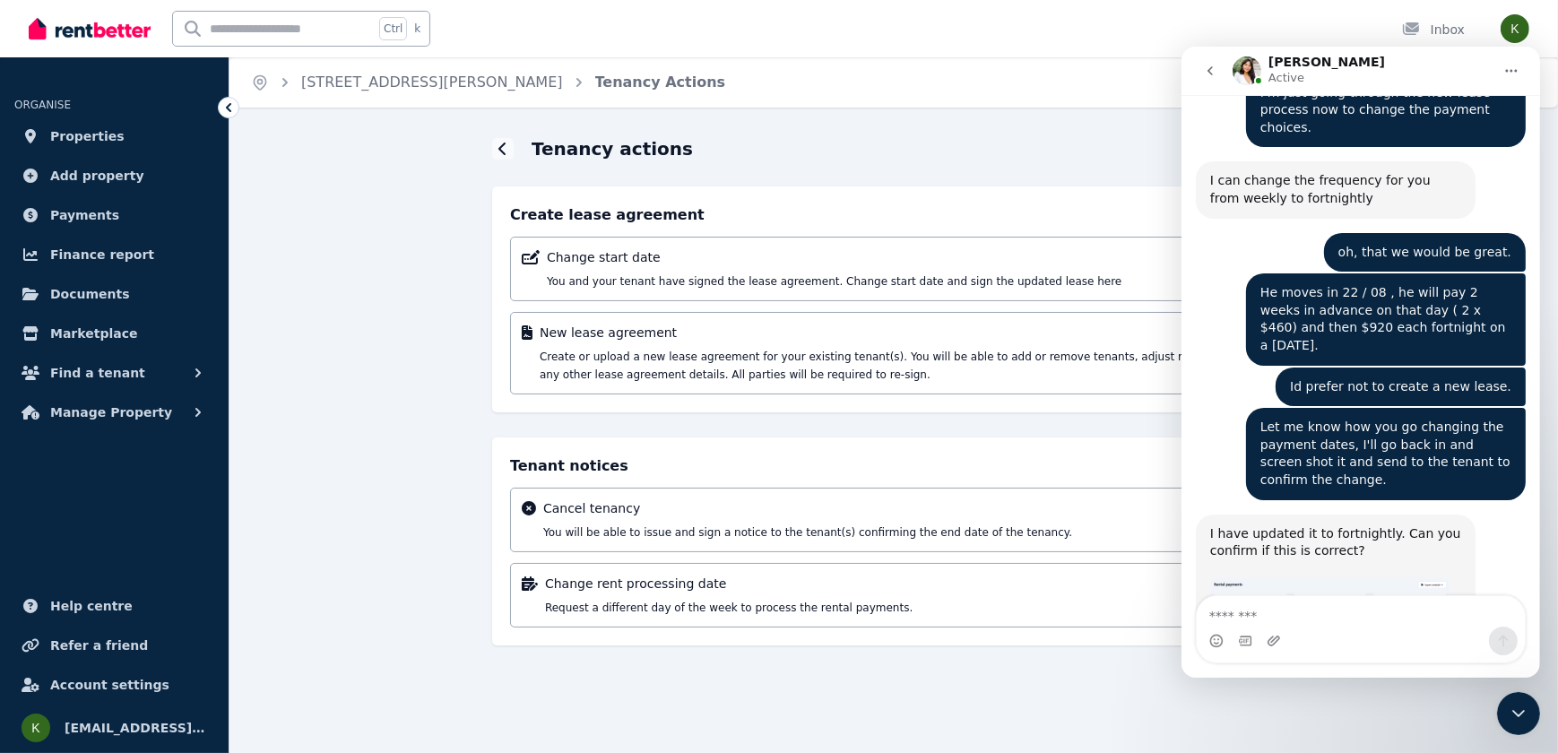
click at [1308, 577] on img "Rochelle says…" at bounding box center [1329, 626] width 240 height 99
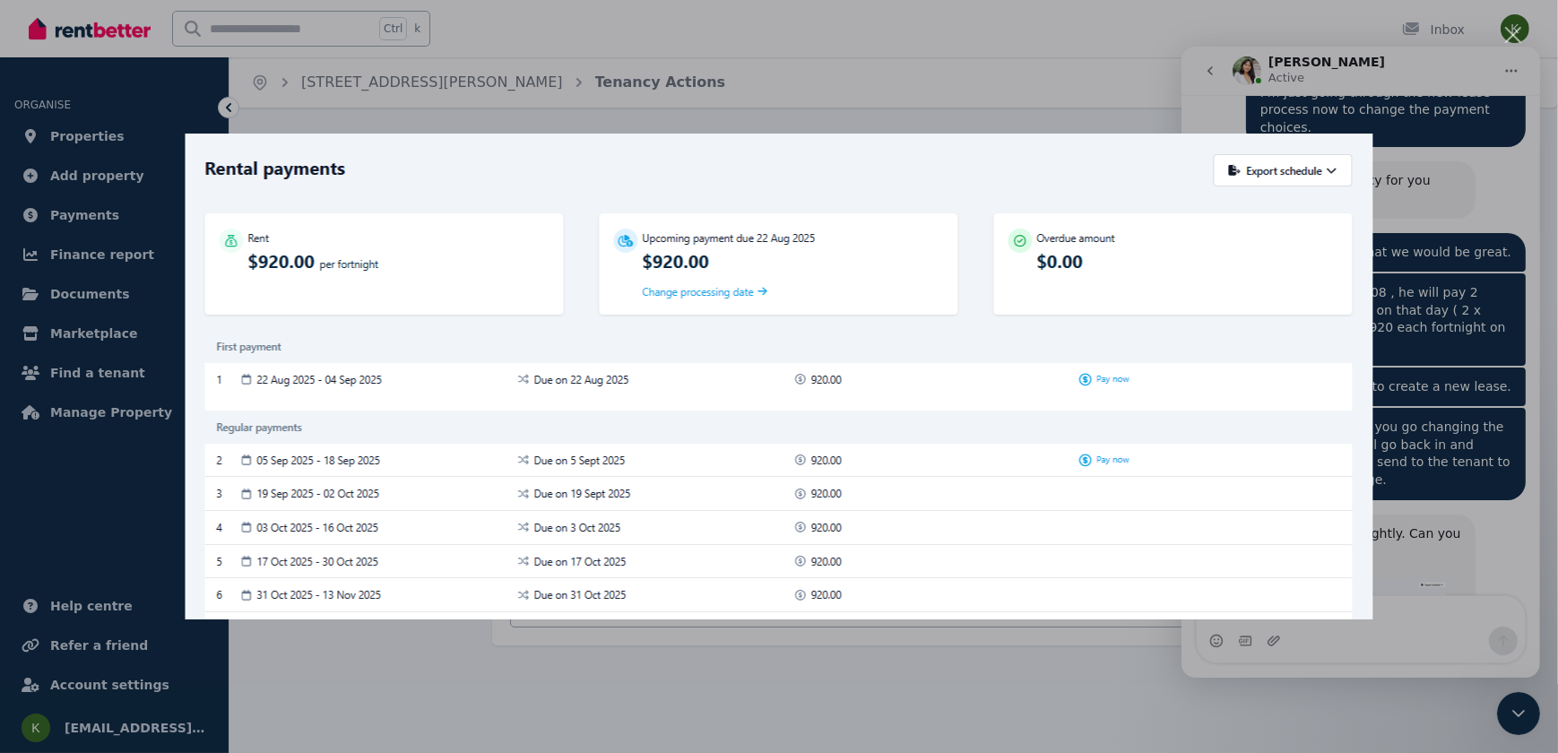
scroll to position [0, 0]
click at [1461, 630] on div "Intercom messenger" at bounding box center [779, 376] width 1558 height 753
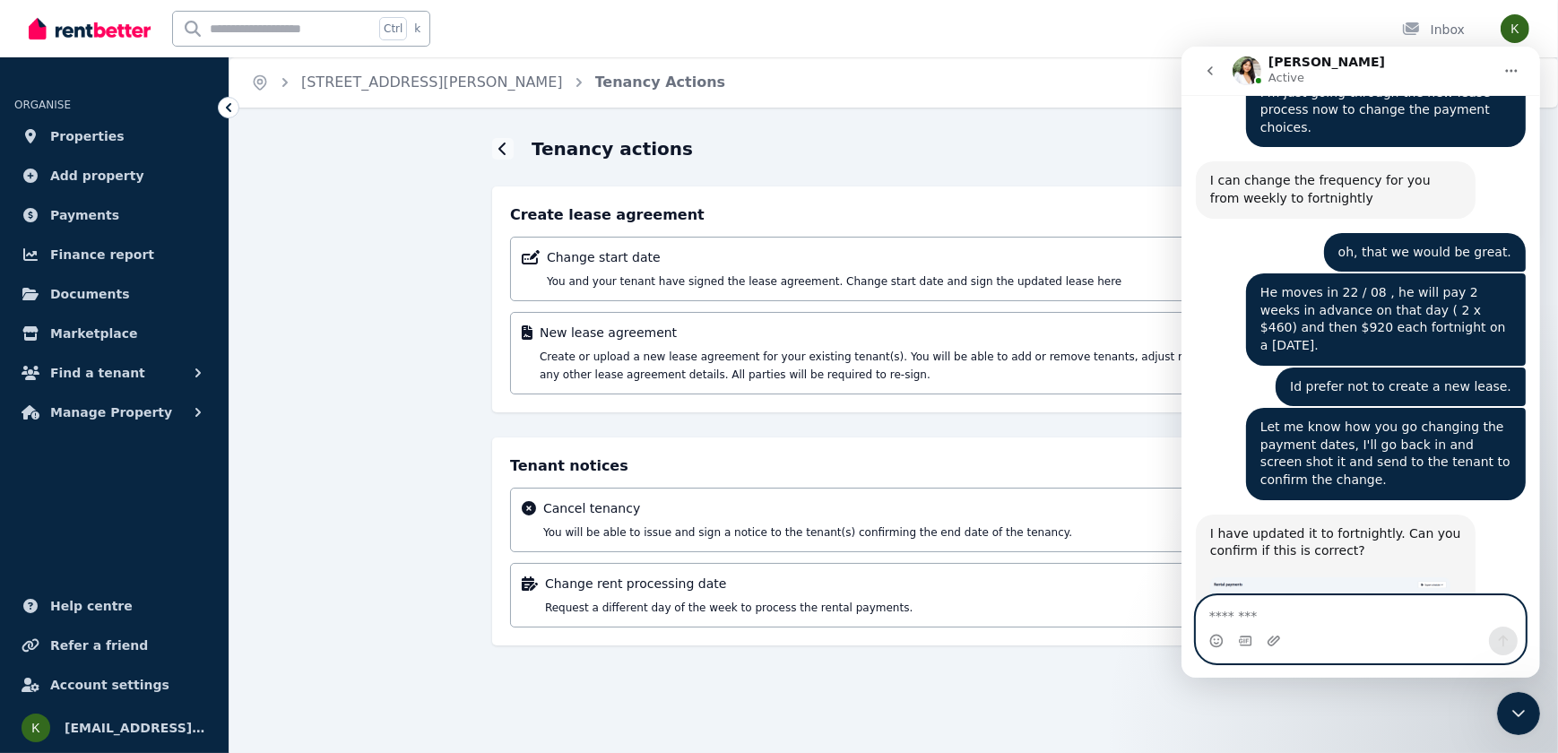
click at [1401, 620] on textarea "Message…" at bounding box center [1360, 611] width 328 height 30
type textarea "**********"
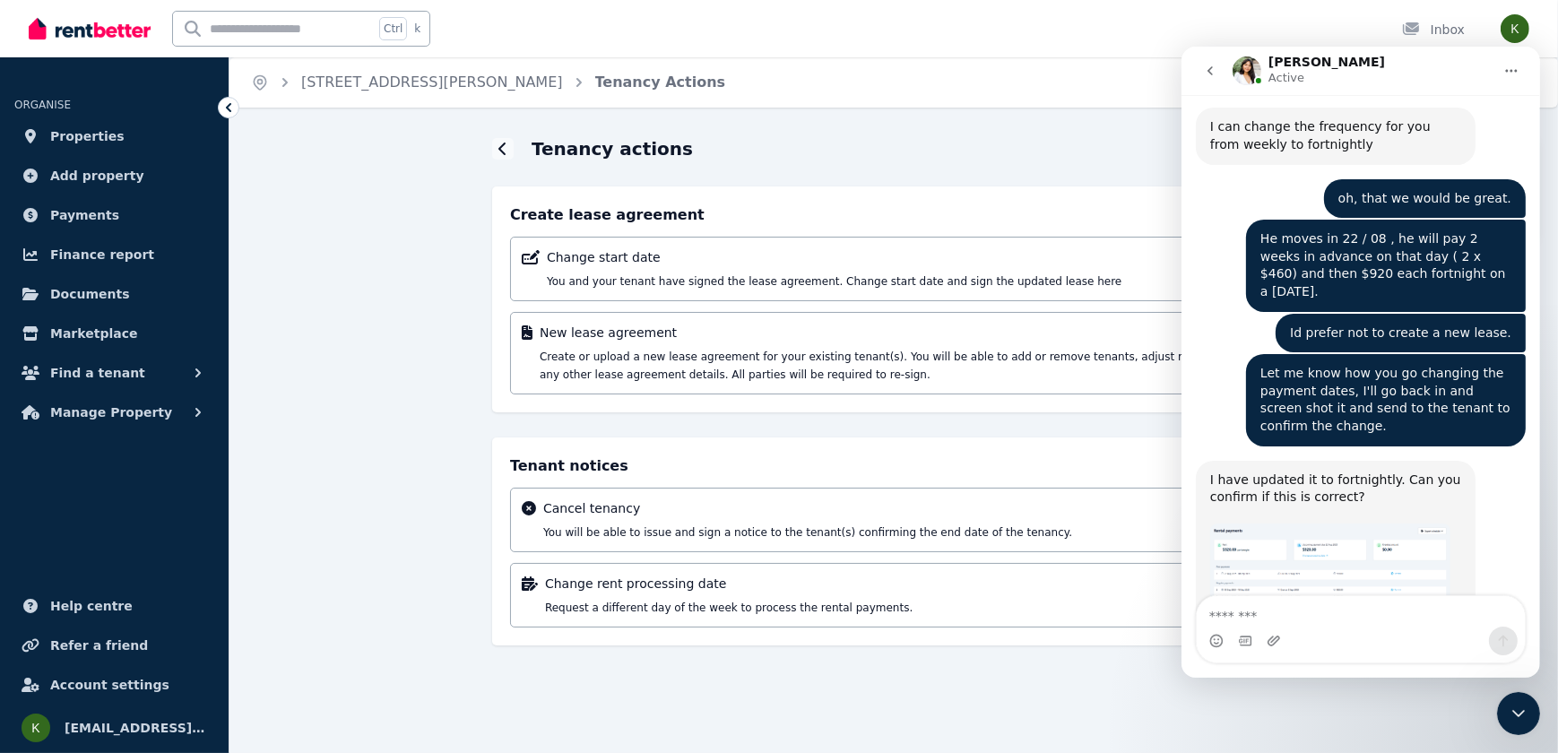
click at [1324, 524] on img "Rochelle says…" at bounding box center [1329, 573] width 240 height 99
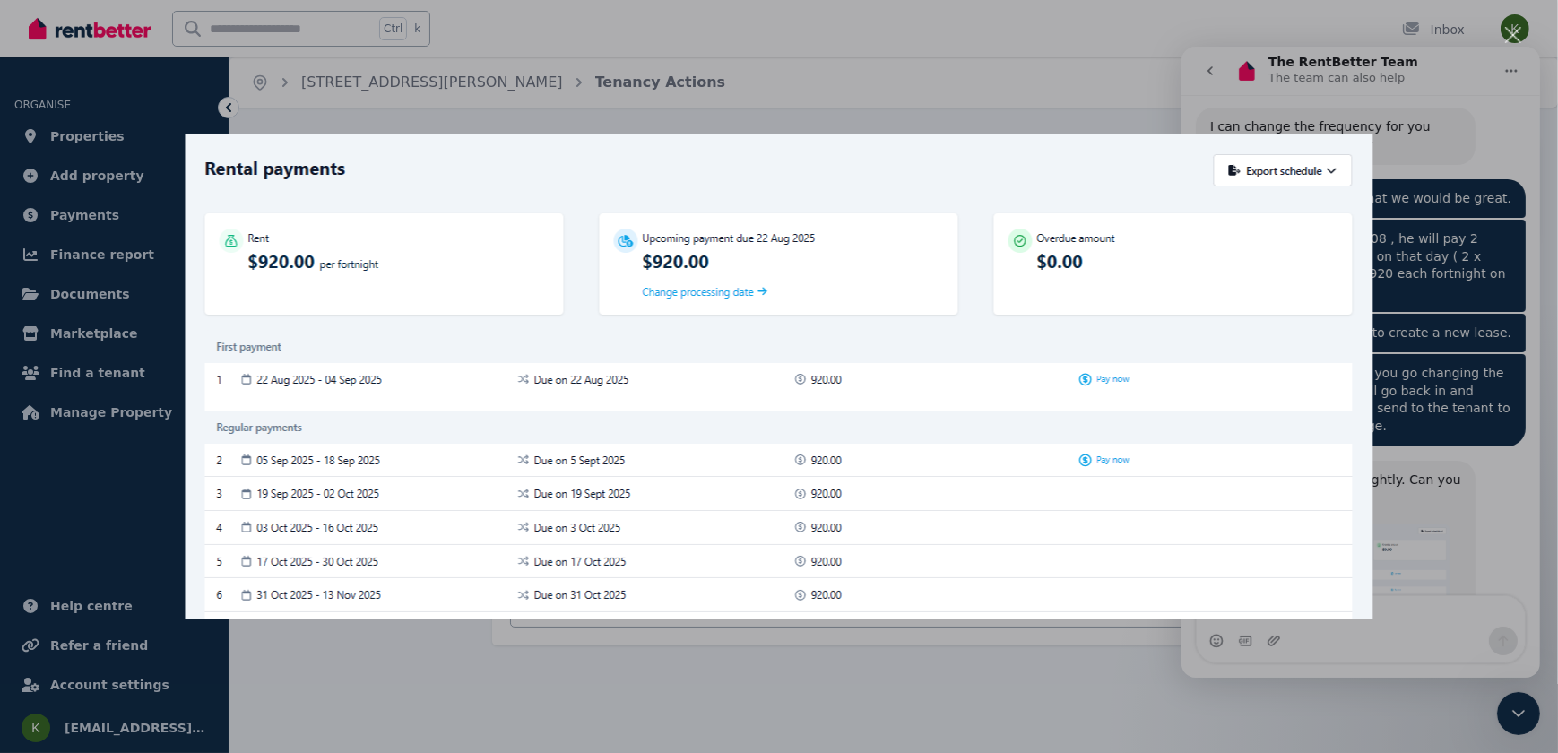
scroll to position [2713, 0]
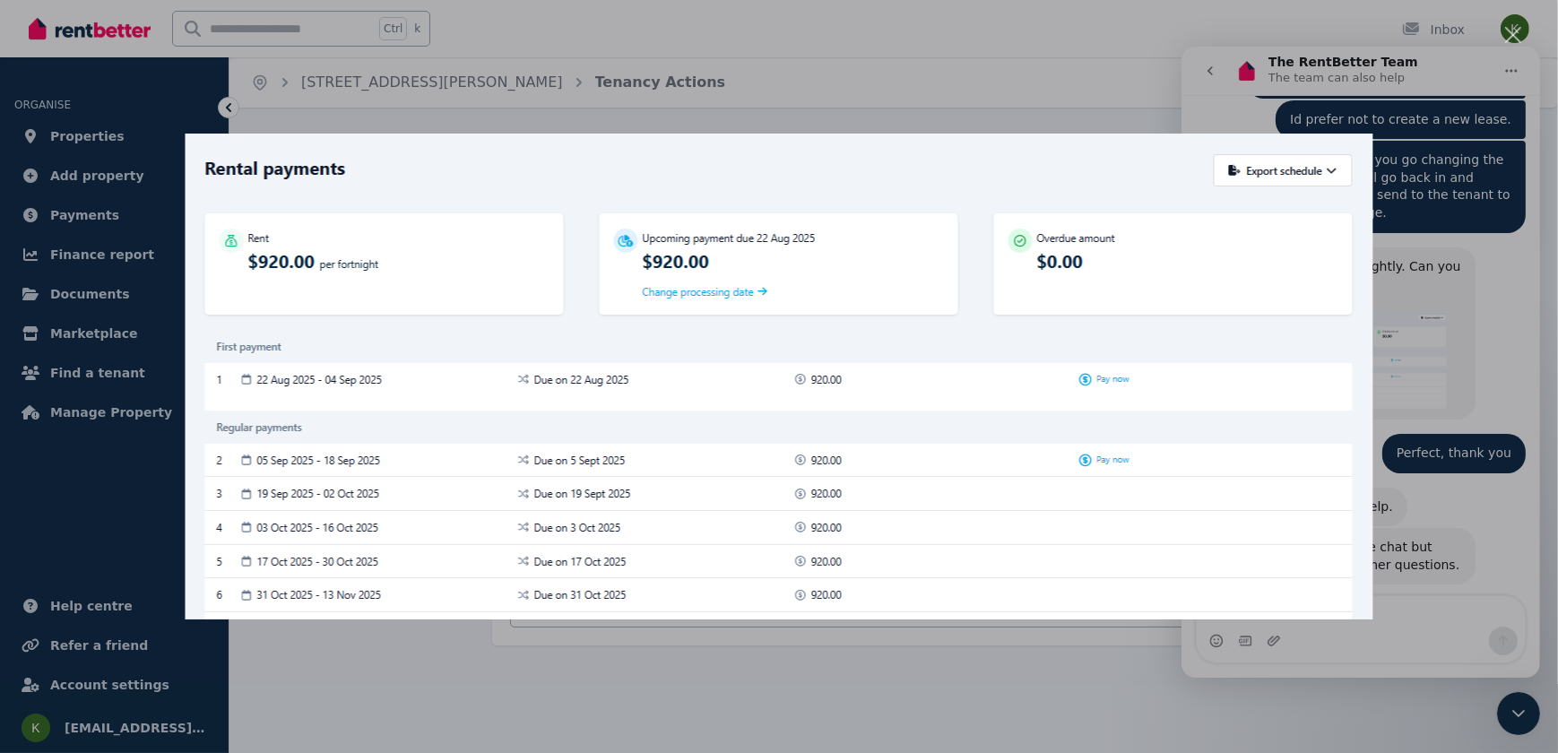
click at [731, 76] on div "Intercom messenger" at bounding box center [779, 376] width 1558 height 753
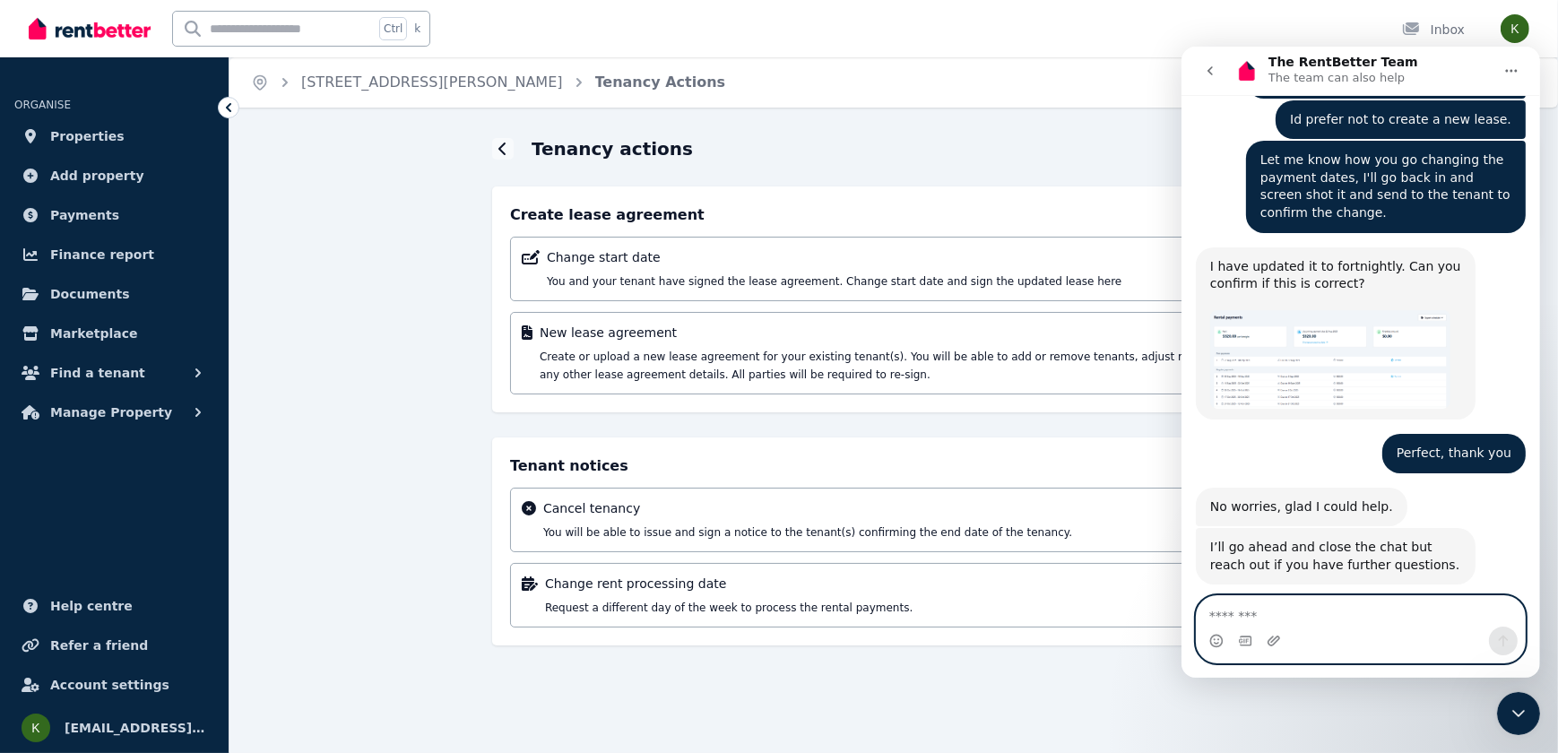
click at [1268, 613] on textarea "Message…" at bounding box center [1360, 611] width 328 height 30
click at [1360, 648] on span "Great" at bounding box center [1362, 664] width 32 height 32
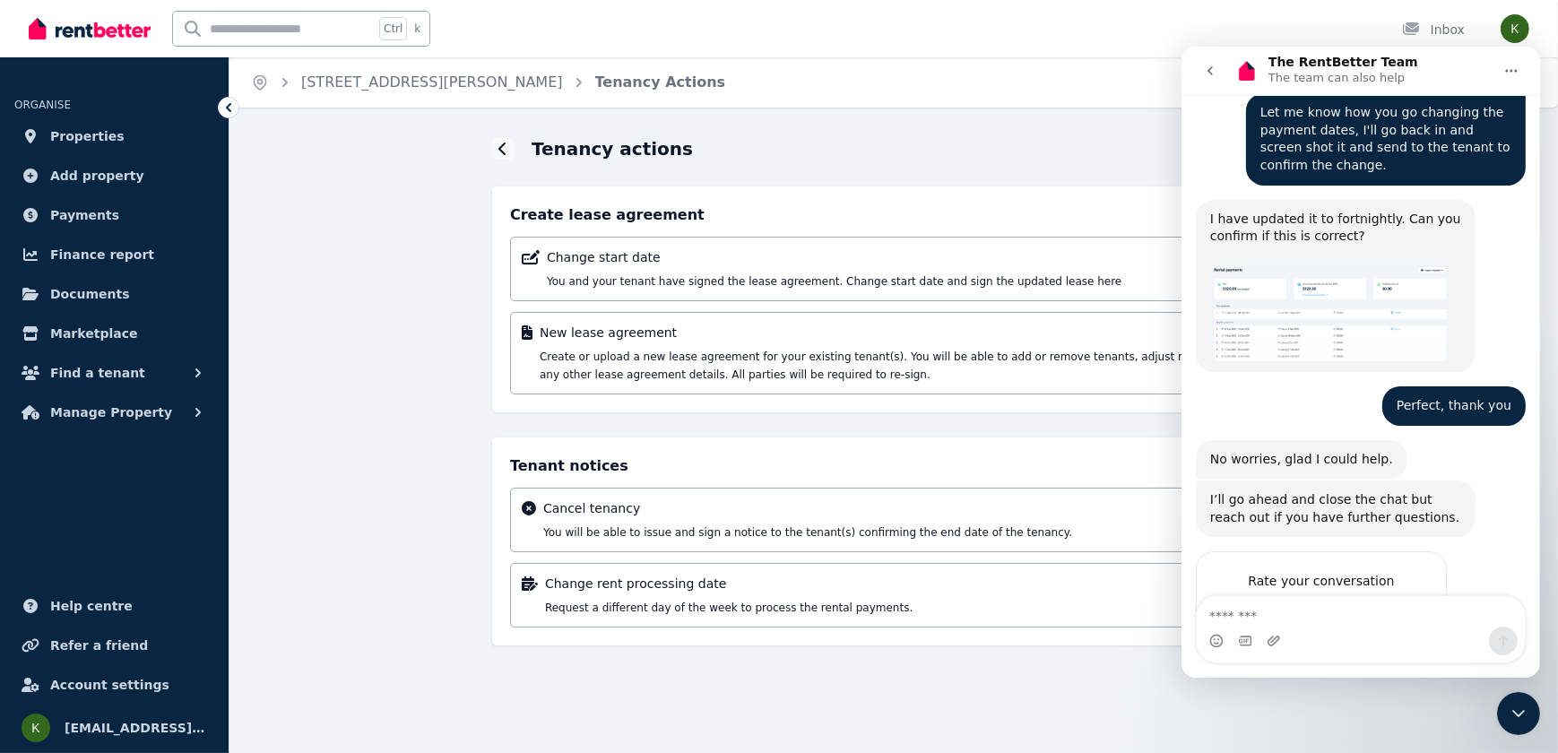
click at [1550, 222] on div "Adjustment cancelled successfully! You have successfully cancelled the previous…" at bounding box center [893, 406] width 1328 height 541
click at [1210, 74] on icon "go back" at bounding box center [1209, 71] width 14 height 14
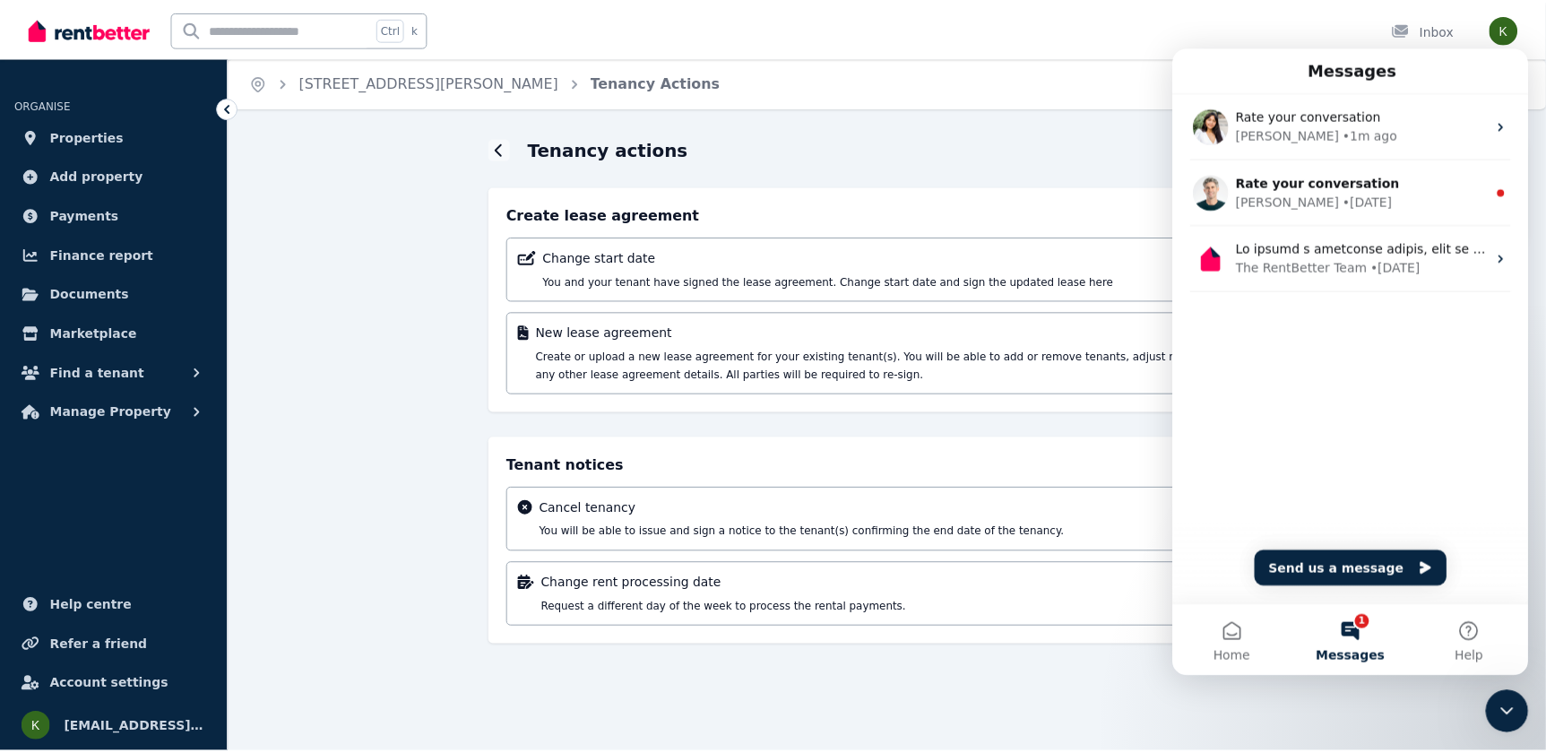
scroll to position [1787, 0]
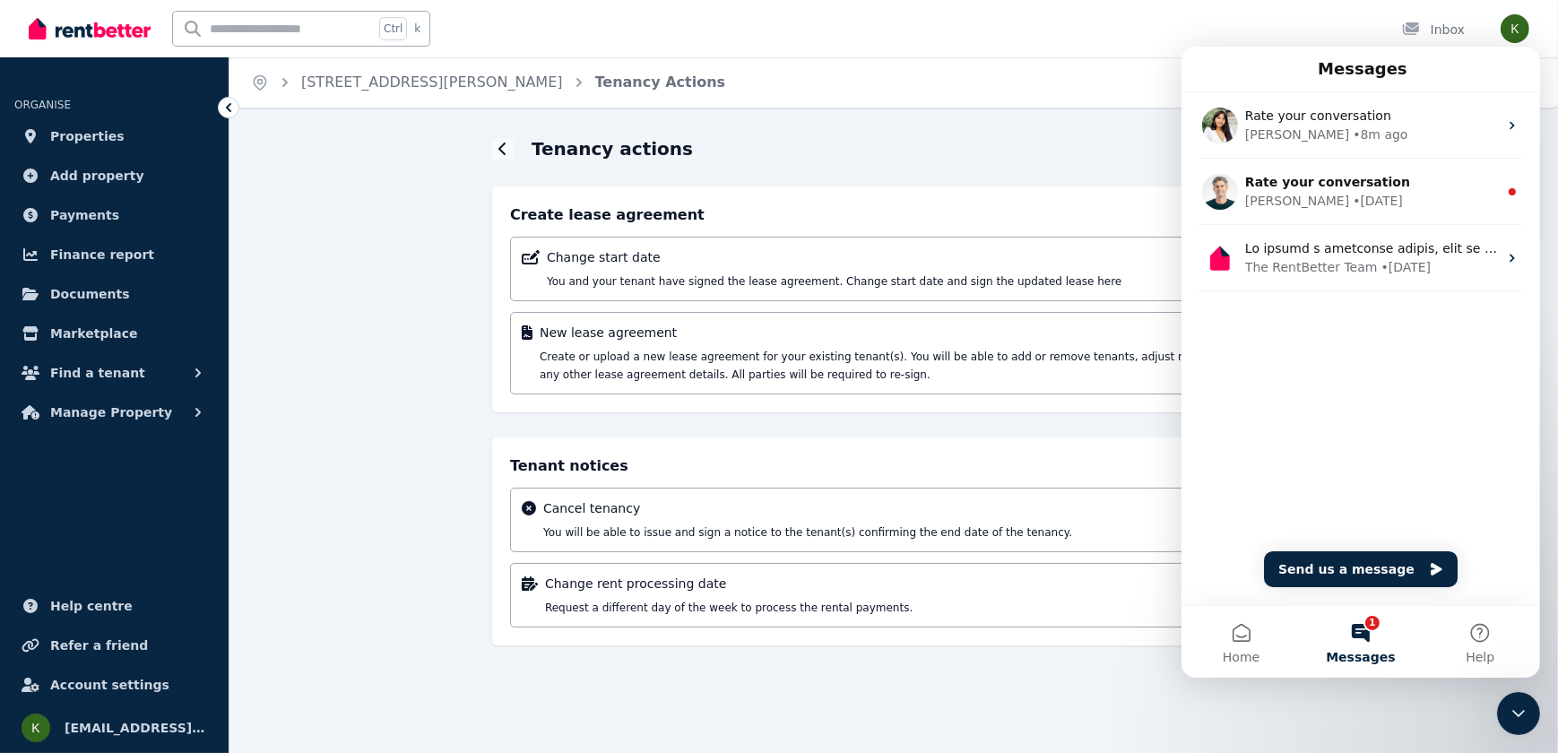
click at [491, 148] on div "Adjustment cancelled successfully! You have successfully cancelled the previous…" at bounding box center [893, 406] width 1328 height 541
click at [506, 143] on icon at bounding box center [502, 149] width 9 height 14
